Goal: Task Accomplishment & Management: Manage account settings

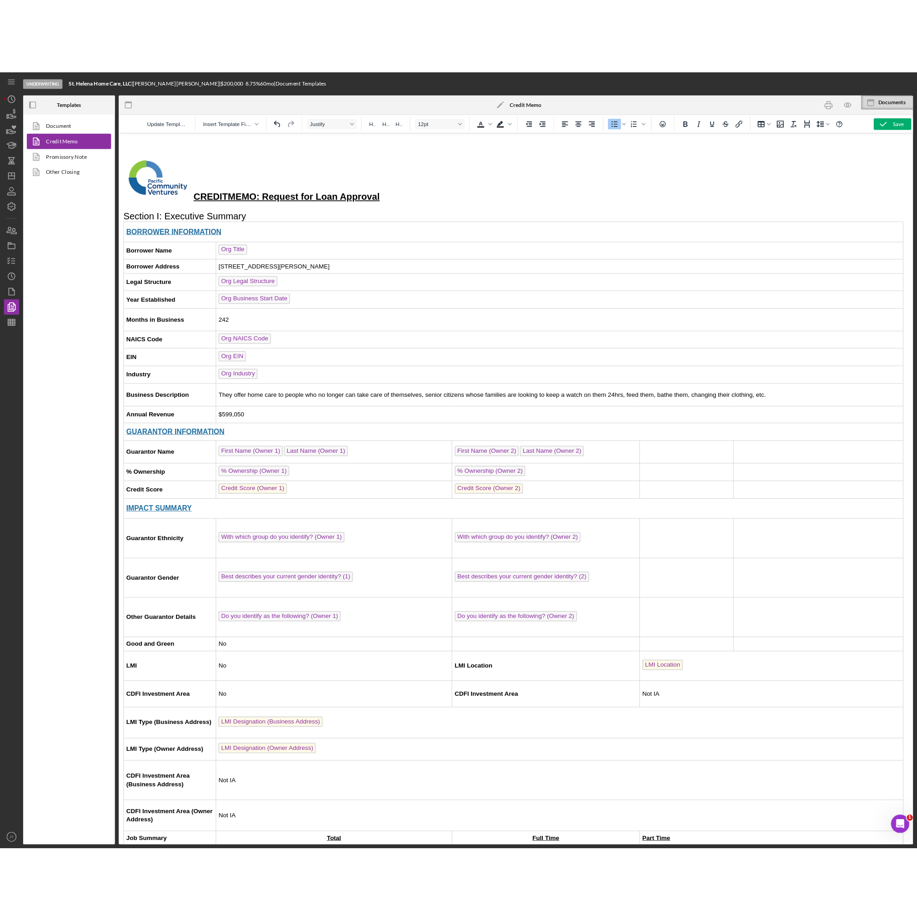
scroll to position [0, 2]
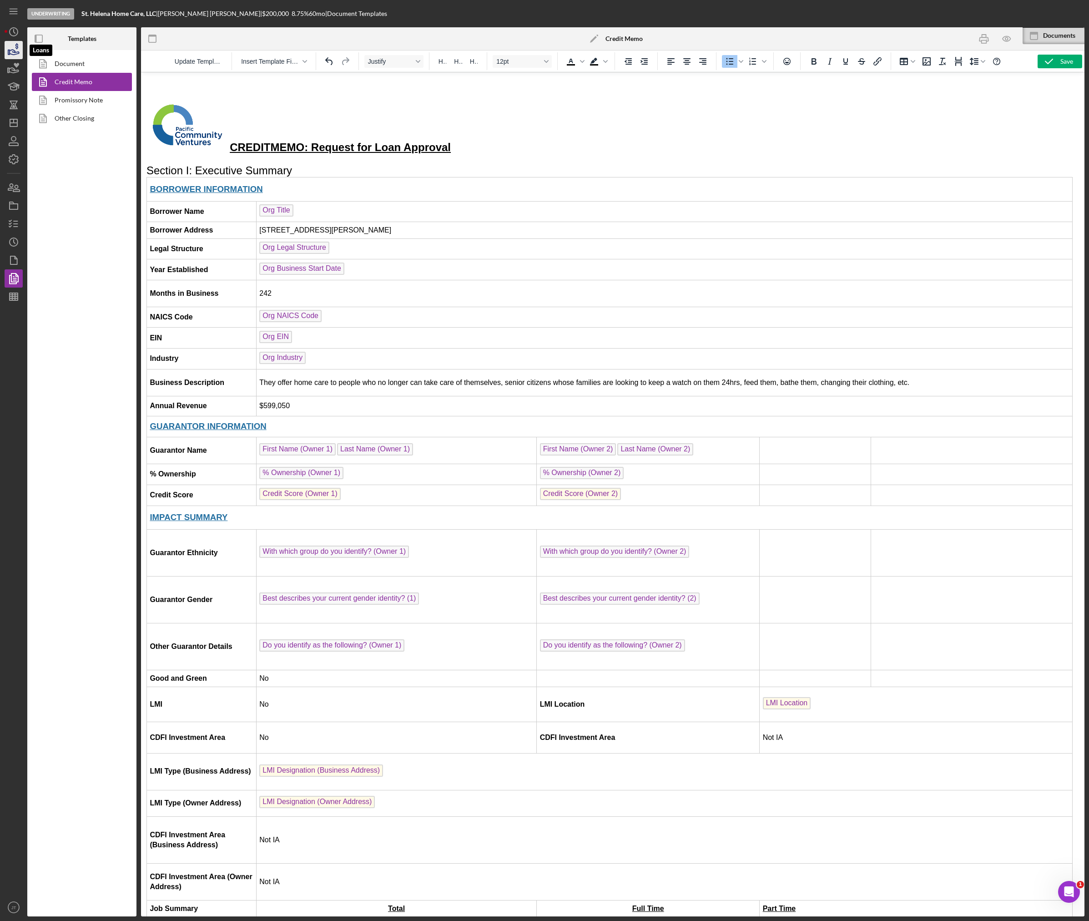
click at [15, 52] on icon "button" at bounding box center [15, 52] width 10 height 5
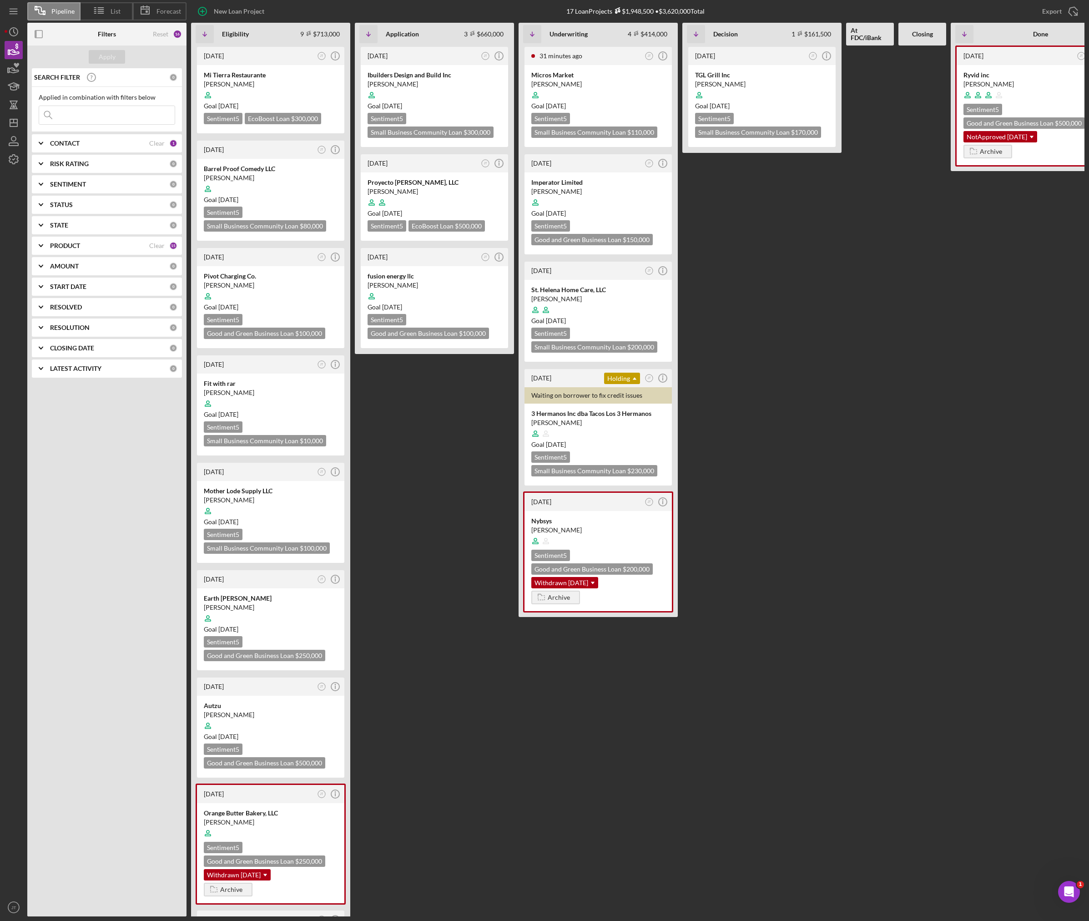
click at [9, 439] on div at bounding box center [14, 533] width 18 height 730
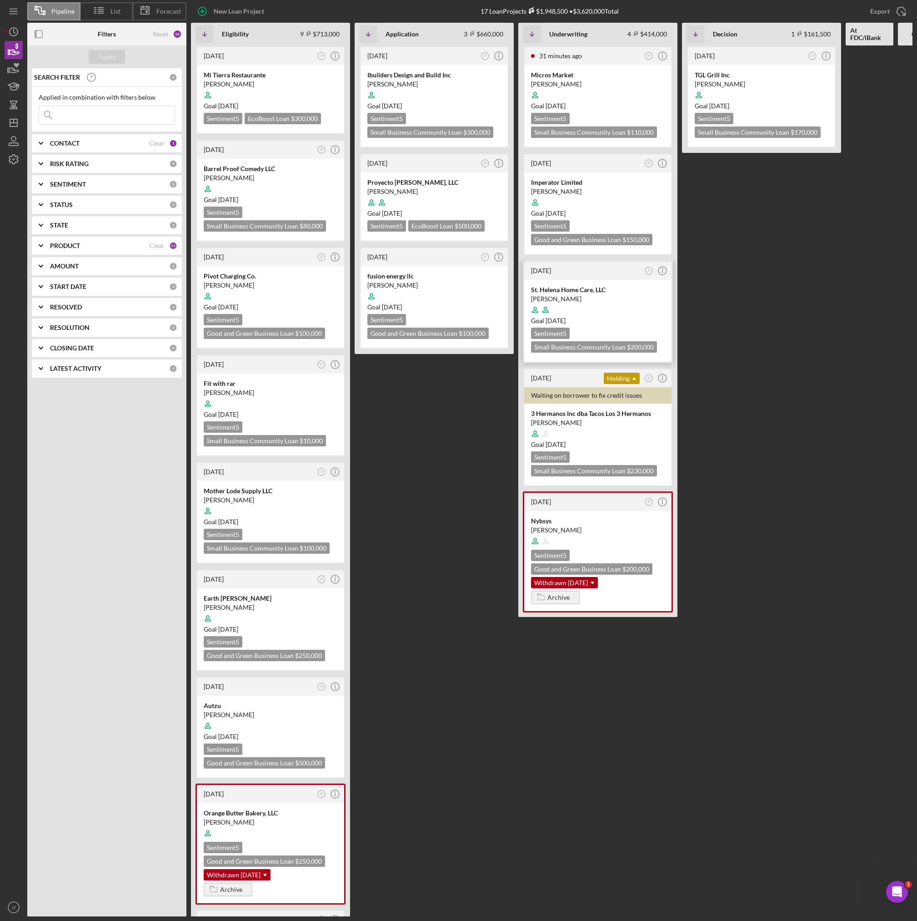
click at [596, 303] on div at bounding box center [598, 309] width 134 height 17
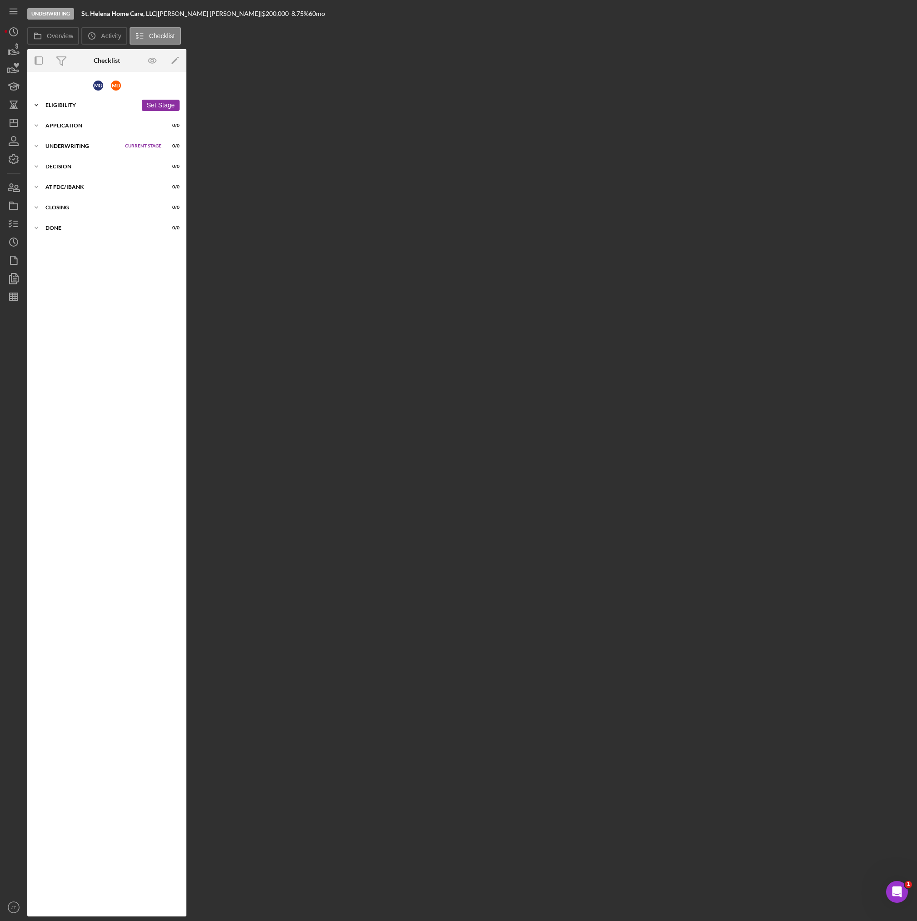
click at [96, 104] on div "Eligibility" at bounding box center [91, 104] width 92 height 5
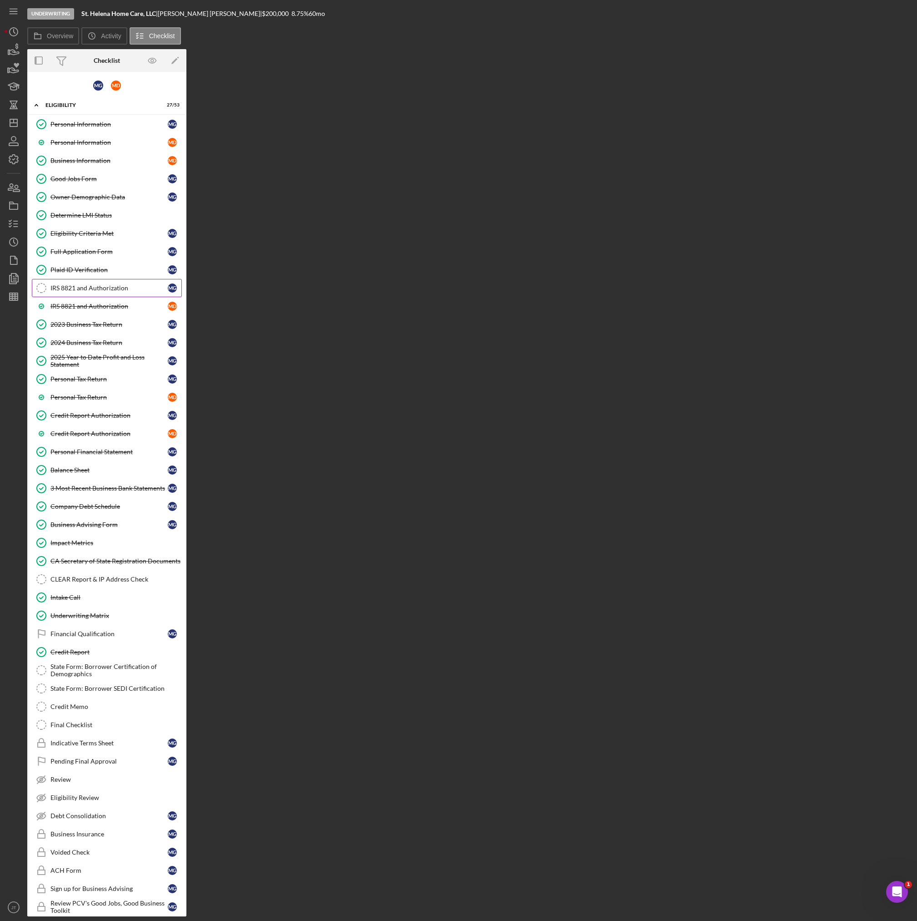
click at [105, 288] on div "IRS 8821 and Authorization" at bounding box center [108, 287] width 117 height 7
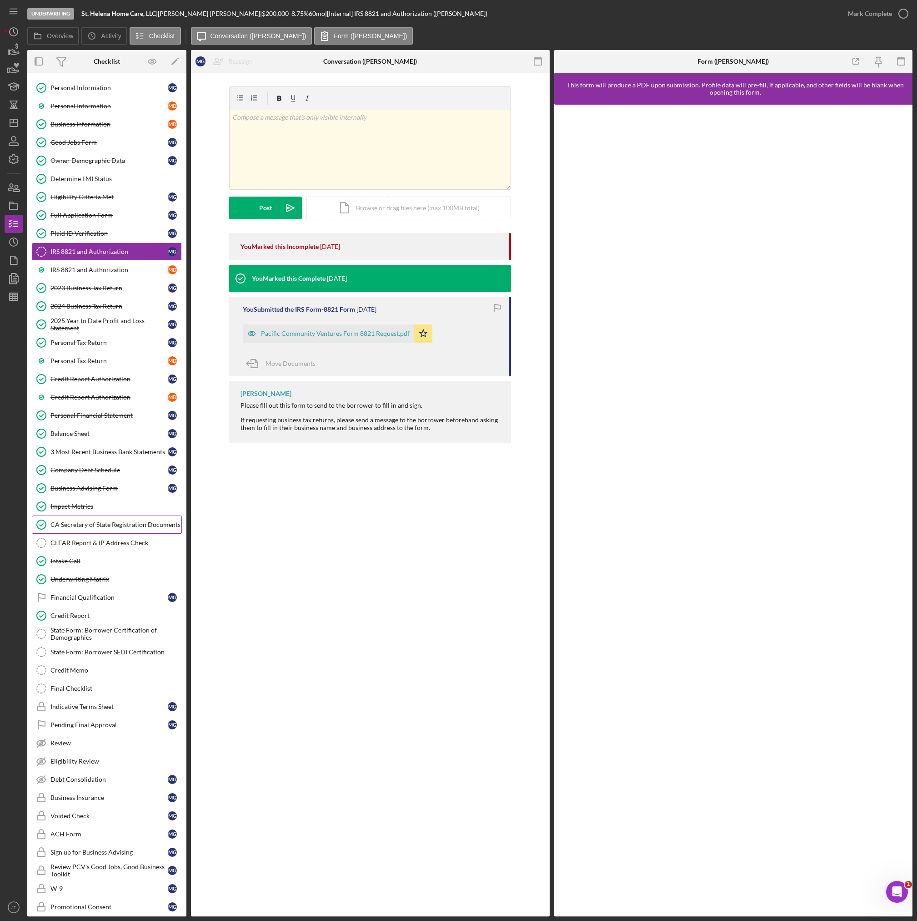
scroll to position [91, 0]
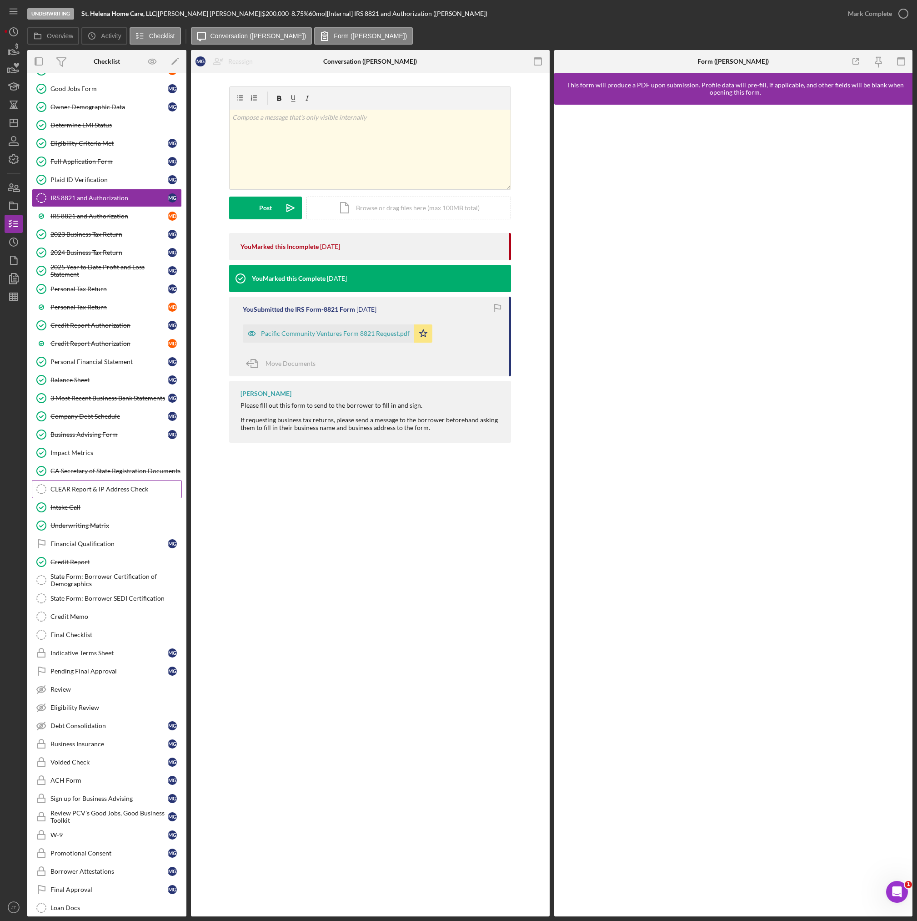
click at [107, 489] on div "CLEAR Report & IP Address Check" at bounding box center [115, 488] width 131 height 7
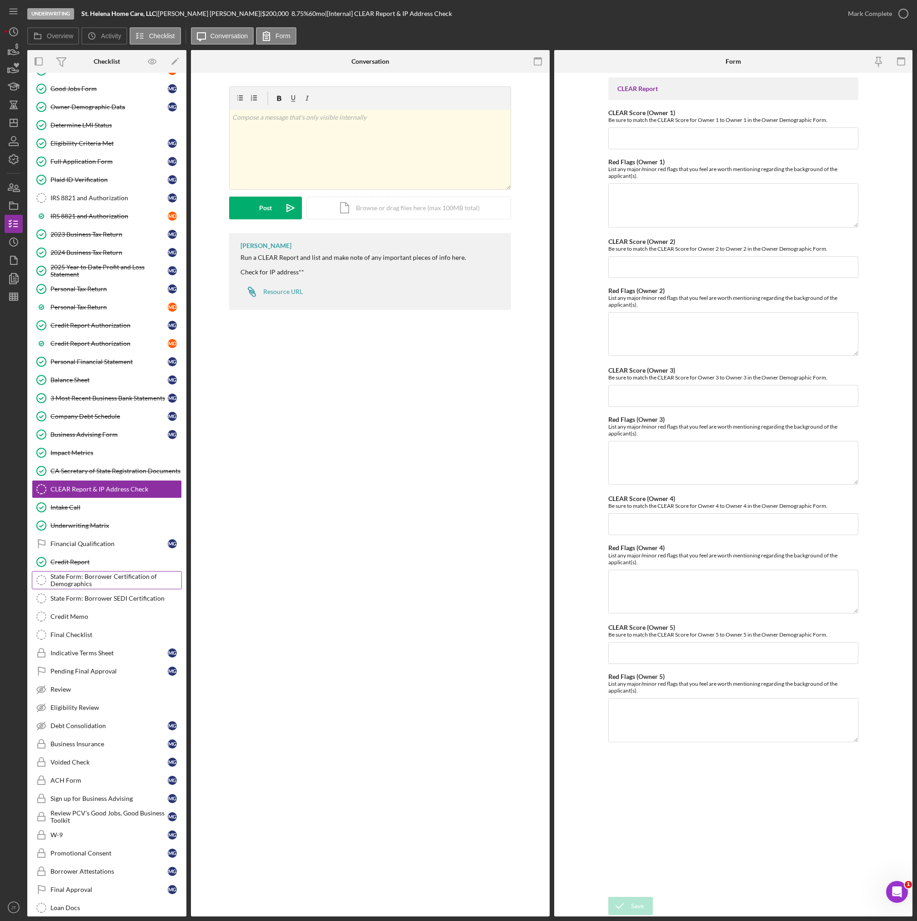
click at [111, 573] on div "State Form: Borrower Certification of Demographics" at bounding box center [115, 580] width 131 height 15
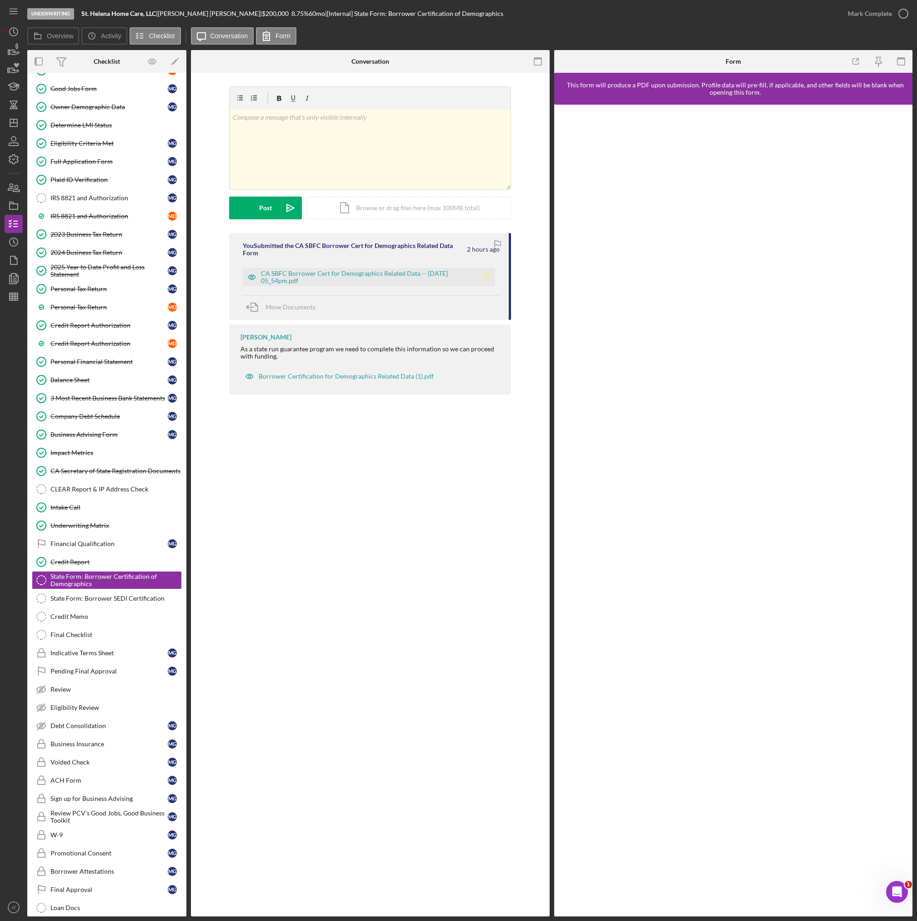
click at [493, 280] on icon "Icon/Star" at bounding box center [486, 277] width 18 height 18
click at [878, 18] on div "Mark Complete" at bounding box center [870, 14] width 44 height 18
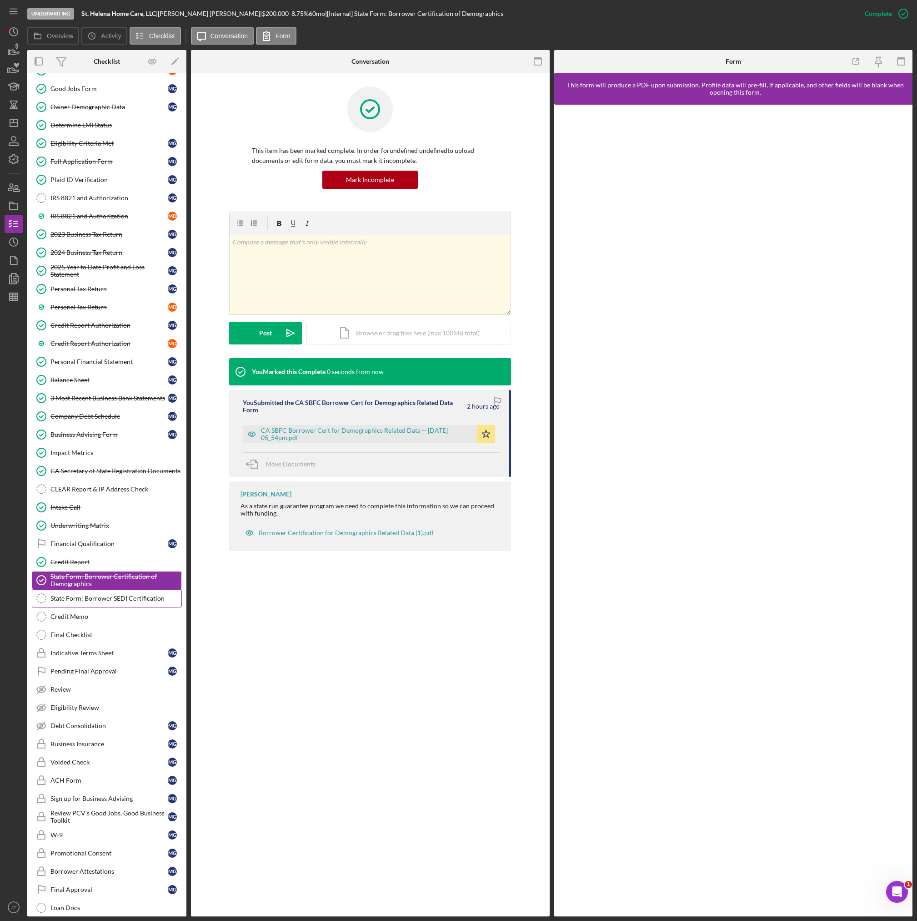
click at [117, 603] on link "State Form: Borrower SEDI Certification State Form: Borrower SEDI Certification" at bounding box center [107, 598] width 150 height 18
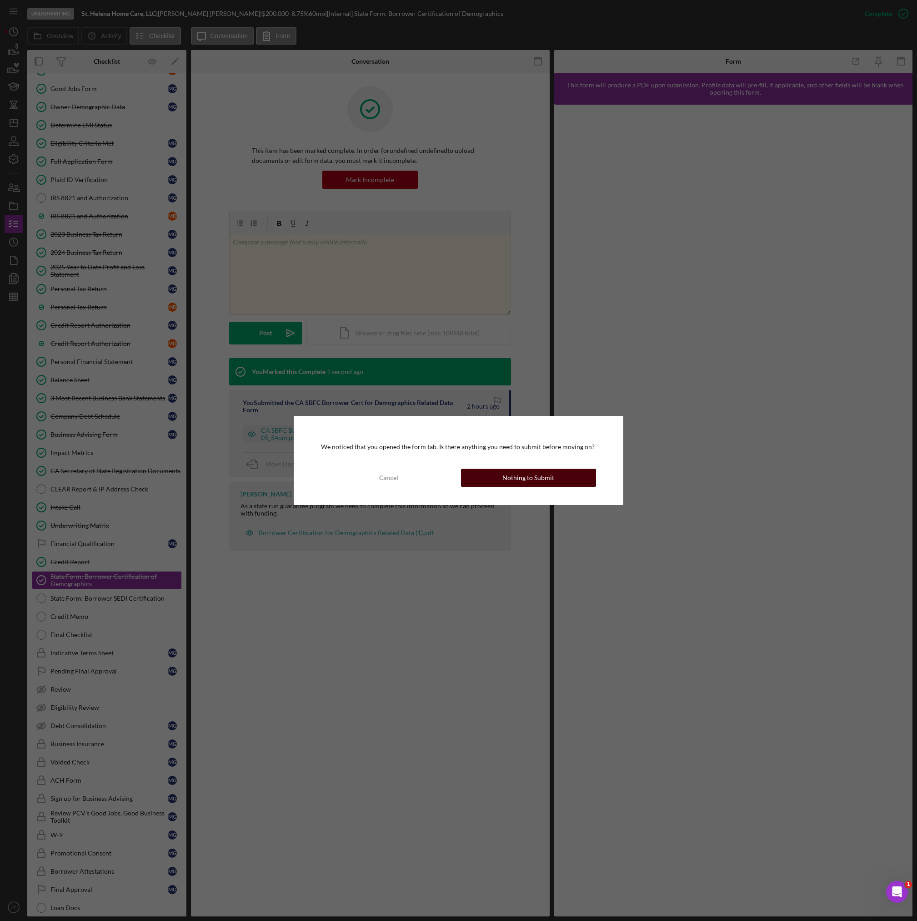
click at [557, 474] on button "Nothing to Submit" at bounding box center [529, 478] width 136 height 18
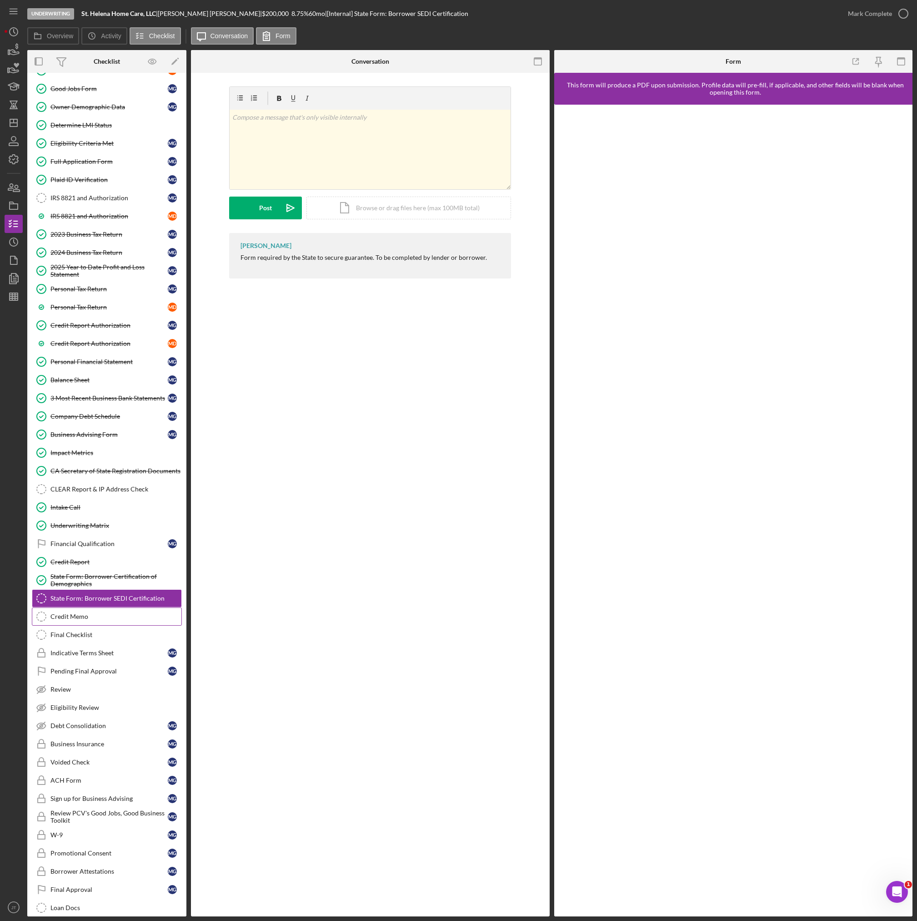
click at [91, 613] on div "Credit Memo" at bounding box center [115, 616] width 131 height 7
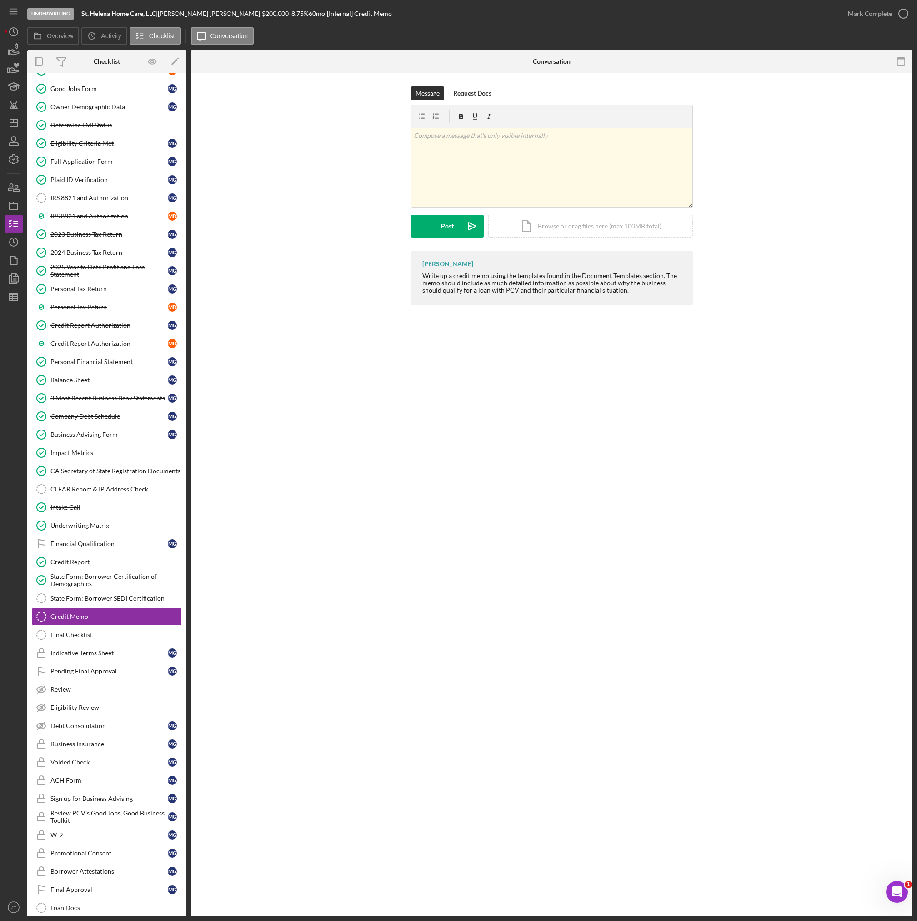
click at [630, 213] on form "v Color teal Color pink Remove color Add row above Add row below Add column bef…" at bounding box center [552, 171] width 282 height 133
click at [629, 222] on div "Icon/Document Browse or drag files here (max 100MB total) Tap to choose files o…" at bounding box center [591, 226] width 205 height 23
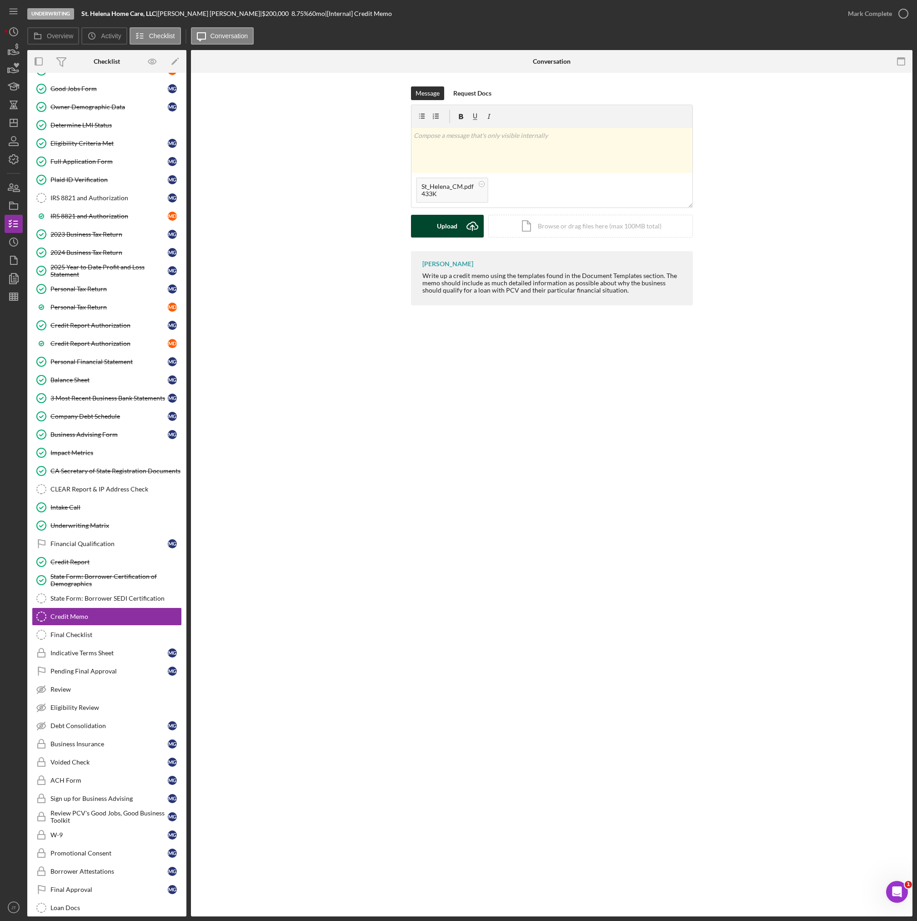
click at [451, 224] on div "Upload" at bounding box center [447, 226] width 20 height 23
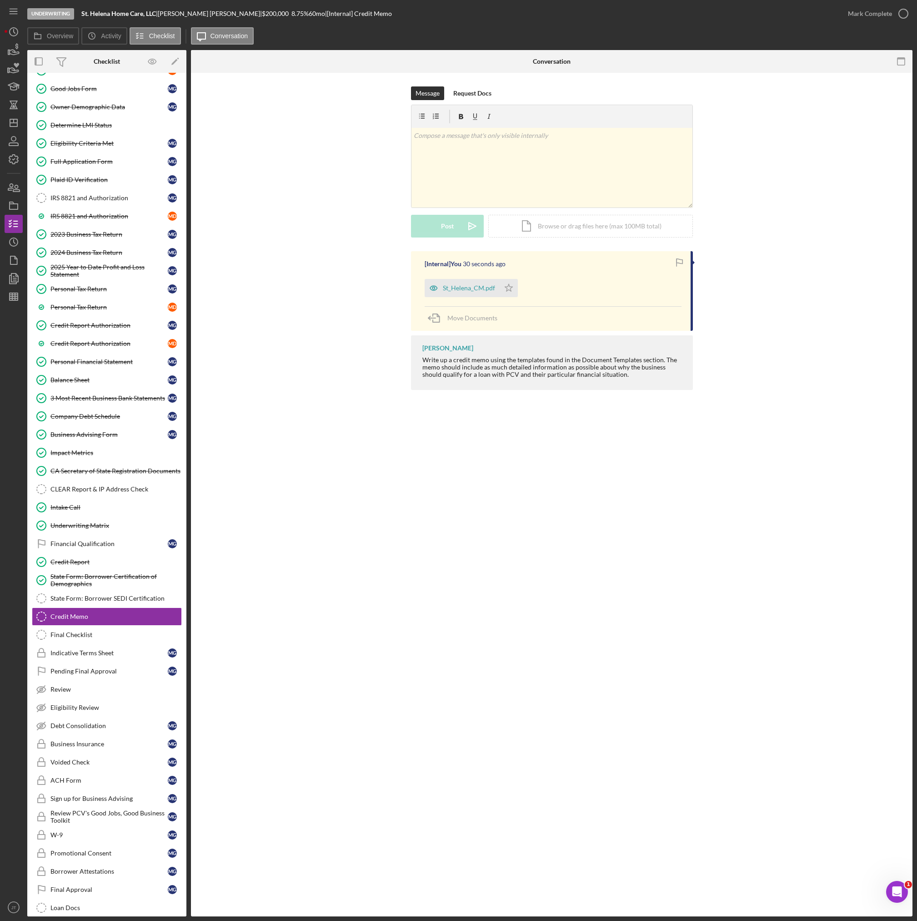
click at [884, 29] on div "Overview Icon/History Activity Checklist Icon/Message Conversation" at bounding box center [470, 36] width 886 height 18
click at [889, 10] on div "Mark Complete" at bounding box center [870, 14] width 44 height 18
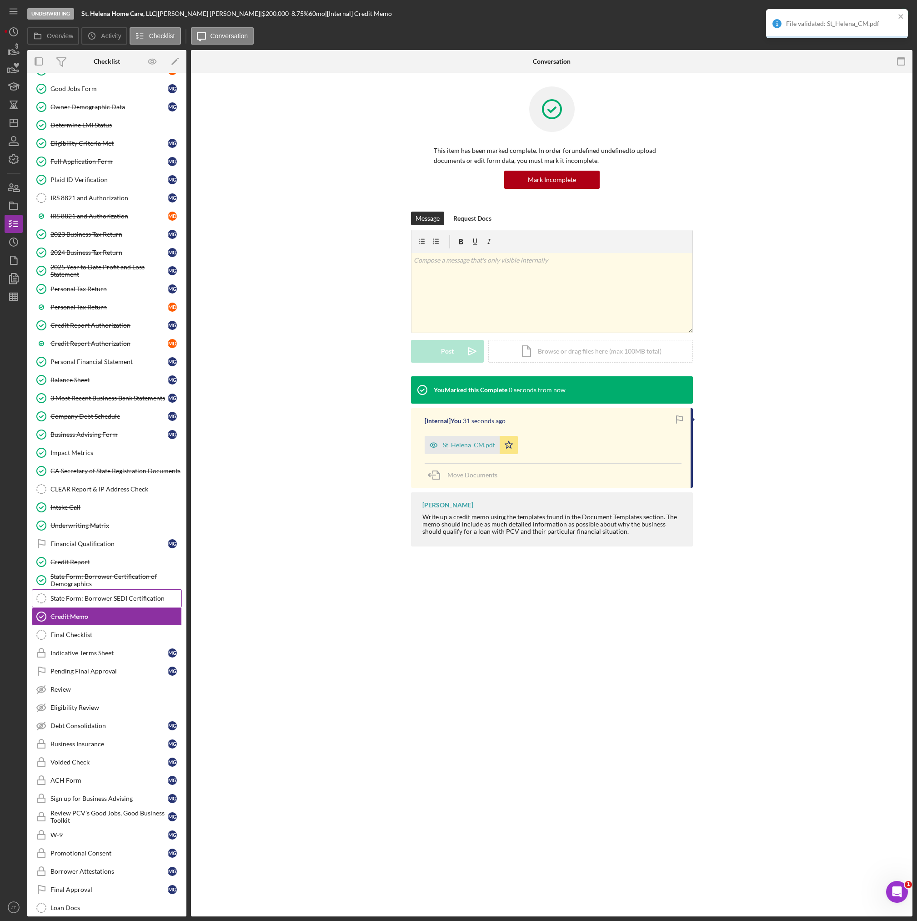
click at [116, 599] on div "State Form: Borrower SEDI Certification" at bounding box center [115, 598] width 131 height 7
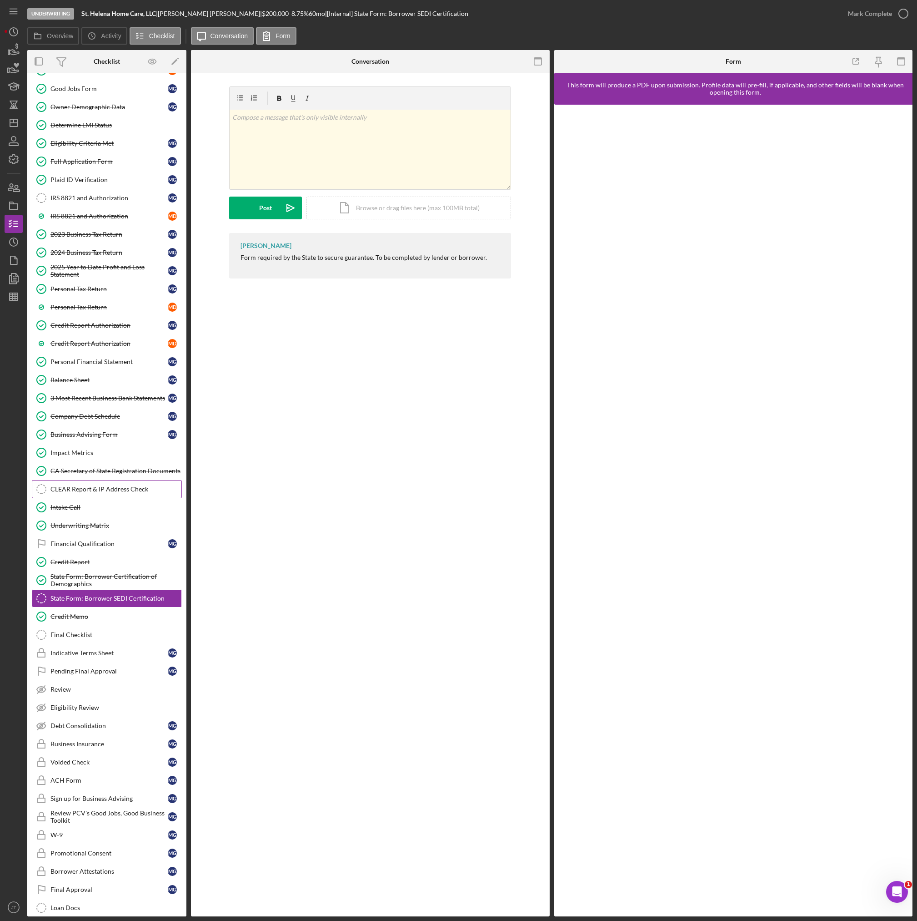
click at [112, 485] on div "CLEAR Report & IP Address Check" at bounding box center [115, 488] width 131 height 7
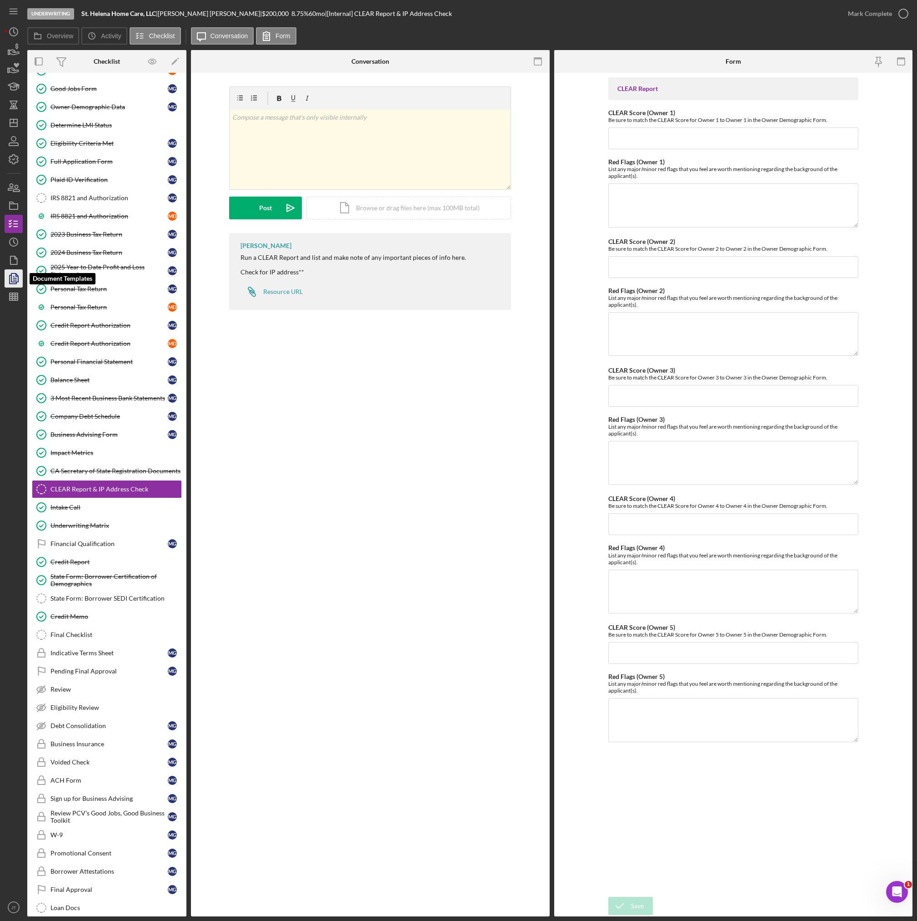
click at [15, 281] on icon "button" at bounding box center [13, 278] width 23 height 23
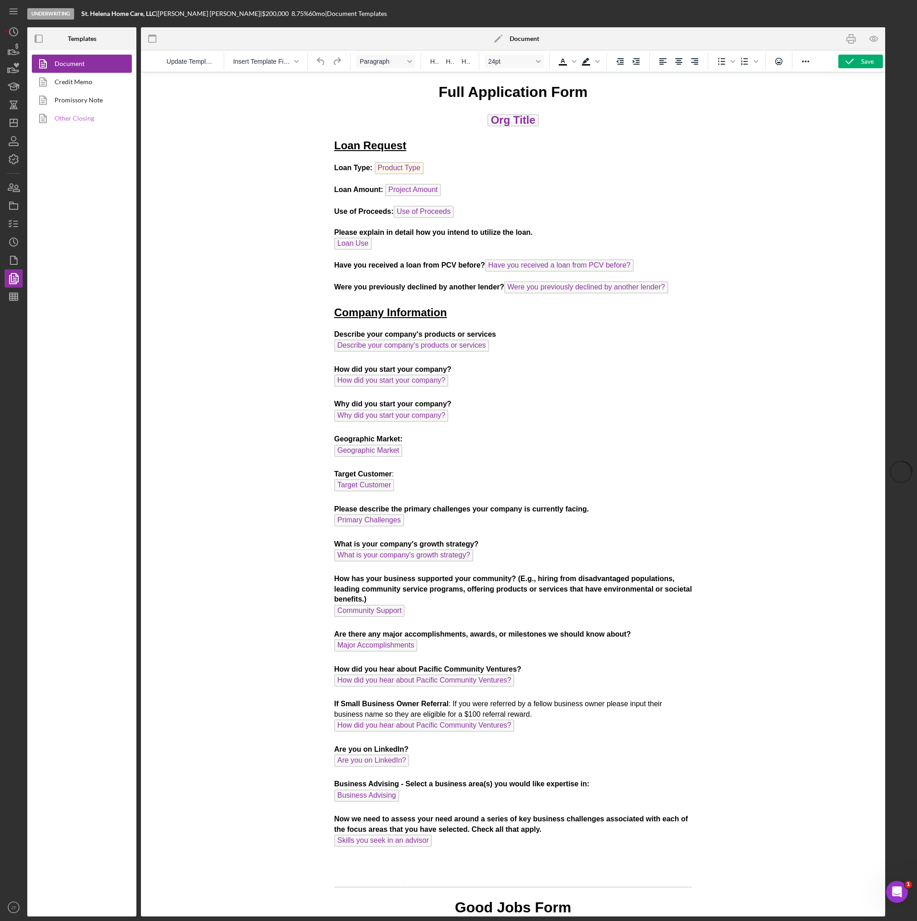
click at [88, 112] on link "Other Closing" at bounding box center [80, 118] width 96 height 18
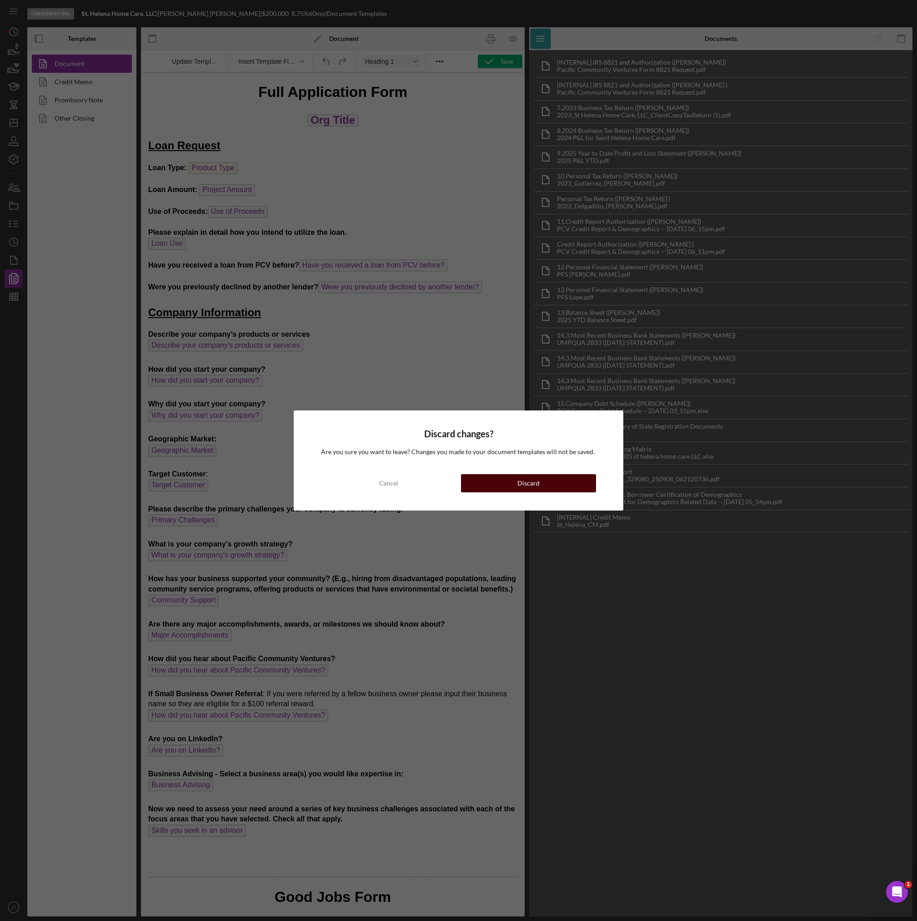
click at [559, 482] on button "Discard" at bounding box center [529, 483] width 136 height 18
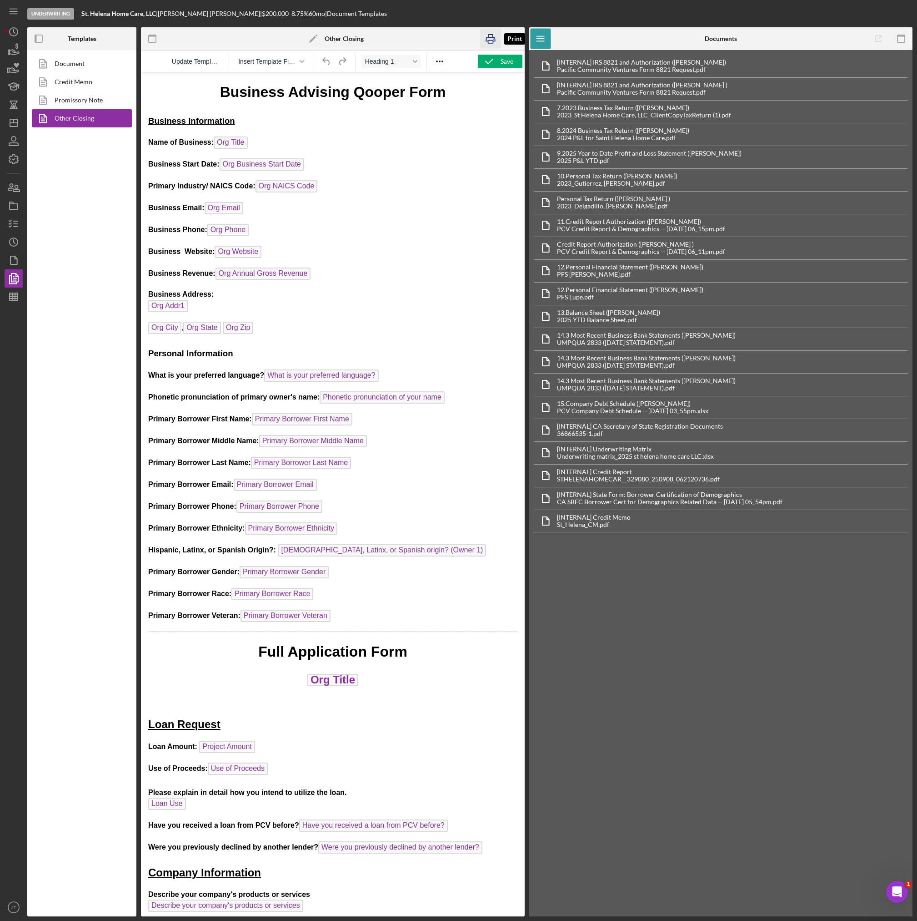
drag, startPoint x: 496, startPoint y: 39, endPoint x: 261, endPoint y: 293, distance: 346.3
click at [496, 39] on icon "button" at bounding box center [490, 39] width 20 height 20
drag, startPoint x: 81, startPoint y: 14, endPoint x: 156, endPoint y: 15, distance: 75.1
click at [156, 15] on div "Underwriting St. Helena Home Care, LLC | [PERSON_NAME] | $200,000 $120,000 8.75…" at bounding box center [470, 13] width 886 height 27
copy b "St. Helena Home Care, LLC"
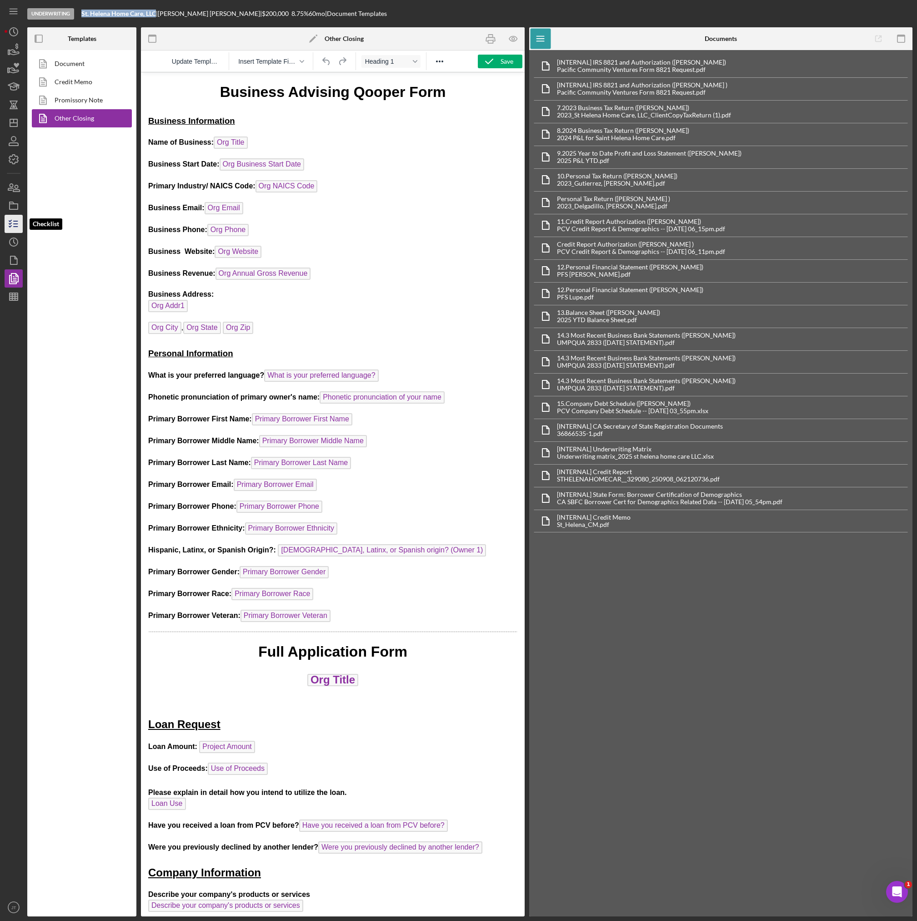
click at [11, 220] on polyline "button" at bounding box center [10, 220] width 2 height 1
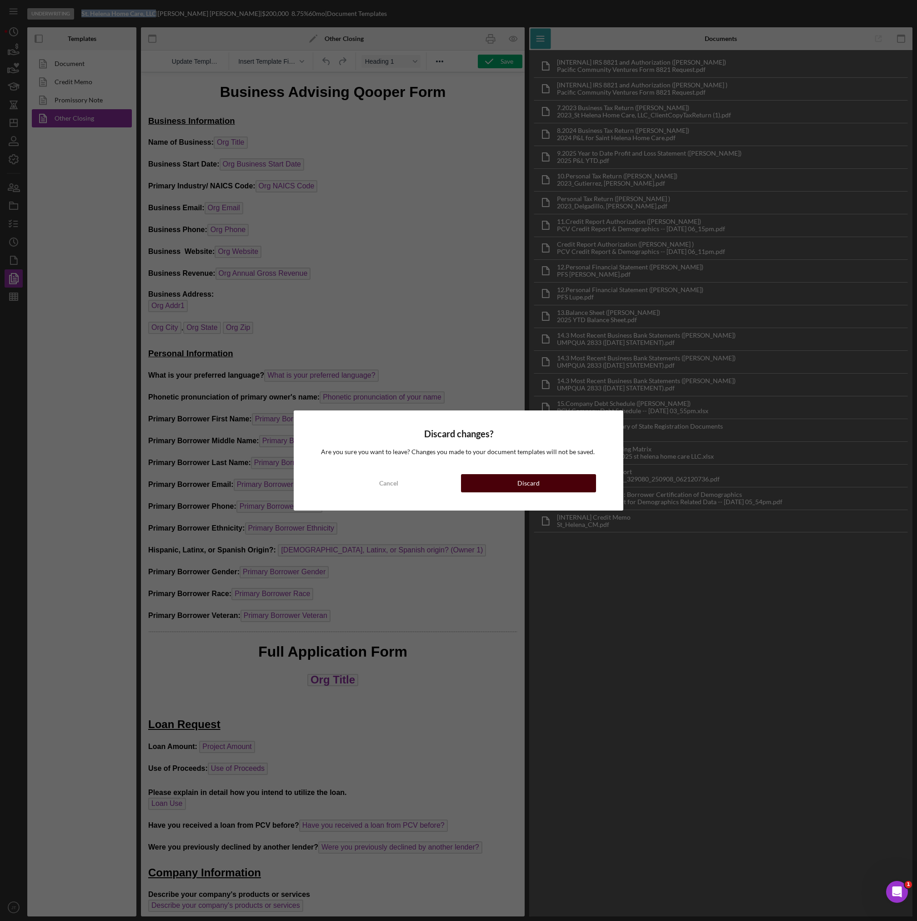
click at [525, 474] on div "Cancel Discard" at bounding box center [458, 483] width 275 height 18
click at [518, 491] on button "Discard" at bounding box center [529, 483] width 136 height 18
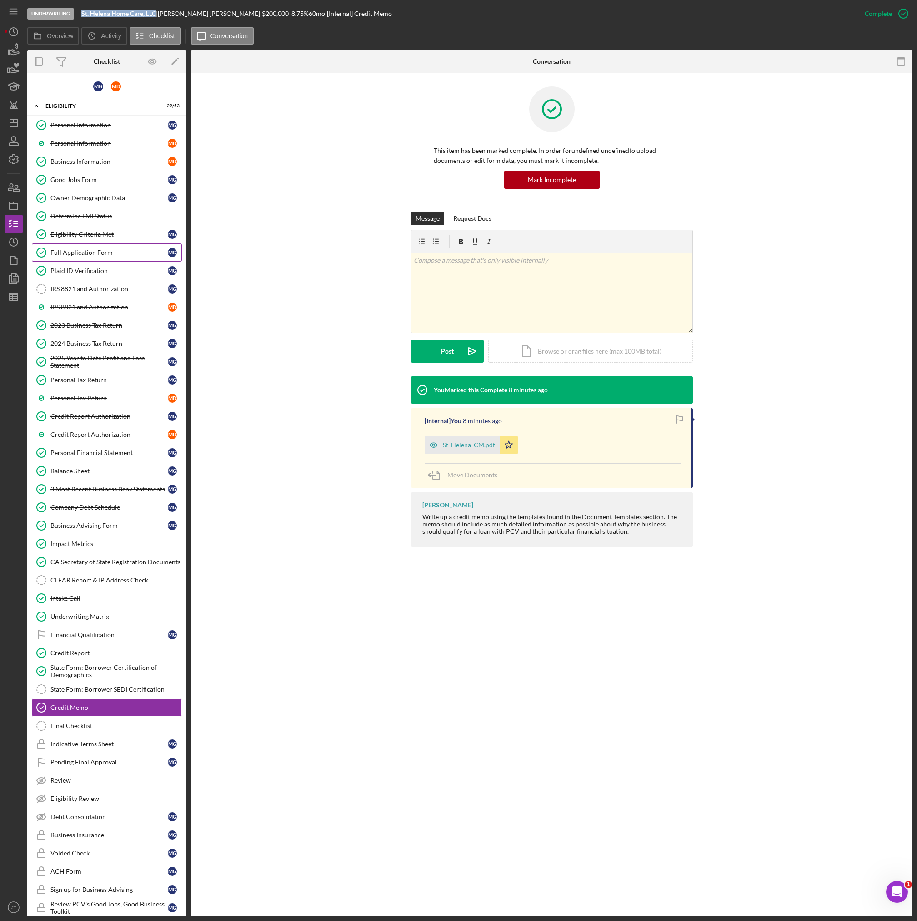
click at [86, 247] on link "Full Application Form Full Application Form M G" at bounding box center [107, 252] width 150 height 18
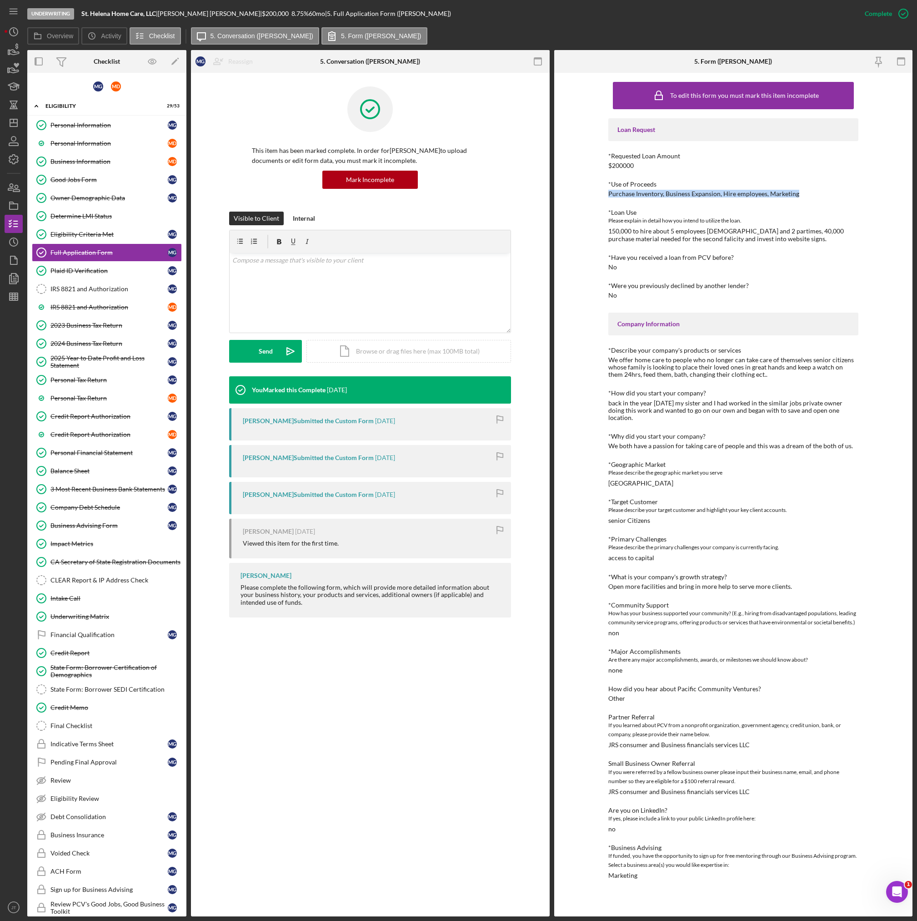
drag, startPoint x: 801, startPoint y: 194, endPoint x: 610, endPoint y: 192, distance: 192.0
click at [610, 192] on div "*Use of Proceeds Purchase Inventory, Business Expansion, Hire employees, Market…" at bounding box center [734, 189] width 250 height 17
copy div "Purchase Inventory, Business Expansion, Hire employees, Marketing"
click at [87, 147] on link "Personal Information M D" at bounding box center [107, 143] width 150 height 18
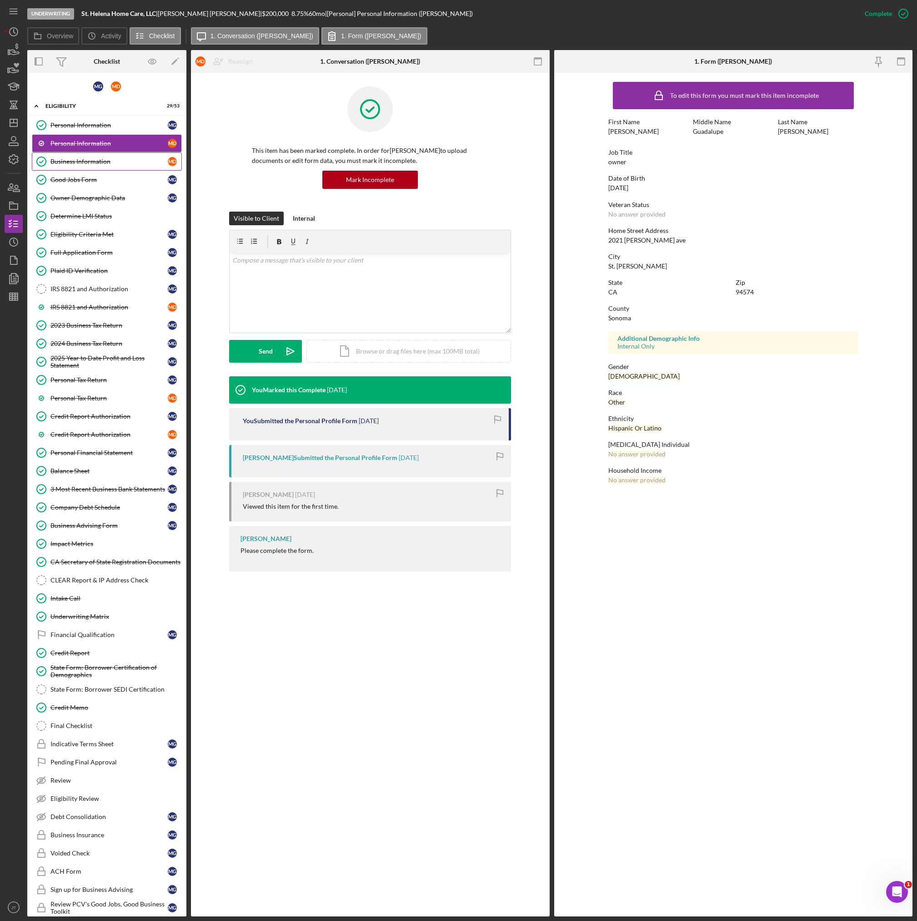
click at [86, 159] on div "Business Information" at bounding box center [108, 161] width 117 height 7
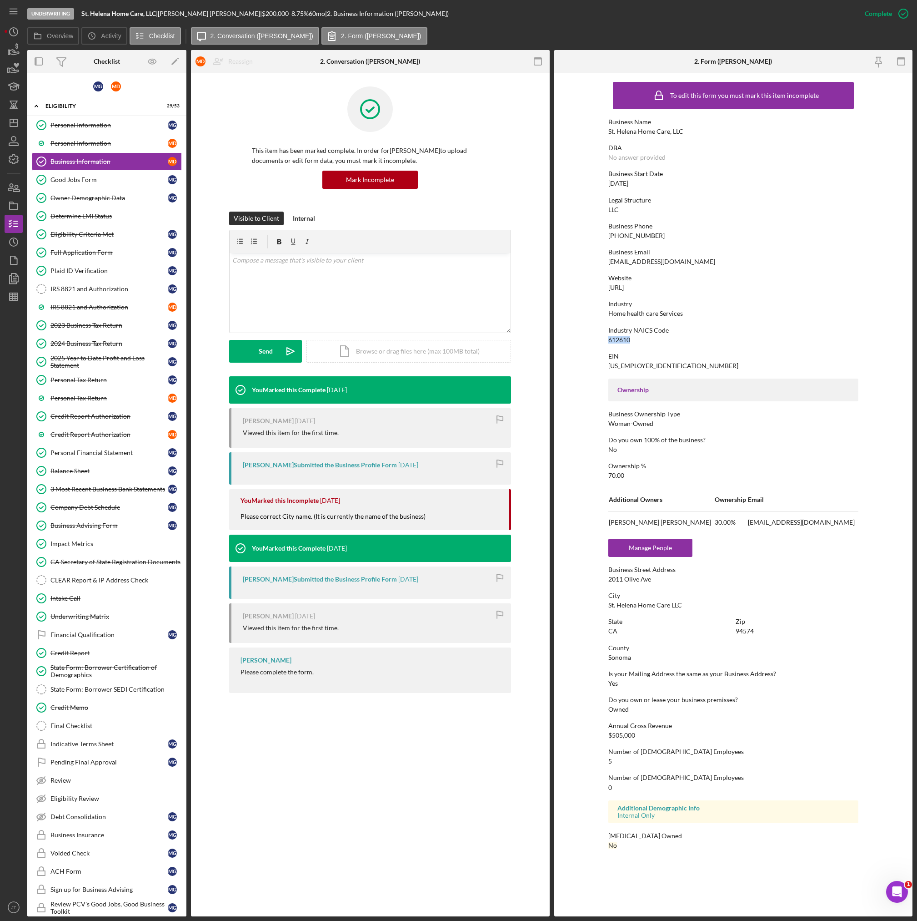
drag, startPoint x: 631, startPoint y: 341, endPoint x: 610, endPoint y: 343, distance: 21.9
click at [610, 343] on div "Industry NAICS Code 612610" at bounding box center [734, 335] width 250 height 17
copy div "612610"
click at [71, 197] on div "Owner Demographic Data" at bounding box center [108, 197] width 117 height 7
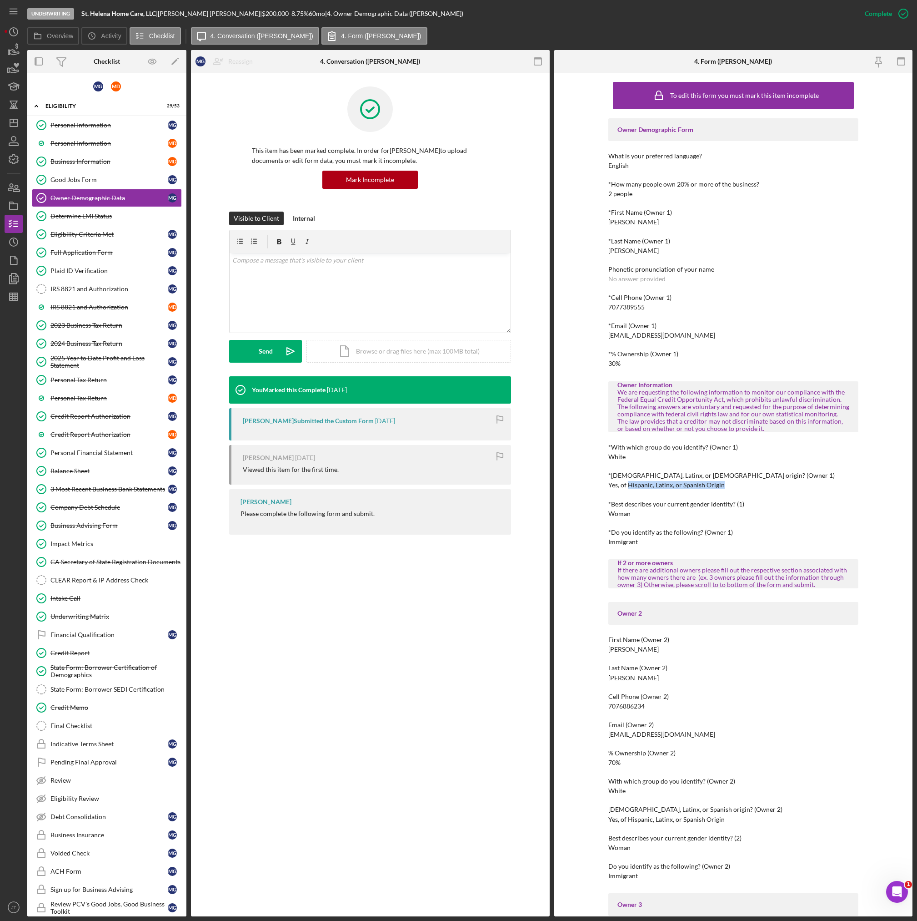
drag, startPoint x: 626, startPoint y: 485, endPoint x: 724, endPoint y: 484, distance: 97.8
click at [724, 484] on div "*[DEMOGRAPHIC_DATA], [DEMOGRAPHIC_DATA], or [DEMOGRAPHIC_DATA] origin? (Owner 1…" at bounding box center [734, 480] width 250 height 17
copy div "Hispanic, Latinx, or Spanish Origin"
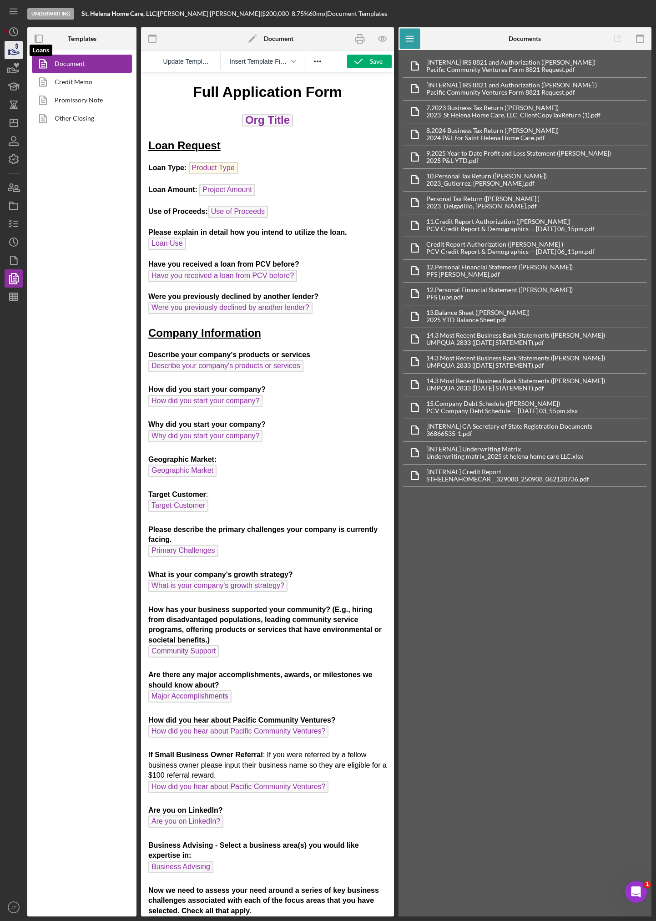
click at [18, 52] on icon "button" at bounding box center [15, 52] width 10 height 5
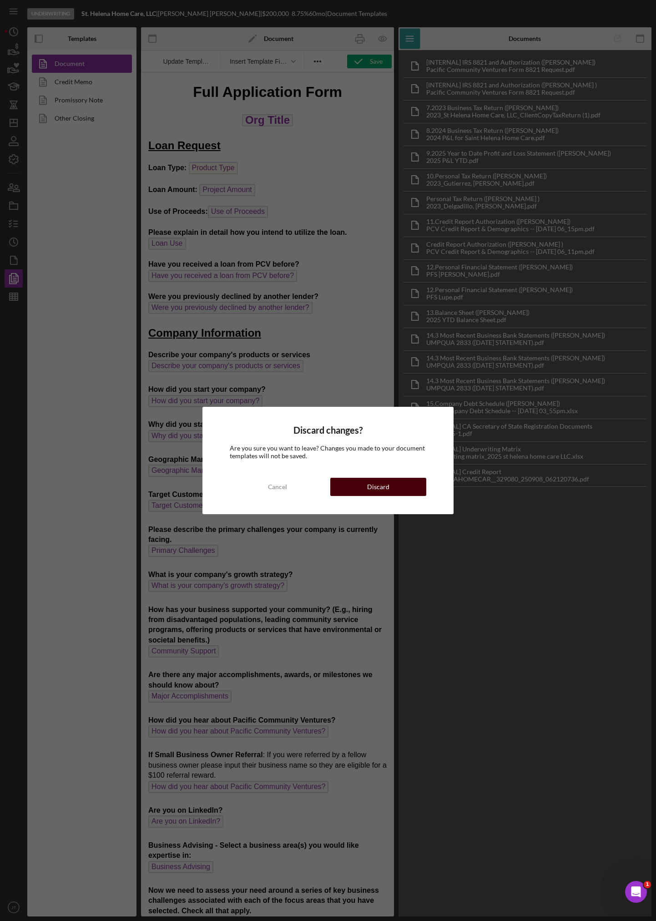
click at [357, 489] on button "Discard" at bounding box center [378, 487] width 96 height 18
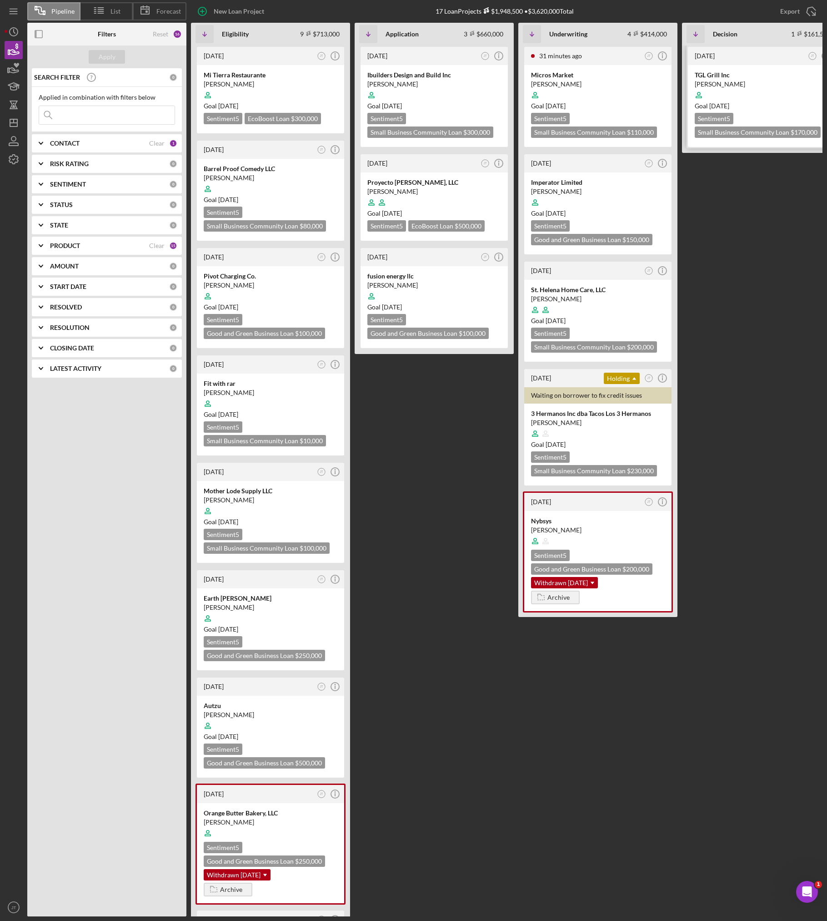
click at [655, 103] on time "[DATE]" at bounding box center [720, 106] width 20 height 8
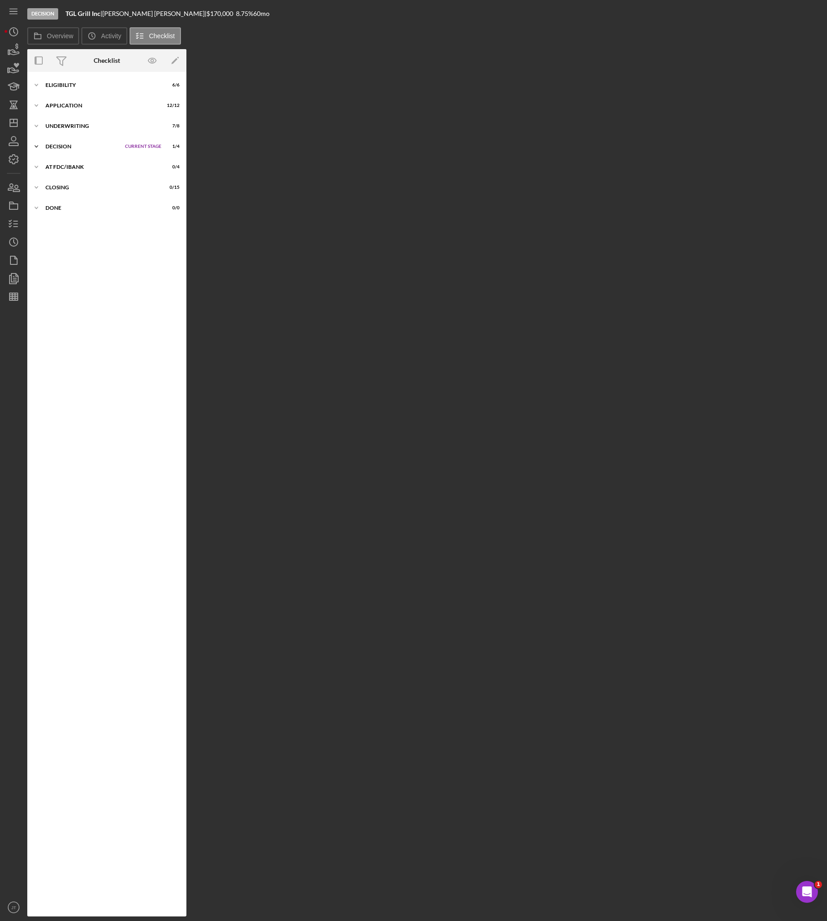
drag, startPoint x: 89, startPoint y: 193, endPoint x: 99, endPoint y: 151, distance: 43.8
click at [100, 170] on div "Icon/Expander Eligibility 6 / 6 Set Stage Icon/Expander Application 12 / 12 Set…" at bounding box center [106, 493] width 159 height 835
click at [80, 119] on div "Icon/Expander Underwriting 7 / 8 Set Stage" at bounding box center [106, 126] width 159 height 18
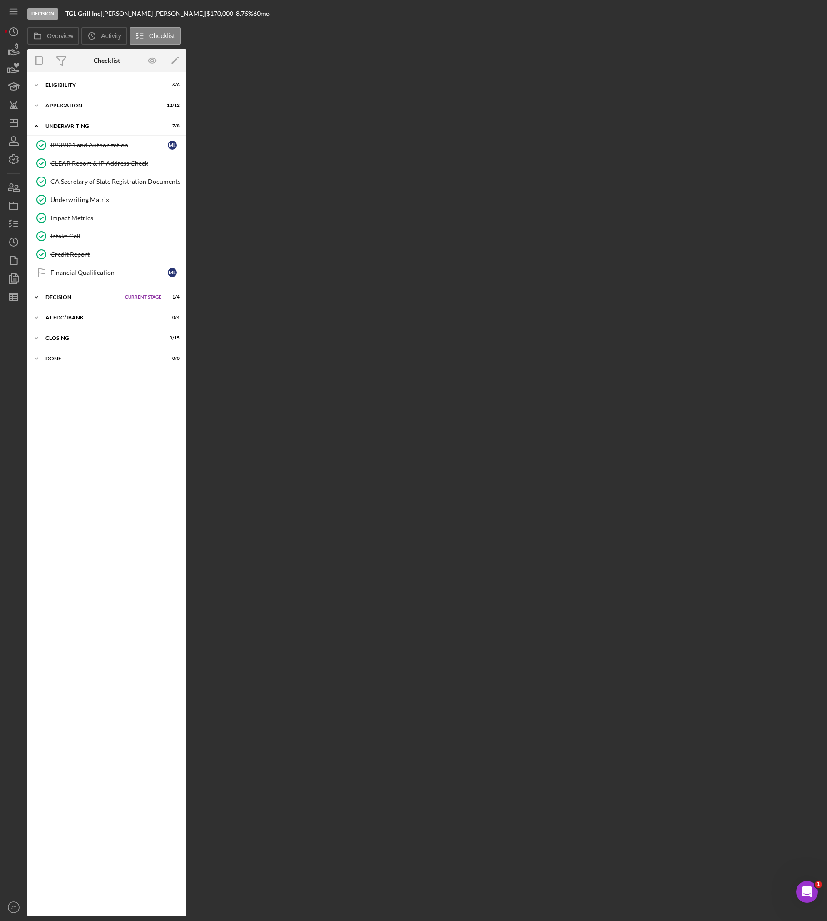
click at [61, 295] on div "Decision" at bounding box center [82, 296] width 75 height 5
click at [96, 343] on link "State Form: Borrower SEDI Certification State Form: Borrower SEDI Certification" at bounding box center [107, 334] width 150 height 18
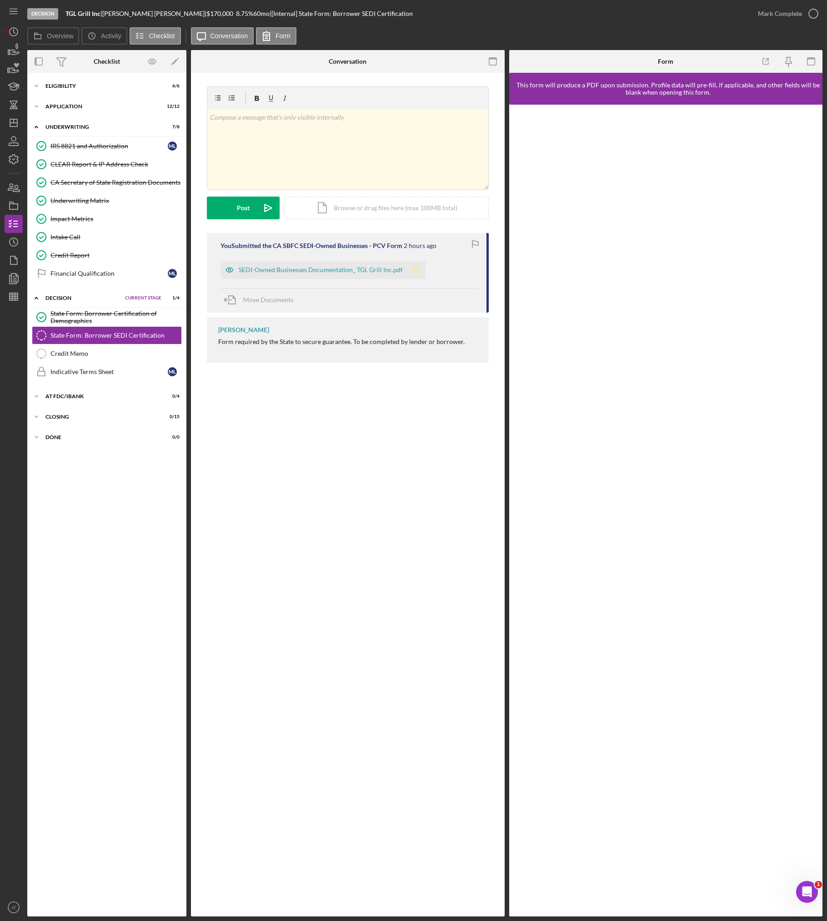
click at [413, 273] on icon "Icon/Star" at bounding box center [417, 270] width 18 height 18
click at [655, 14] on button "Mark Complete" at bounding box center [786, 14] width 74 height 18
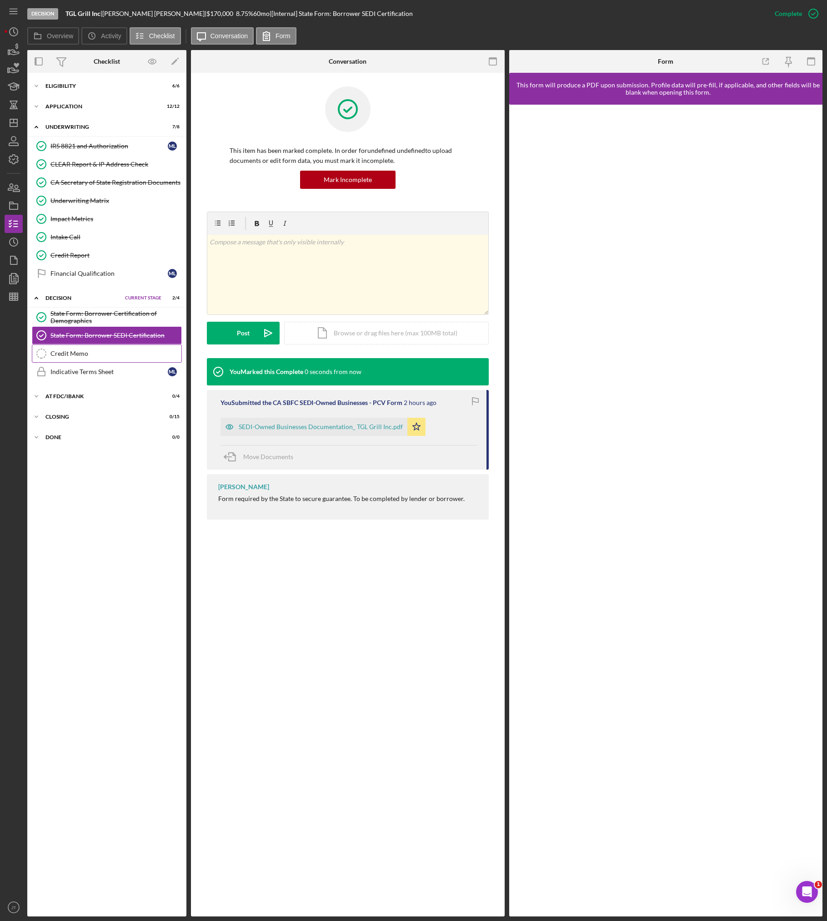
click at [78, 353] on div "Credit Memo" at bounding box center [115, 353] width 131 height 7
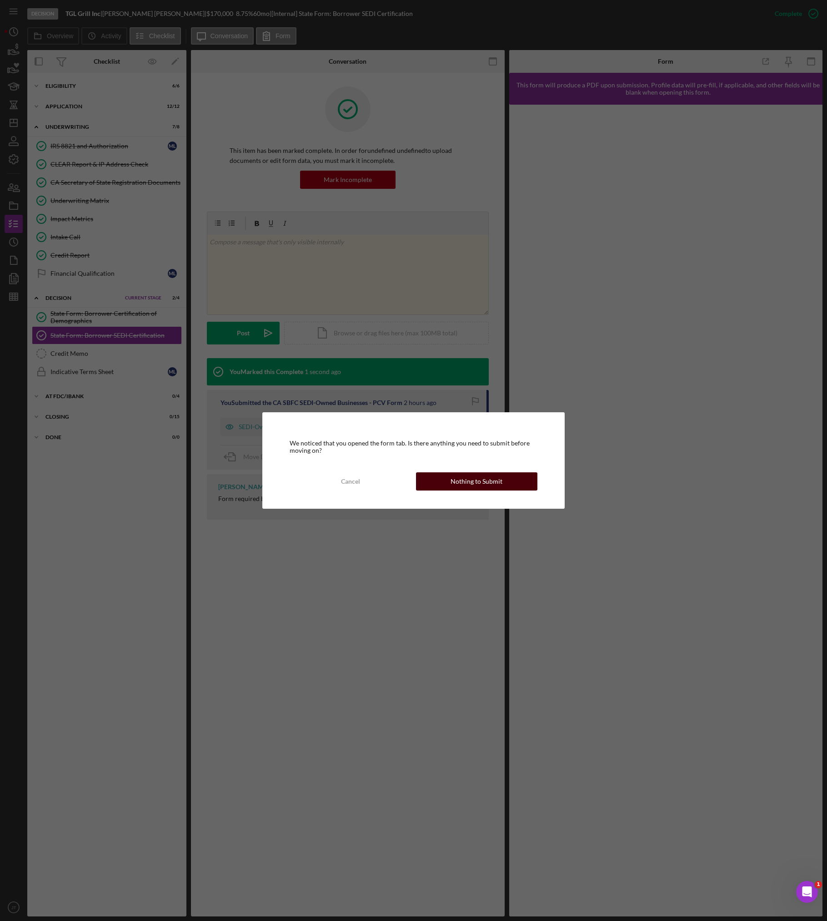
click at [515, 486] on button "Nothing to Submit" at bounding box center [477, 481] width 122 height 18
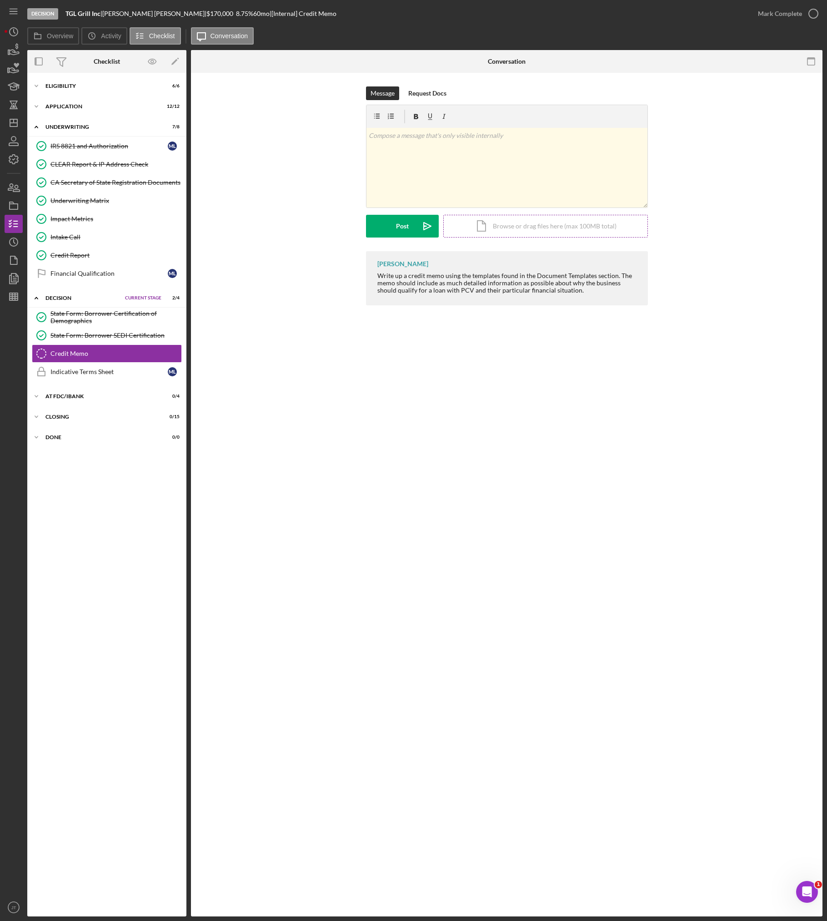
click at [463, 233] on div "Icon/Document Browse or drag files here (max 100MB total) Tap to choose files o…" at bounding box center [545, 226] width 205 height 23
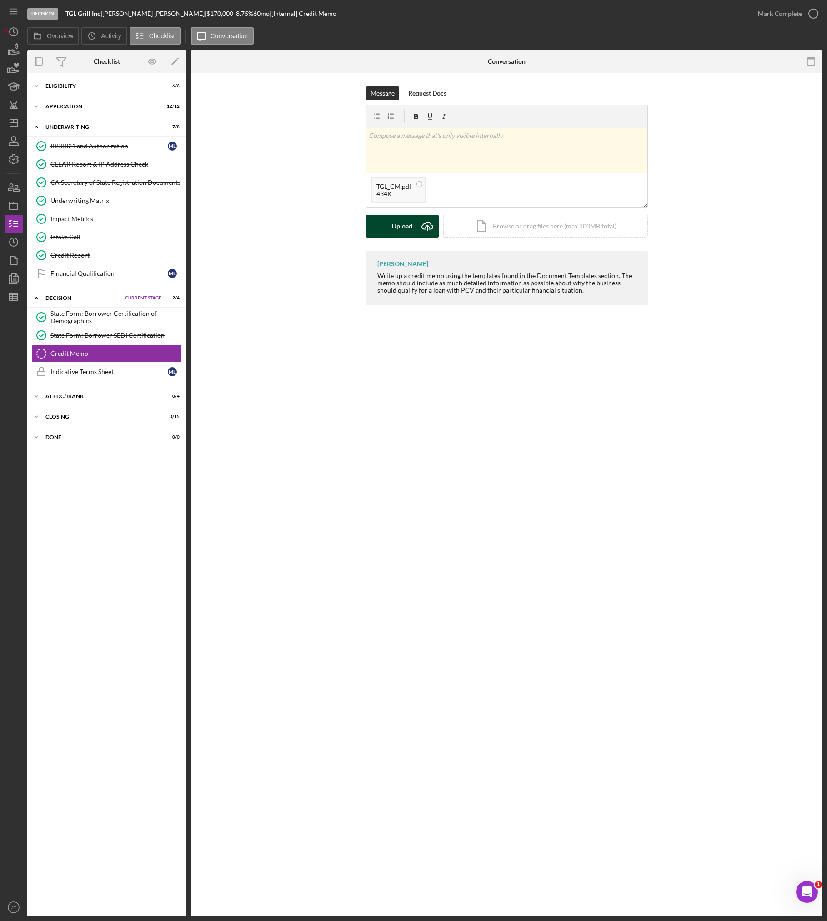
click at [396, 232] on div "Upload" at bounding box center [402, 226] width 20 height 23
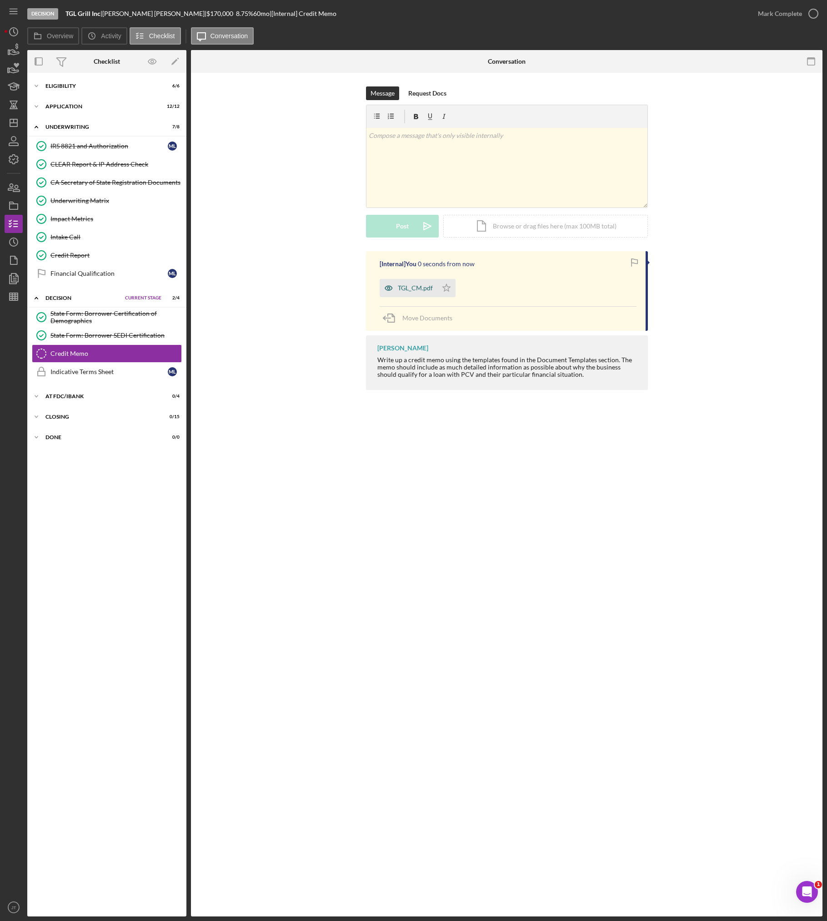
click at [428, 294] on div "TGL_CM.pdf" at bounding box center [409, 288] width 58 height 18
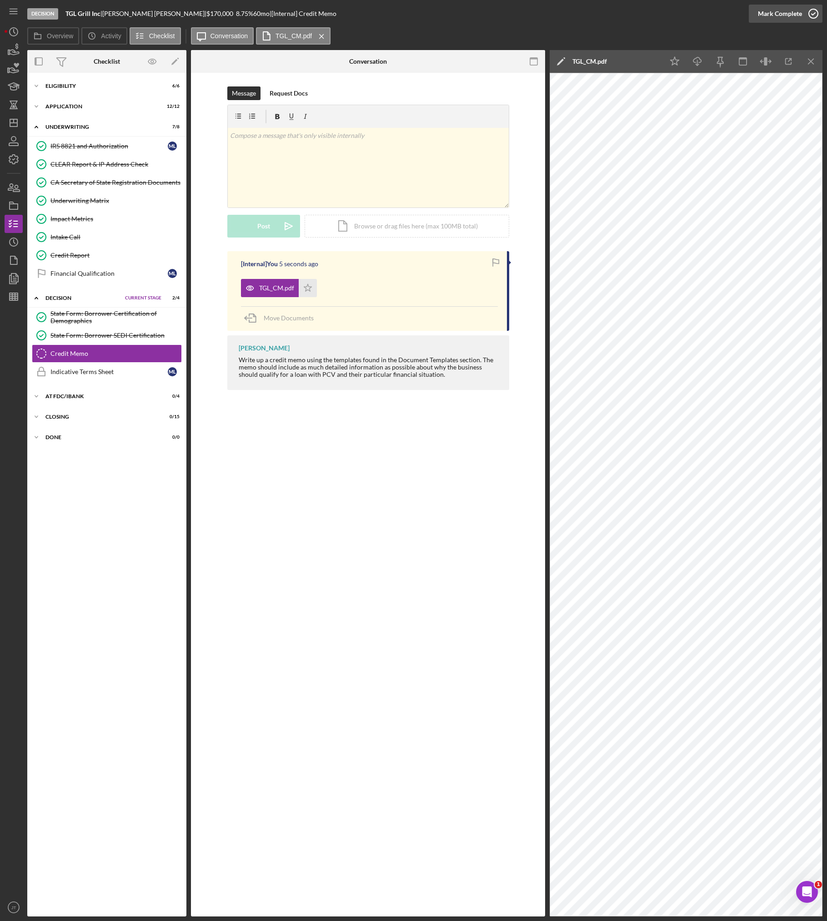
click at [655, 15] on div "Mark Complete" at bounding box center [780, 14] width 44 height 18
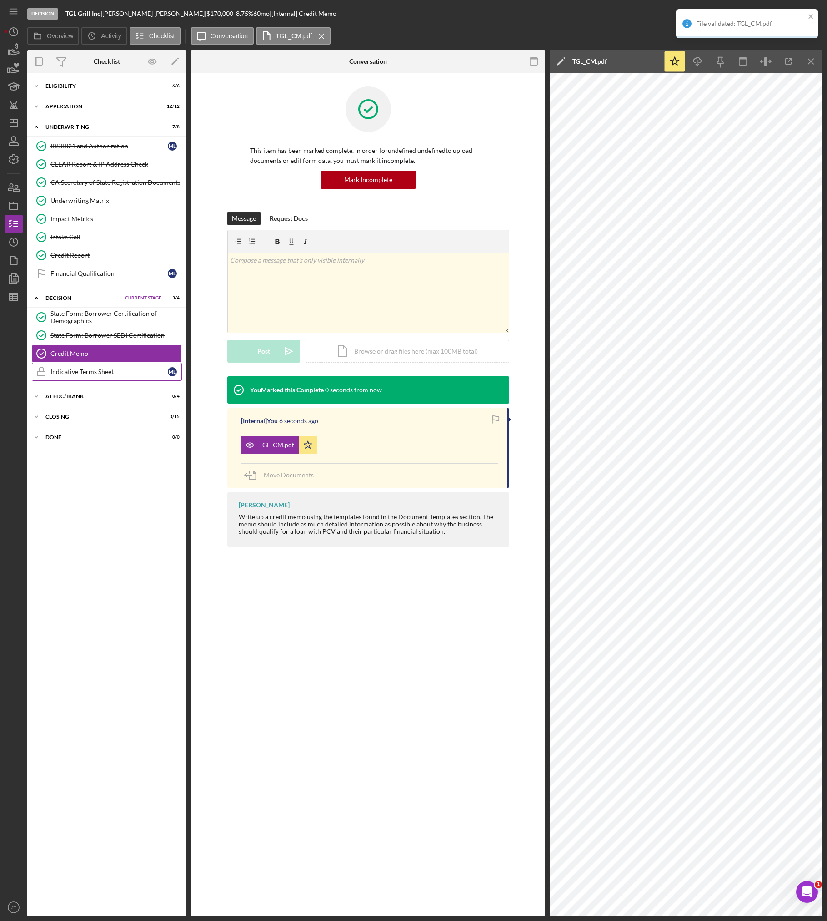
click at [97, 366] on link "Indicative Terms Sheet Indicative Terms Sheet M L" at bounding box center [107, 372] width 150 height 18
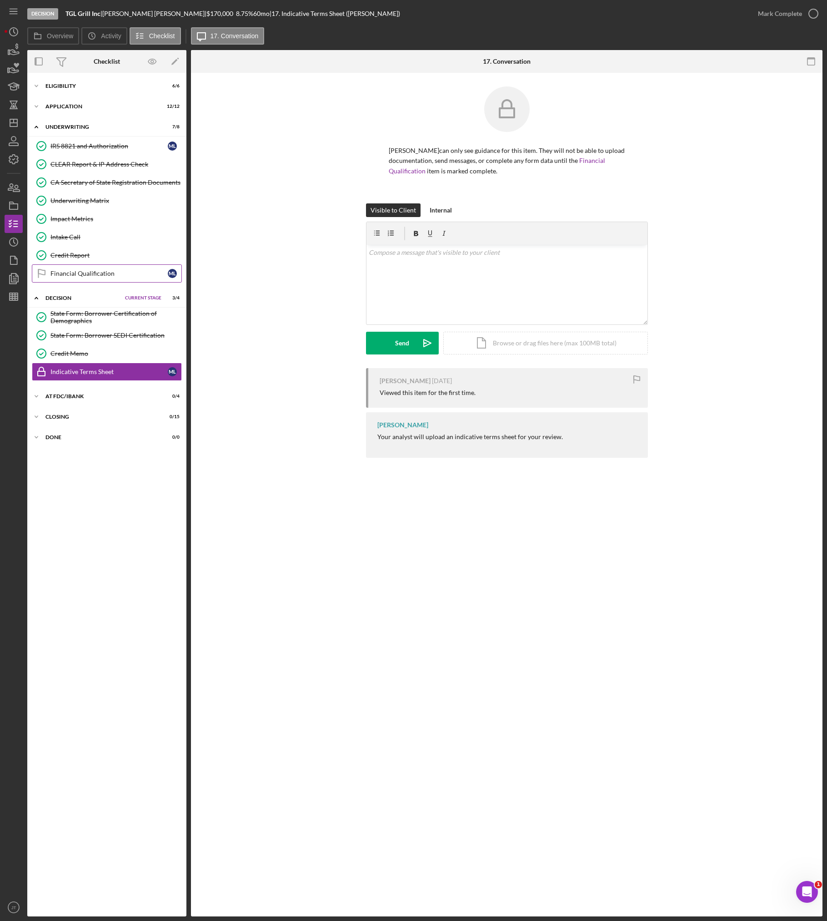
click at [69, 267] on link "Financial Qualification Financial Qualification M L" at bounding box center [107, 273] width 150 height 18
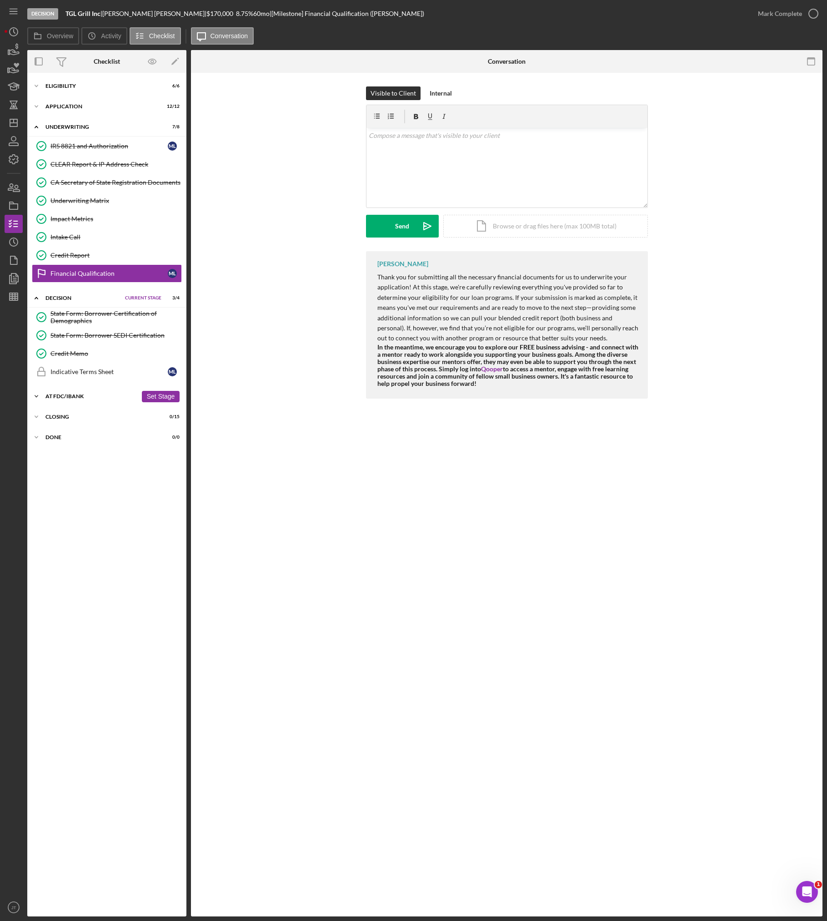
click at [77, 400] on div "Icon/Expander At FDC/iBank 0 / 4 Set Stage" at bounding box center [106, 396] width 159 height 18
click at [67, 506] on div "Icon/Expander Eligibility 6 / 6 Set Stage Icon/Expander Application 12 / 12 Set…" at bounding box center [106, 494] width 159 height 834
click at [71, 496] on div "Closing" at bounding box center [91, 494] width 92 height 5
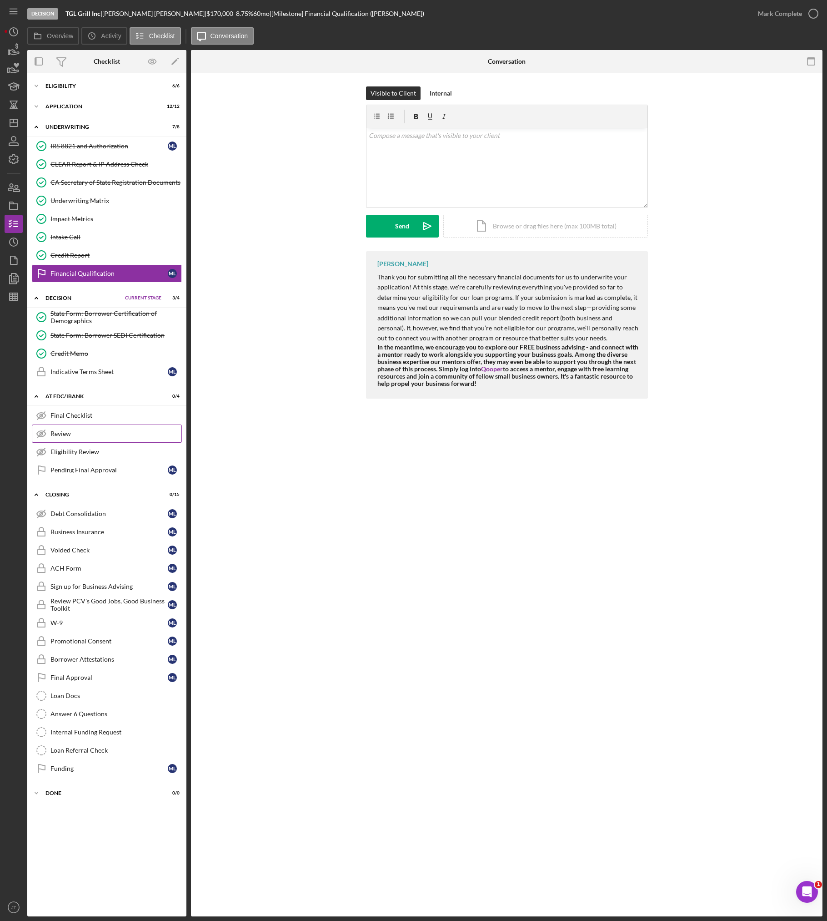
click at [59, 425] on link "Review Review" at bounding box center [107, 433] width 150 height 18
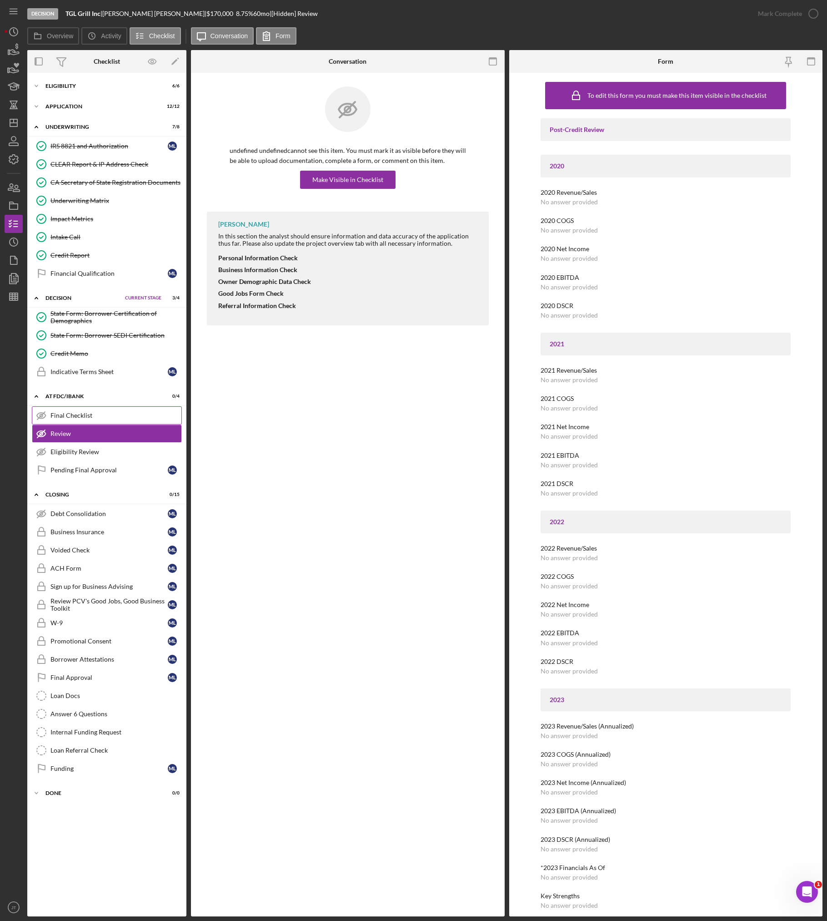
click at [79, 421] on link "Final Checklist Final Checklist" at bounding box center [107, 415] width 150 height 18
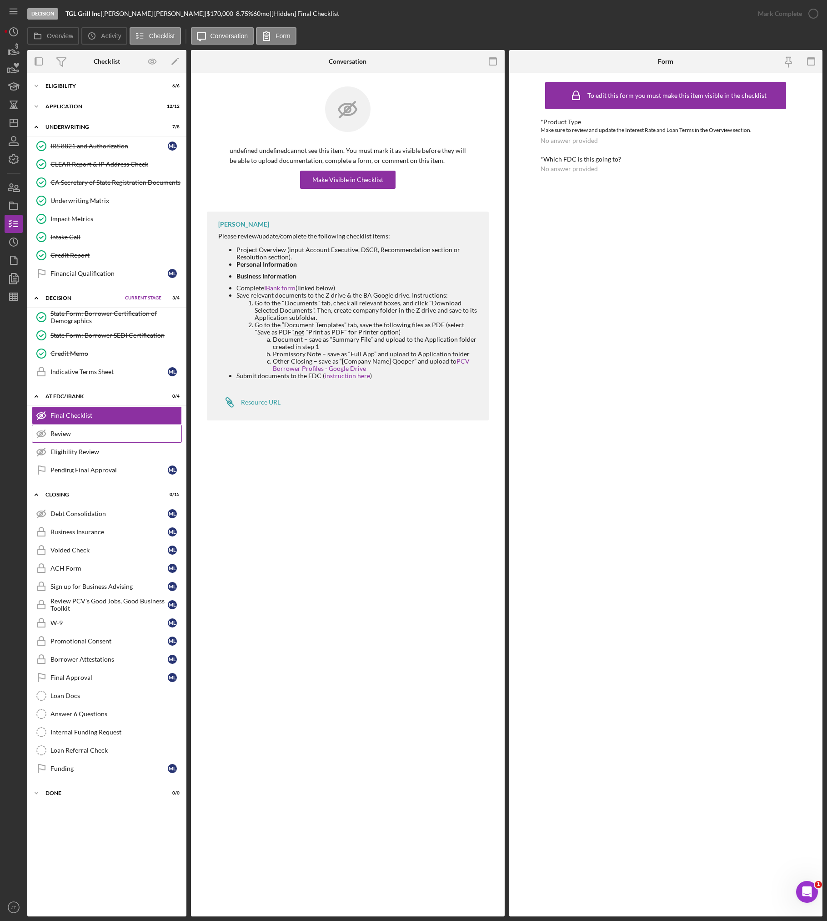
click at [88, 438] on link "Review Review" at bounding box center [107, 433] width 150 height 18
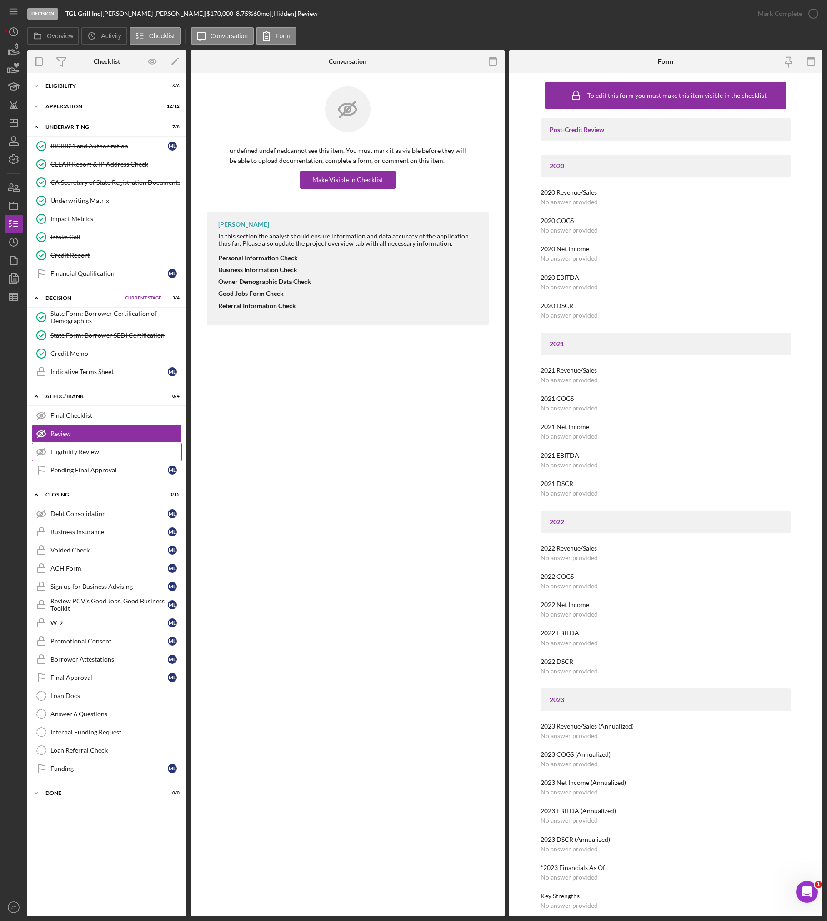
click at [88, 453] on div "Eligibility Review" at bounding box center [115, 451] width 131 height 7
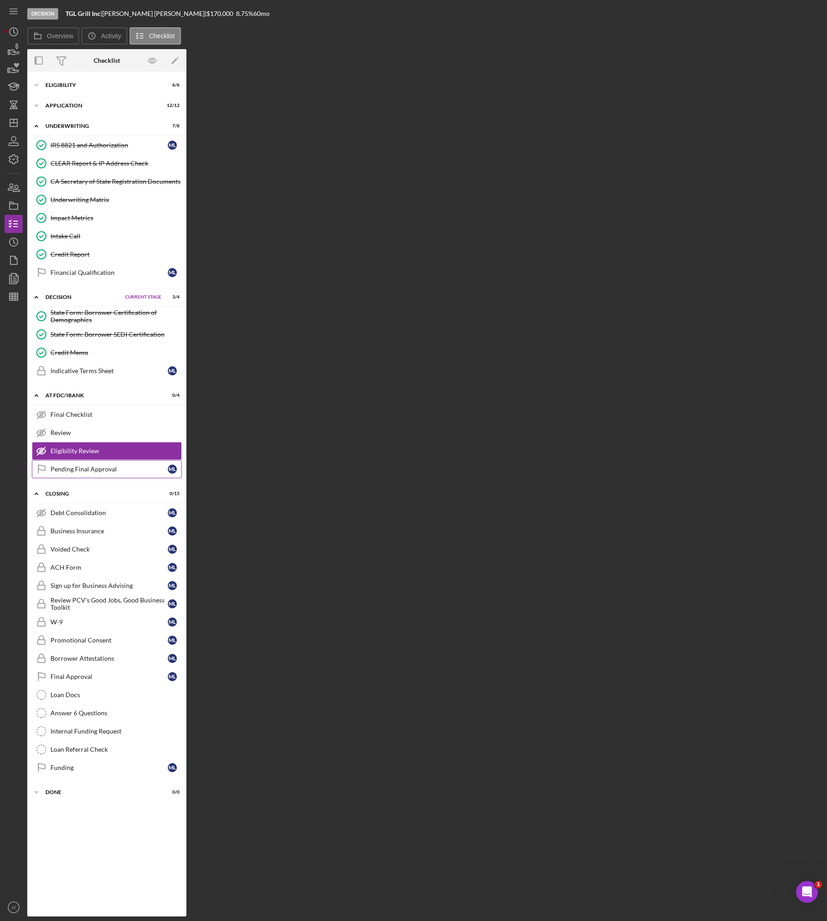
click at [90, 465] on link "Pending Final Approval Pending Final Approval M L" at bounding box center [107, 469] width 150 height 18
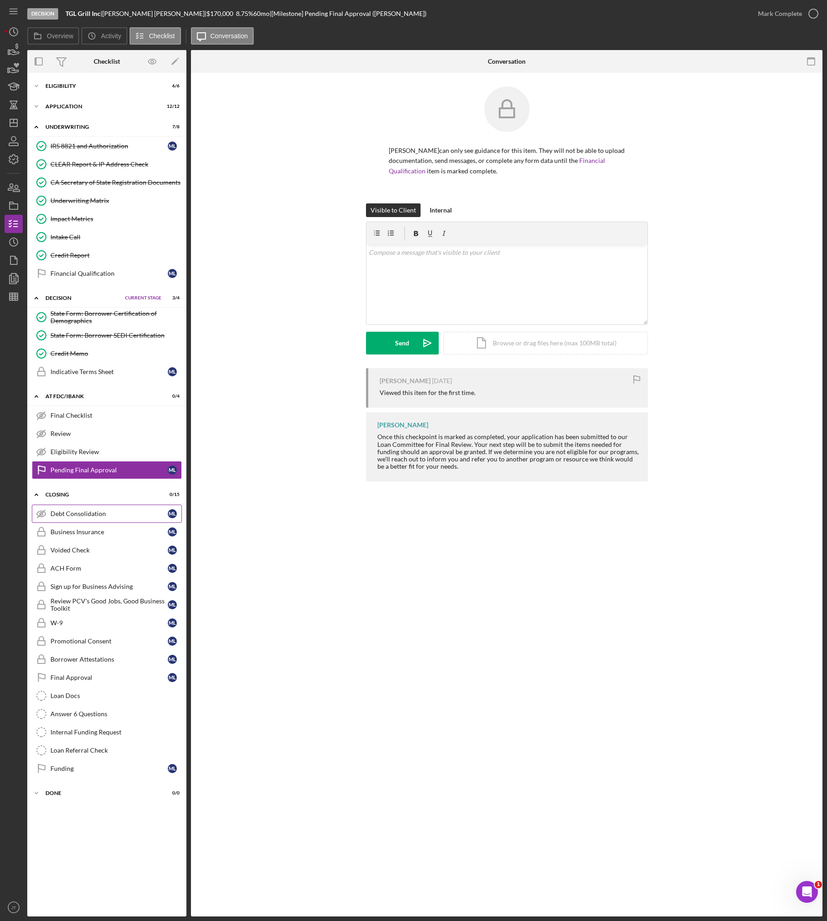
click at [90, 520] on link "Debt Consolidation Debt Consolidation M L" at bounding box center [107, 513] width 150 height 18
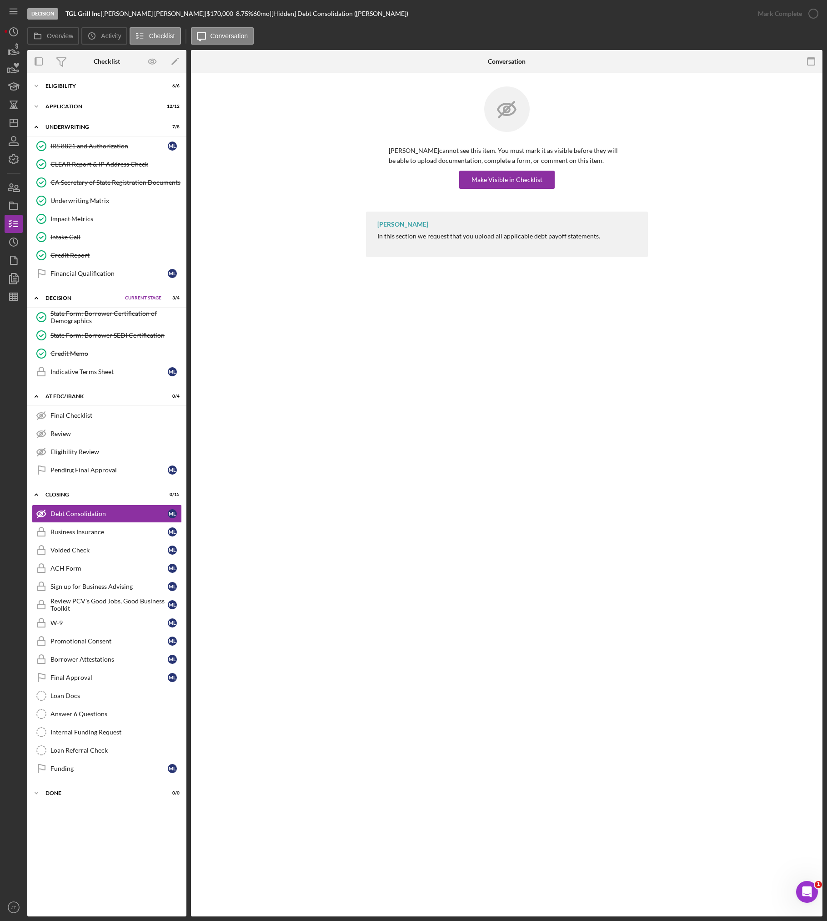
click at [535, 191] on div "Marcela Luna cannot see this item. You must mark it as visible before they will…" at bounding box center [507, 148] width 282 height 125
click at [537, 184] on div "Make Visible in Checklist" at bounding box center [507, 180] width 71 height 18
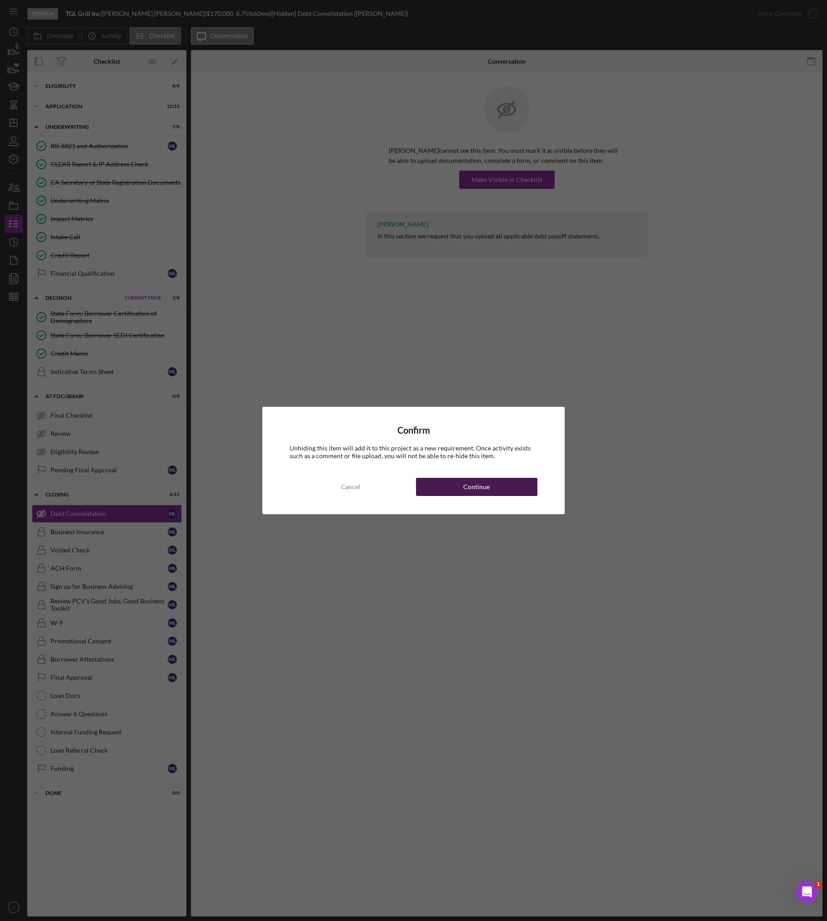
click at [497, 484] on button "Continue" at bounding box center [477, 487] width 122 height 18
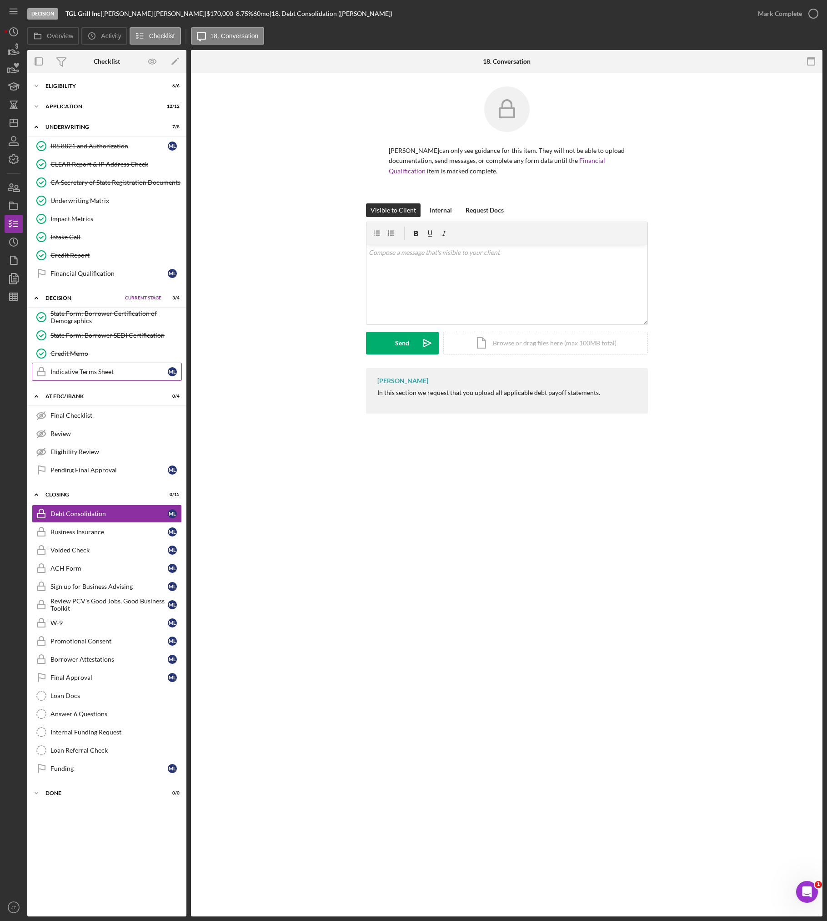
click at [94, 377] on link "Indicative Terms Sheet Indicative Terms Sheet M L" at bounding box center [107, 372] width 150 height 18
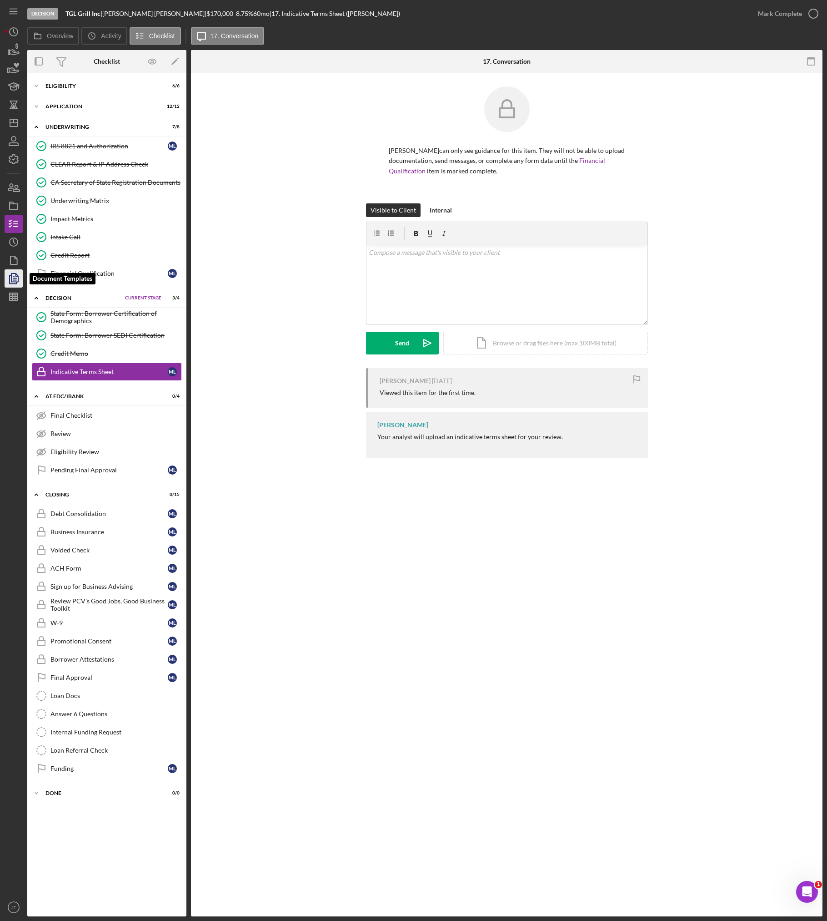
click at [14, 282] on polygon "button" at bounding box center [14, 277] width 7 height 8
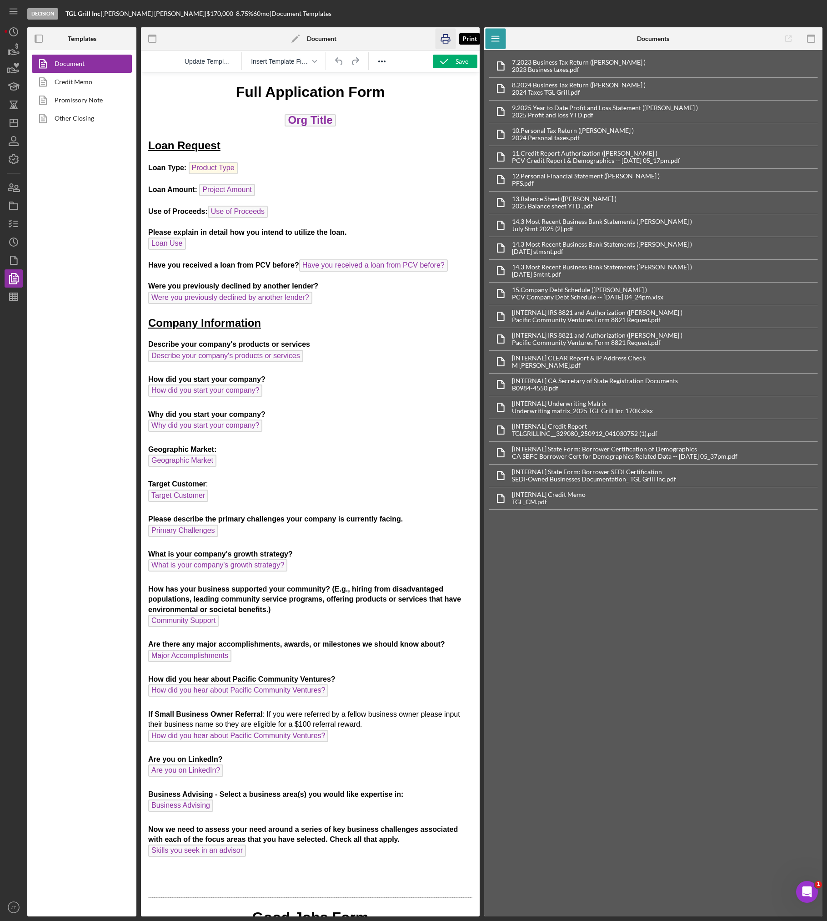
click at [443, 39] on icon "button" at bounding box center [445, 39] width 20 height 20
click at [56, 101] on link "Promissory Note" at bounding box center [80, 100] width 96 height 18
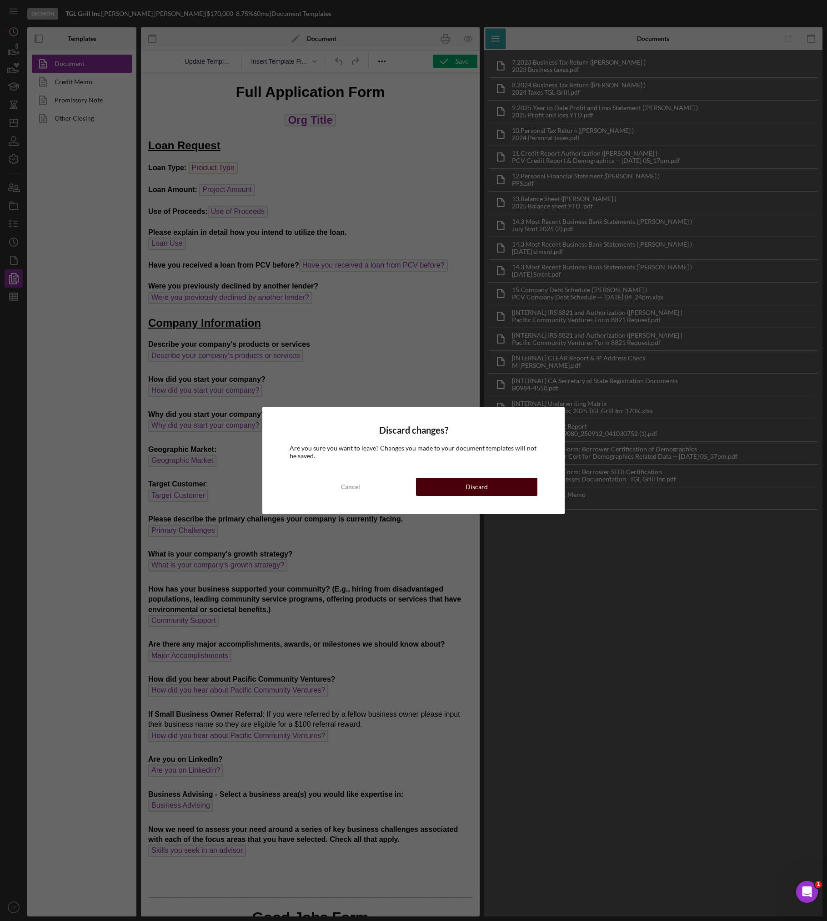
click at [481, 486] on div "Discard" at bounding box center [477, 487] width 22 height 18
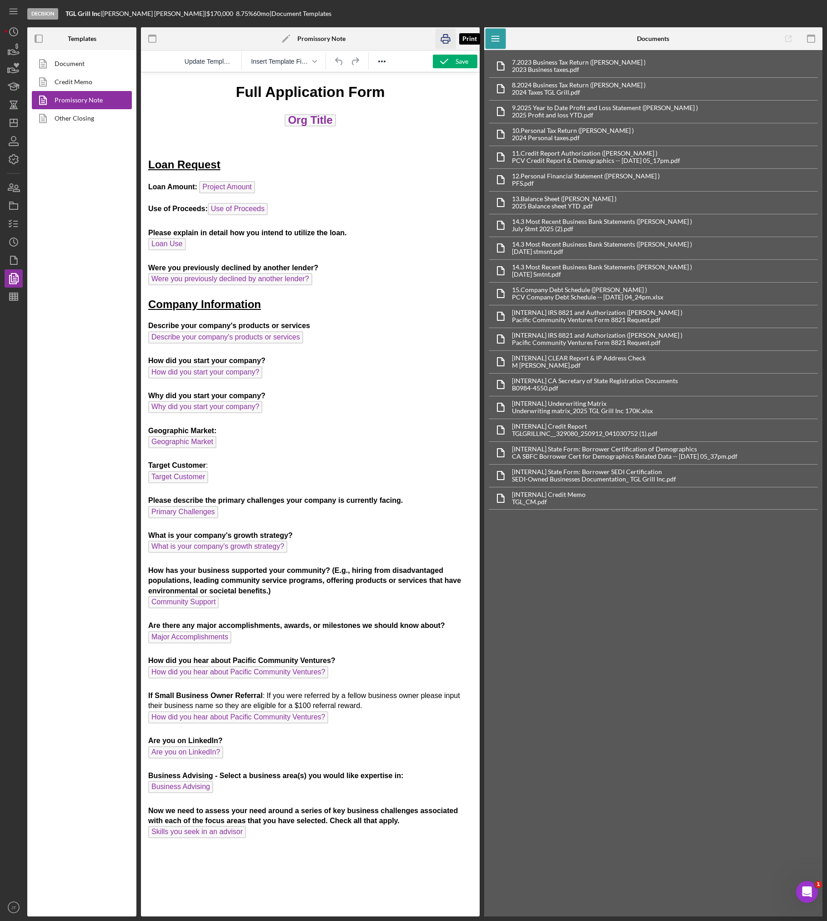
click at [448, 40] on rect "button" at bounding box center [445, 41] width 5 height 3
click at [53, 120] on icon at bounding box center [43, 118] width 23 height 23
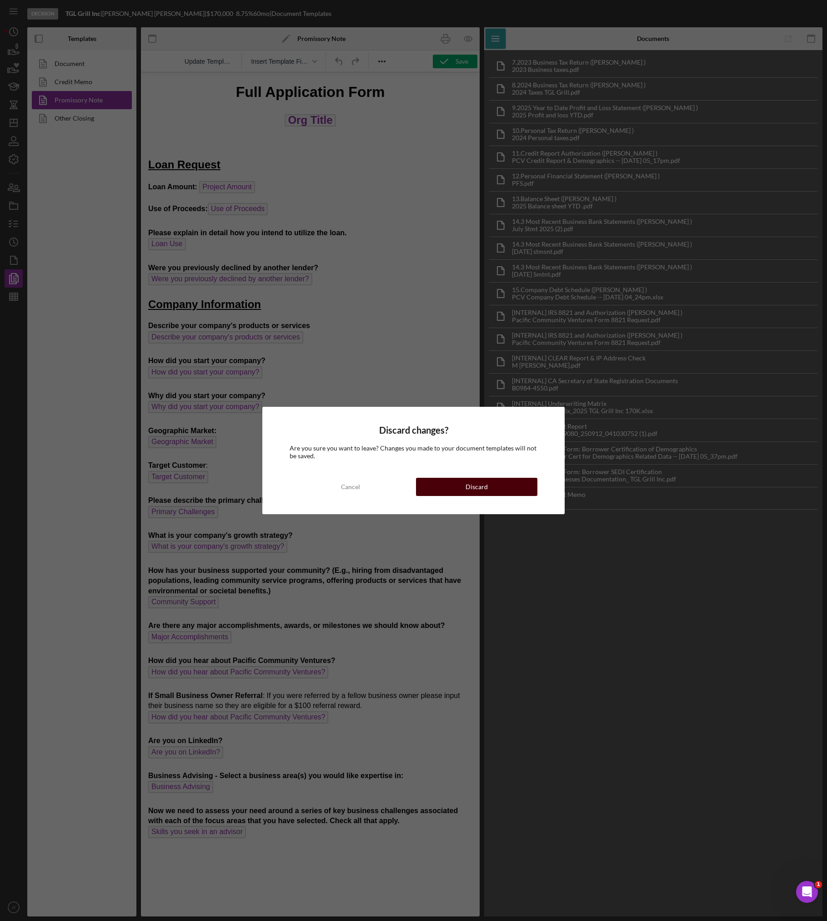
click at [493, 487] on button "Discard" at bounding box center [477, 487] width 122 height 18
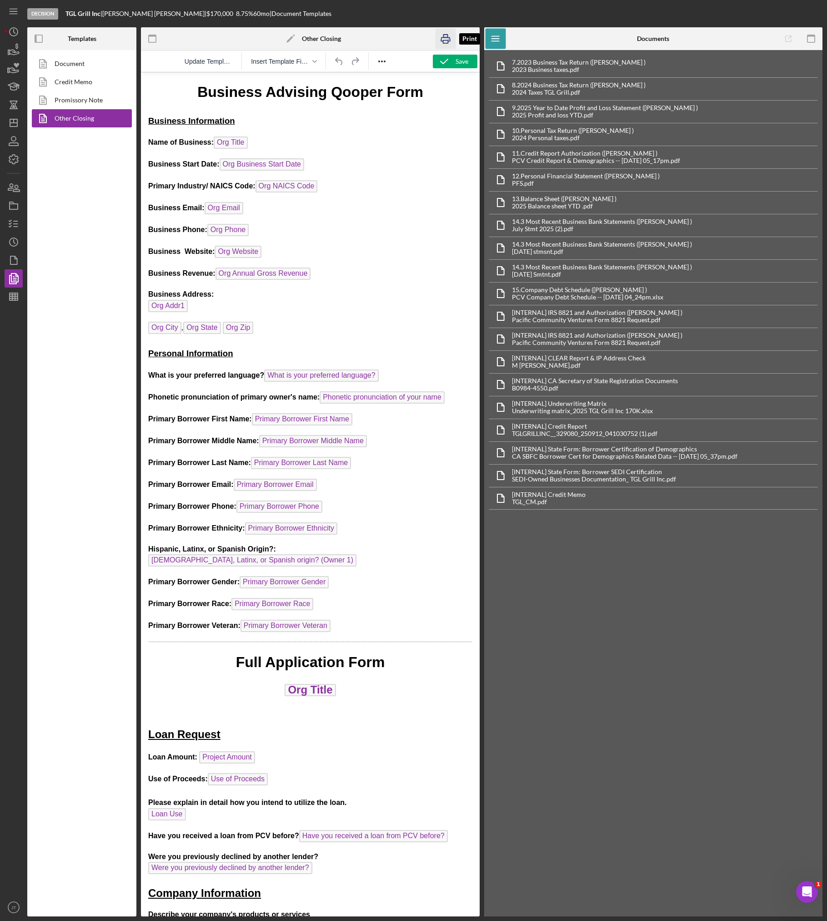
click at [444, 43] on rect "button" at bounding box center [445, 41] width 5 height 3
click at [14, 262] on icon "button" at bounding box center [13, 260] width 23 height 23
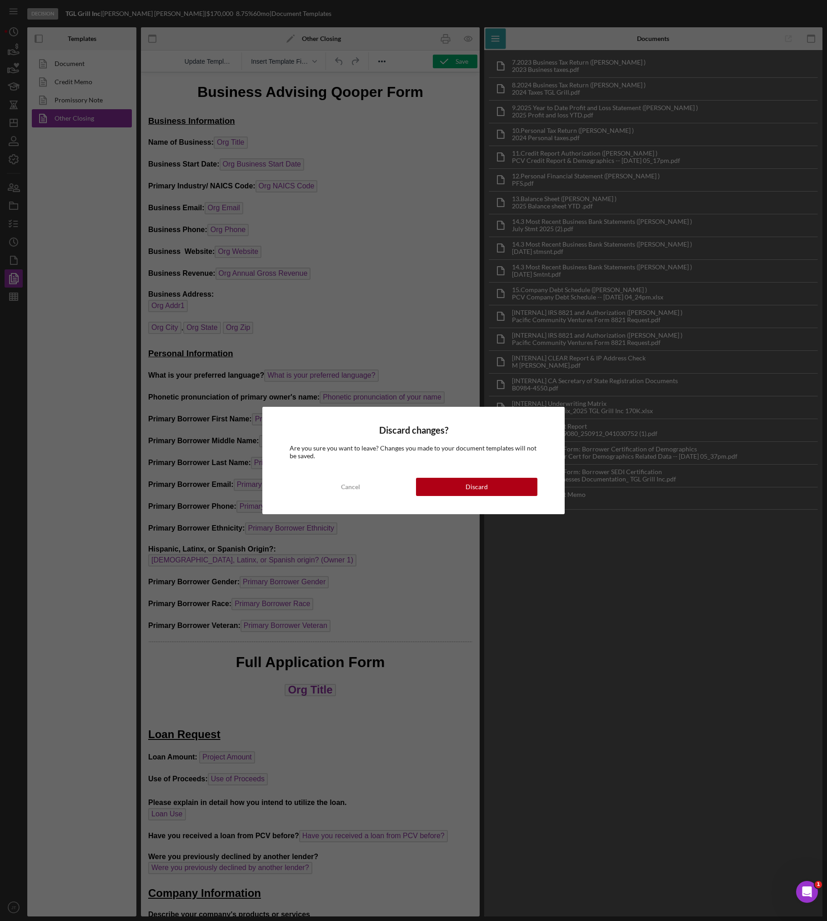
drag, startPoint x: 492, startPoint y: 492, endPoint x: 486, endPoint y: 491, distance: 5.6
click at [491, 492] on button "Discard" at bounding box center [477, 487] width 122 height 18
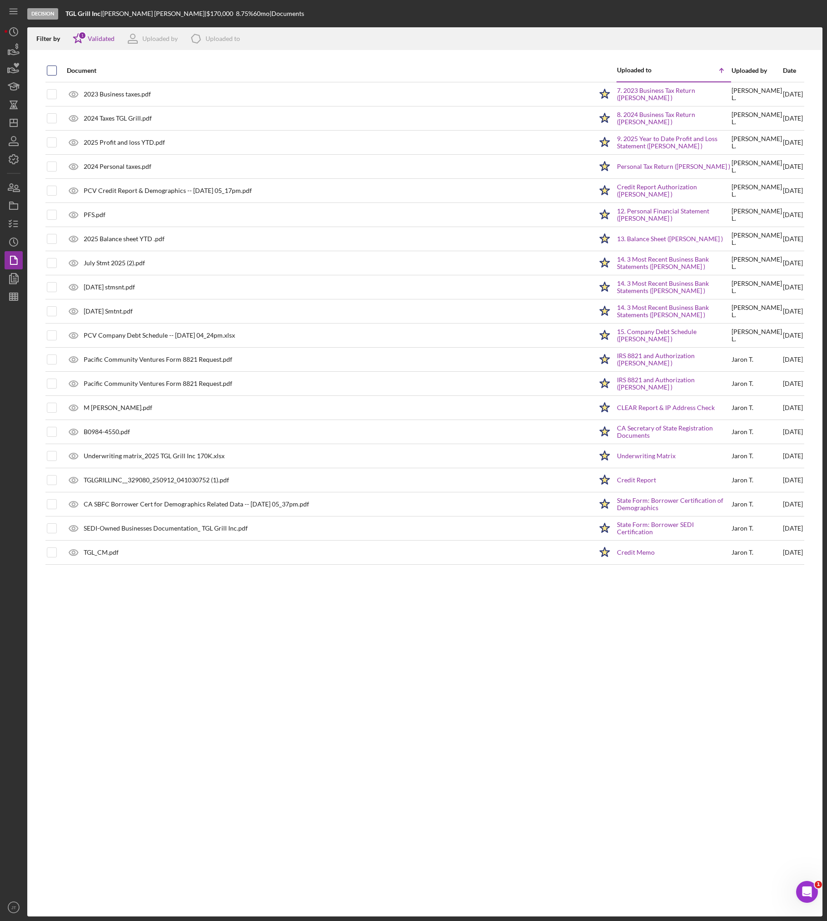
click at [50, 74] on input "checkbox" at bounding box center [51, 70] width 9 height 9
checkbox input "true"
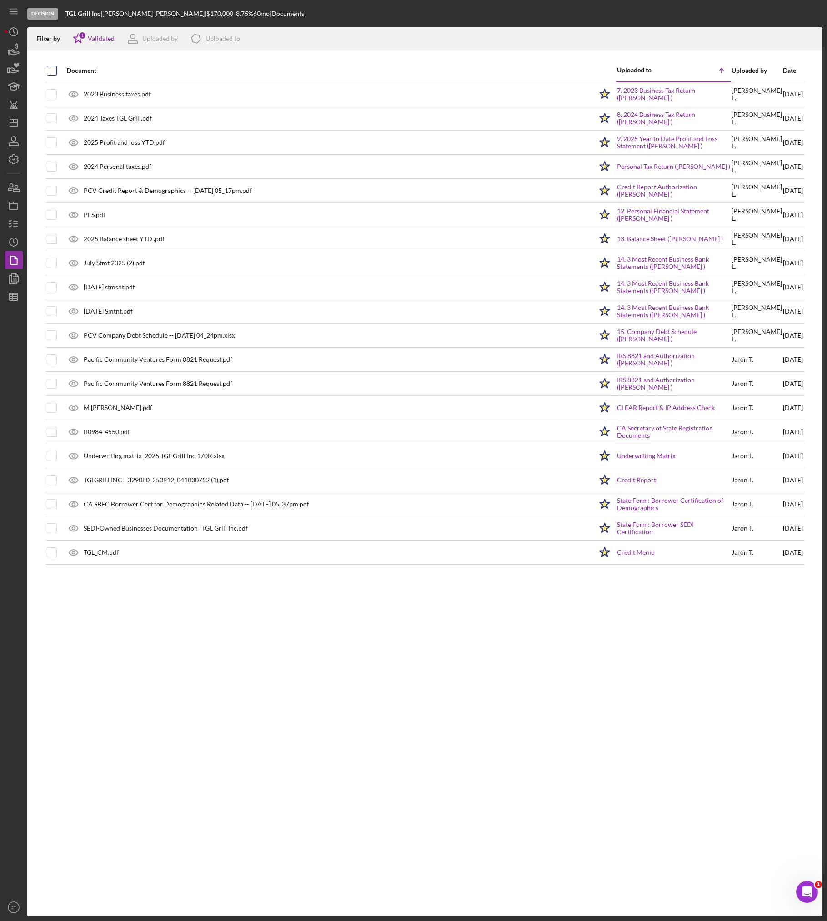
checkbox input "true"
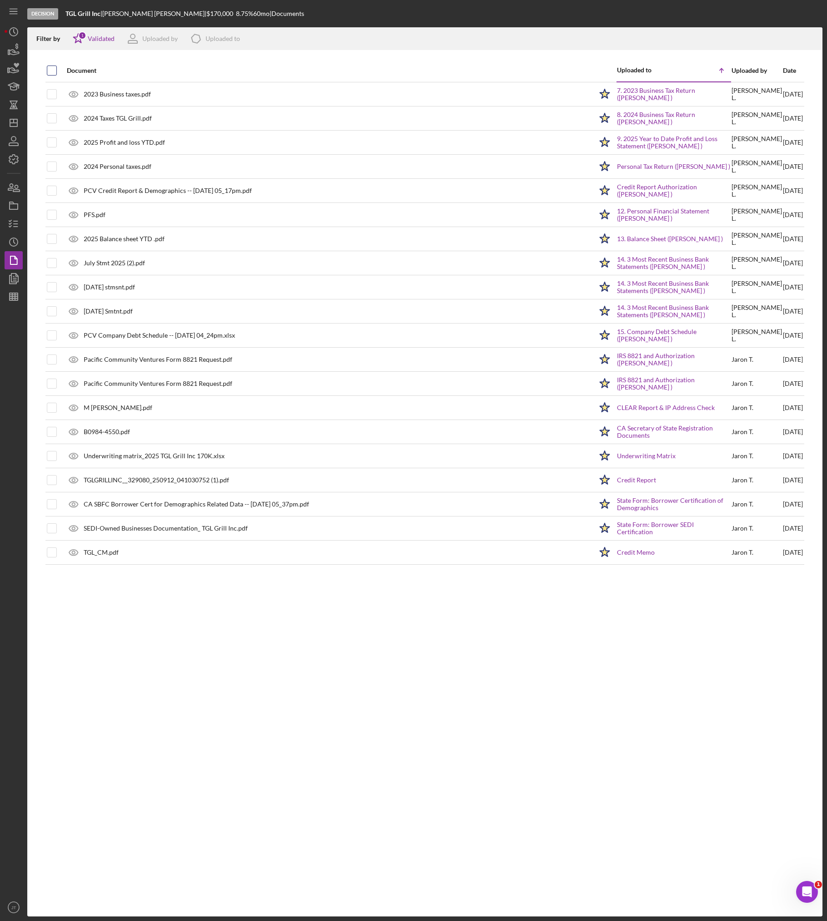
checkbox input "true"
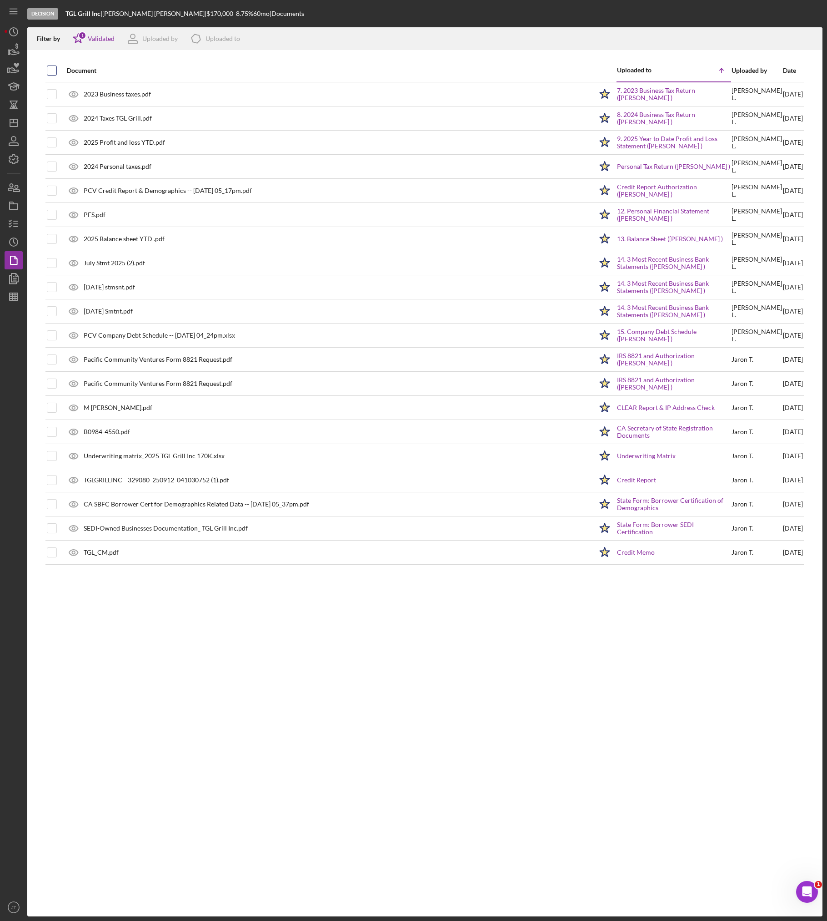
checkbox input "true"
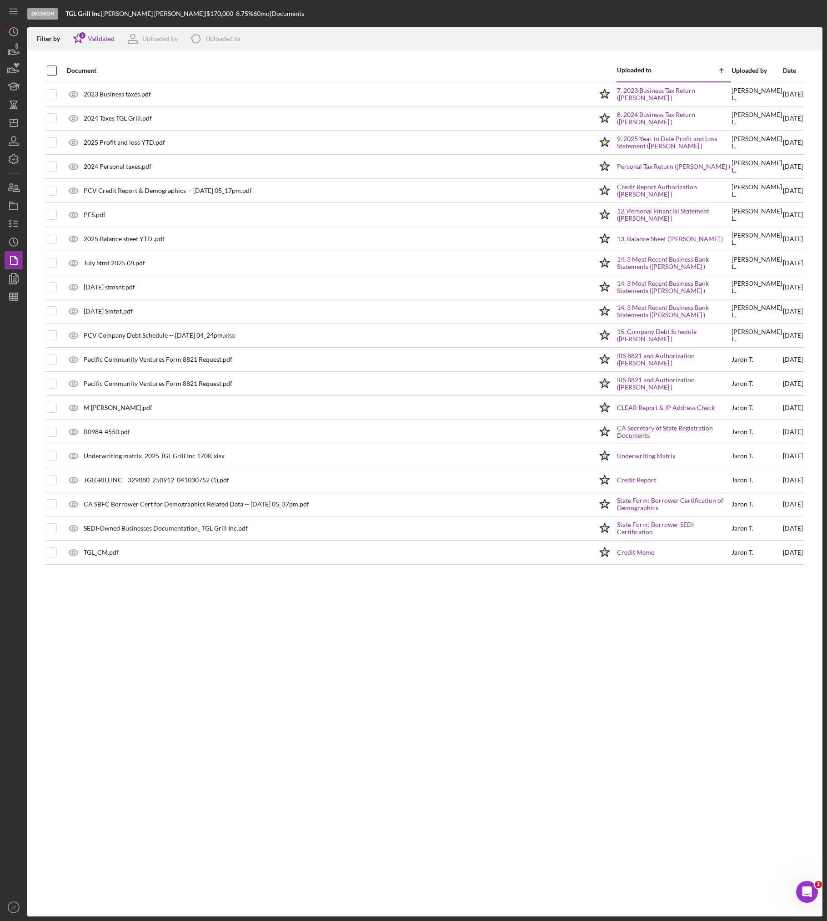
checkbox input "true"
click at [655, 36] on icon "Icon/Download" at bounding box center [811, 39] width 20 height 20
click at [15, 224] on line "button" at bounding box center [16, 224] width 4 height 0
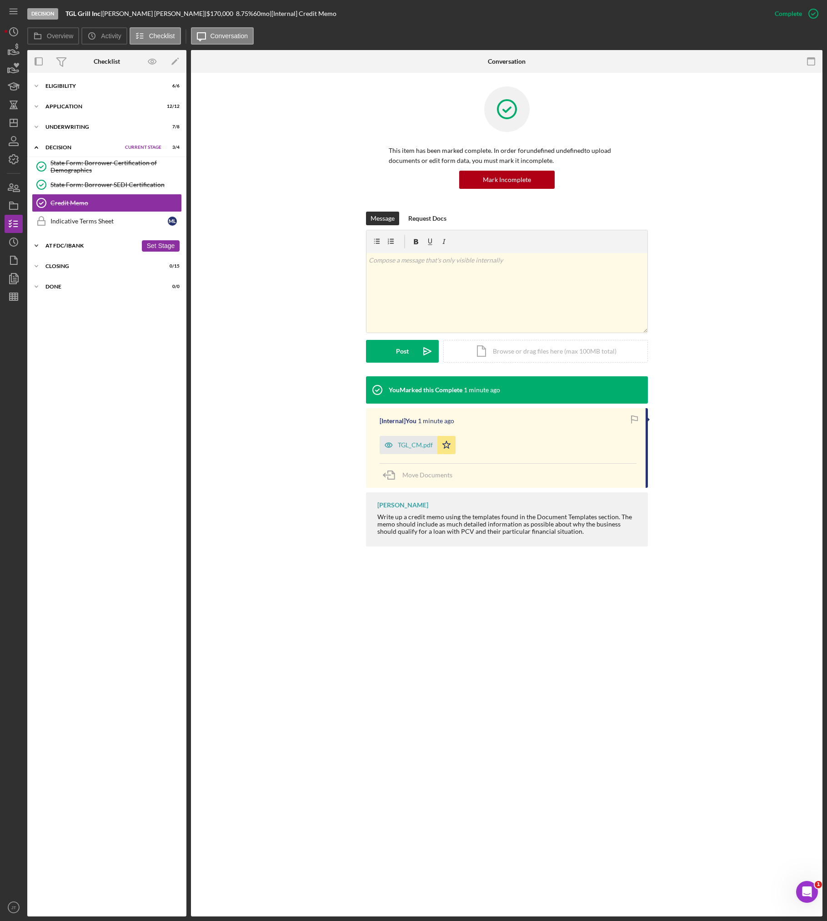
click at [89, 250] on div "Icon/Expander At FDC/iBank 0 / 4 Set Stage" at bounding box center [106, 246] width 159 height 18
click at [78, 268] on div "Final Checklist" at bounding box center [115, 264] width 131 height 7
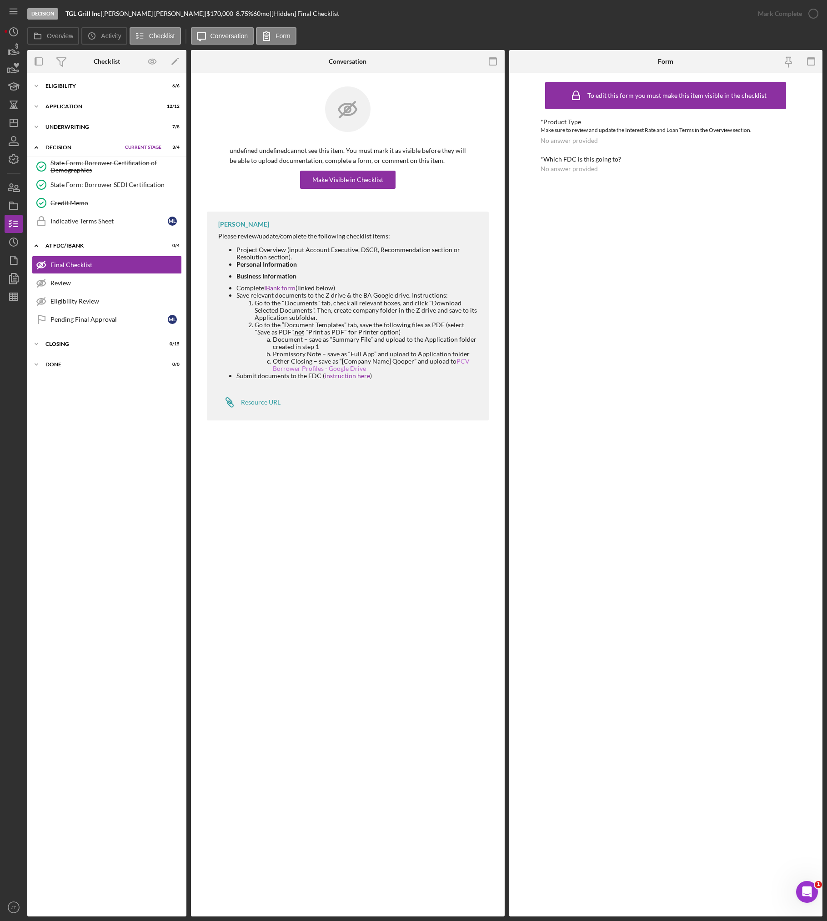
click at [302, 368] on link "PCV Borrower Profiles - Google Drive" at bounding box center [371, 364] width 197 height 15
click at [277, 287] on link "IBank form" at bounding box center [279, 288] width 31 height 8
click at [76, 87] on div "Eligibility" at bounding box center [91, 85] width 92 height 5
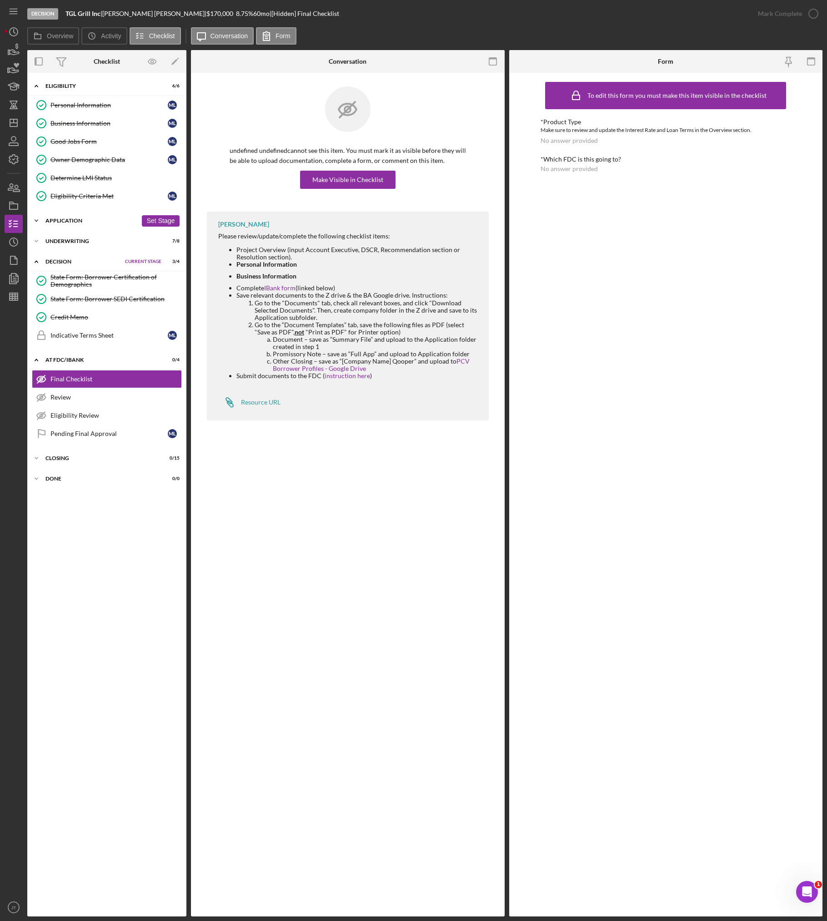
click at [77, 218] on div "Application" at bounding box center [91, 220] width 92 height 5
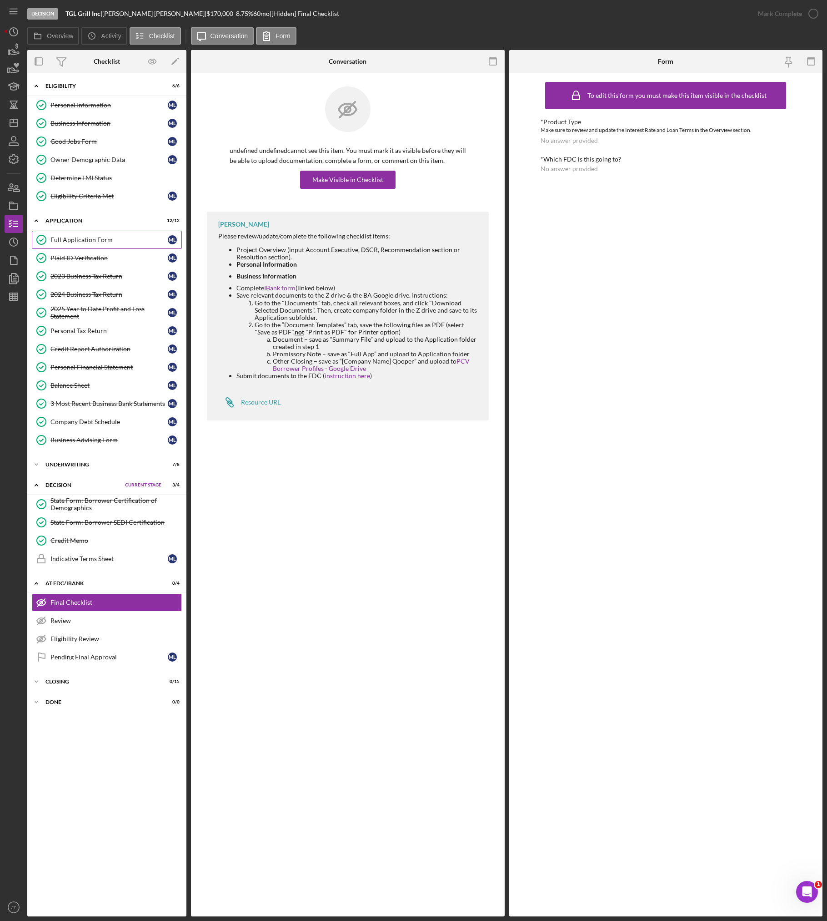
click at [108, 242] on div "Full Application Form" at bounding box center [108, 239] width 117 height 7
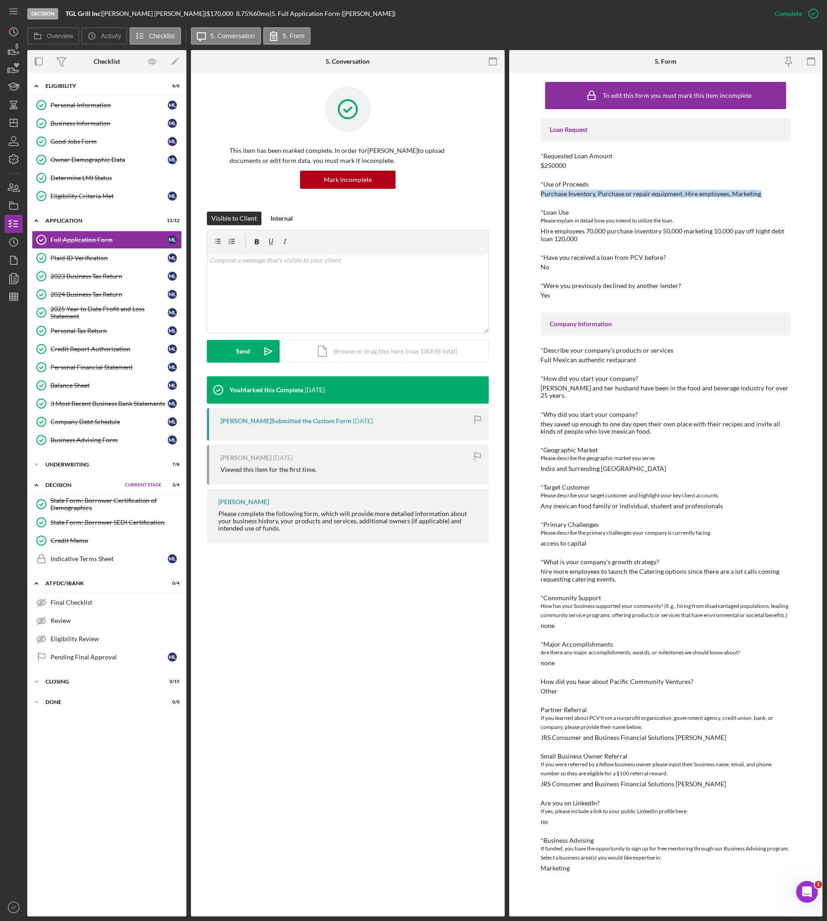
drag, startPoint x: 539, startPoint y: 196, endPoint x: 762, endPoint y: 194, distance: 222.9
click at [655, 194] on div "To edit this form you must mark this item incomplete Loan Request *Requested Lo…" at bounding box center [666, 494] width 314 height 843
copy div "Purchase Inventory, Purchase or repair equipment, Hire employees, Marketing"
click at [84, 115] on link "Business Information Business Information M L" at bounding box center [107, 123] width 150 height 18
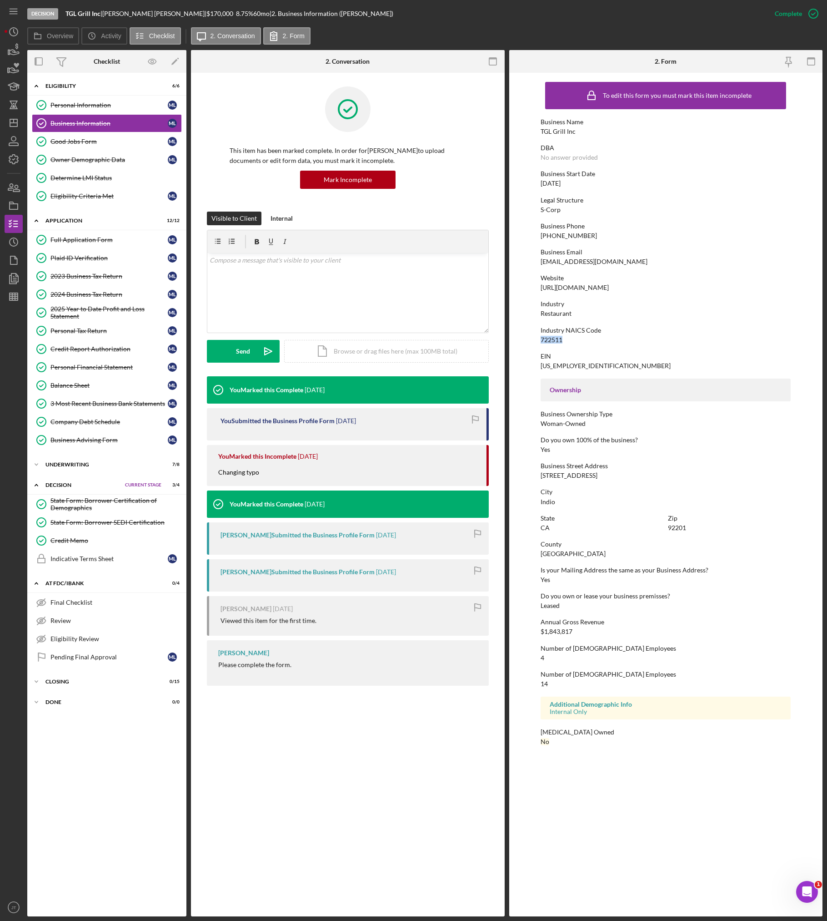
drag, startPoint x: 542, startPoint y: 342, endPoint x: 570, endPoint y: 341, distance: 27.8
click at [570, 341] on div "Industry NAICS Code 722511" at bounding box center [666, 335] width 250 height 17
copy div "722511"
click at [86, 156] on div "Owner Demographic Data" at bounding box center [108, 159] width 117 height 7
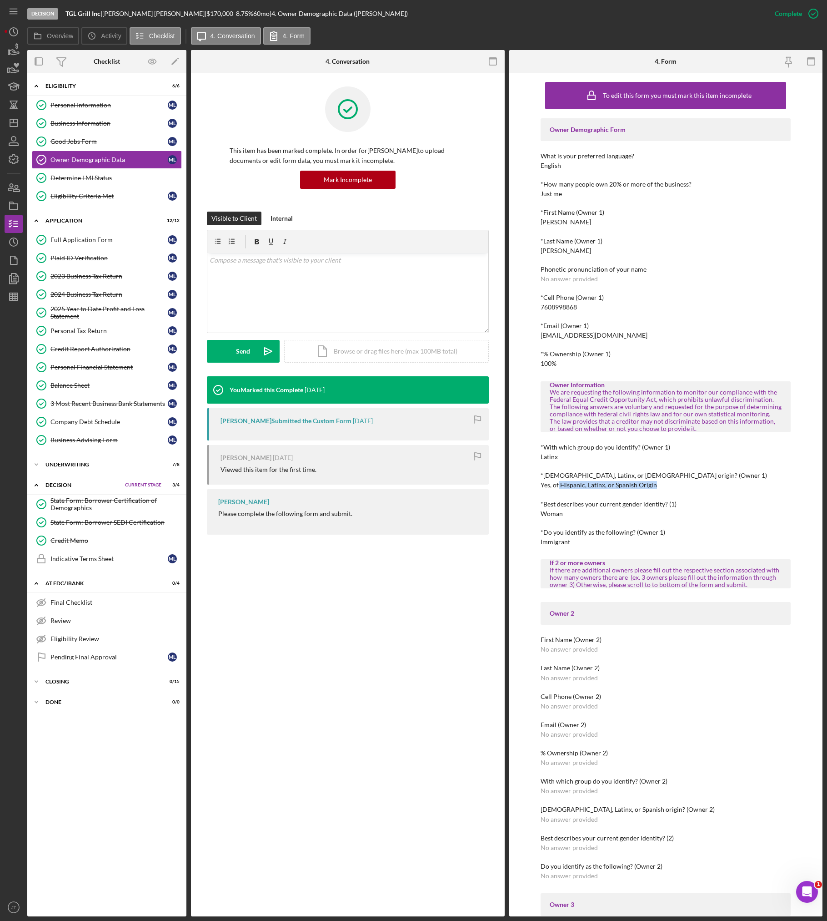
drag, startPoint x: 559, startPoint y: 485, endPoint x: 654, endPoint y: 484, distance: 95.5
click at [654, 484] on div "*[DEMOGRAPHIC_DATA], [DEMOGRAPHIC_DATA], or [DEMOGRAPHIC_DATA] origin? (Owner 1…" at bounding box center [666, 480] width 250 height 17
copy div "Hispanic, Latinx, or Spanish Origin"
click at [655, 525] on div "Owner Demographic Form What is your preferred language? English *How many peopl…" at bounding box center [666, 935] width 250 height 1634
click at [80, 602] on div "Final Checklist" at bounding box center [115, 602] width 131 height 7
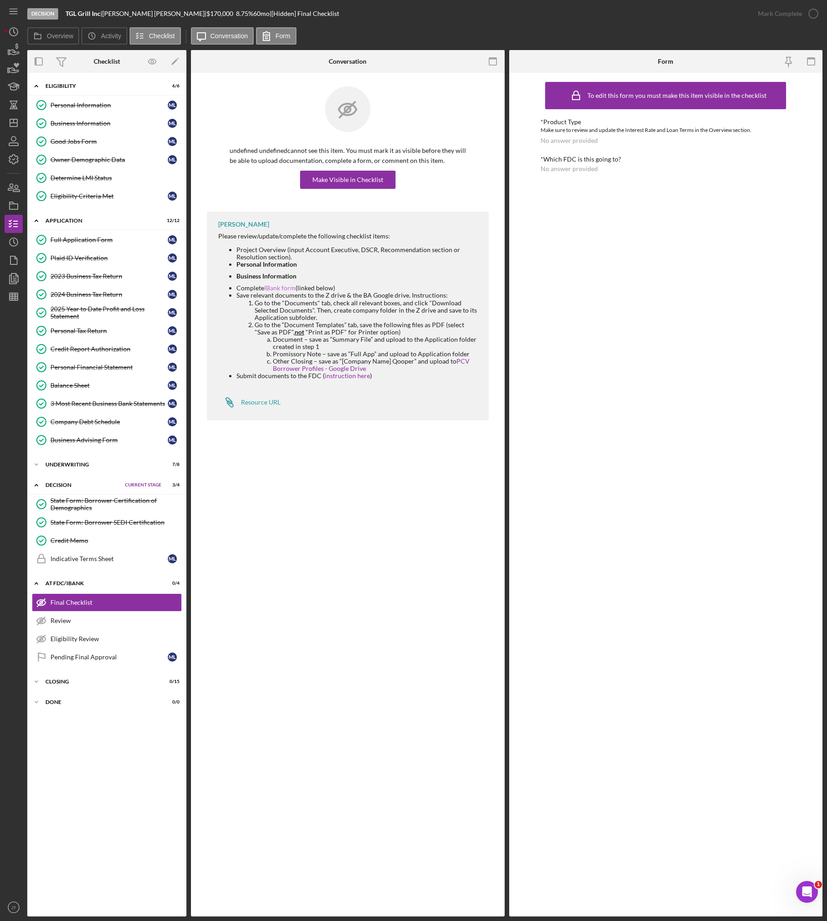
click at [277, 288] on link "IBank form" at bounding box center [279, 288] width 31 height 8
click at [87, 685] on div "Icon/Expander Closing 0 / 15 Set Stage" at bounding box center [106, 681] width 159 height 18
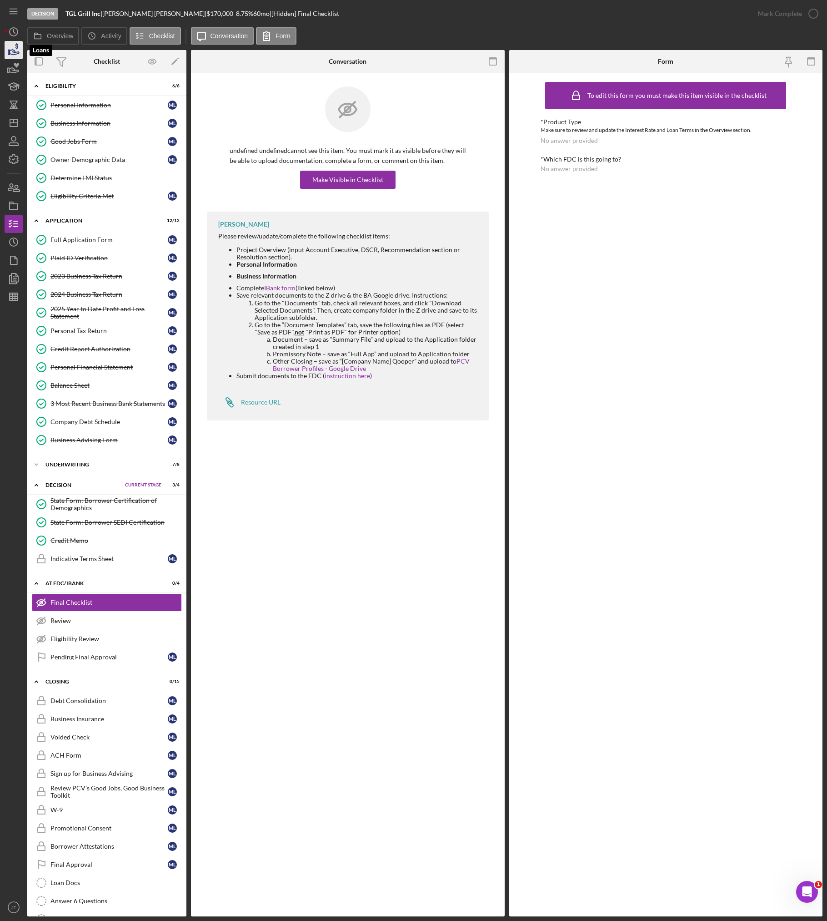
click at [8, 48] on icon "button" at bounding box center [13, 50] width 23 height 23
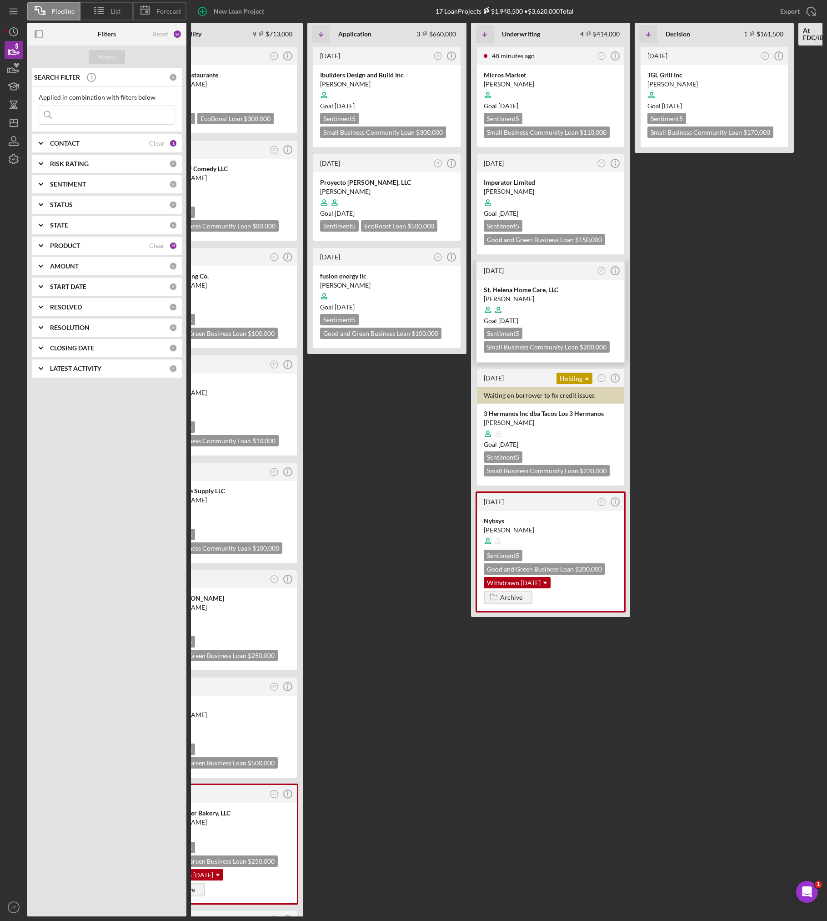
scroll to position [0, 47]
click at [590, 310] on div at bounding box center [551, 309] width 134 height 17
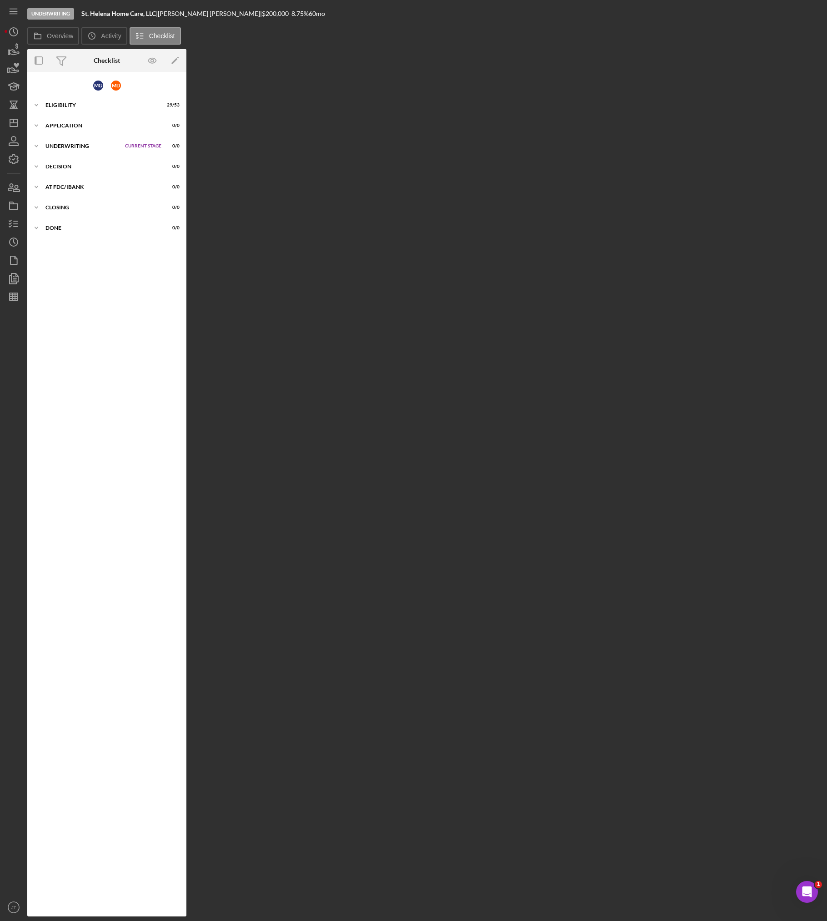
click at [655, 168] on div "Overview Internal Workflow Stage Underwriting Icon/Dropdown Arrow Archive (can …" at bounding box center [425, 482] width 796 height 867
drag, startPoint x: 183, startPoint y: 15, endPoint x: 210, endPoint y: 15, distance: 26.8
click at [210, 15] on div "Maria Gutierrez |" at bounding box center [210, 13] width 104 height 7
copy div "[PERSON_NAME]"
click at [71, 105] on div "Eligibility" at bounding box center [91, 104] width 92 height 5
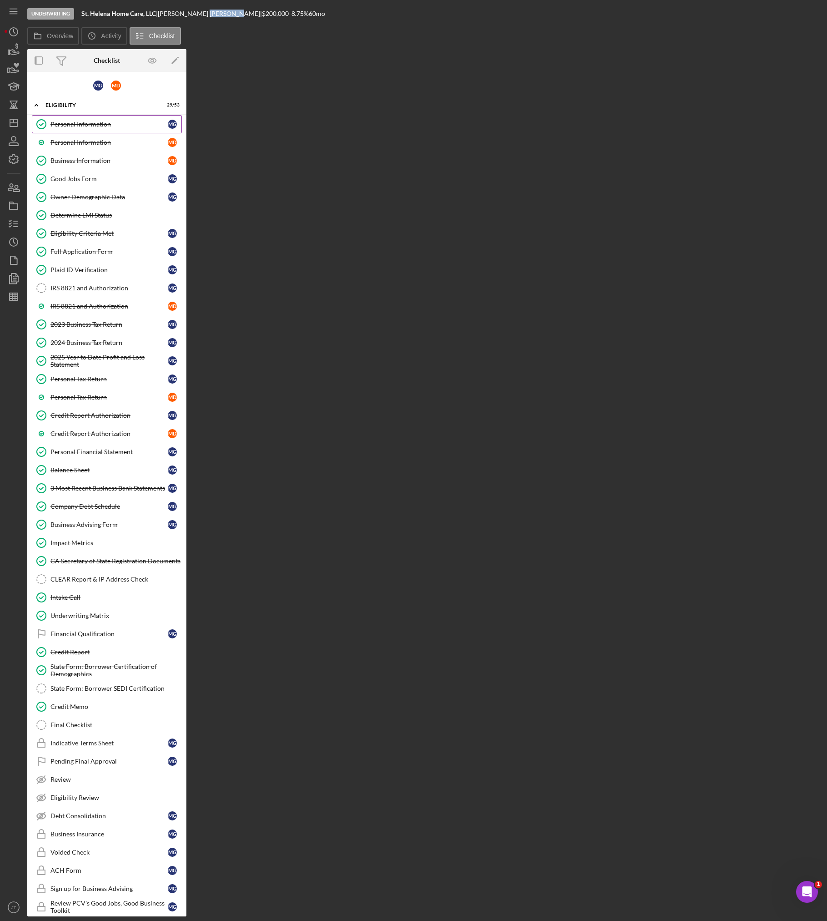
click at [104, 130] on link "Personal Information Personal Information M G" at bounding box center [107, 124] width 150 height 18
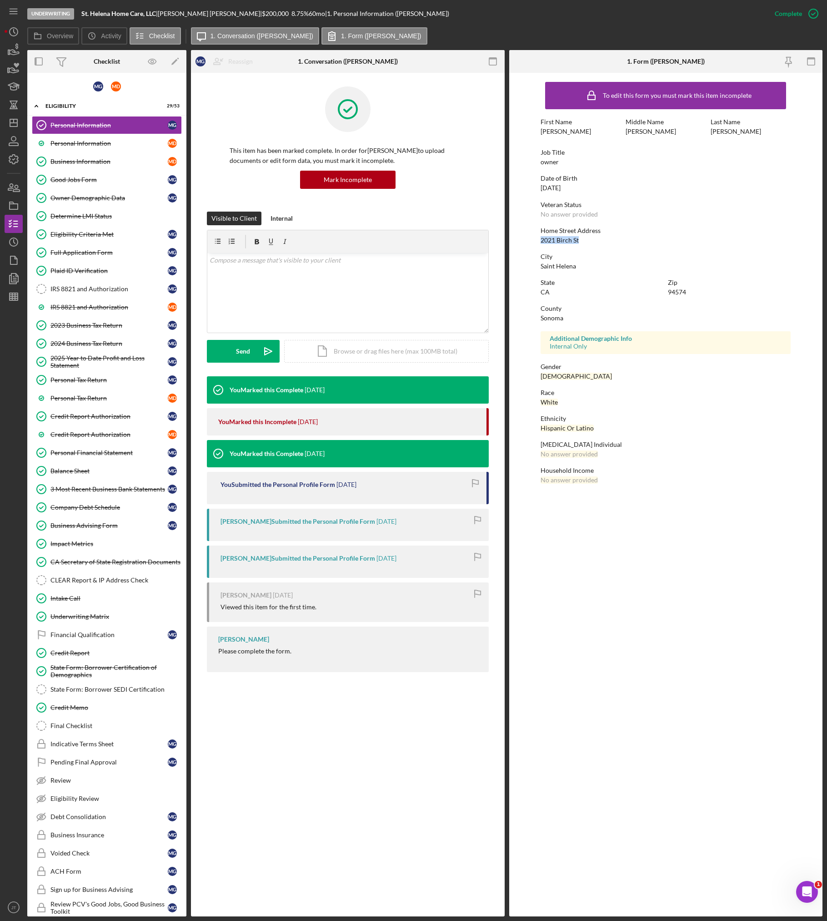
drag, startPoint x: 580, startPoint y: 240, endPoint x: 541, endPoint y: 241, distance: 39.6
click at [541, 241] on div "Home Street Address 2021 Birch St" at bounding box center [666, 235] width 250 height 17
copy div "2021 Birch St"
click at [106, 144] on div "Personal Information" at bounding box center [108, 143] width 117 height 7
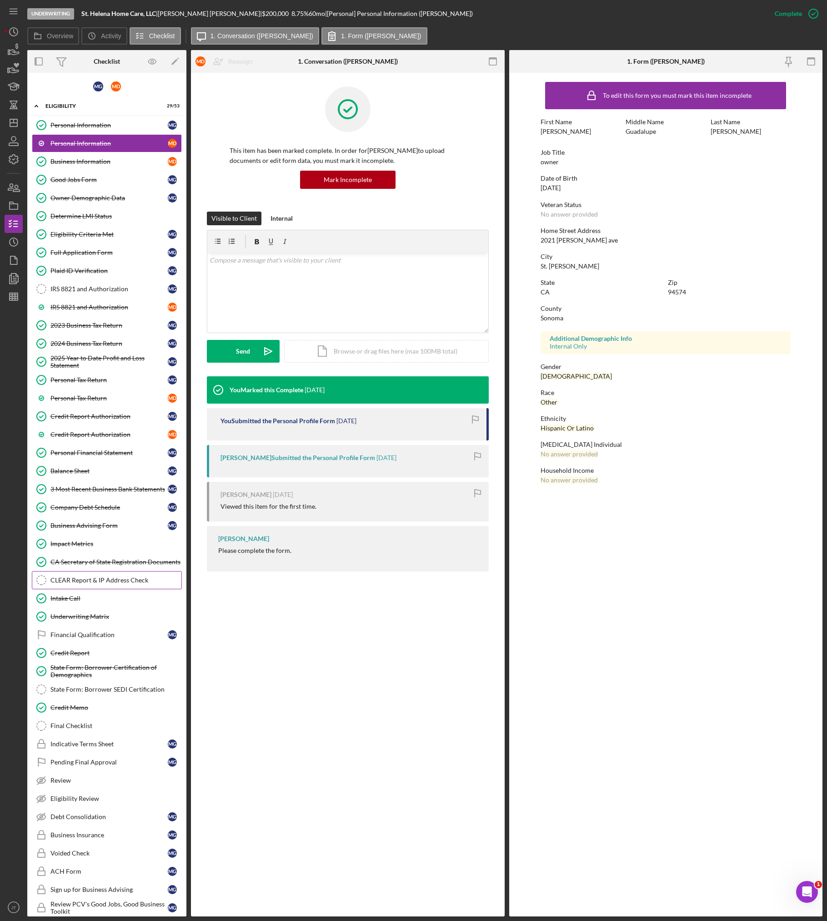
click at [114, 583] on div "CLEAR Report & IP Address Check" at bounding box center [115, 579] width 131 height 7
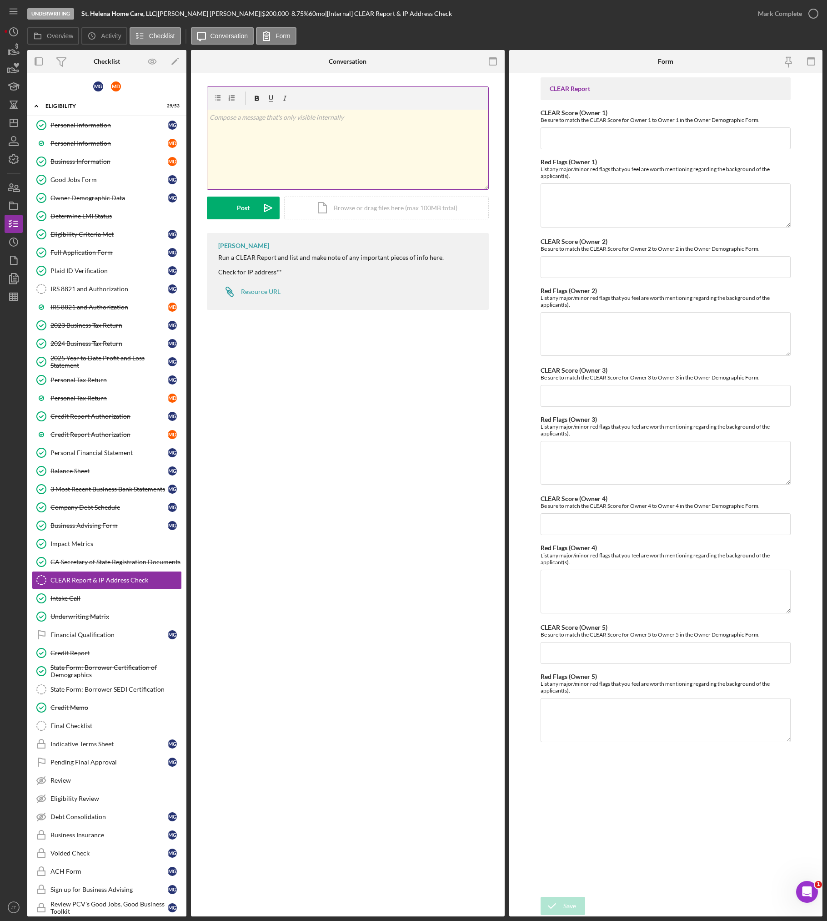
click at [388, 146] on div "v Color teal Color pink Remove color Add row above Add row below Add column bef…" at bounding box center [347, 150] width 281 height 80
click at [633, 154] on div "CLEAR Report CLEAR Score (Owner 1) Be sure to match the CLEAR Score for Owner 1…" at bounding box center [666, 484] width 250 height 815
click at [631, 146] on input "CLEAR Score (Owner 1)" at bounding box center [666, 138] width 250 height 22
type input "120"
click at [597, 257] on input "CLEAR Score (Owner 2)" at bounding box center [666, 267] width 250 height 22
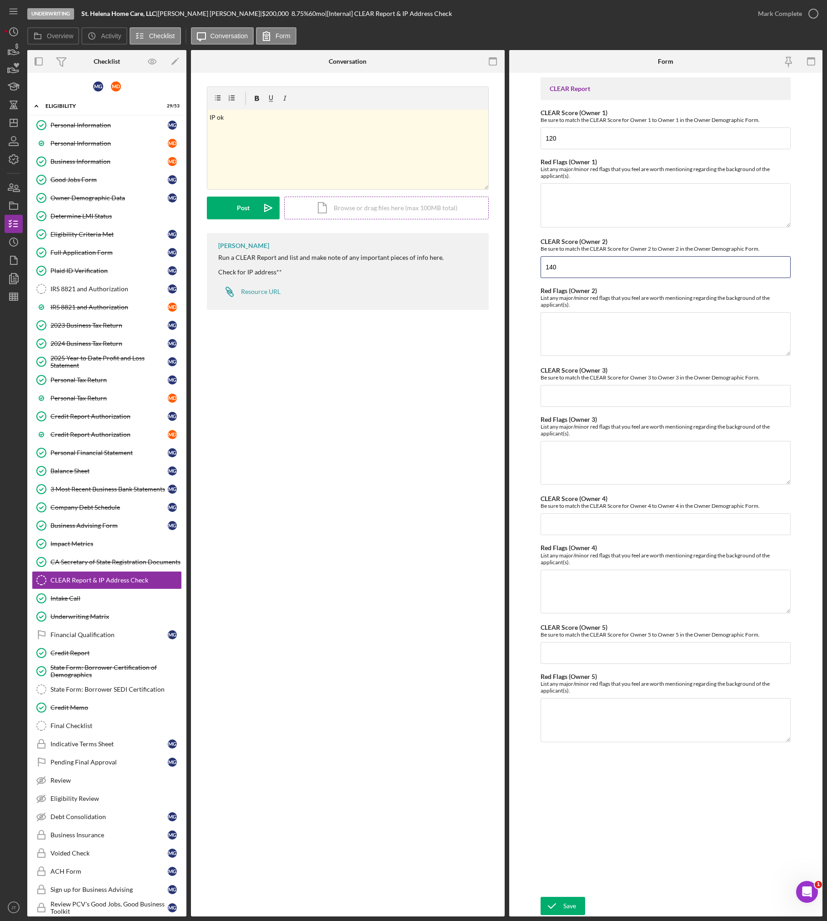
type input "140"
click at [413, 218] on div "Icon/Document Browse or drag files here (max 100MB total) Tap to choose files o…" at bounding box center [386, 208] width 205 height 23
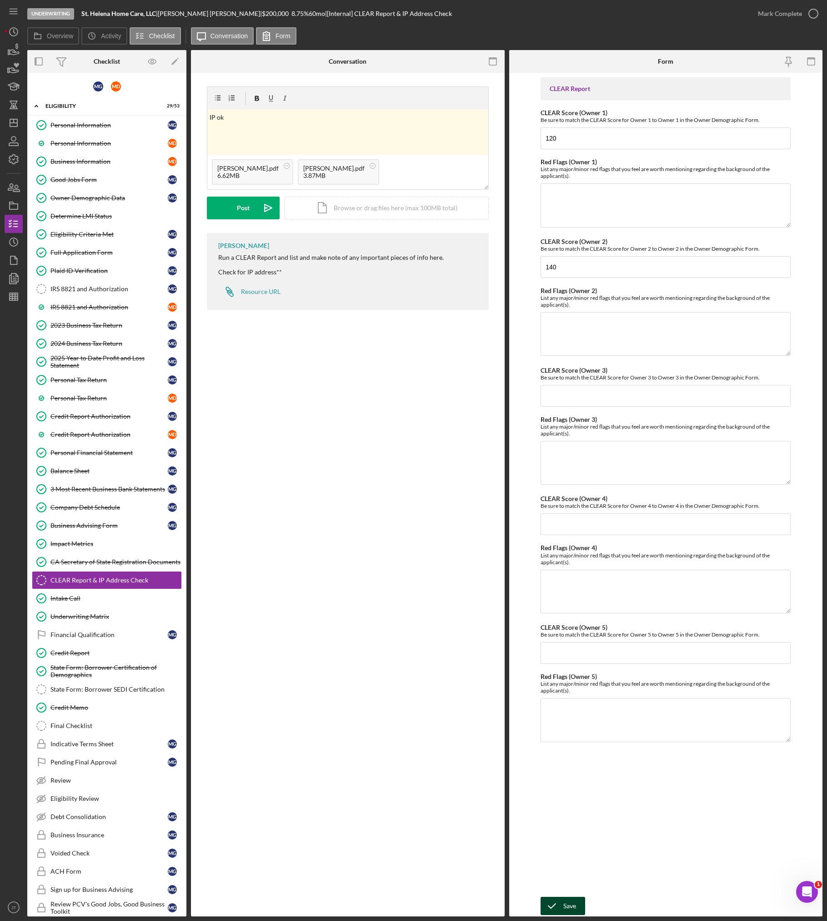
click at [566, 902] on div "Save" at bounding box center [570, 906] width 13 height 18
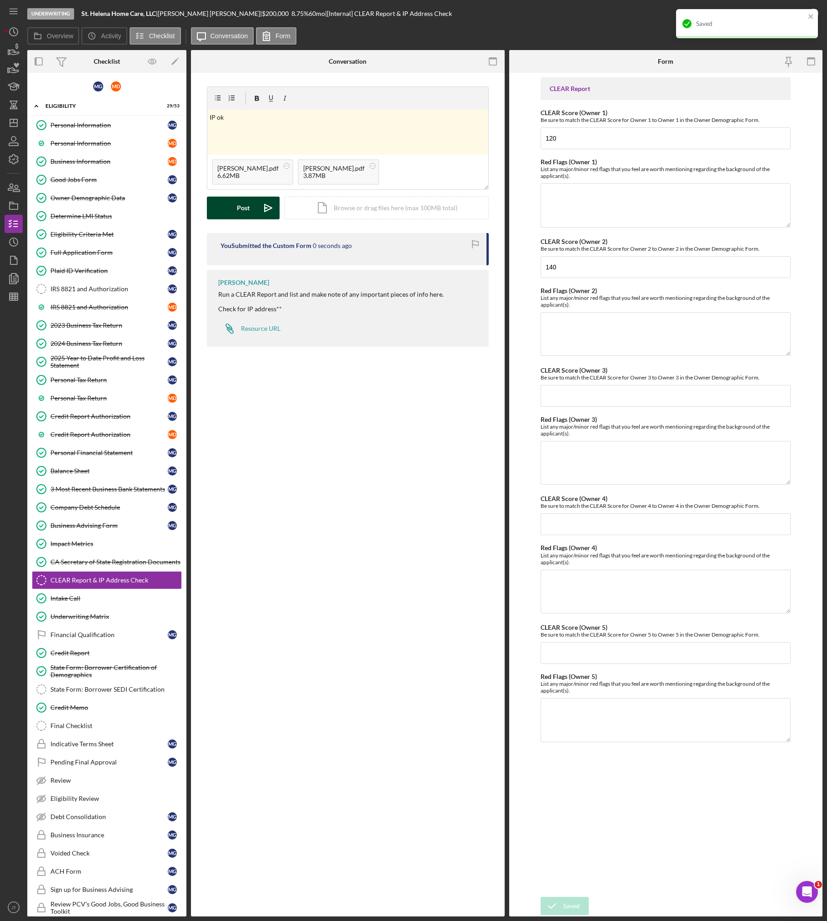
click at [264, 215] on icon "Icon/icon-invite-send" at bounding box center [268, 208] width 23 height 23
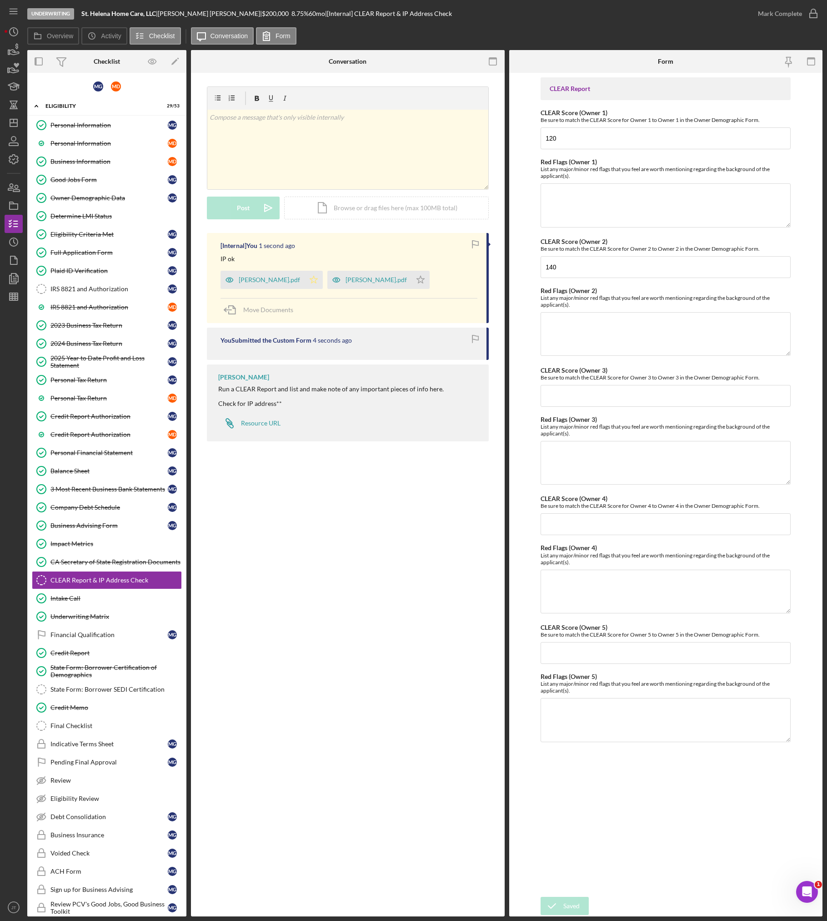
click at [305, 286] on icon "Icon/Star" at bounding box center [314, 280] width 18 height 18
click at [417, 282] on polygon "button" at bounding box center [421, 279] width 8 height 7
click at [655, 14] on icon "button" at bounding box center [813, 13] width 23 height 23
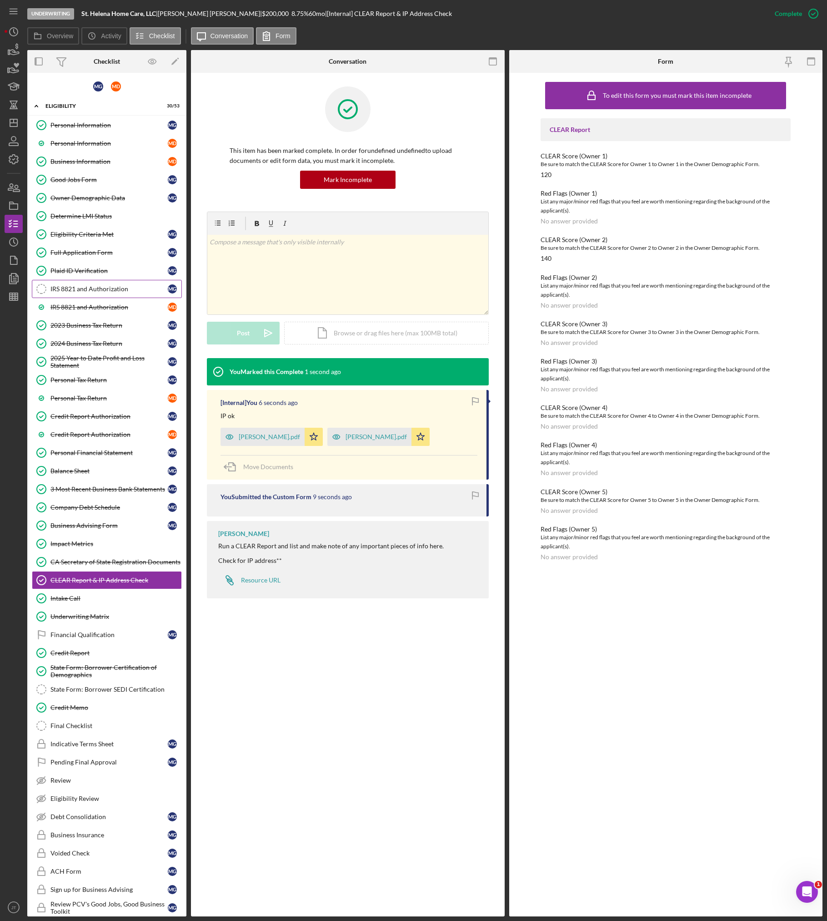
click at [95, 293] on link "IRS 8821 and Authorization IRS 8821 and Authorization M G" at bounding box center [107, 289] width 150 height 18
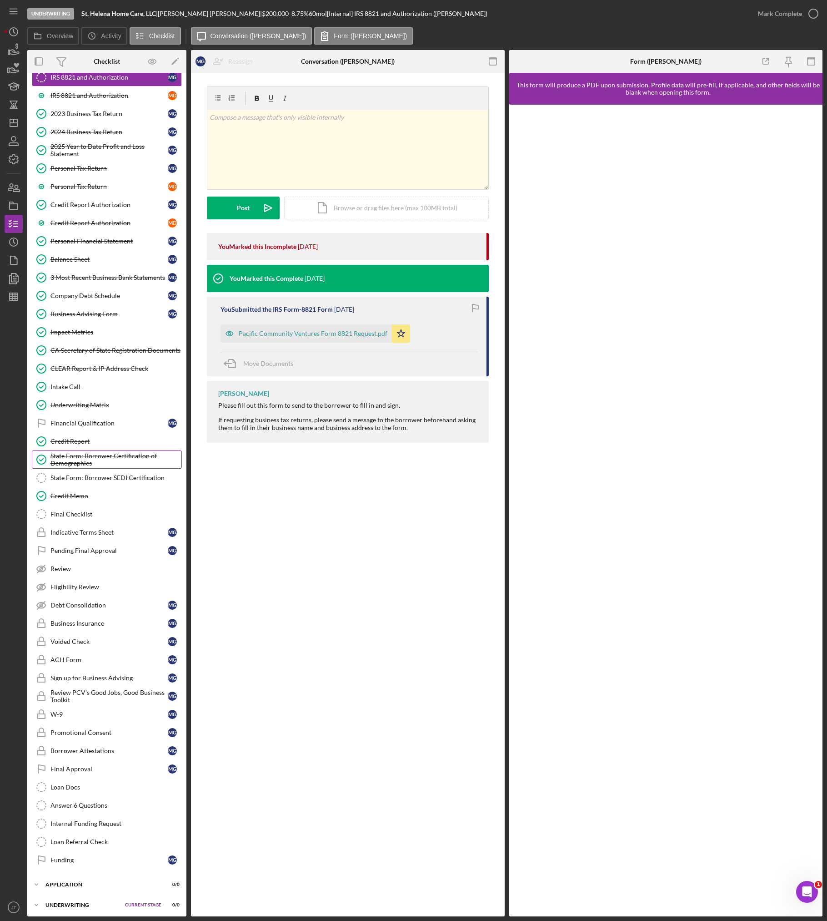
scroll to position [227, 0]
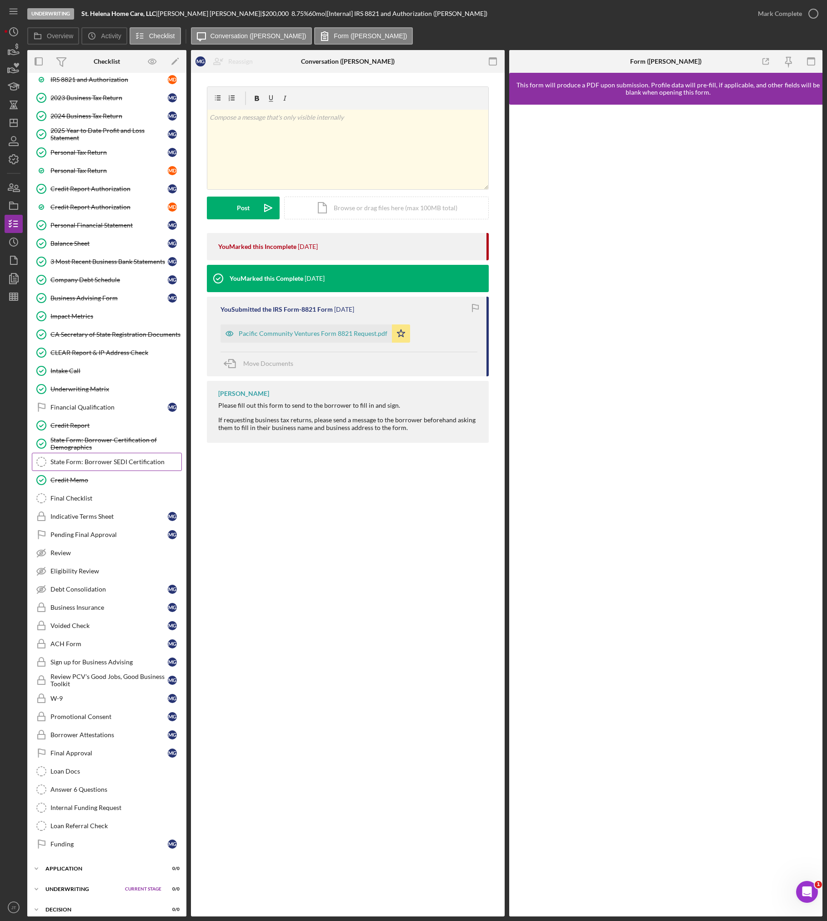
click at [94, 467] on link "State Form: Borrower SEDI Certification State Form: Borrower SEDI Certification" at bounding box center [107, 462] width 150 height 18
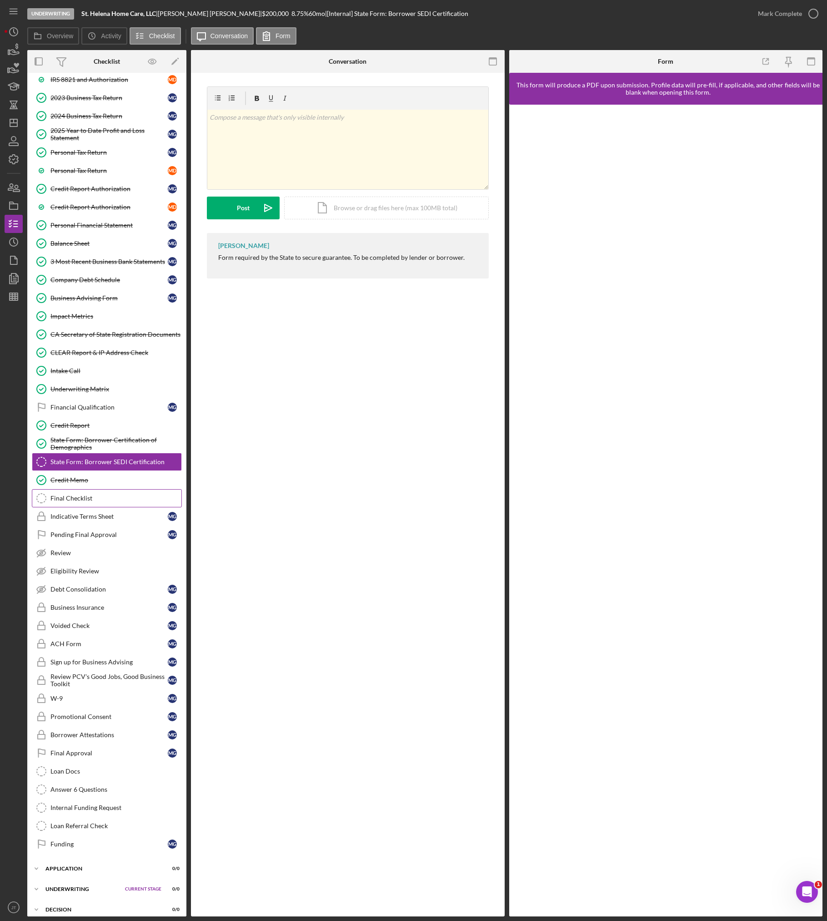
scroll to position [296, 0]
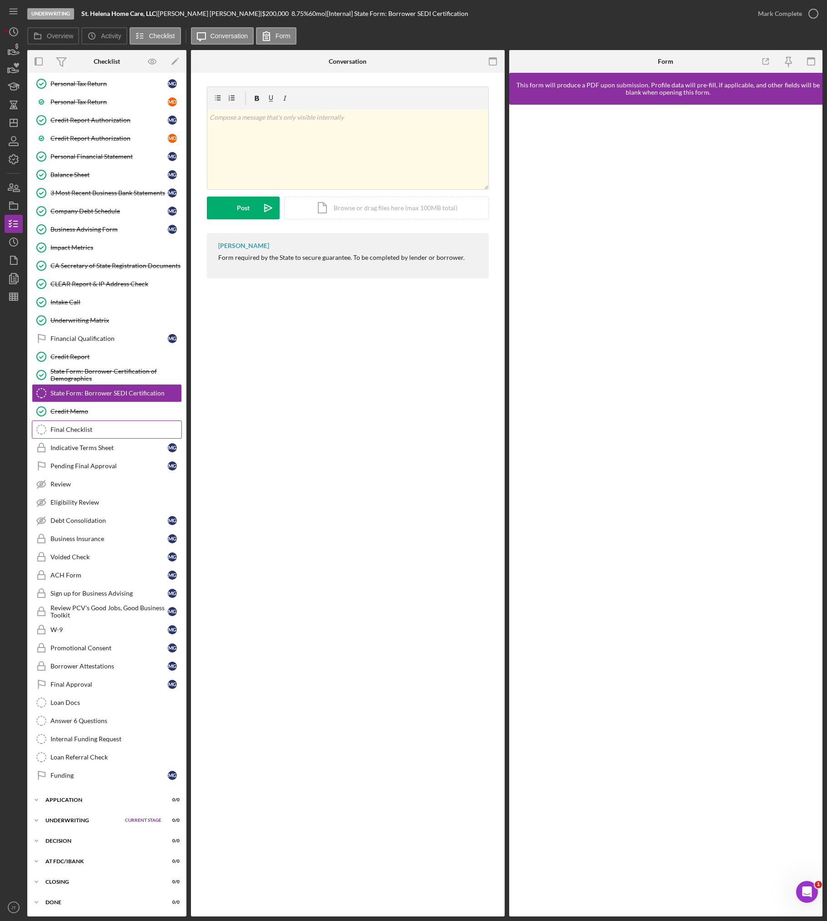
click at [87, 433] on div "Final Checklist" at bounding box center [115, 429] width 131 height 7
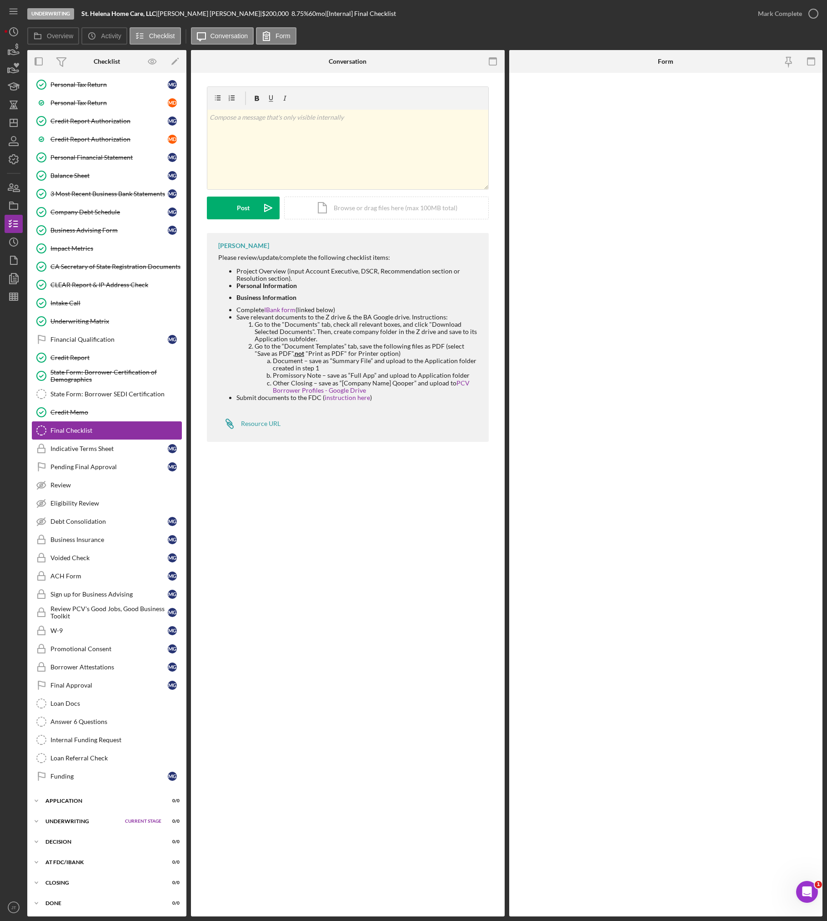
scroll to position [296, 0]
click at [113, 466] on div "Pending Final Approval" at bounding box center [108, 465] width 117 height 7
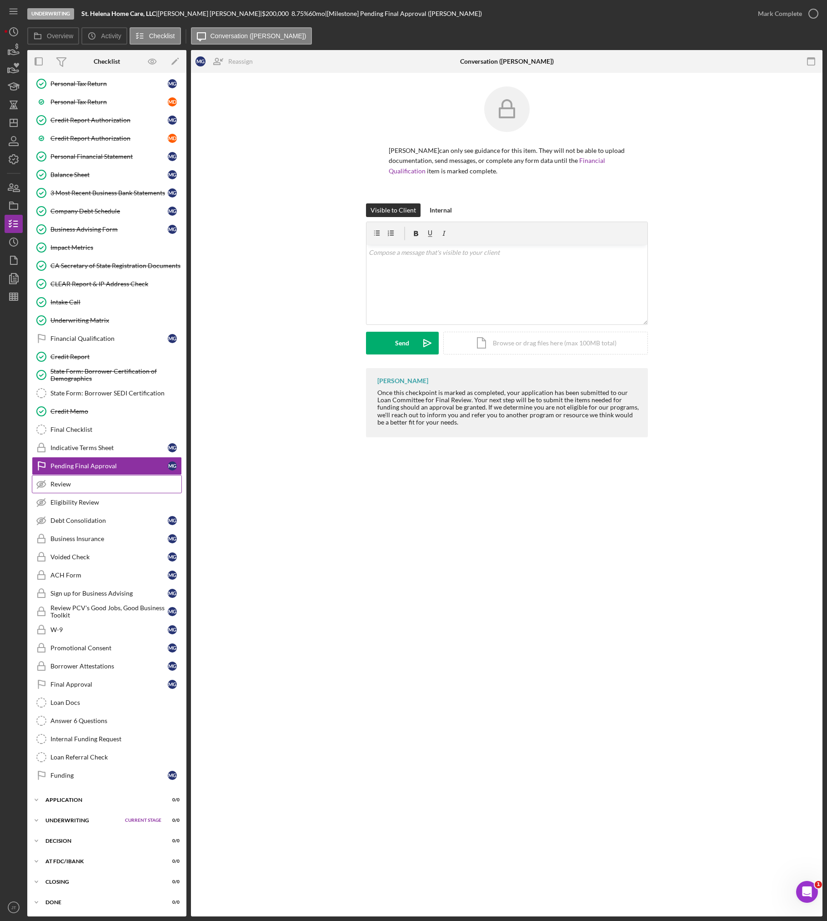
scroll to position [251, 0]
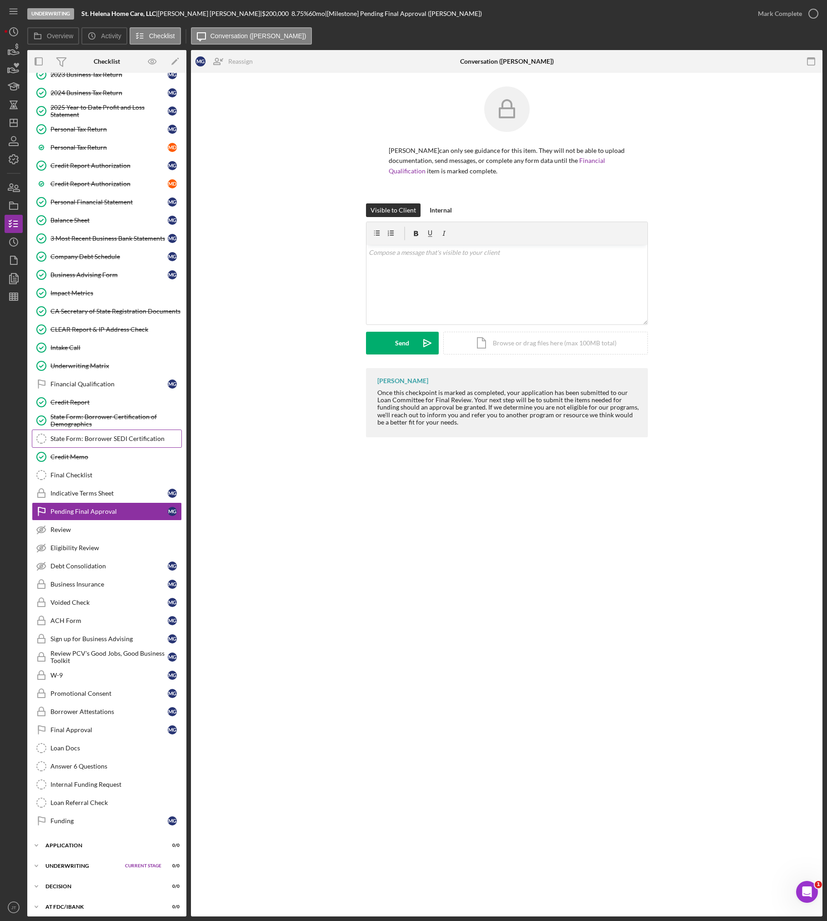
click at [107, 438] on div "State Form: Borrower SEDI Certification" at bounding box center [115, 438] width 131 height 7
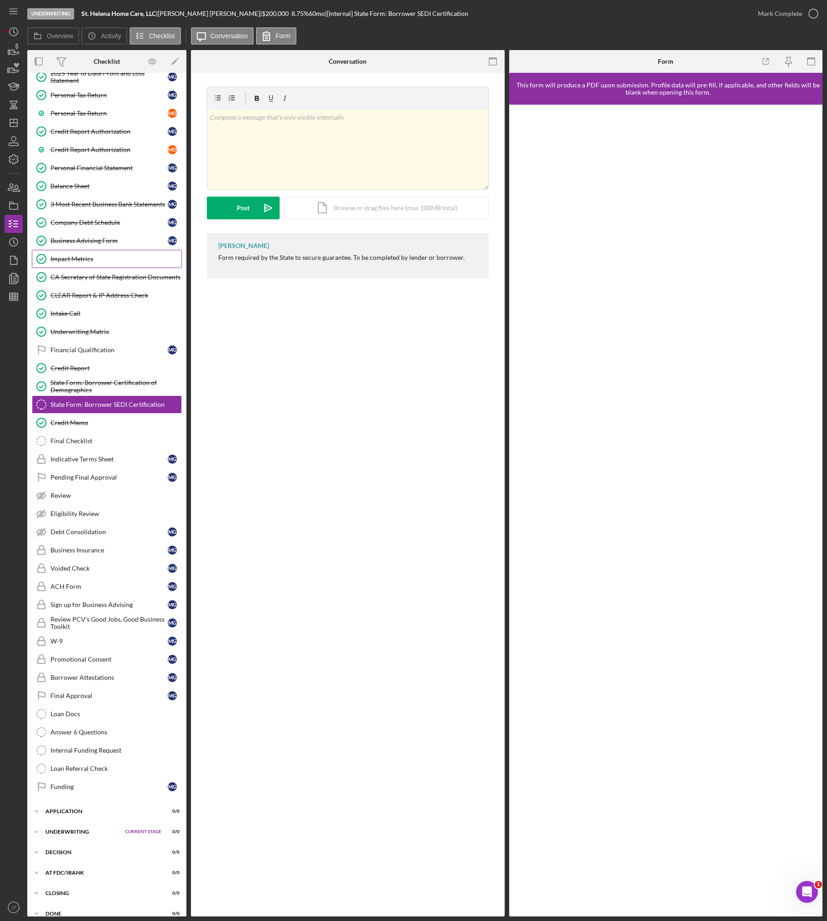
scroll to position [296, 0]
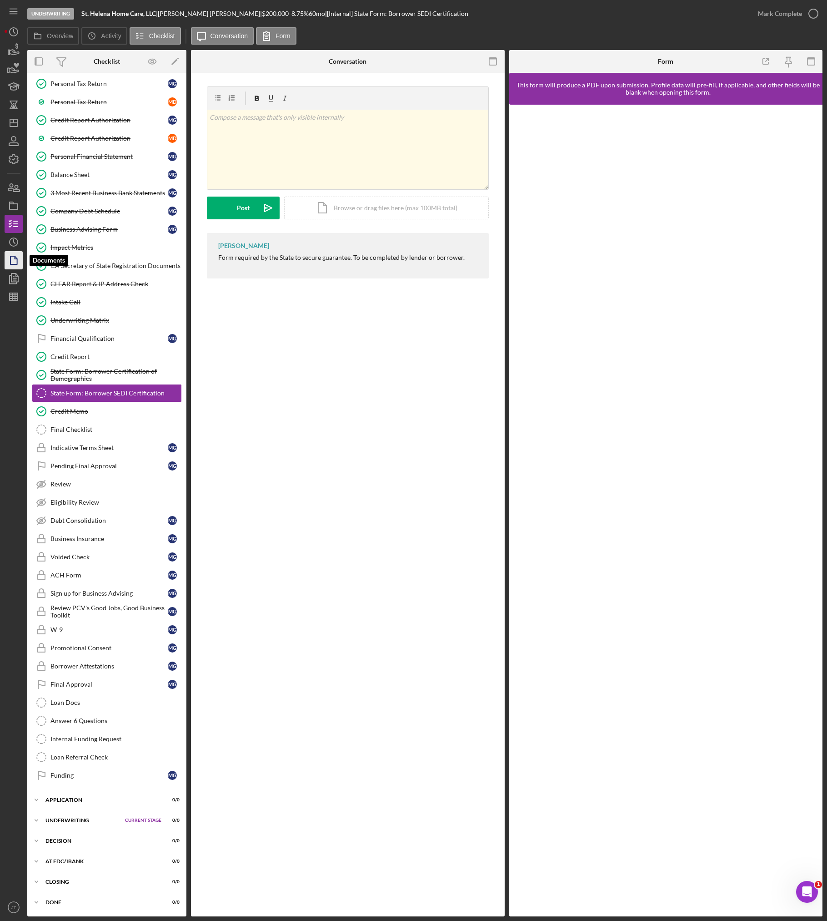
click at [15, 264] on polygon "button" at bounding box center [13, 260] width 7 height 8
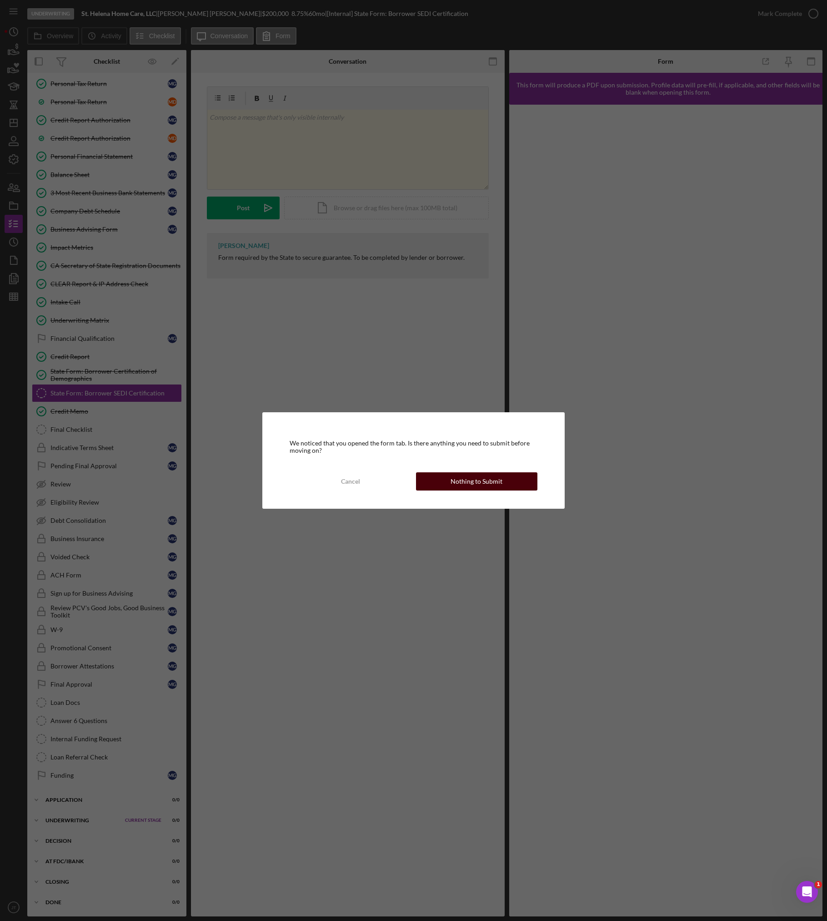
click at [441, 484] on button "Nothing to Submit" at bounding box center [477, 481] width 122 height 18
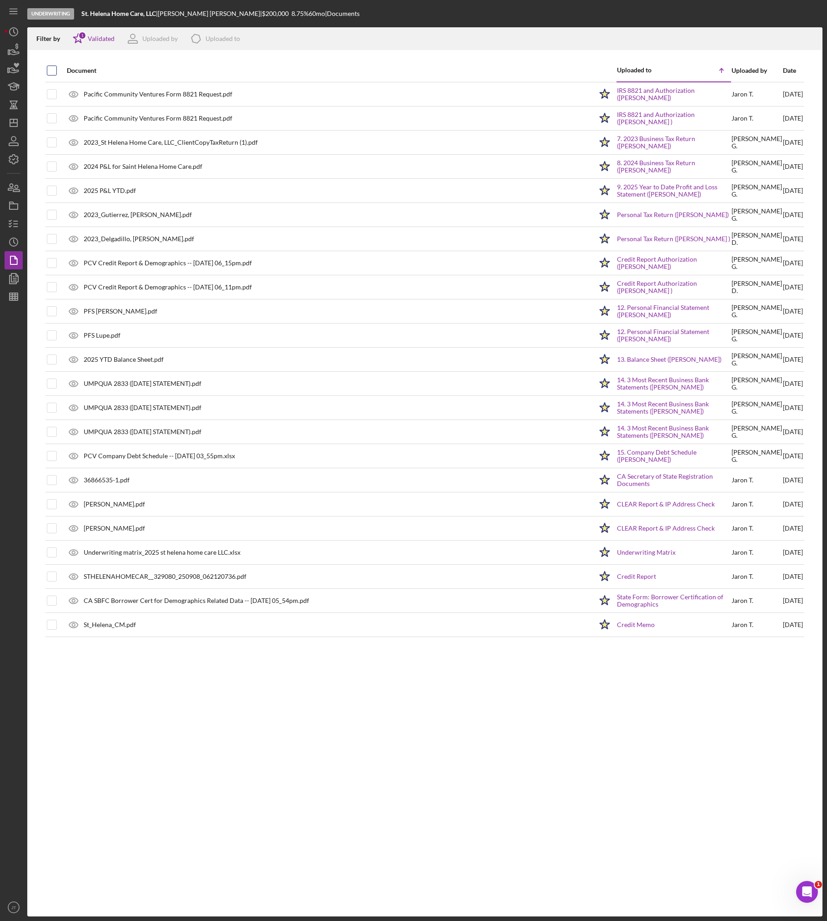
click at [49, 70] on input "checkbox" at bounding box center [51, 70] width 9 height 9
checkbox input "true"
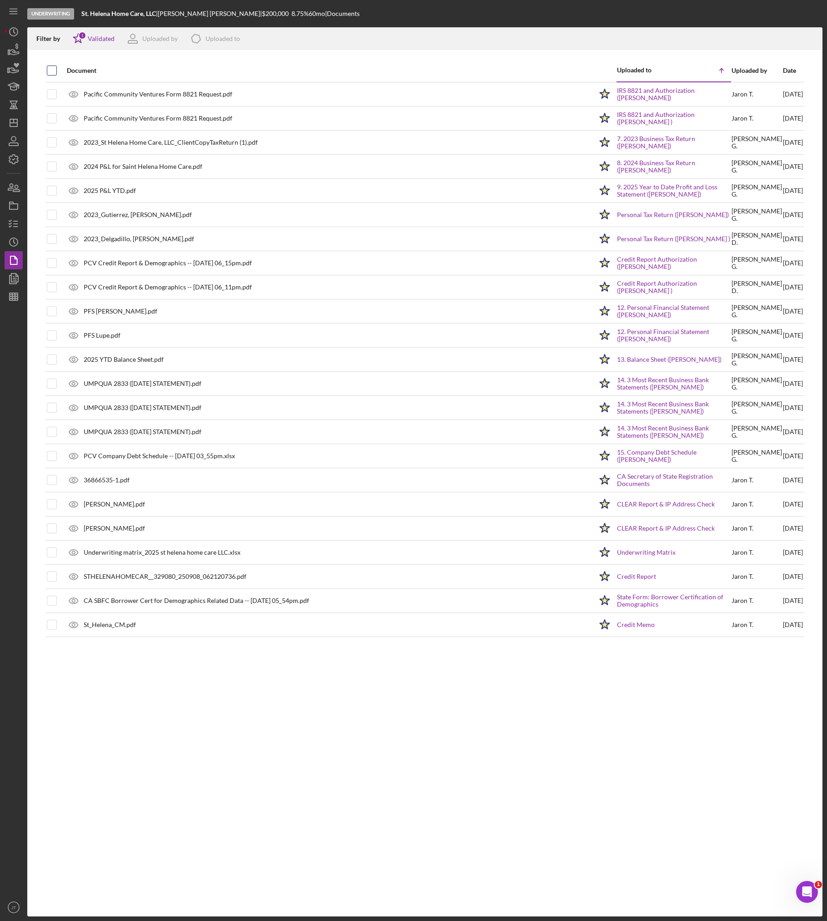
checkbox input "true"
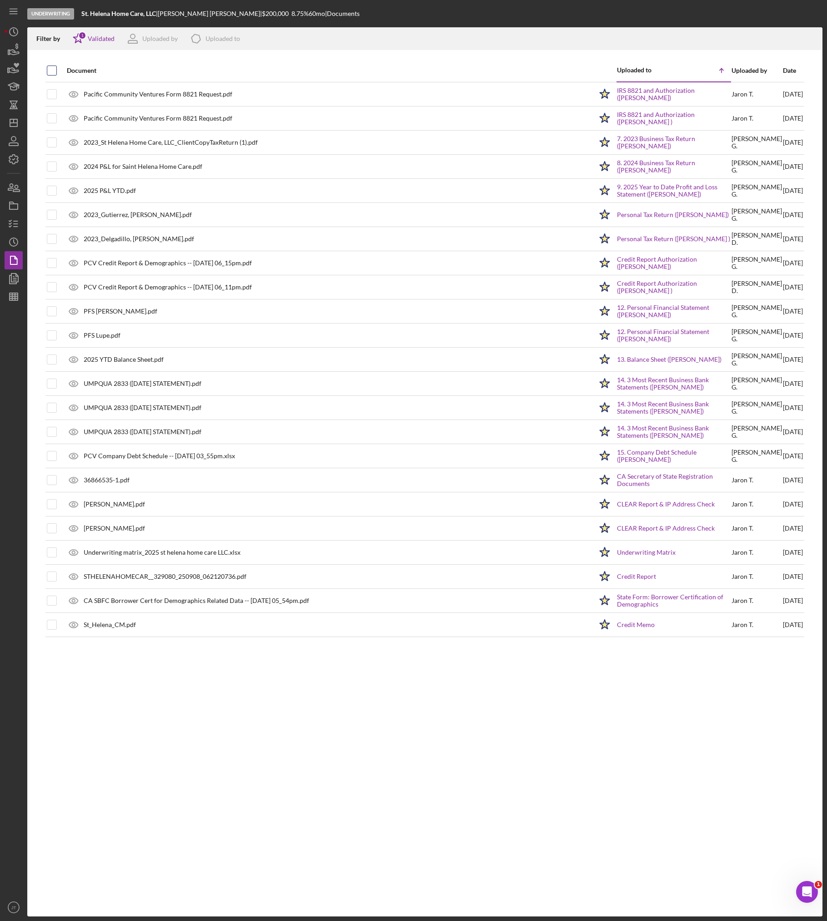
checkbox input "true"
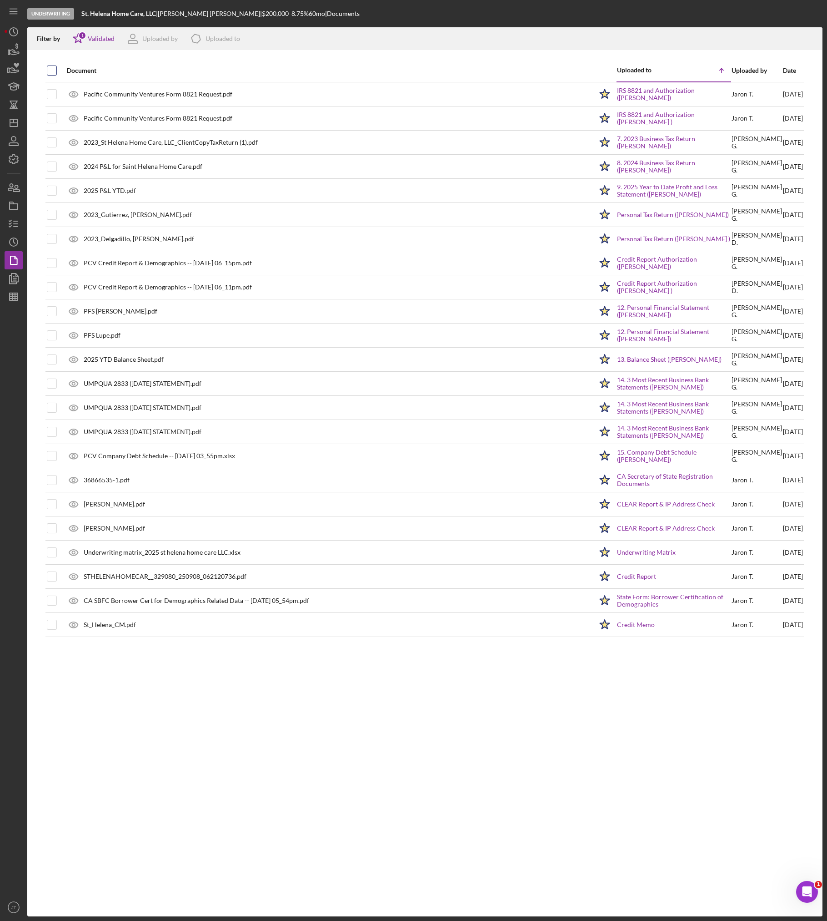
checkbox input "true"
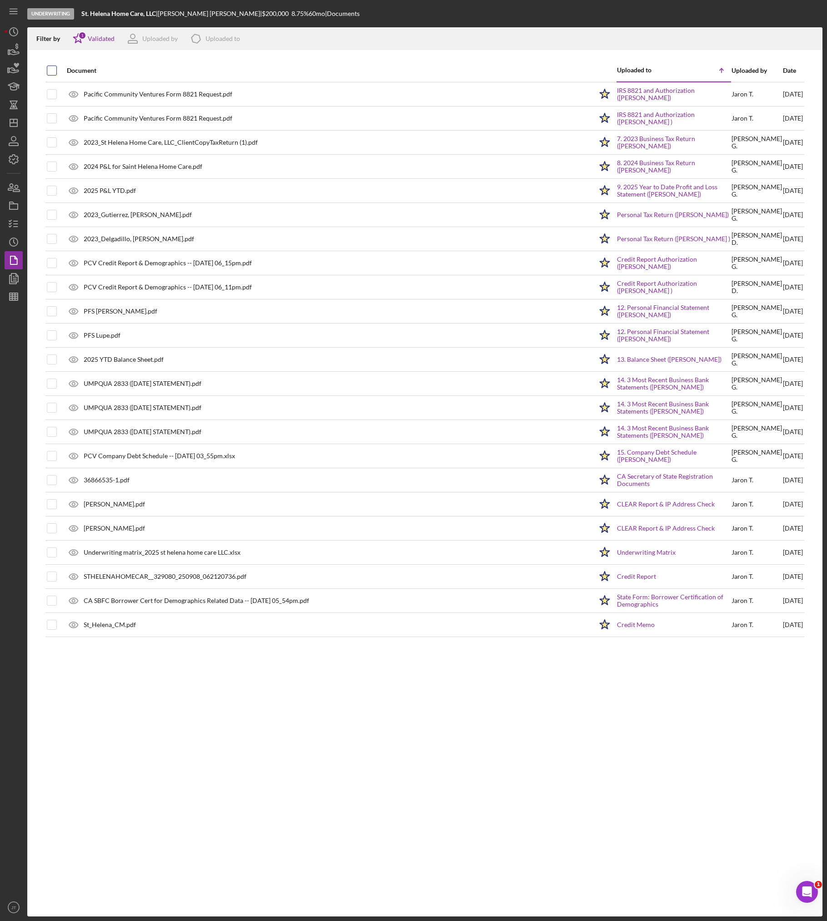
checkbox input "true"
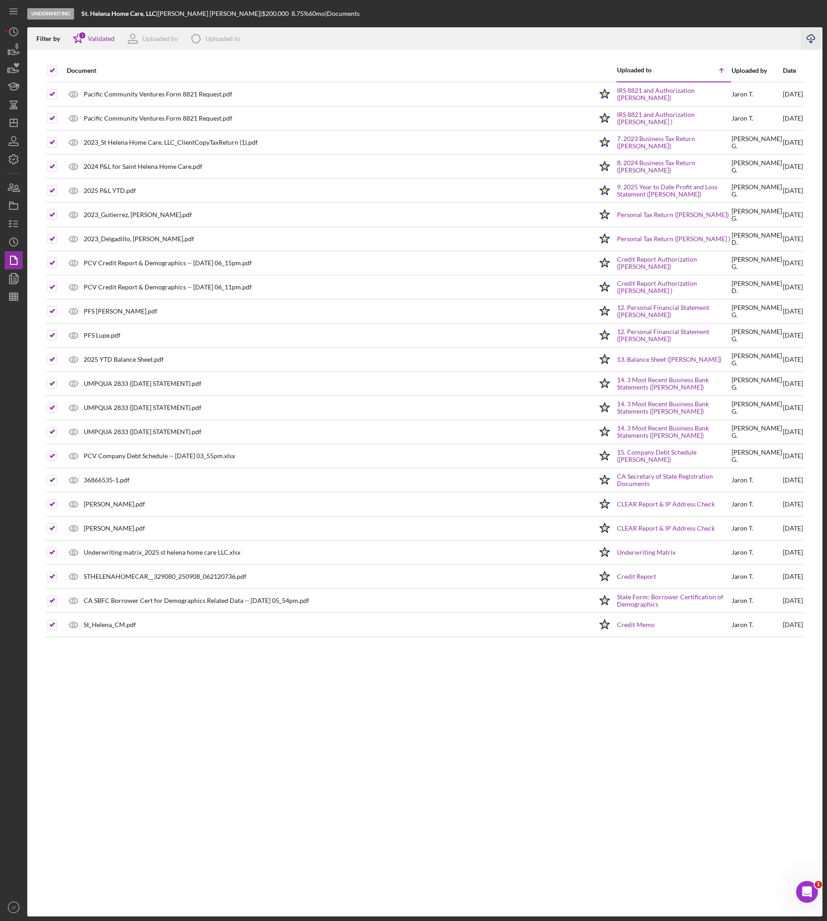
click at [655, 38] on icon "Icon/Download" at bounding box center [811, 39] width 20 height 20
click at [655, 680] on div "Document Uploaded to Icon/Table Sort Arrow Uploaded by Date Pacific Community V…" at bounding box center [425, 487] width 796 height 857
click at [15, 272] on icon "button" at bounding box center [13, 278] width 23 height 23
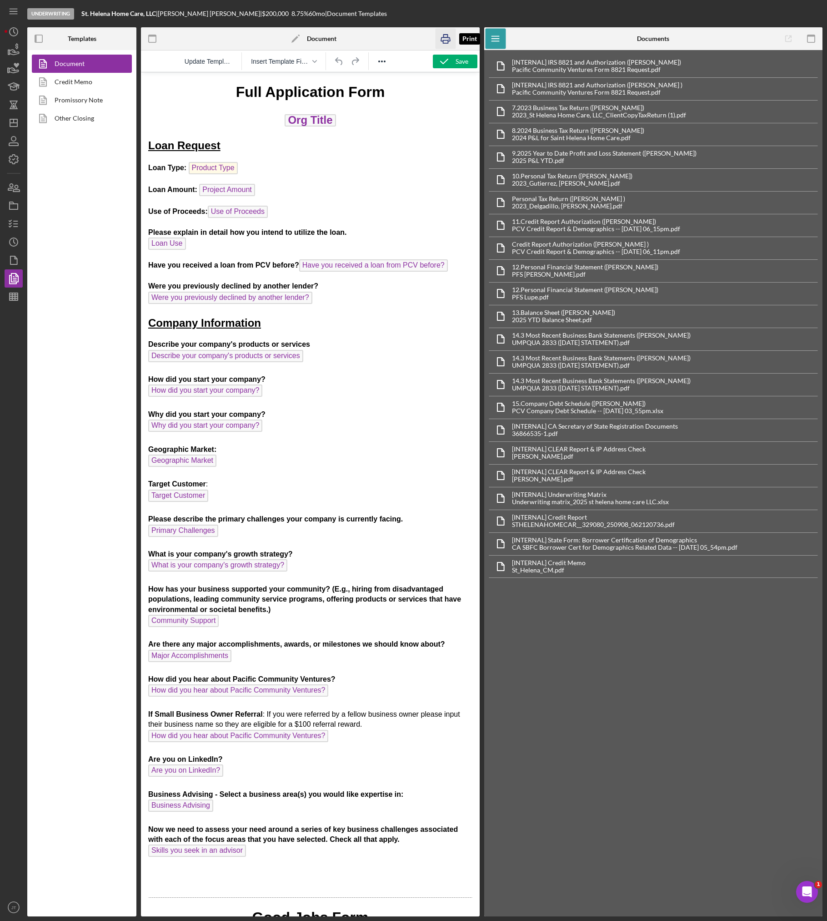
click at [441, 37] on icon "button" at bounding box center [445, 39] width 20 height 20
click at [102, 100] on link "Promissory Note" at bounding box center [80, 100] width 96 height 18
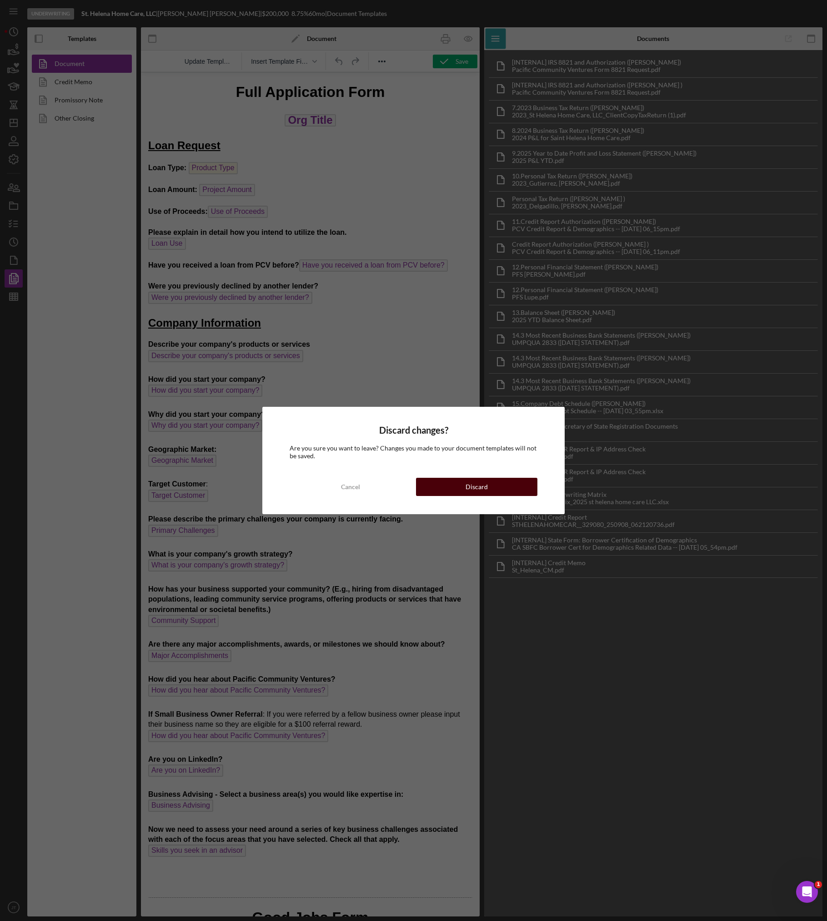
click at [519, 485] on button "Discard" at bounding box center [477, 487] width 122 height 18
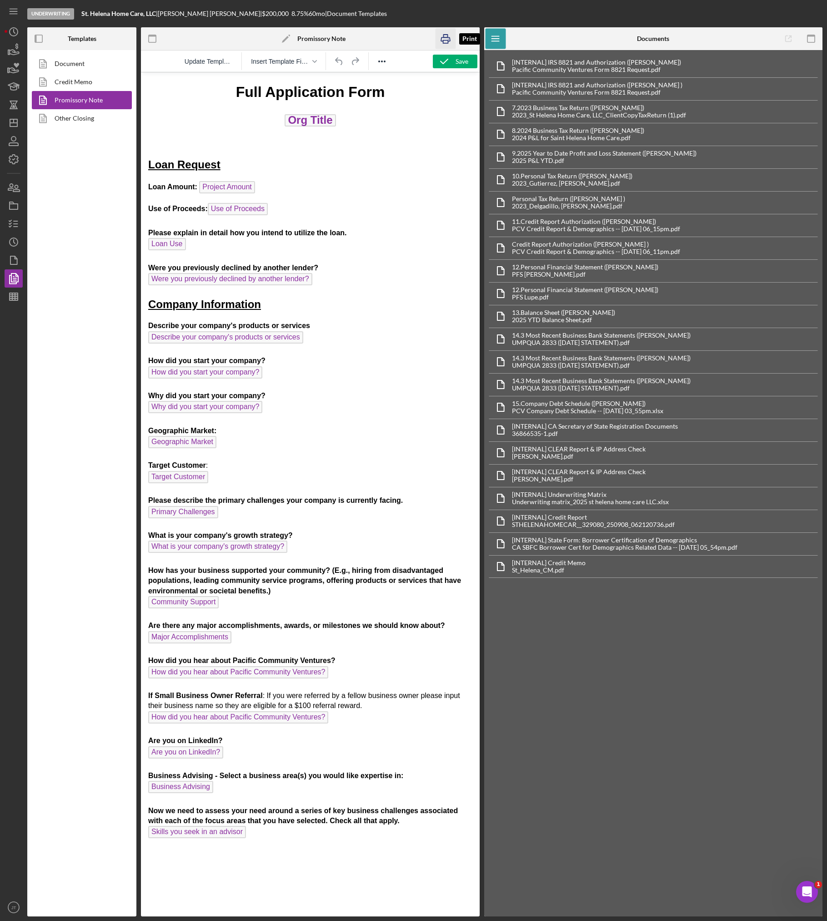
drag, startPoint x: 460, startPoint y: 64, endPoint x: 448, endPoint y: 38, distance: 28.7
click at [448, 38] on div "Icon/Edit Promissory Note Print Save Update Template Insert Template Field" at bounding box center [310, 471] width 339 height 889
click at [448, 38] on icon "button" at bounding box center [445, 39] width 20 height 20
click at [20, 46] on icon "button" at bounding box center [13, 50] width 23 height 23
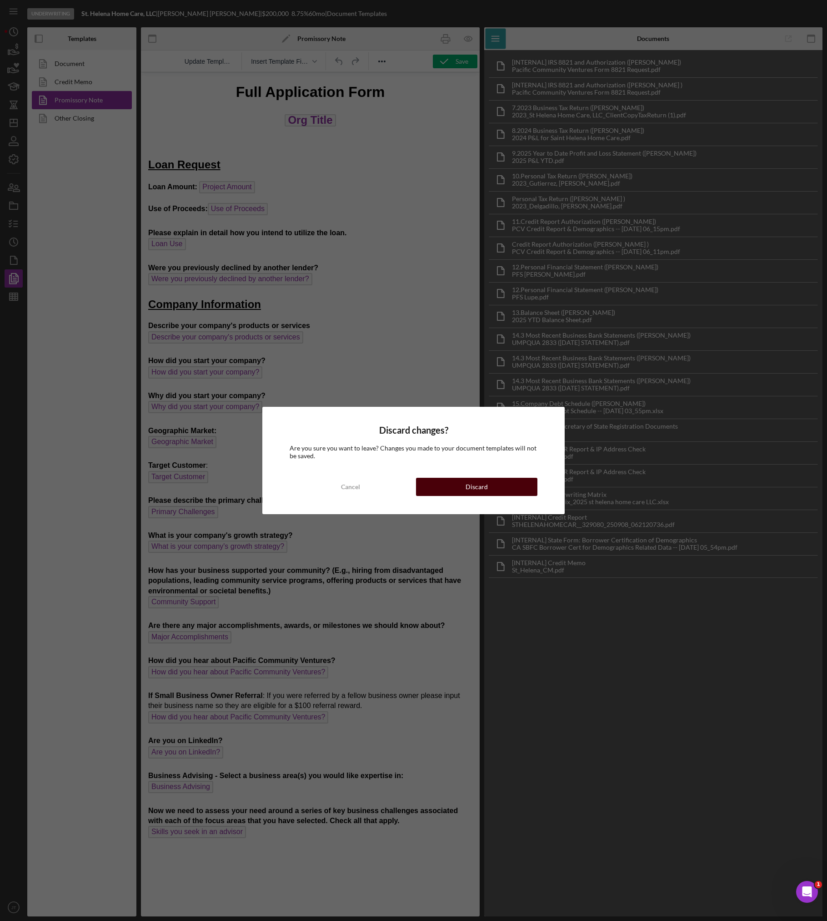
click at [455, 495] on button "Discard" at bounding box center [477, 487] width 122 height 18
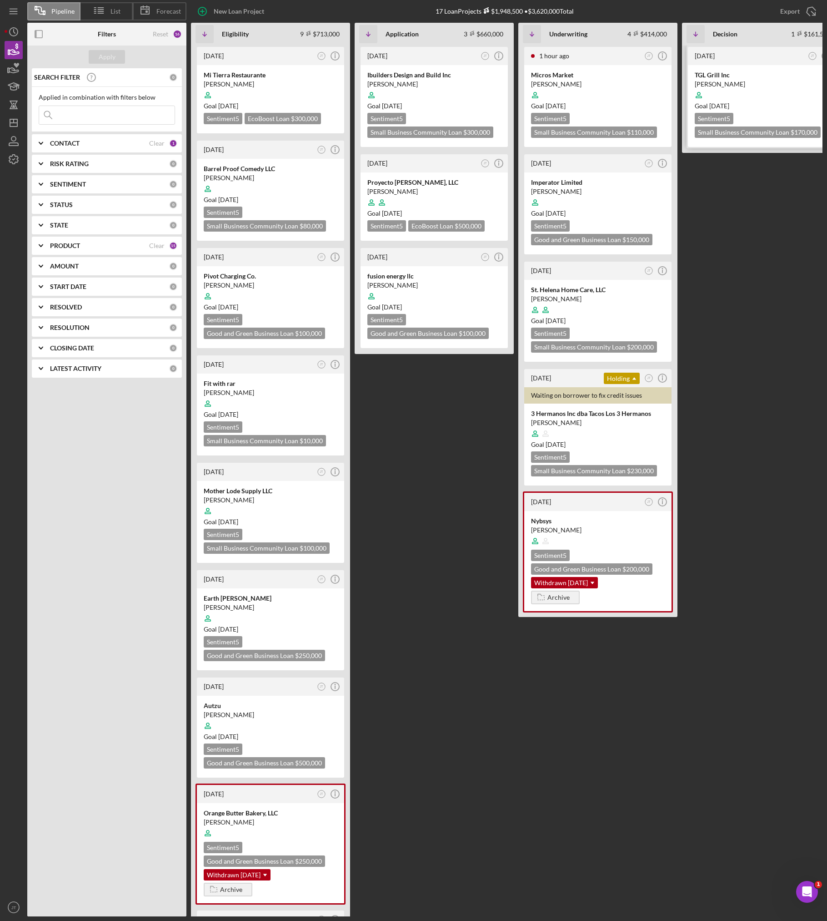
click at [655, 101] on div at bounding box center [762, 94] width 134 height 17
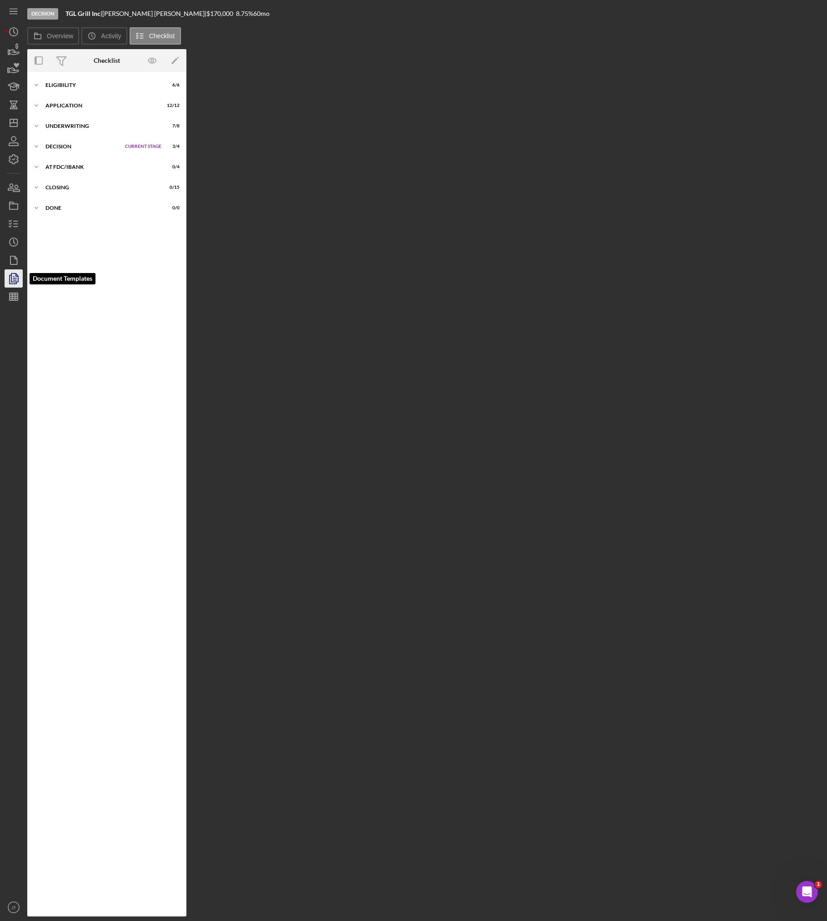
click at [17, 273] on icon "button" at bounding box center [13, 278] width 23 height 23
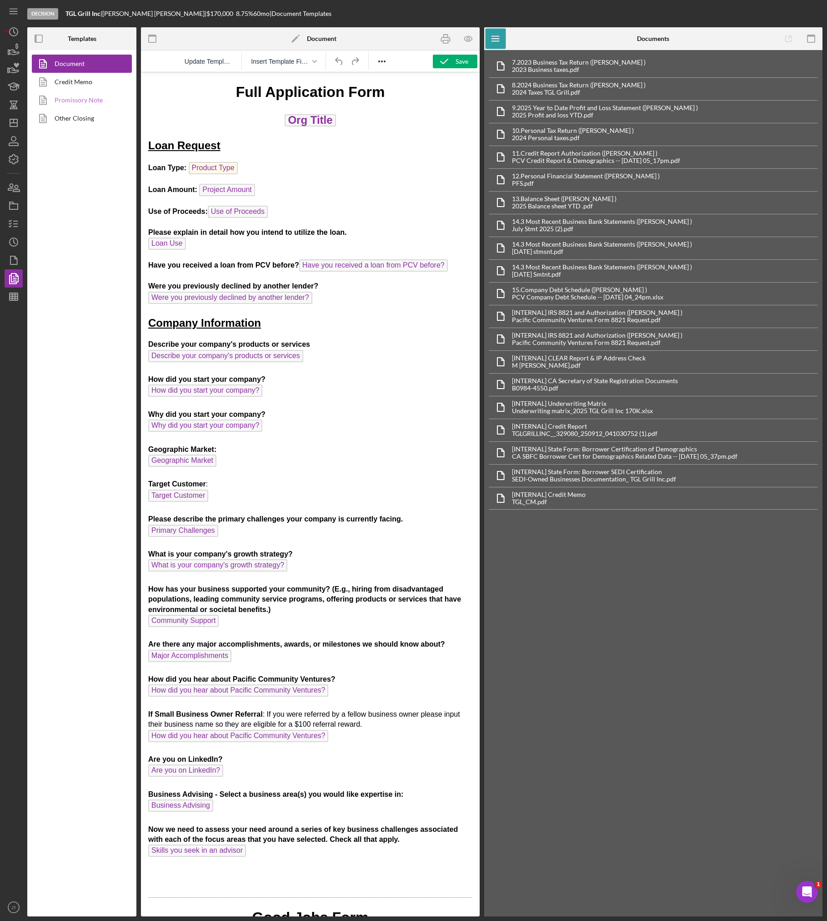
click at [81, 99] on link "Promissory Note" at bounding box center [80, 100] width 96 height 18
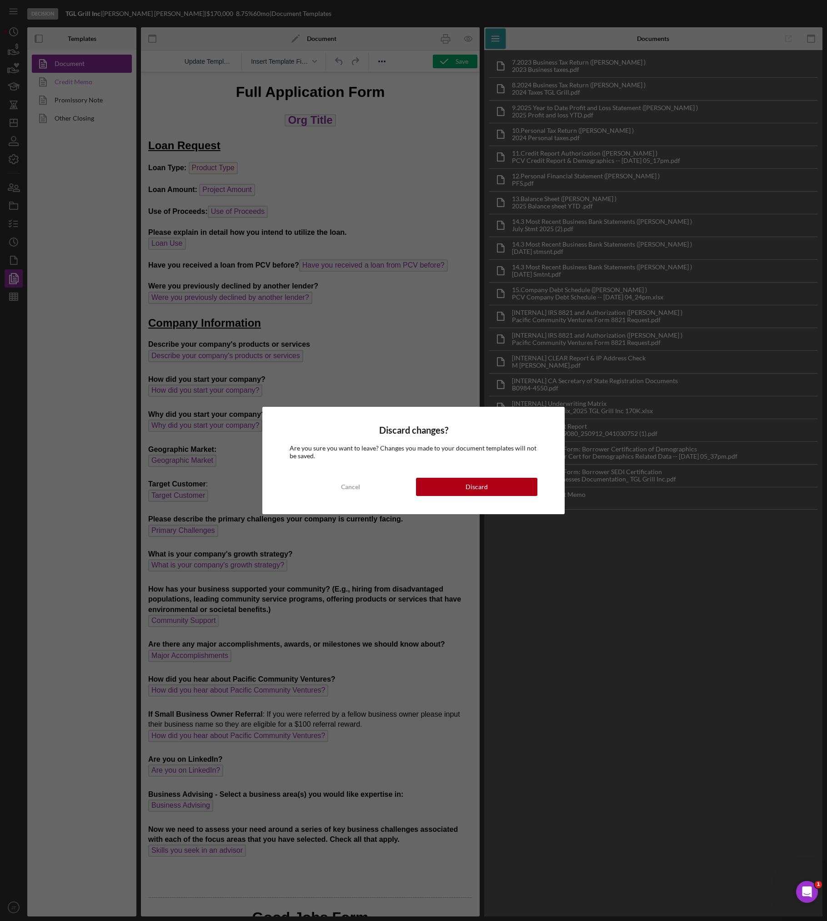
click at [88, 86] on div "Discard changes? Are you sure you want to leave? Changes you made to your docum…" at bounding box center [413, 460] width 827 height 921
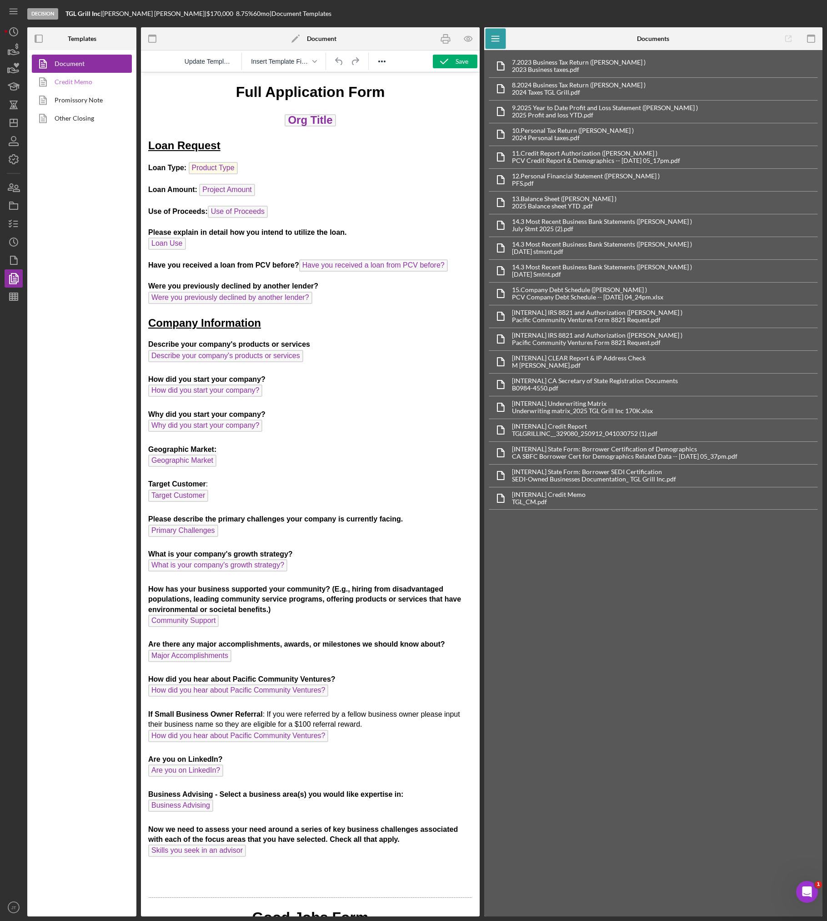
click at [82, 85] on link "Credit Memo" at bounding box center [80, 82] width 96 height 18
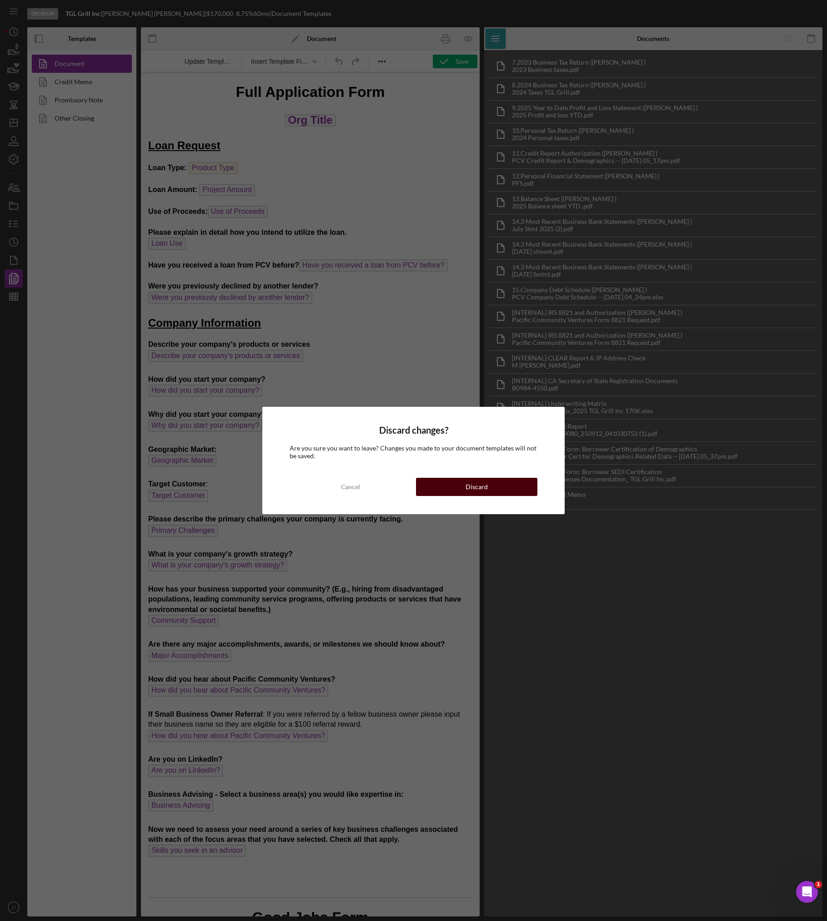
click at [512, 490] on button "Discard" at bounding box center [477, 487] width 122 height 18
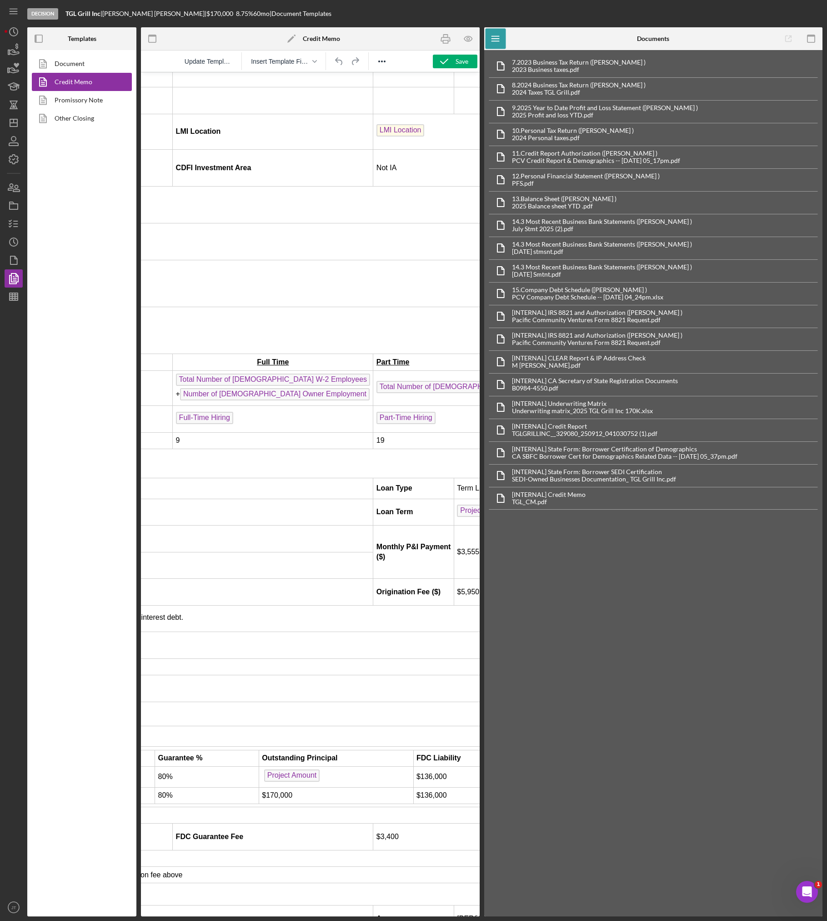
scroll to position [591, 203]
drag, startPoint x: 428, startPoint y: 524, endPoint x: 393, endPoint y: 525, distance: 35.5
click at [455, 525] on td "$3,555.78" at bounding box center [515, 551] width 120 height 53
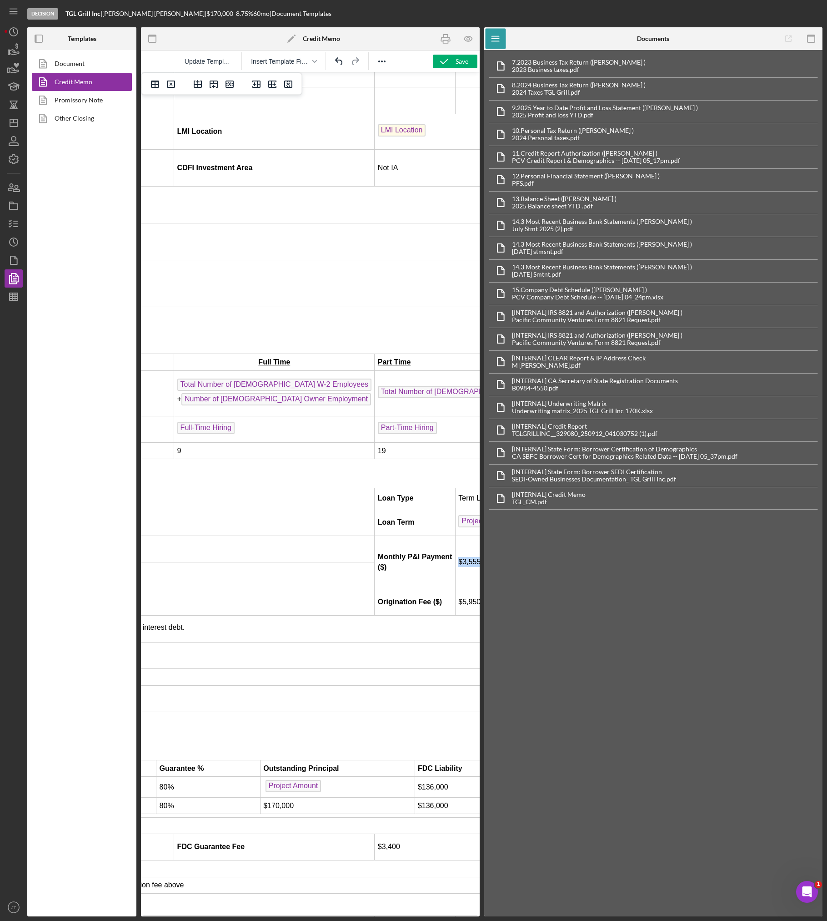
copy td "$3,555.78"
click at [21, 53] on icon "button" at bounding box center [13, 50] width 23 height 23
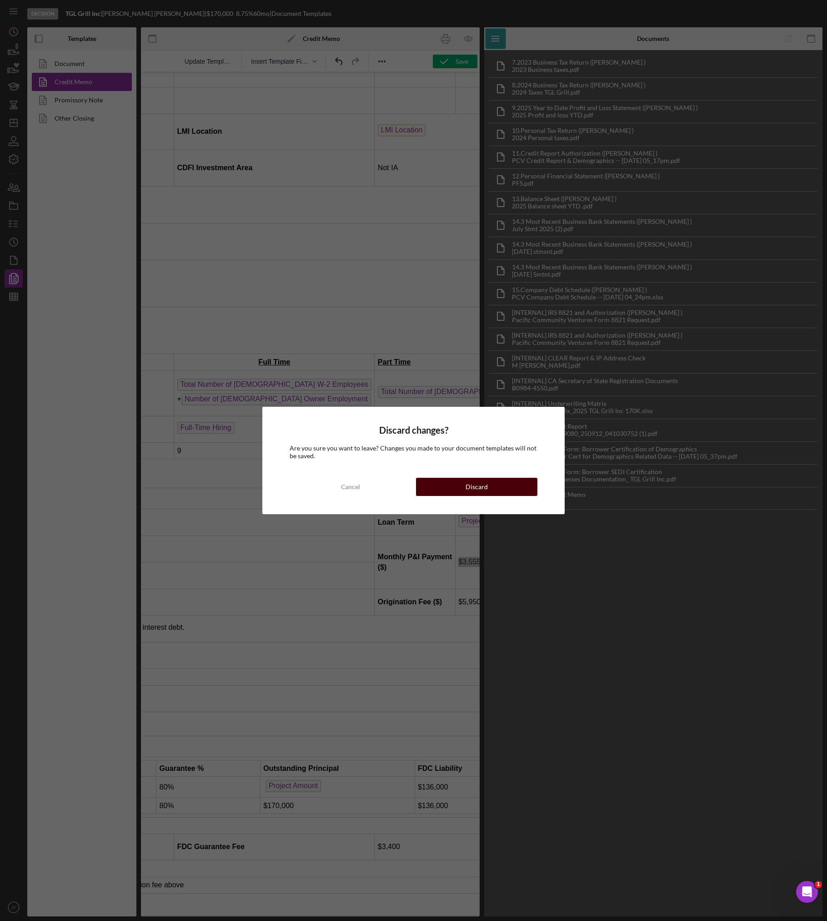
click at [492, 487] on button "Discard" at bounding box center [477, 487] width 122 height 18
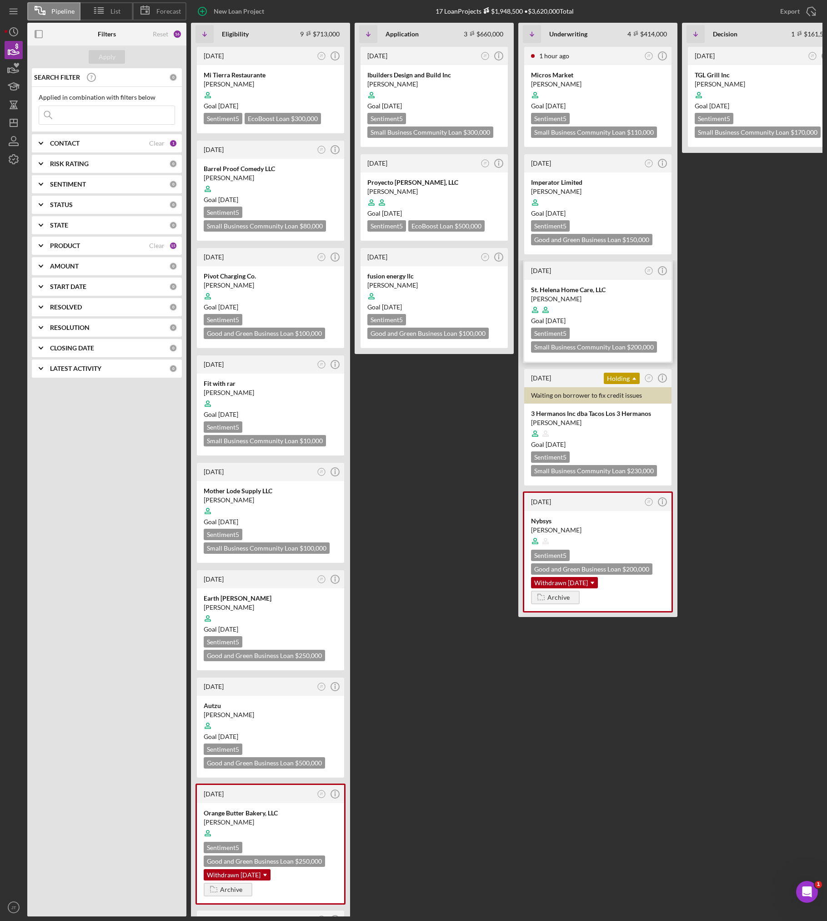
click at [610, 316] on div "Goal 1 month ago" at bounding box center [598, 320] width 134 height 9
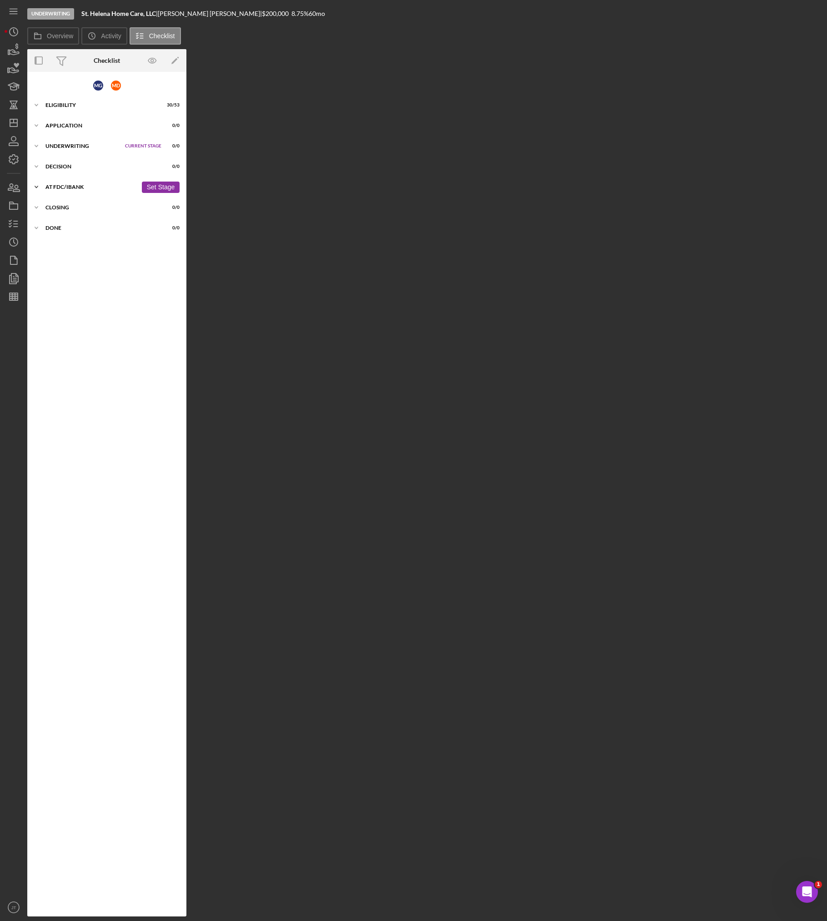
click at [160, 189] on button "Set Stage" at bounding box center [161, 186] width 38 height 11
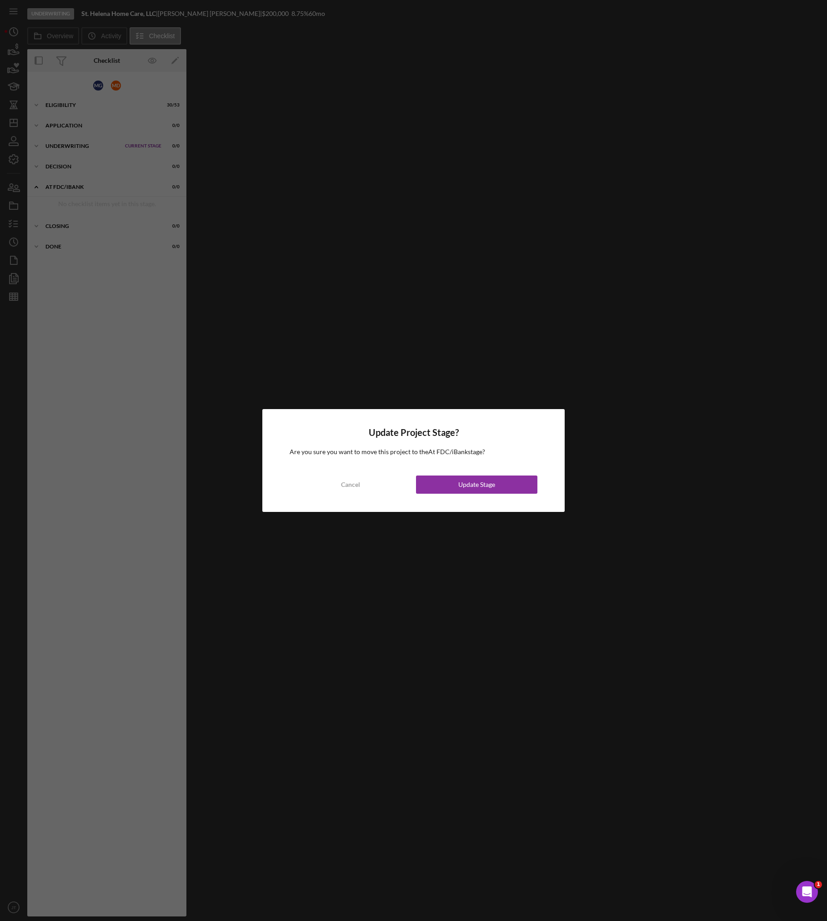
click at [488, 494] on div "Update Project Stage? Are you sure you want to move this project to the At FDC/…" at bounding box center [413, 460] width 303 height 102
click at [487, 488] on div "Update Stage" at bounding box center [477, 484] width 37 height 18
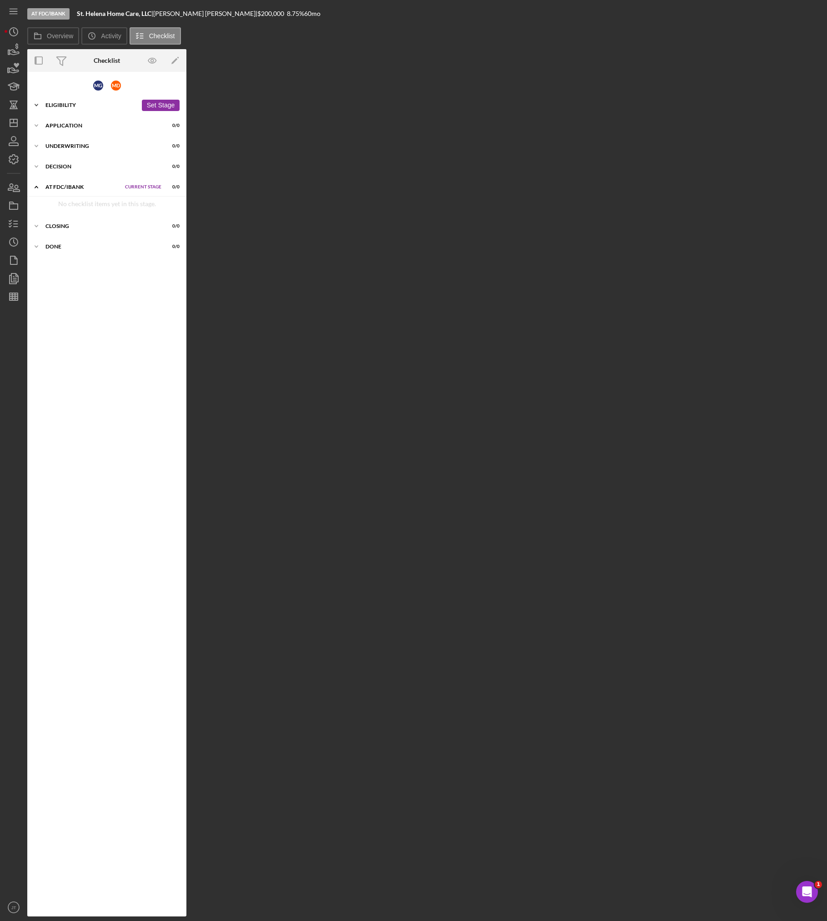
click at [104, 111] on div "Icon/Expander Eligibility 30 / 53 Set Stage" at bounding box center [106, 105] width 159 height 18
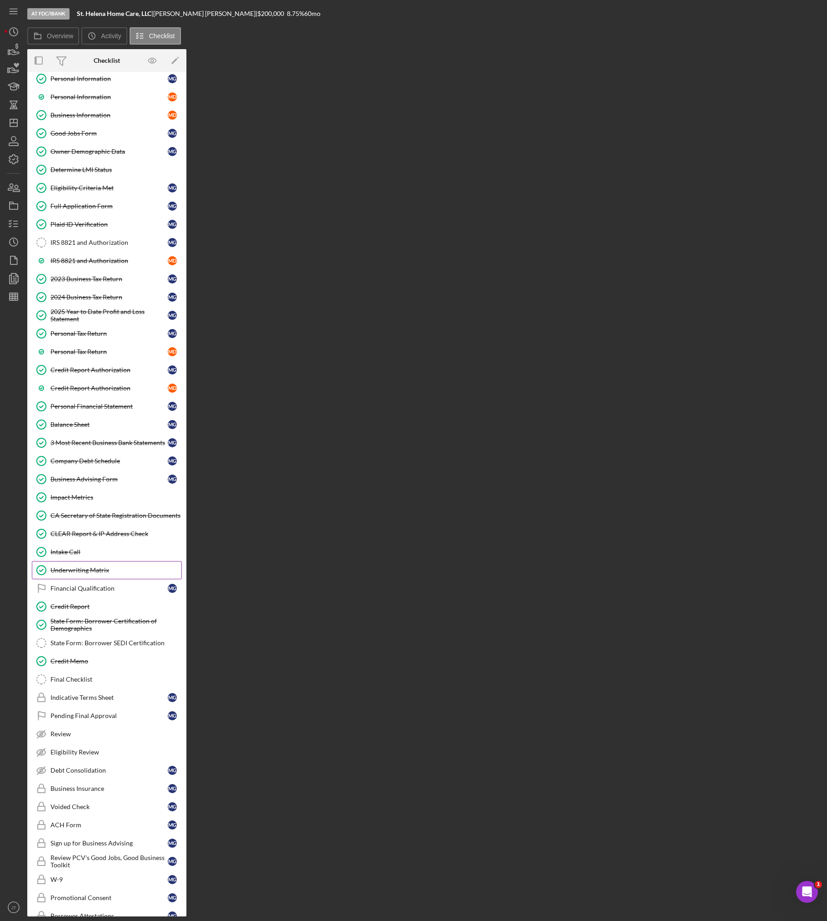
scroll to position [91, 0]
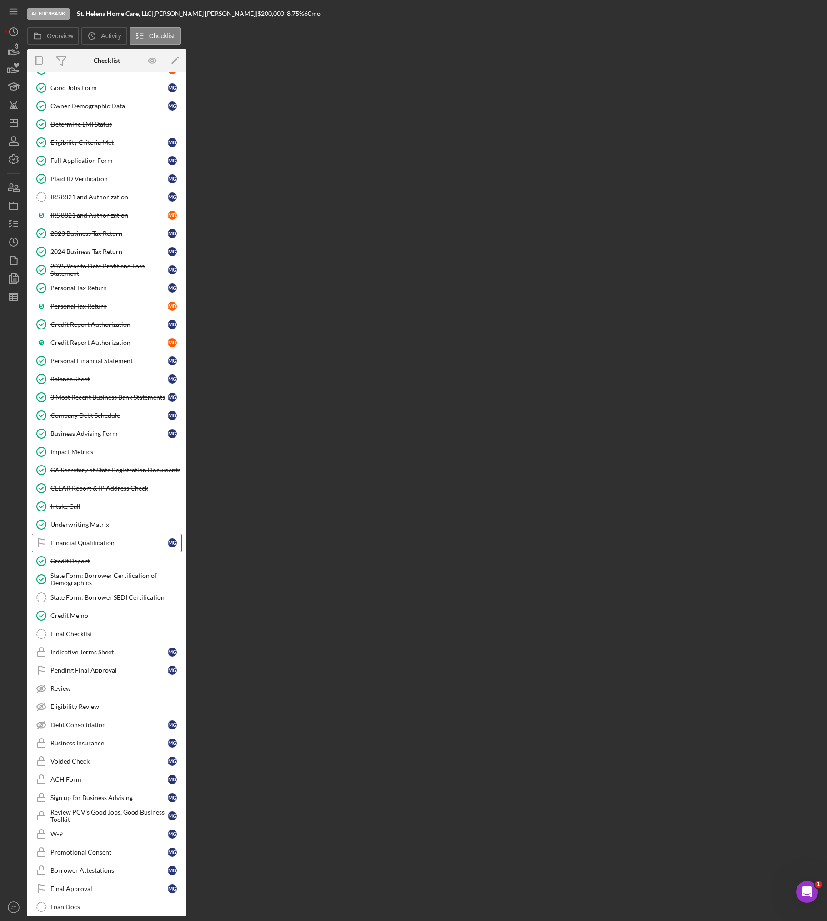
click at [100, 539] on div "Financial Qualification" at bounding box center [108, 542] width 117 height 7
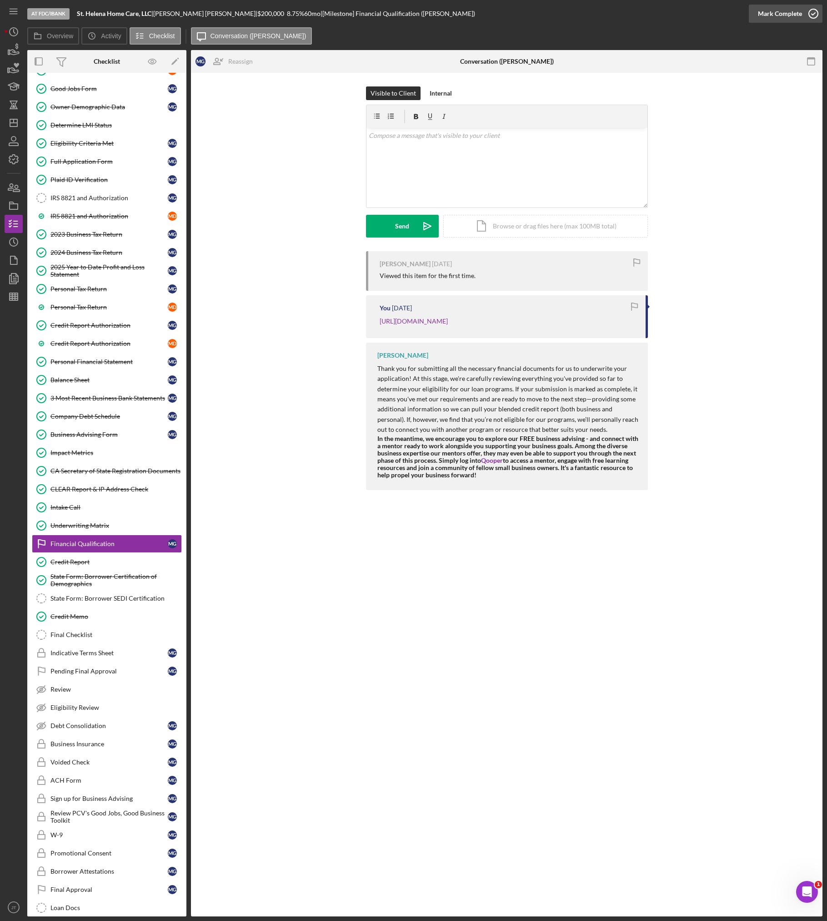
click at [655, 19] on div "Mark Complete" at bounding box center [780, 14] width 44 height 18
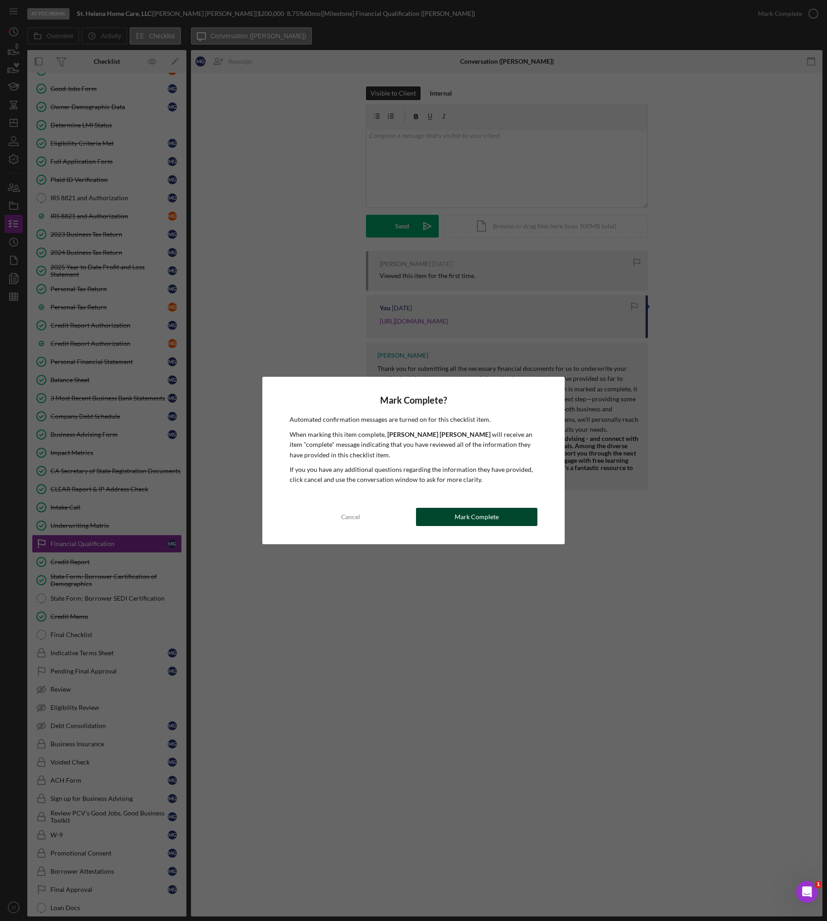
click at [469, 516] on div "Mark Complete" at bounding box center [477, 517] width 44 height 18
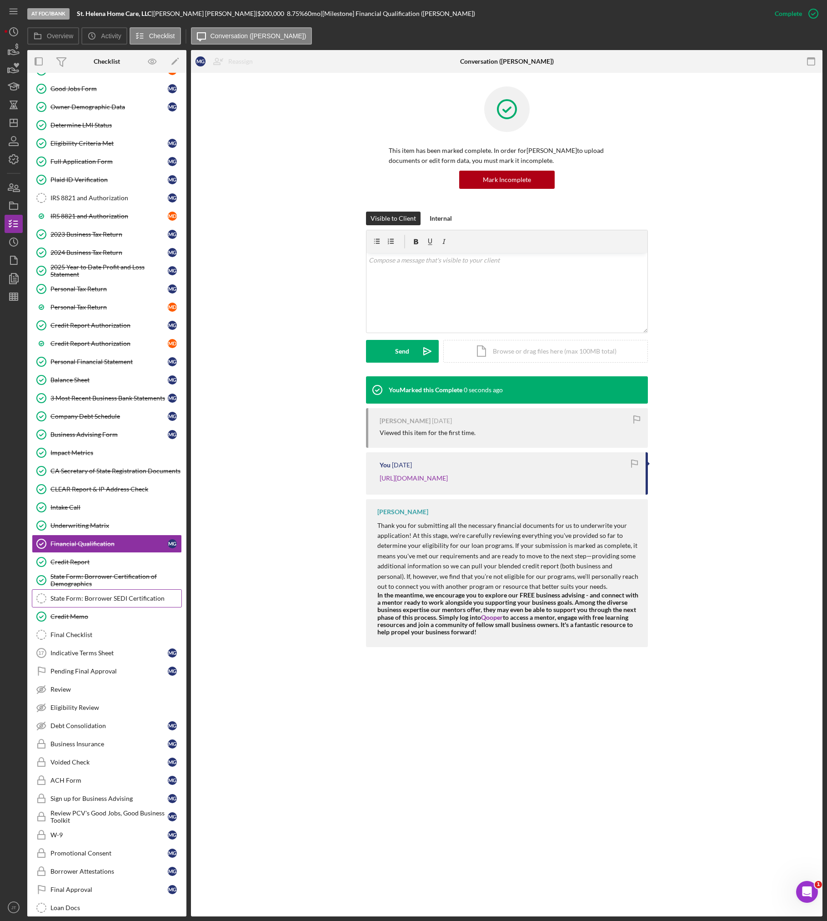
click at [99, 598] on div "State Form: Borrower SEDI Certification" at bounding box center [115, 598] width 131 height 7
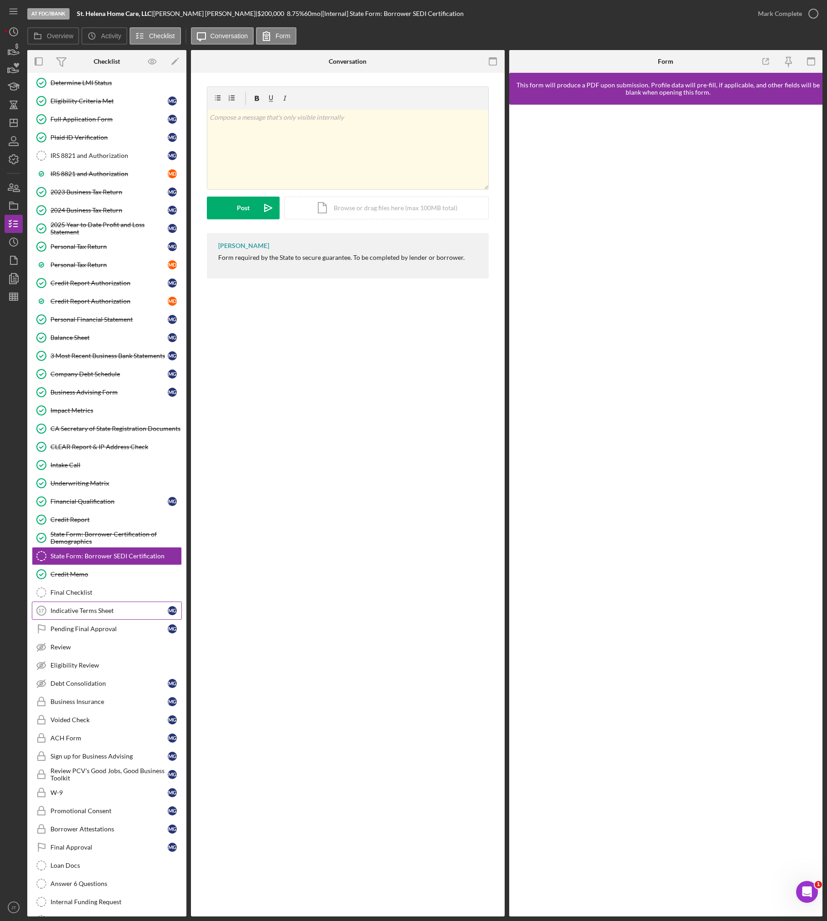
scroll to position [182, 0]
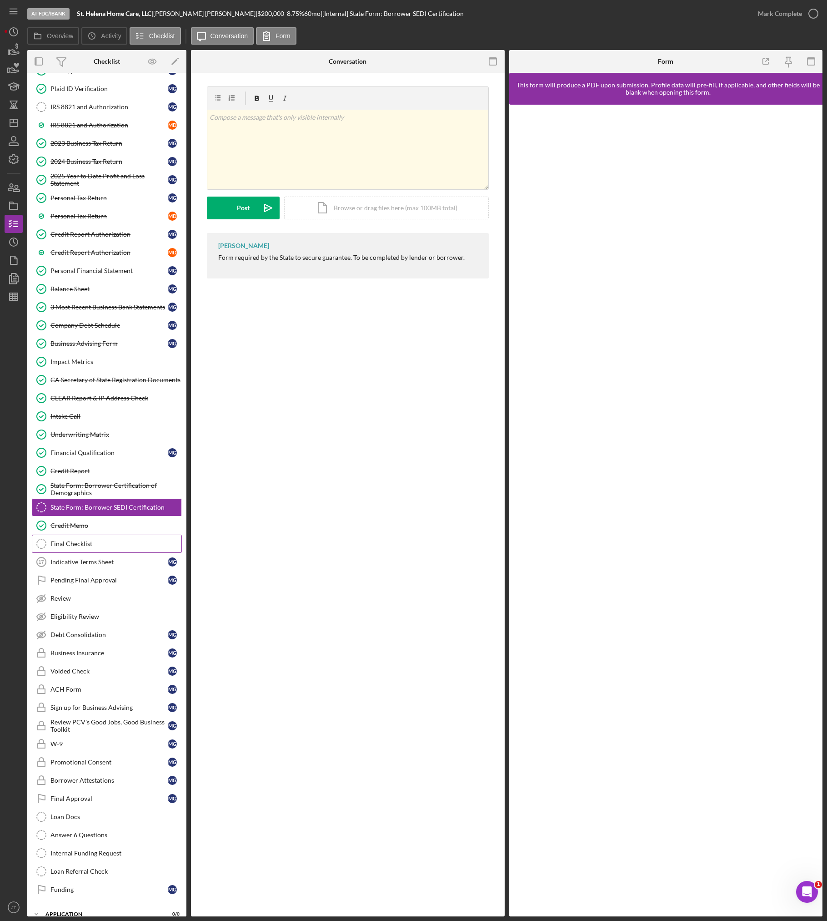
click at [107, 543] on div "Final Checklist" at bounding box center [115, 543] width 131 height 7
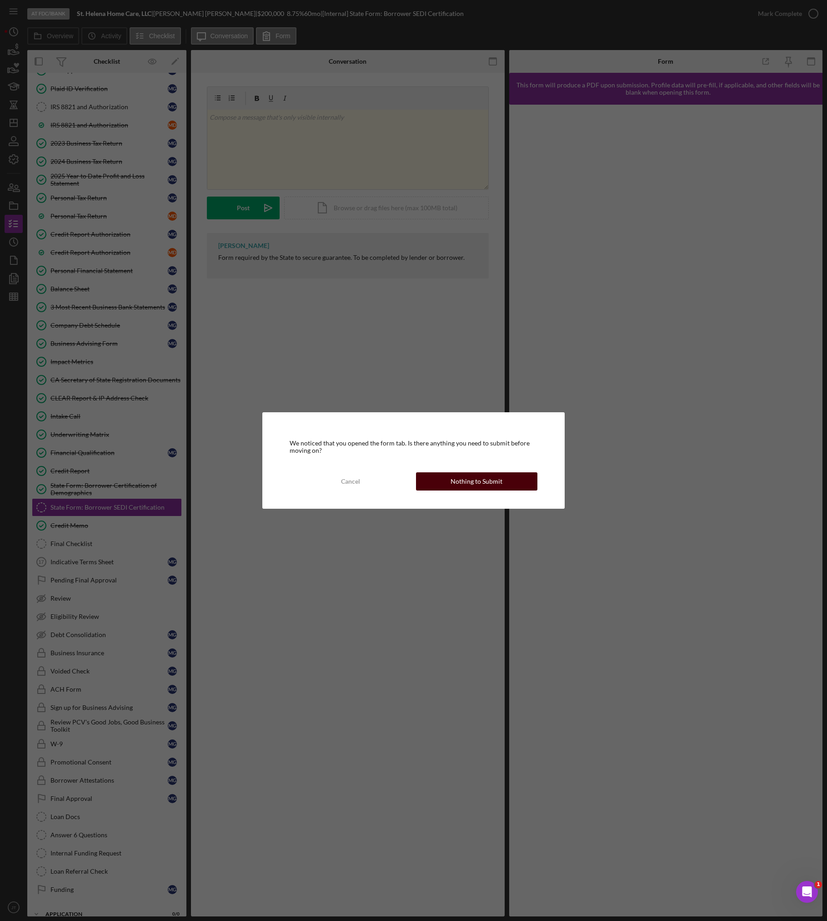
click at [495, 485] on div "Nothing to Submit" at bounding box center [477, 481] width 52 height 18
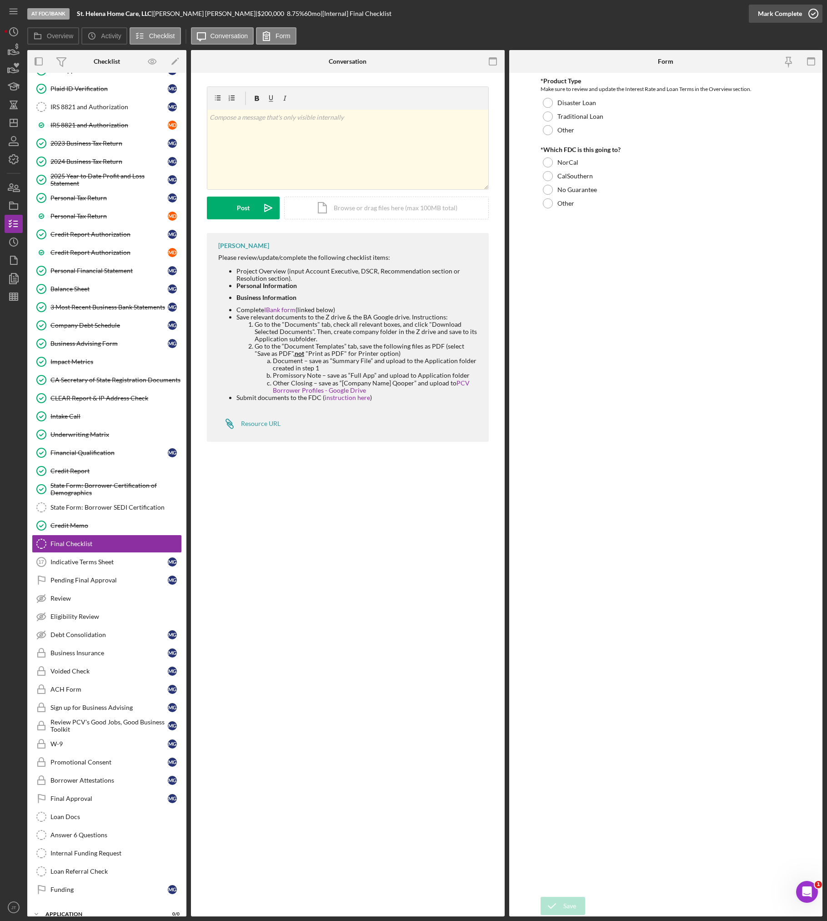
click at [655, 7] on div "Mark Complete" at bounding box center [780, 14] width 44 height 18
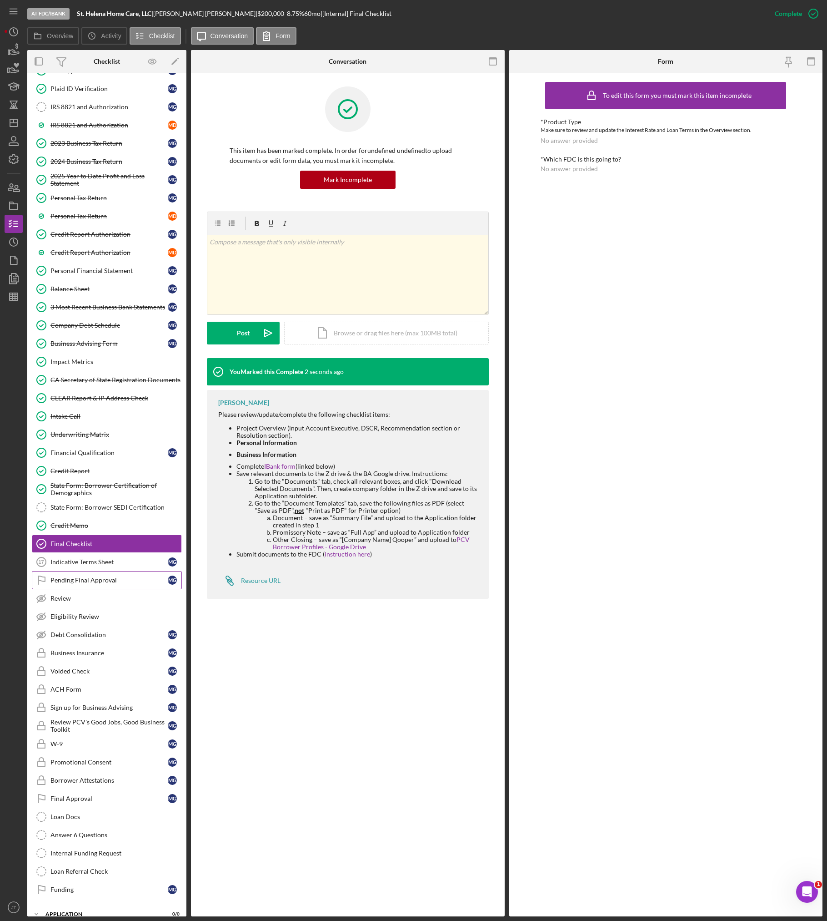
click at [99, 581] on div "Pending Final Approval" at bounding box center [108, 579] width 117 height 7
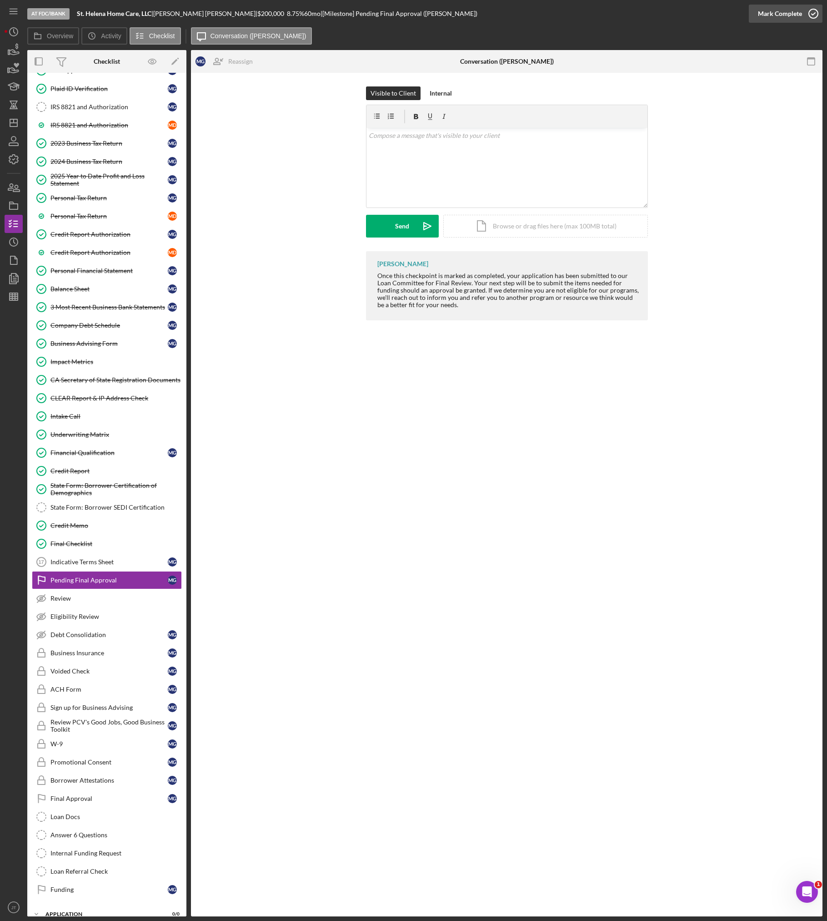
click at [655, 10] on div "Mark Complete" at bounding box center [780, 14] width 44 height 18
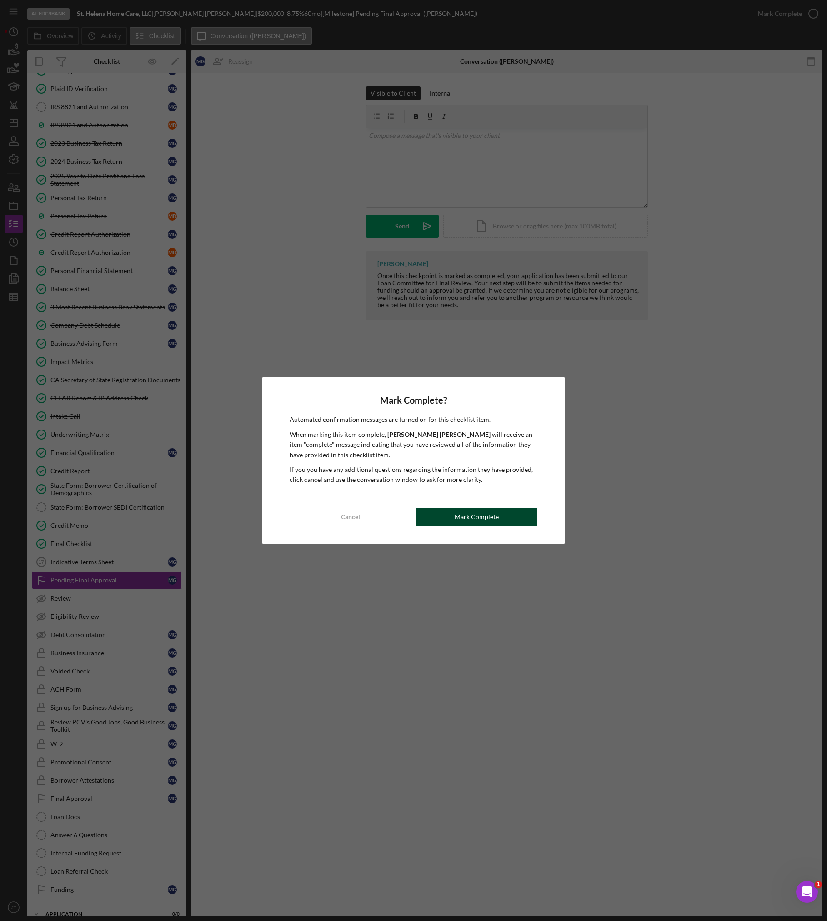
click at [464, 521] on div "Mark Complete" at bounding box center [477, 517] width 44 height 18
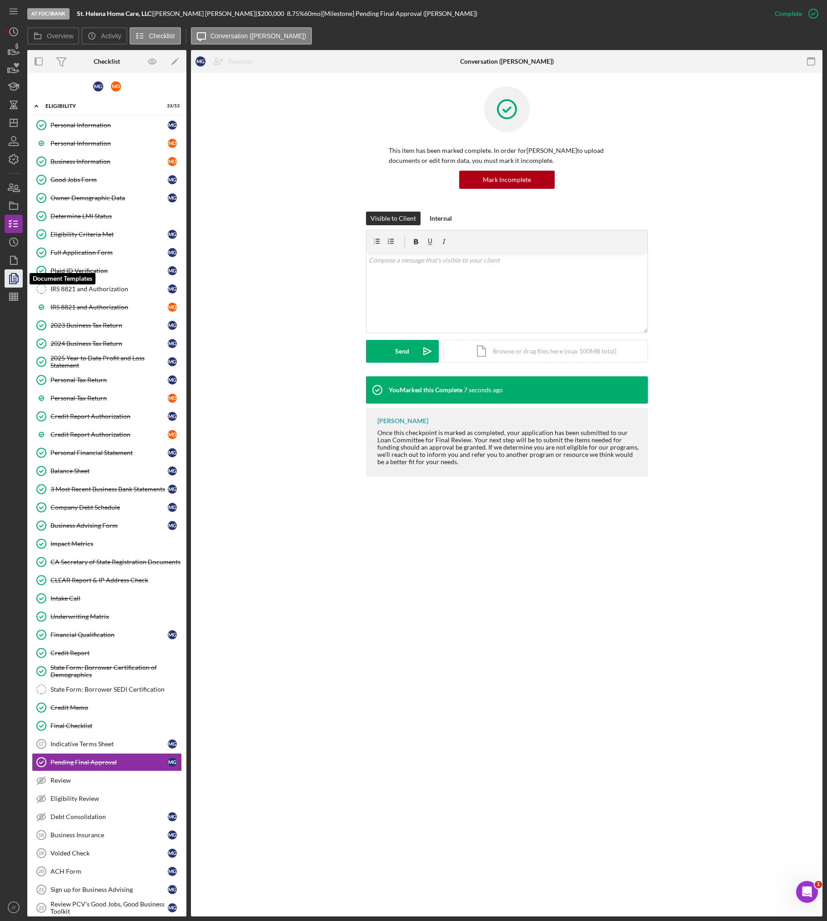
click at [15, 275] on icon "button" at bounding box center [13, 278] width 23 height 23
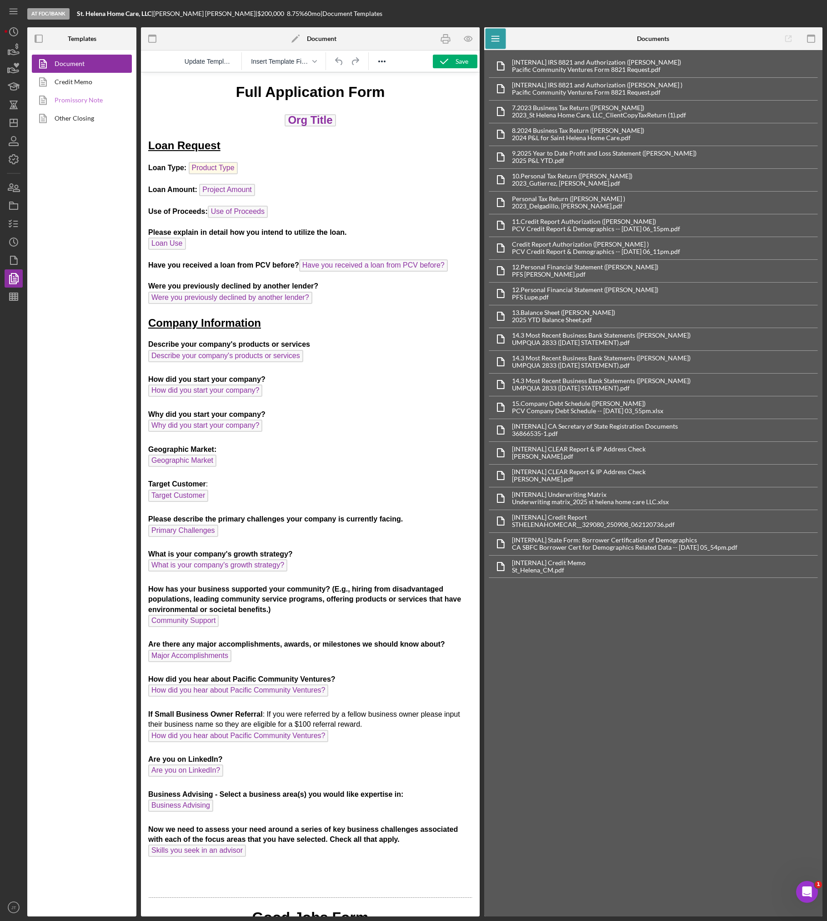
click at [85, 93] on link "Promissory Note" at bounding box center [80, 100] width 96 height 18
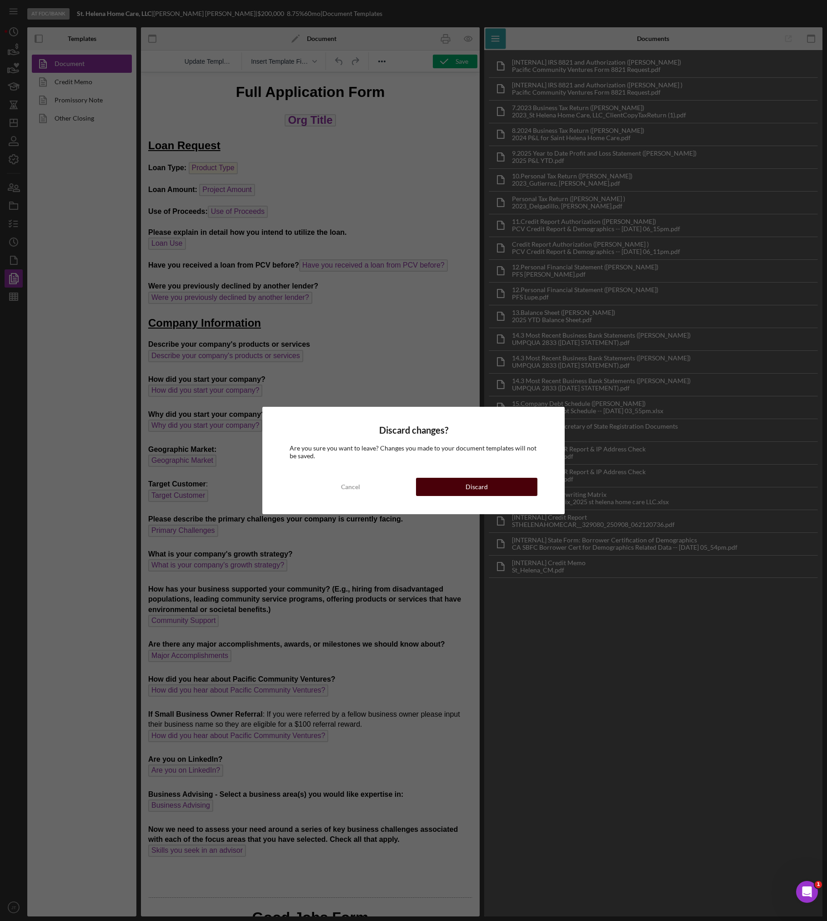
click at [484, 488] on div "Discard" at bounding box center [477, 487] width 22 height 18
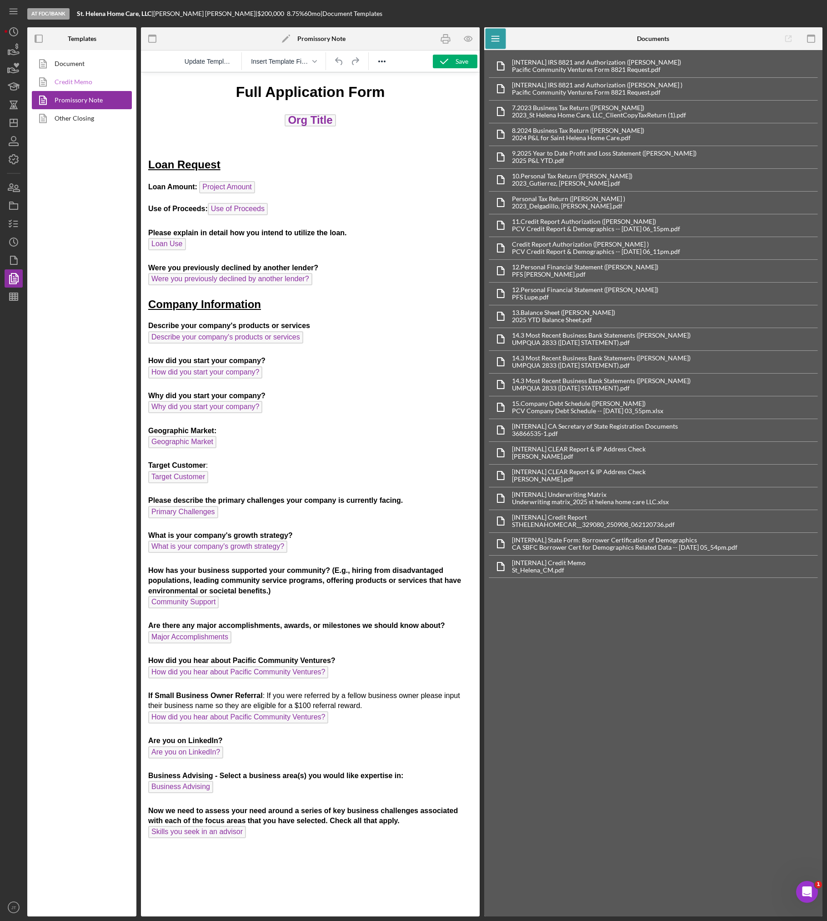
click at [59, 84] on link "Credit Memo" at bounding box center [80, 82] width 96 height 18
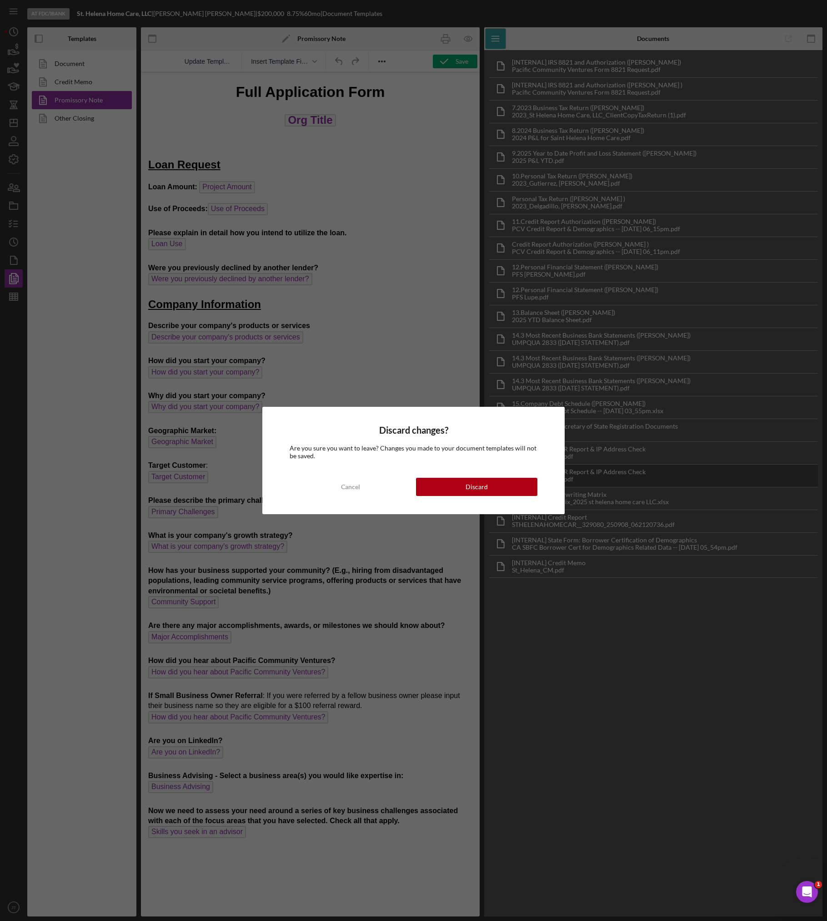
click at [498, 480] on button "Discard" at bounding box center [477, 487] width 122 height 18
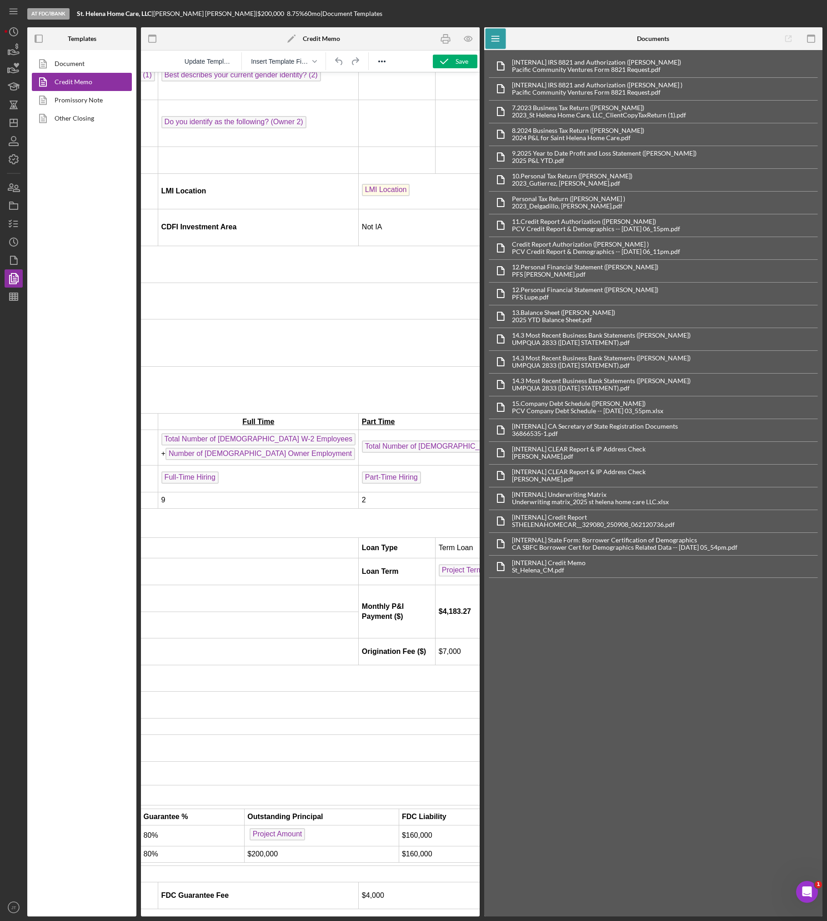
scroll to position [546, 220]
drag, startPoint x: 426, startPoint y: 583, endPoint x: 391, endPoint y: 583, distance: 35.5
click at [435, 585] on td "$4,183.27" at bounding box center [497, 611] width 124 height 53
copy strong "$4,183.27"
click at [13, 213] on icon "button" at bounding box center [13, 205] width 23 height 23
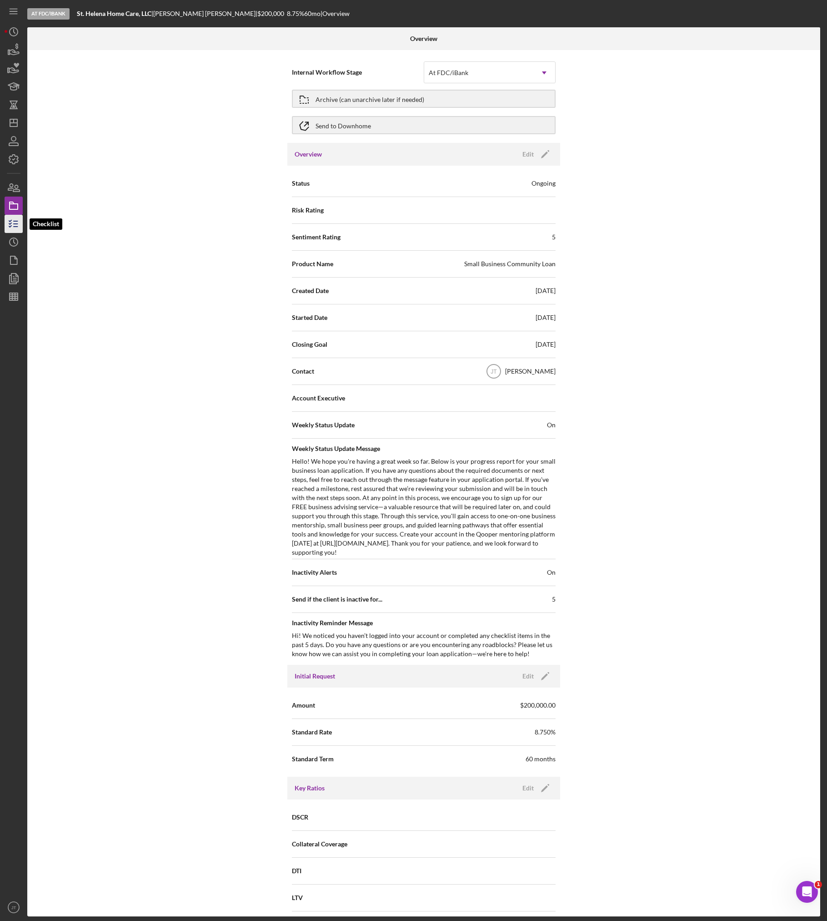
click at [12, 226] on icon "button" at bounding box center [13, 223] width 23 height 23
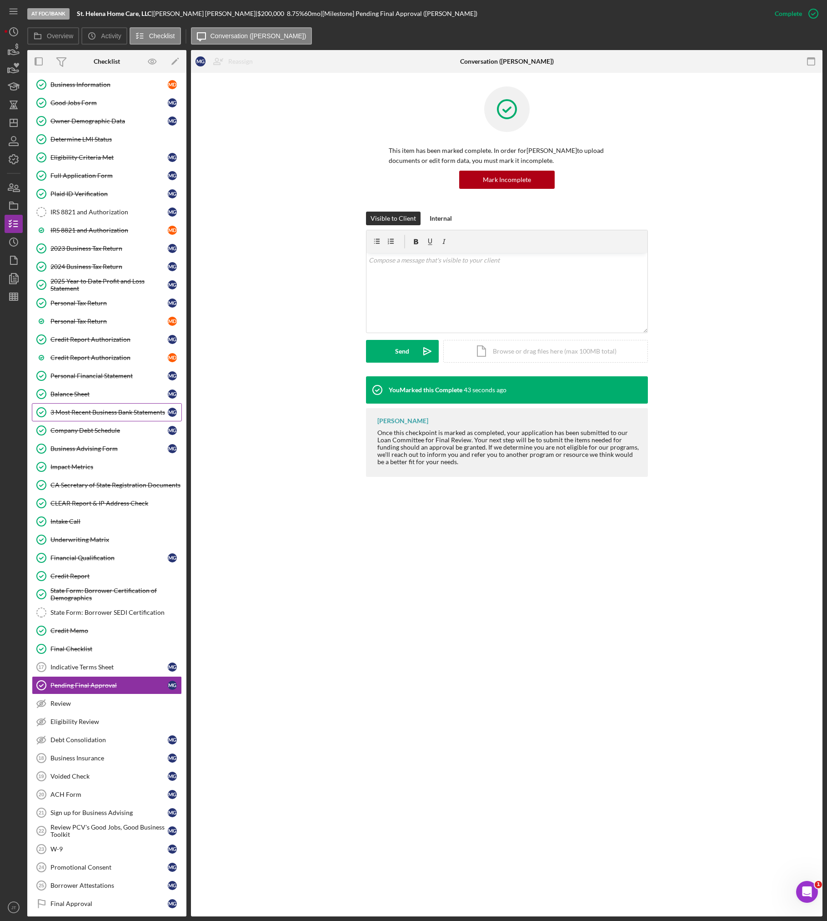
scroll to position [267, 0]
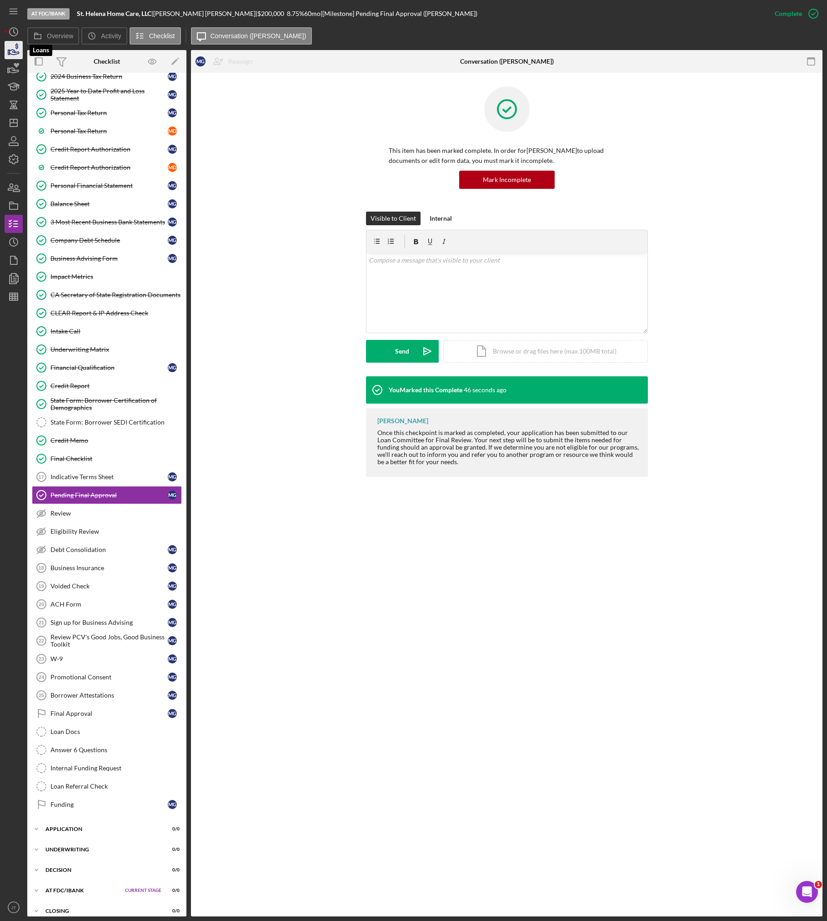
click at [17, 55] on icon "button" at bounding box center [13, 50] width 23 height 23
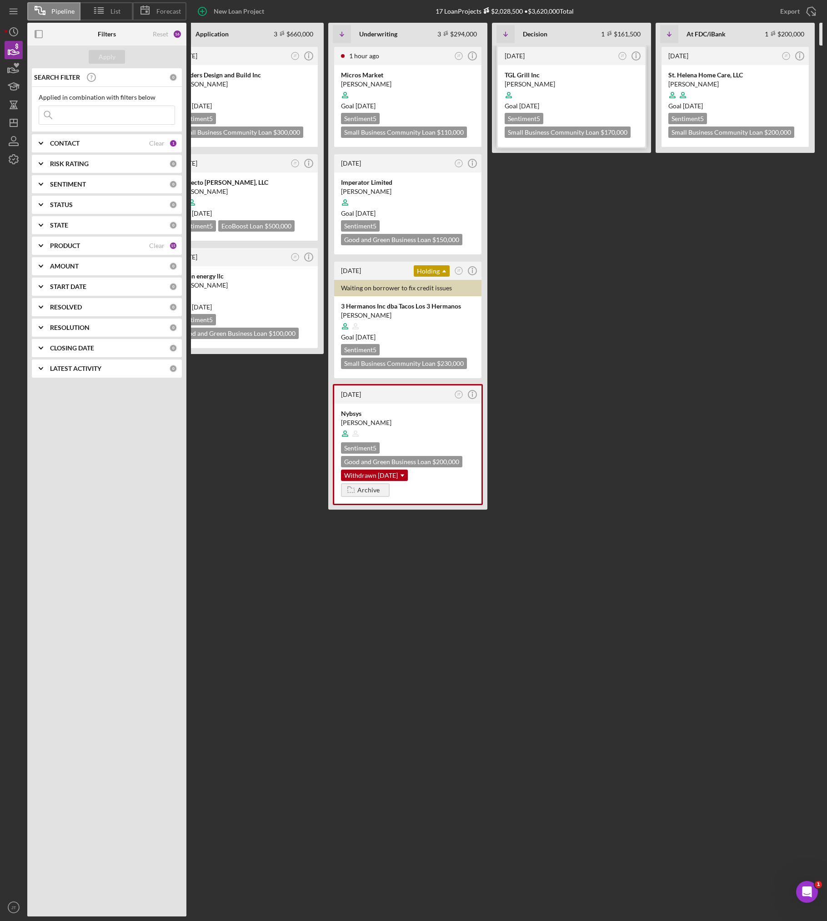
scroll to position [0, 199]
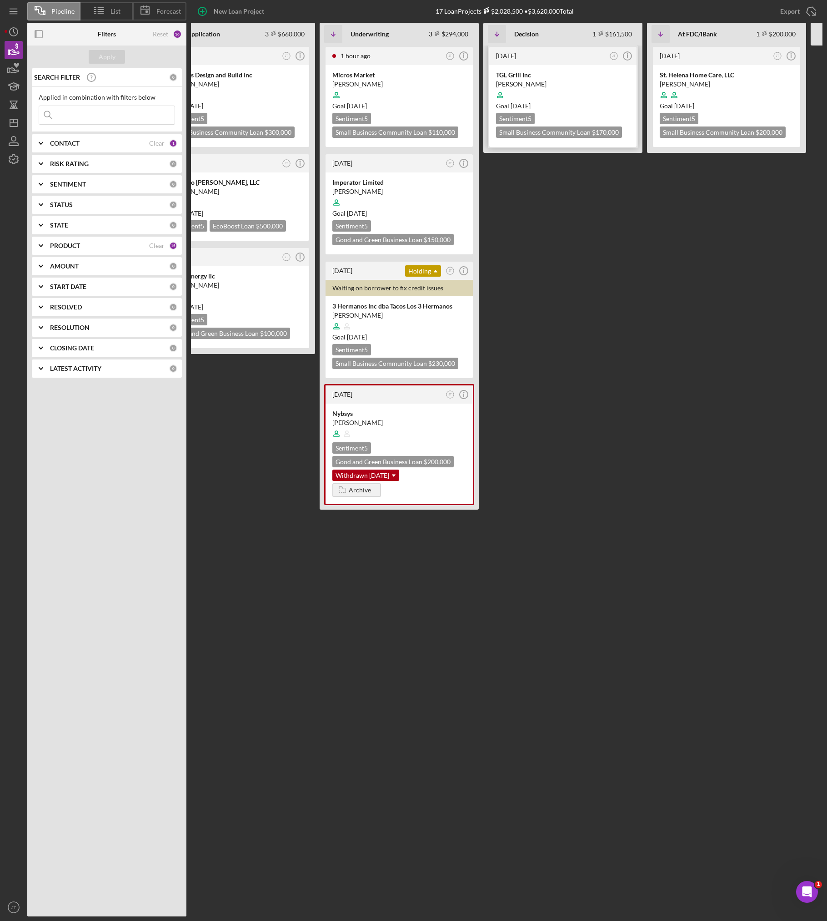
click at [599, 91] on div at bounding box center [563, 94] width 134 height 17
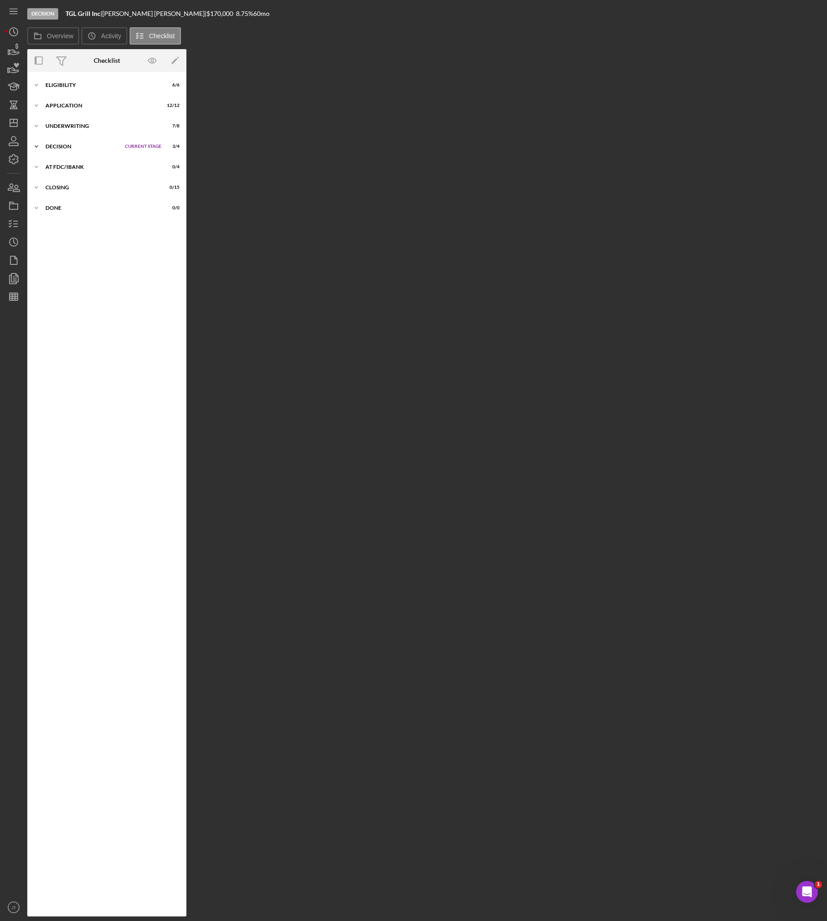
click at [105, 149] on div "Icon/Expander Decision Current Stage 3 / 4 Set Stage" at bounding box center [106, 146] width 159 height 18
click at [95, 227] on link "Indicative Terms Sheet Indicative Terms Sheet M L" at bounding box center [107, 220] width 150 height 18
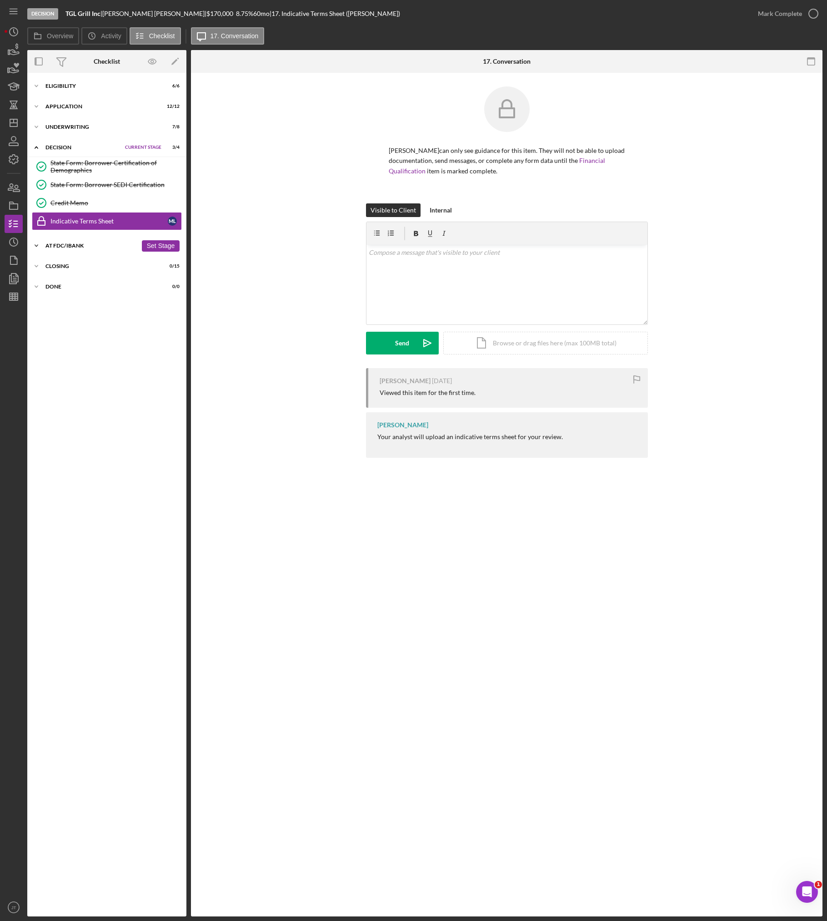
click at [89, 244] on div "At FDC/iBank" at bounding box center [91, 245] width 92 height 5
click at [94, 314] on link "Pending Final Approval Pending Final Approval M L" at bounding box center [107, 319] width 150 height 18
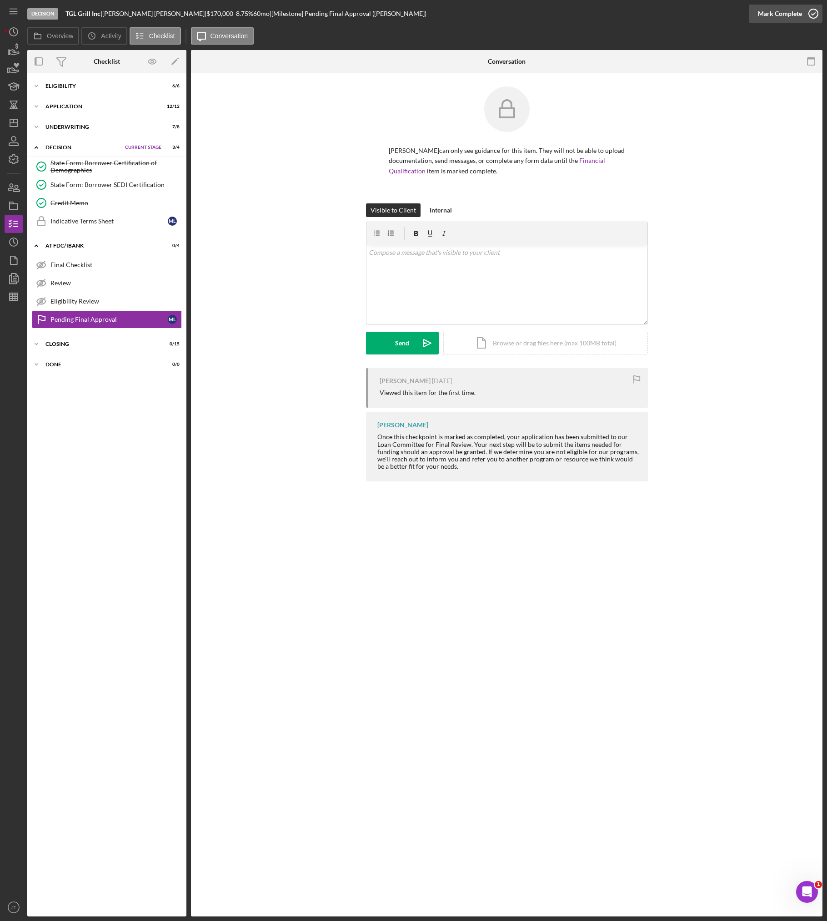
click at [655, 20] on div "Mark Complete" at bounding box center [780, 14] width 44 height 18
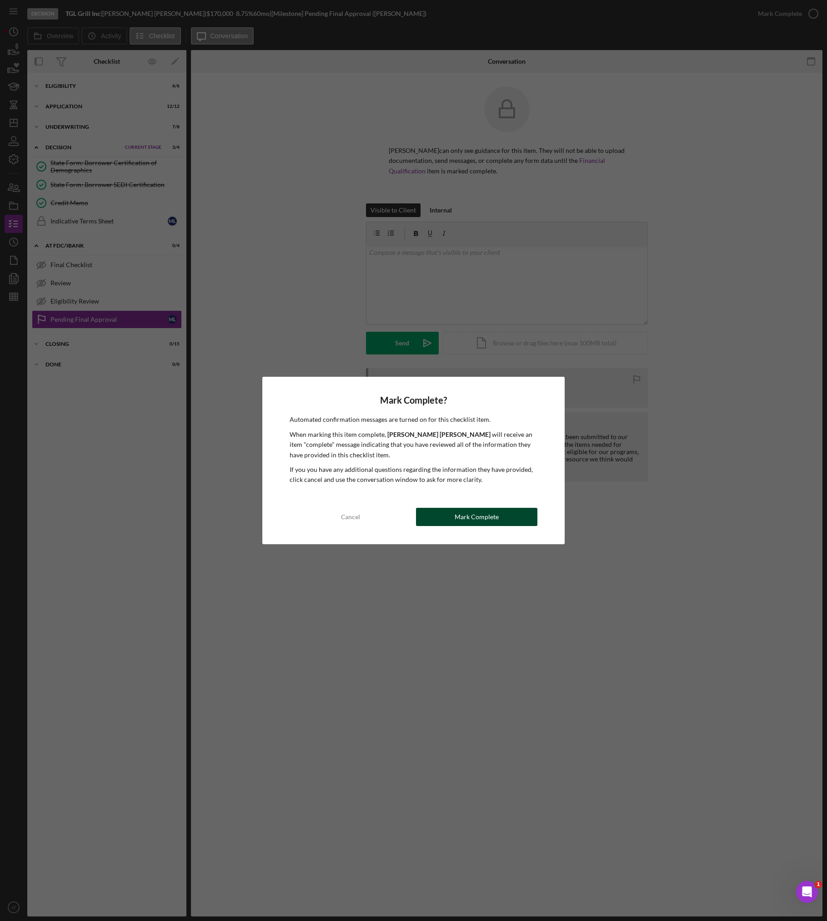
click at [451, 520] on button "Mark Complete" at bounding box center [477, 517] width 122 height 18
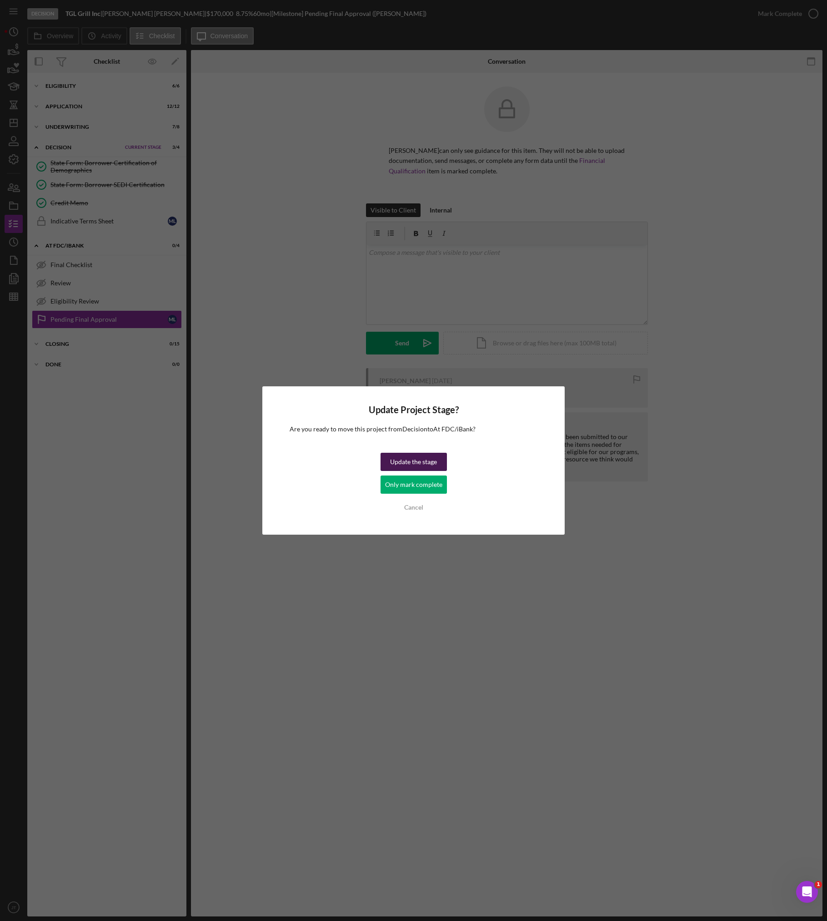
click at [416, 459] on div "Update the stage" at bounding box center [413, 462] width 47 height 18
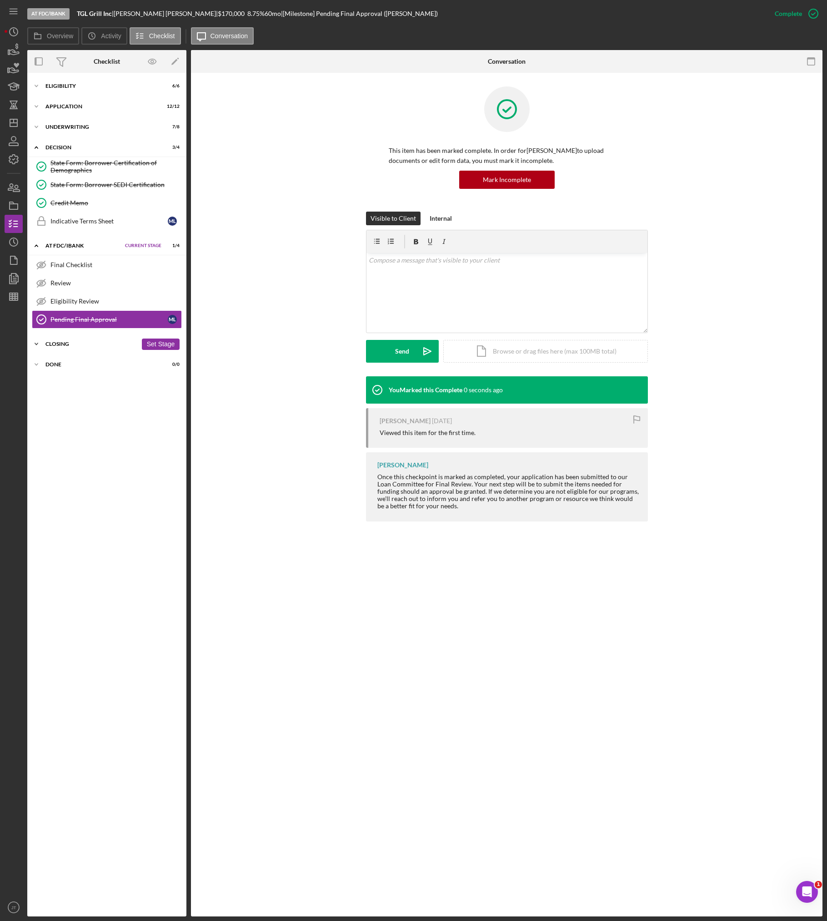
click at [93, 349] on div "Icon/Expander Closing 0 / 15 Set Stage" at bounding box center [106, 344] width 159 height 18
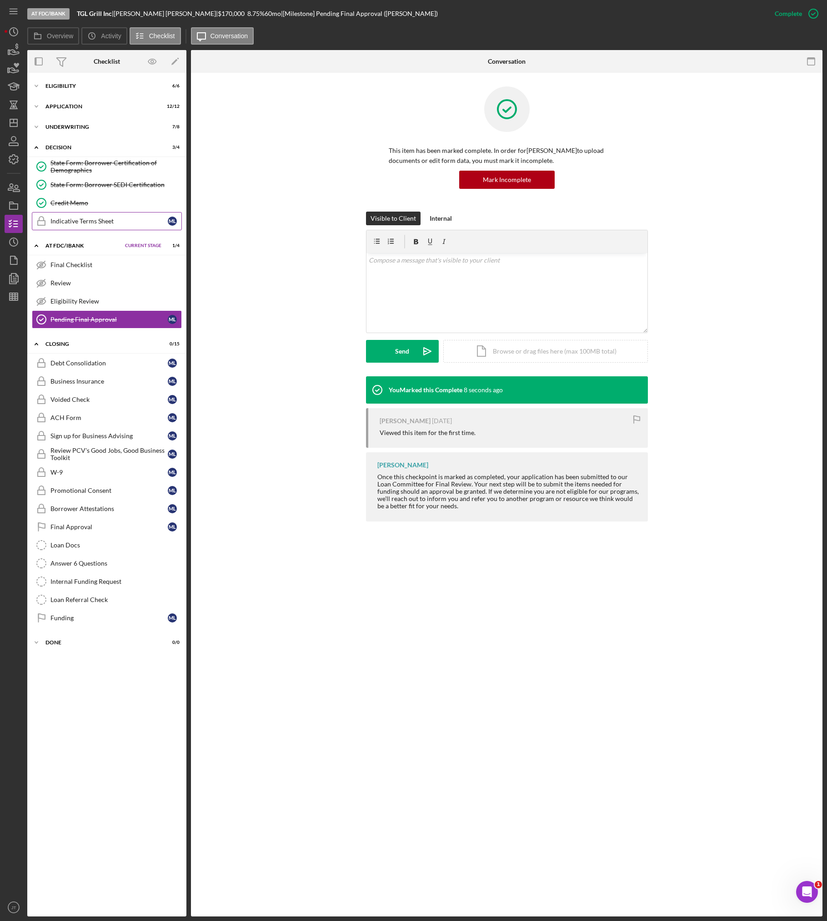
click at [103, 225] on div "Indicative Terms Sheet" at bounding box center [108, 220] width 117 height 7
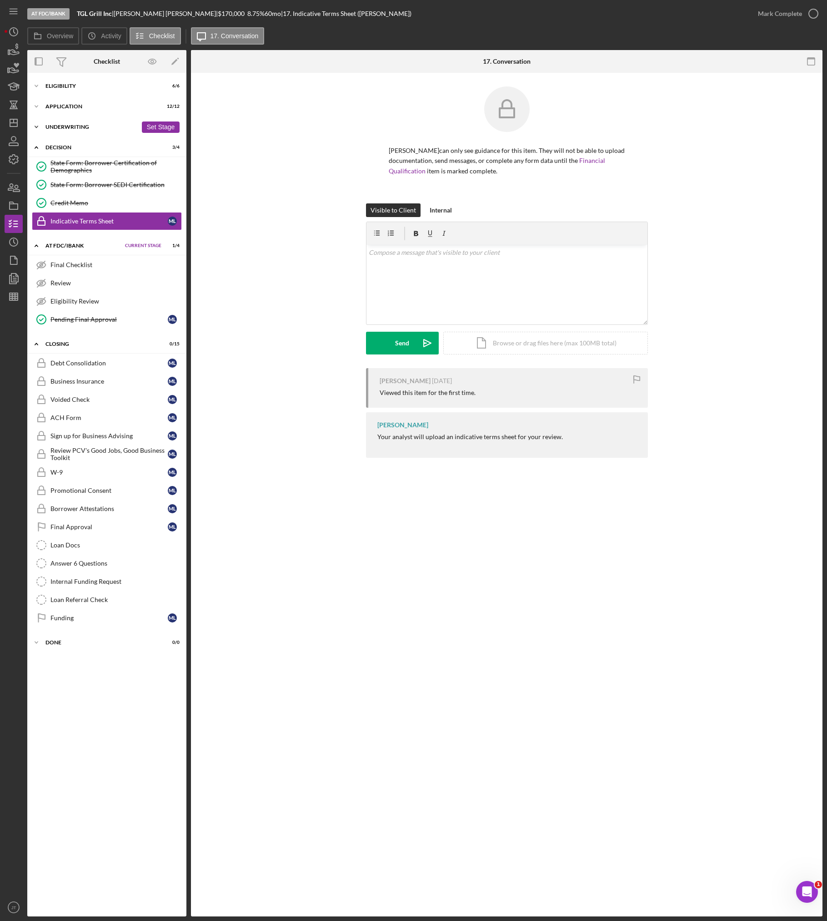
click at [76, 130] on div "Icon/Expander Underwriting 7 / 8 Set Stage" at bounding box center [106, 127] width 159 height 18
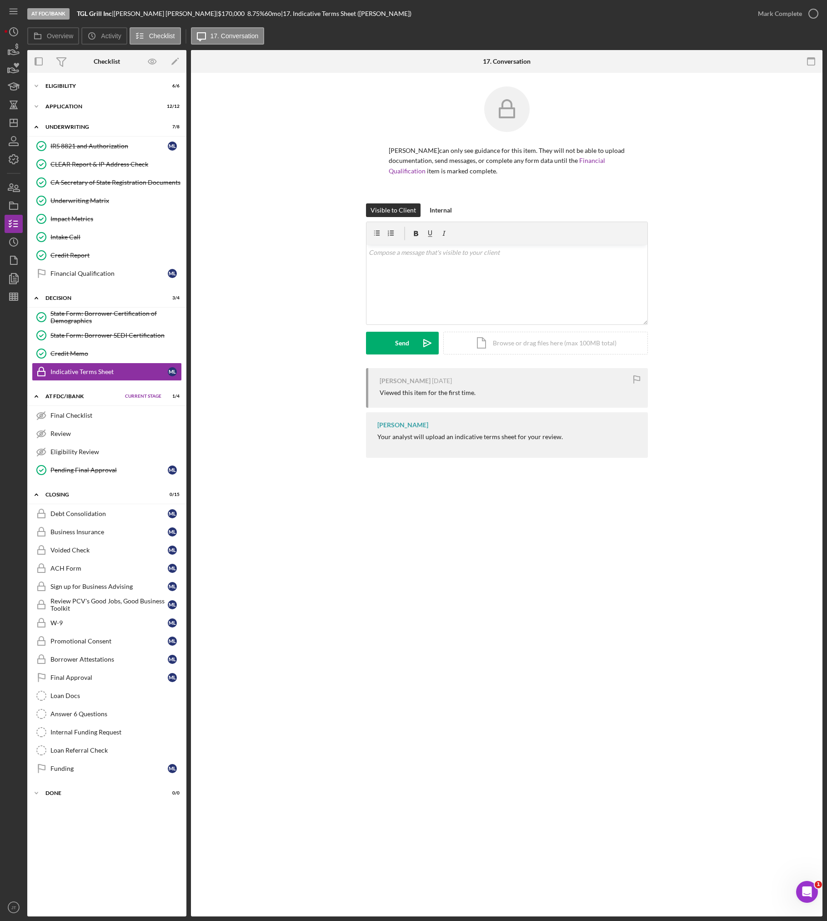
click at [104, 283] on div "IRS 8821 and Authorization IRS 8821 and Authorization M L CLEAR Report & IP Add…" at bounding box center [106, 212] width 159 height 150
click at [104, 279] on link "Financial Qualification Financial Qualification M L" at bounding box center [107, 273] width 150 height 18
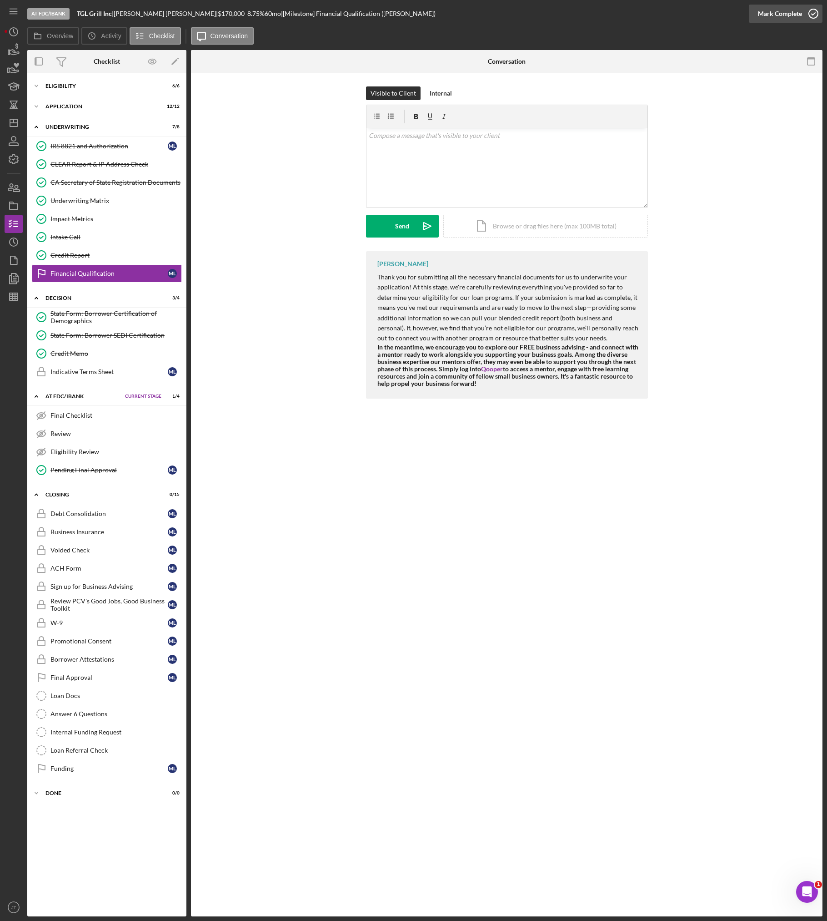
click at [655, 11] on button "Mark Complete" at bounding box center [786, 14] width 74 height 18
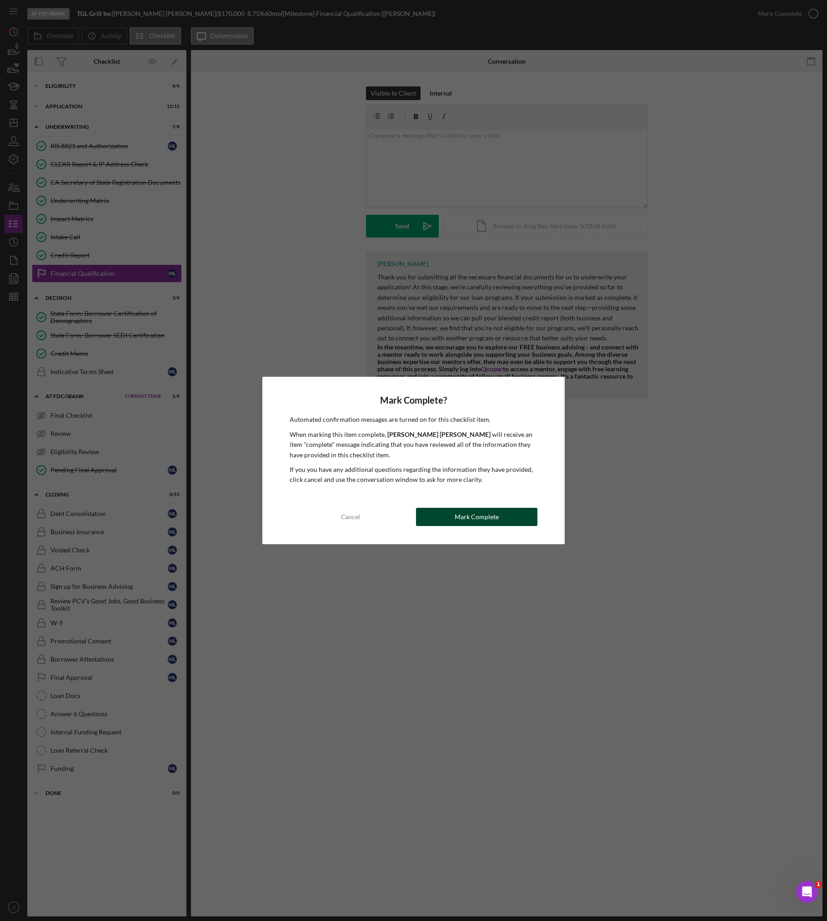
click at [480, 511] on div "Mark Complete" at bounding box center [477, 517] width 44 height 18
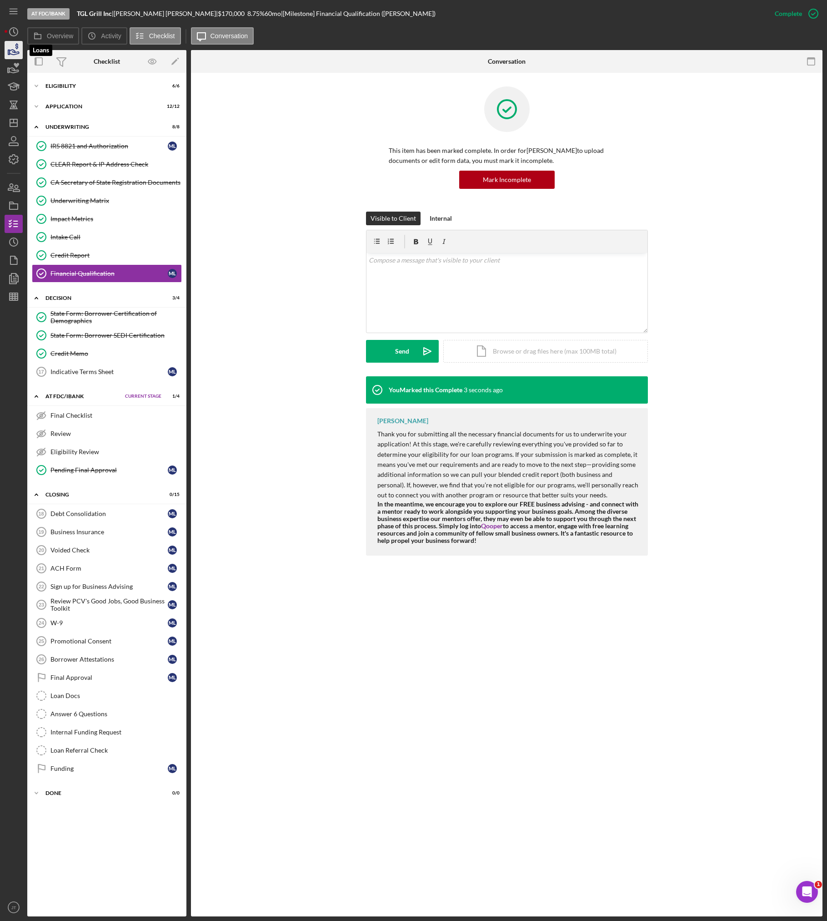
click at [19, 55] on icon "button" at bounding box center [13, 50] width 23 height 23
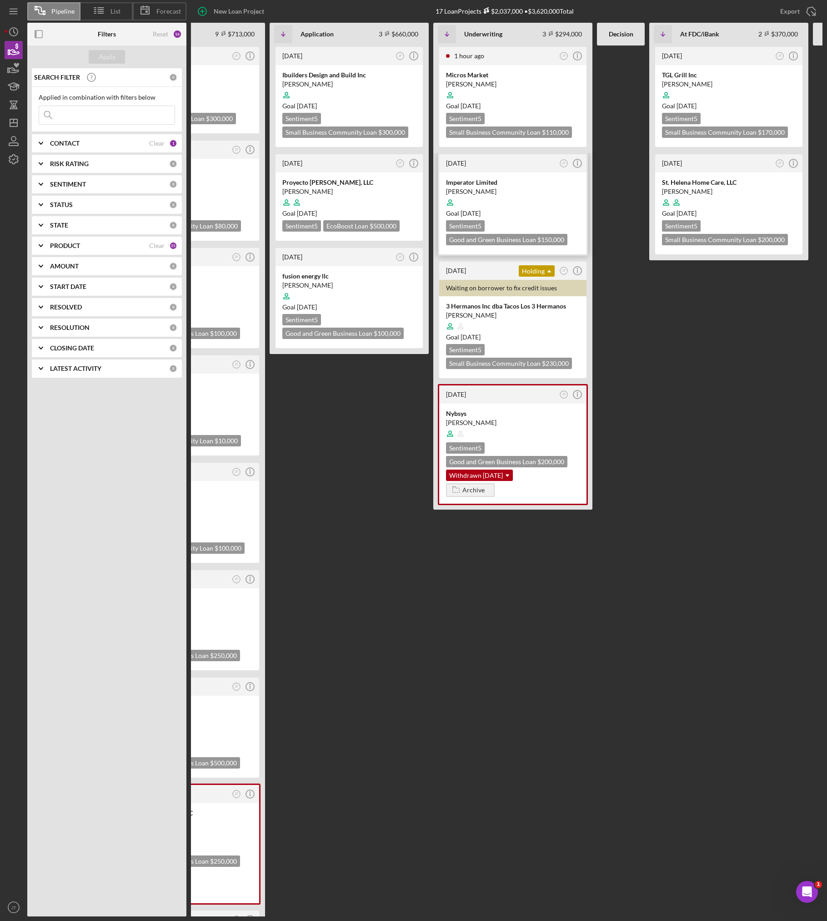
scroll to position [0, 86]
click at [531, 202] on div at bounding box center [513, 202] width 134 height 17
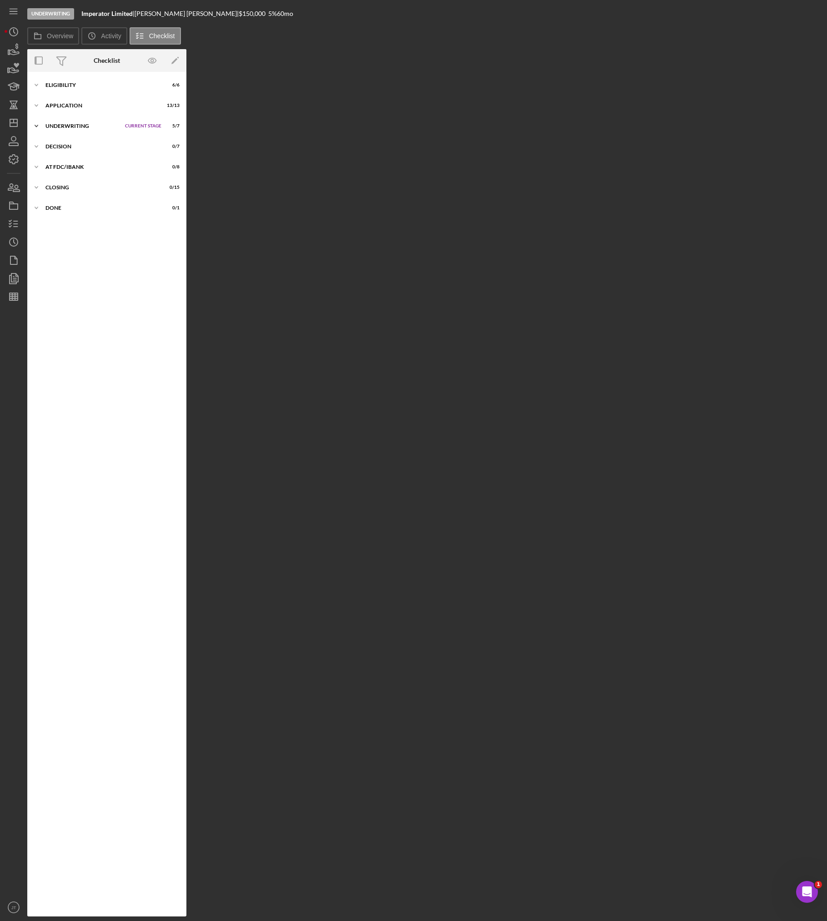
click at [92, 126] on div "Underwriting" at bounding box center [82, 125] width 75 height 5
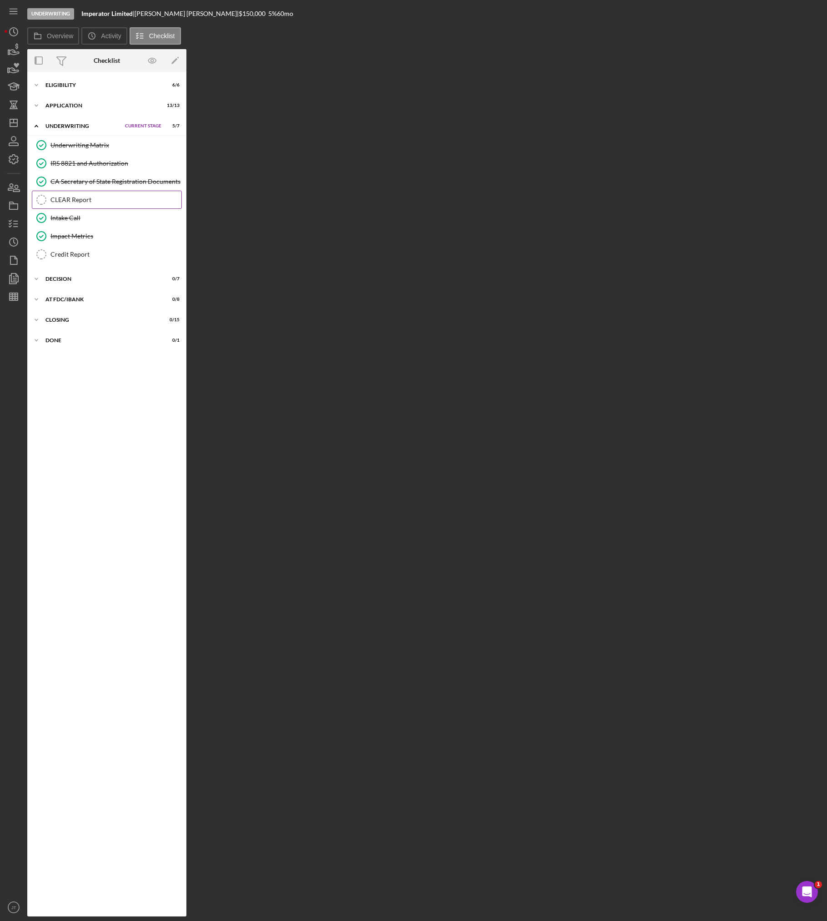
click at [91, 204] on link "CLEAR Report CLEAR Report" at bounding box center [107, 200] width 150 height 18
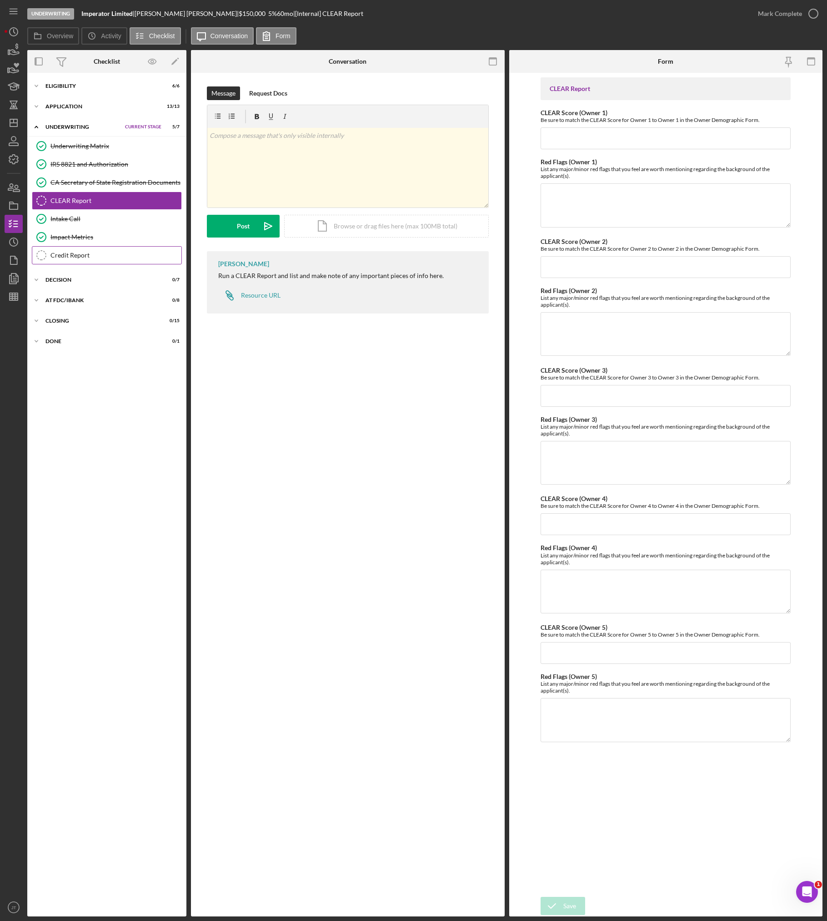
click at [89, 258] on div "Credit Report" at bounding box center [115, 255] width 131 height 7
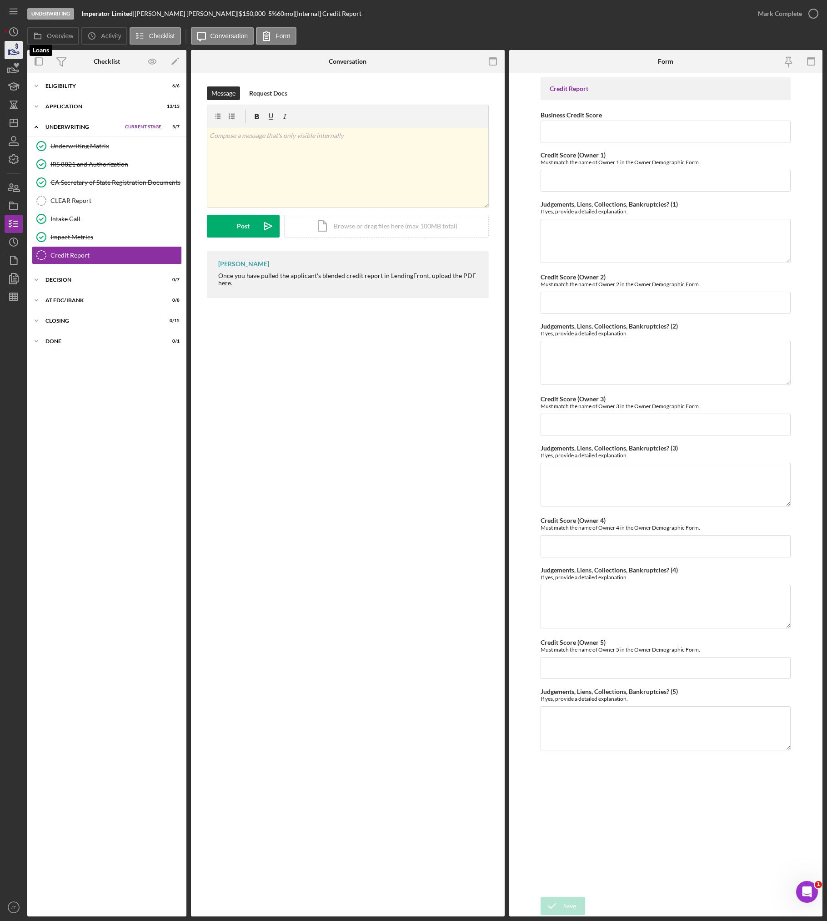
click at [20, 54] on icon "button" at bounding box center [13, 50] width 23 height 23
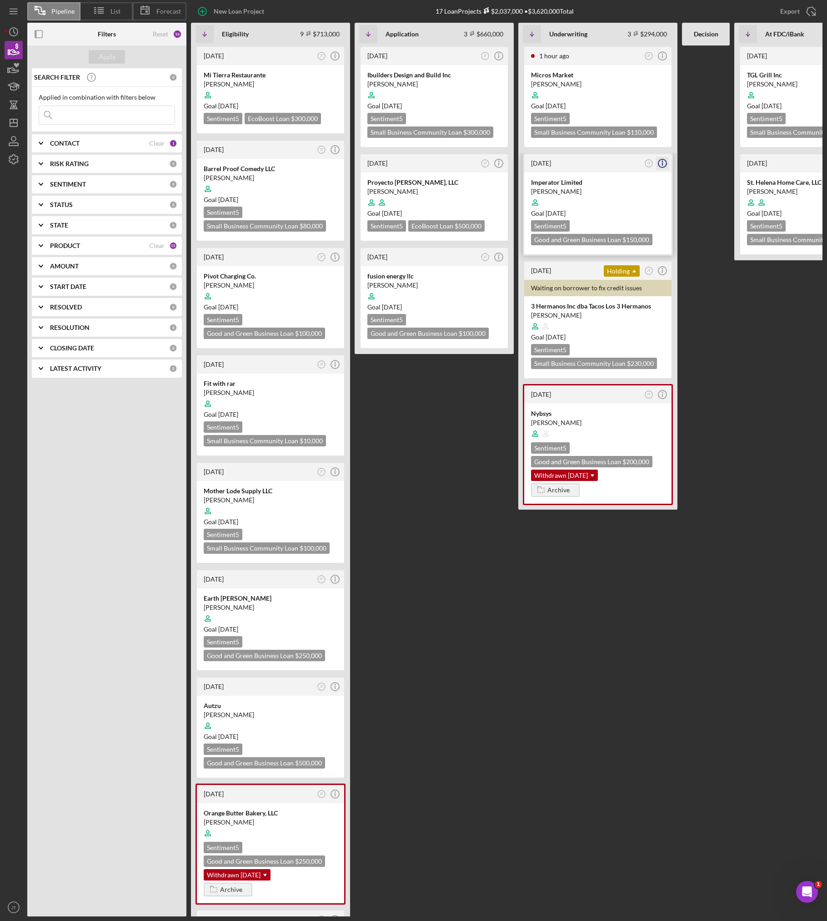
click at [655, 165] on icon "Icon/Info" at bounding box center [662, 163] width 23 height 23
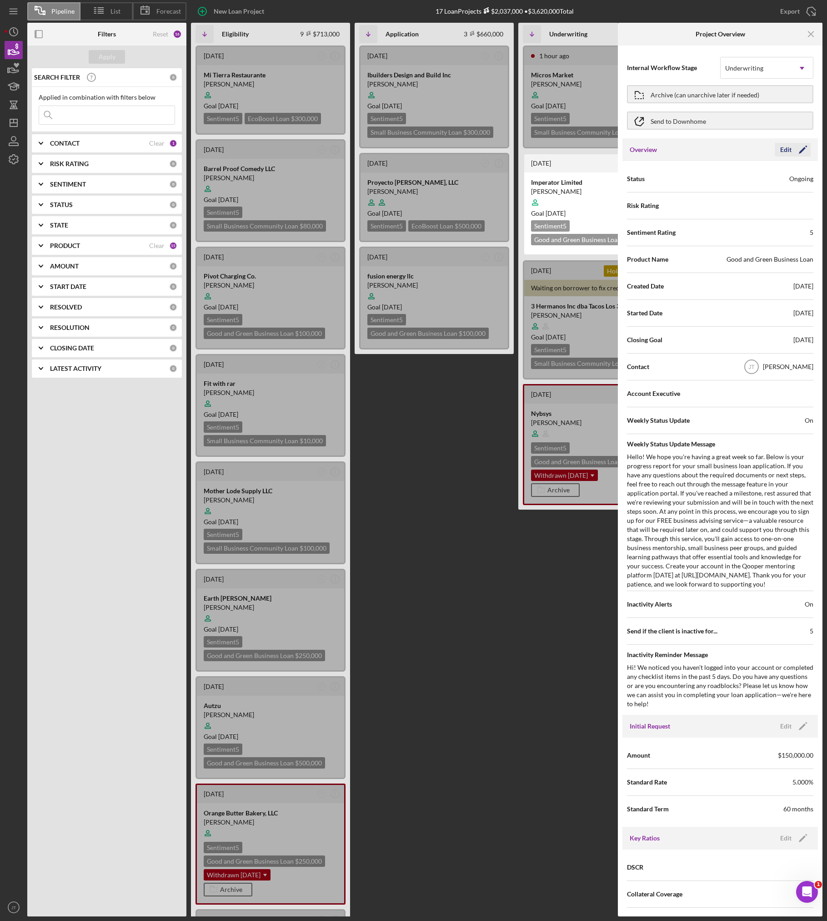
click at [655, 154] on icon "Icon/Edit" at bounding box center [803, 149] width 23 height 23
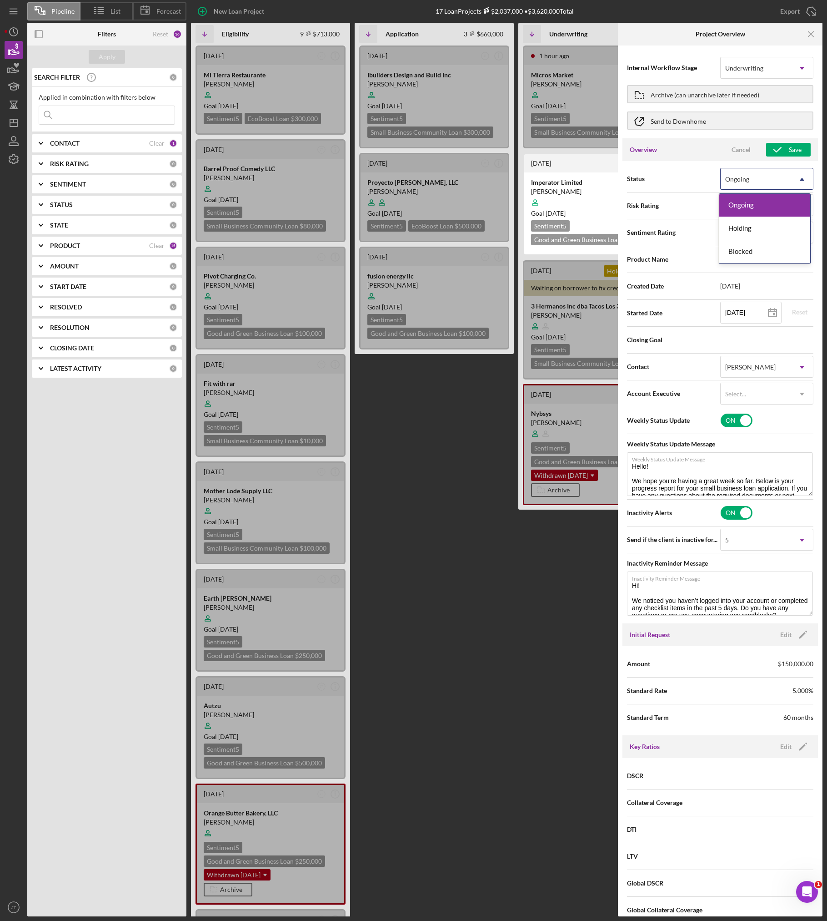
click at [655, 178] on icon "Icon/Dropdown Arrow" at bounding box center [802, 179] width 22 height 22
click at [655, 253] on div "Blocked" at bounding box center [765, 251] width 91 height 23
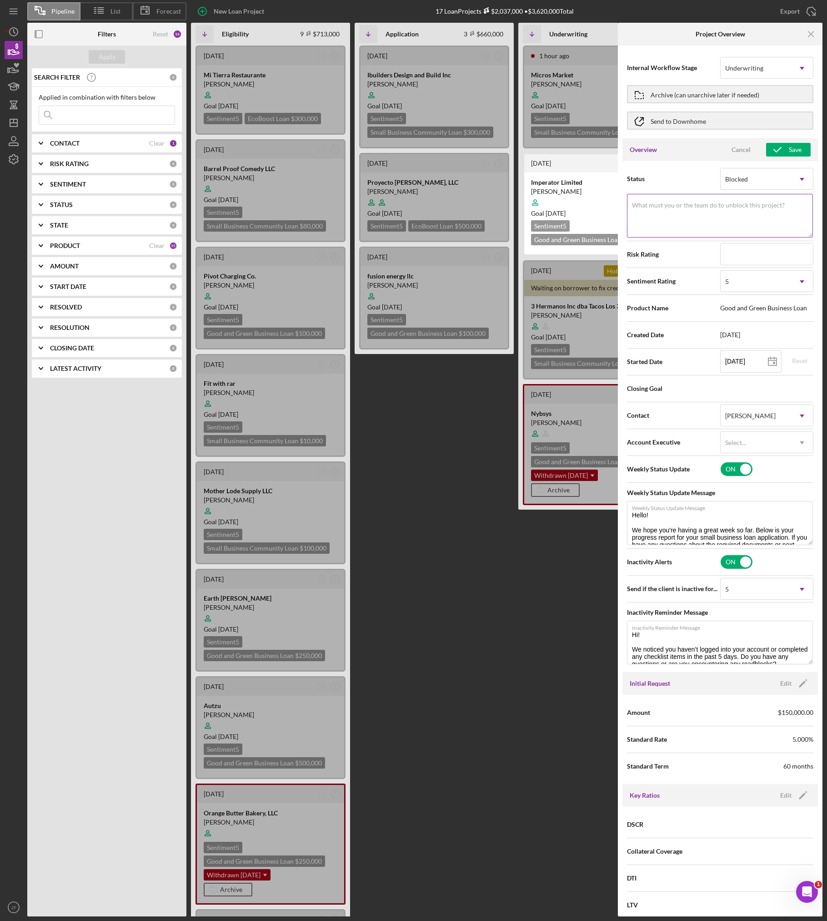
click at [655, 217] on textarea "What must you or the team do to unblock this project?" at bounding box center [720, 216] width 186 height 44
type textarea "Need Credit pull and CLEAR report and 8821 processed"
click at [655, 149] on div "Save" at bounding box center [795, 150] width 13 height 14
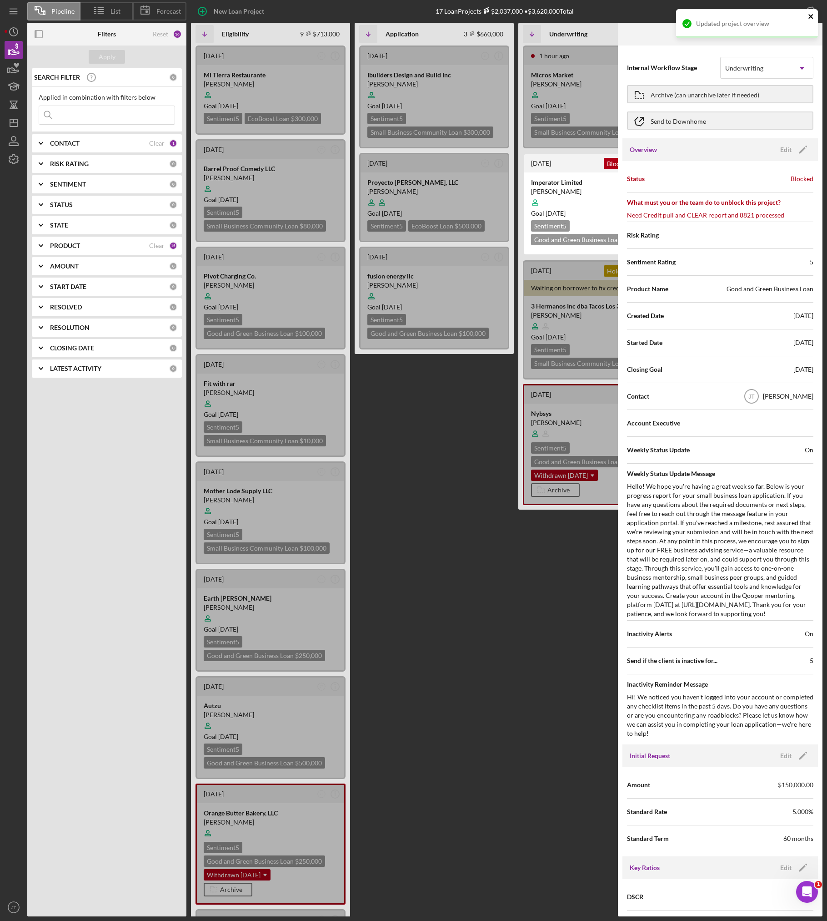
click at [655, 17] on icon "close" at bounding box center [811, 16] width 5 height 5
click at [655, 34] on icon "Icon/Menu Close" at bounding box center [811, 34] width 20 height 20
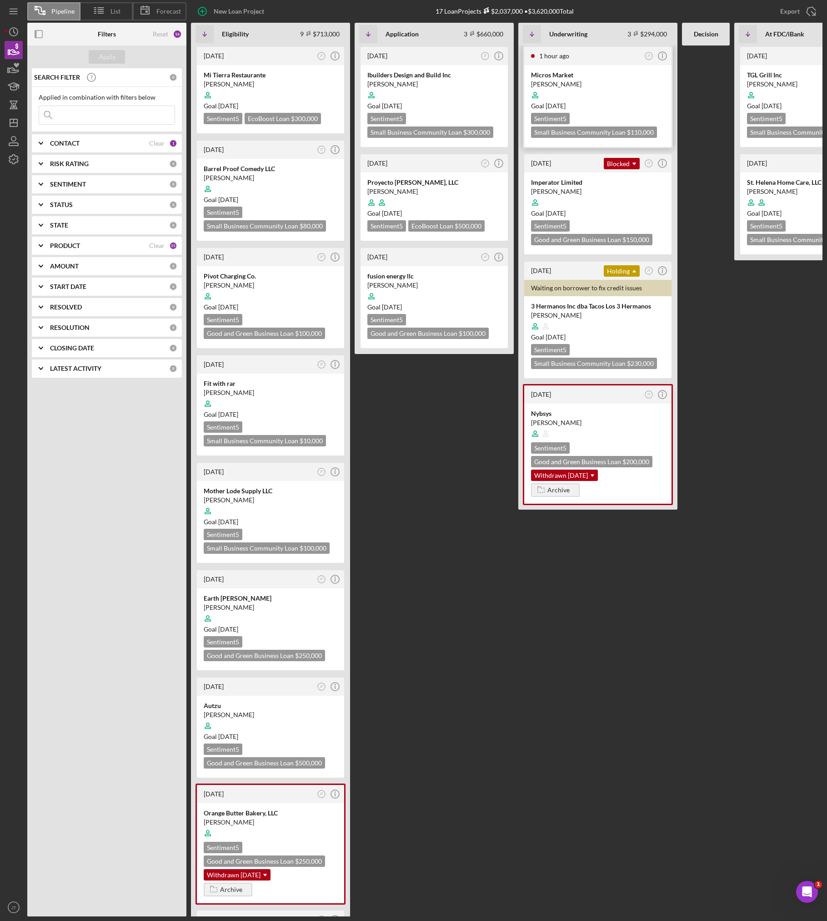
click at [616, 75] on div "Micros Market" at bounding box center [598, 75] width 134 height 9
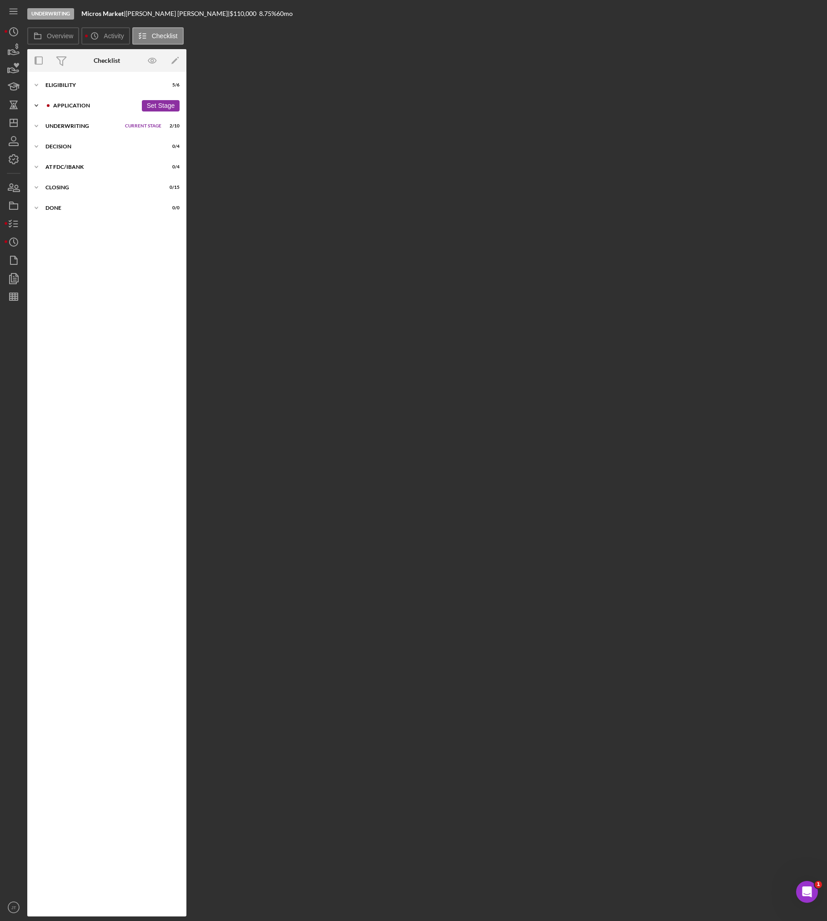
click at [73, 105] on div "Application" at bounding box center [95, 105] width 84 height 5
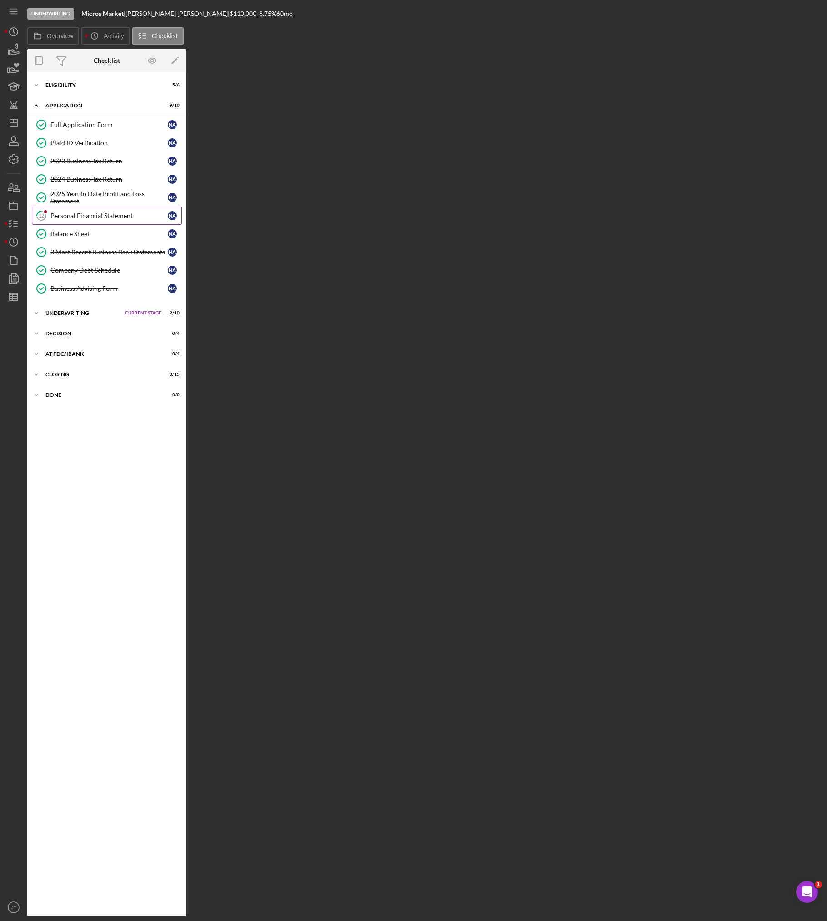
click at [90, 210] on link "12 Personal Financial Statement N A" at bounding box center [107, 216] width 150 height 18
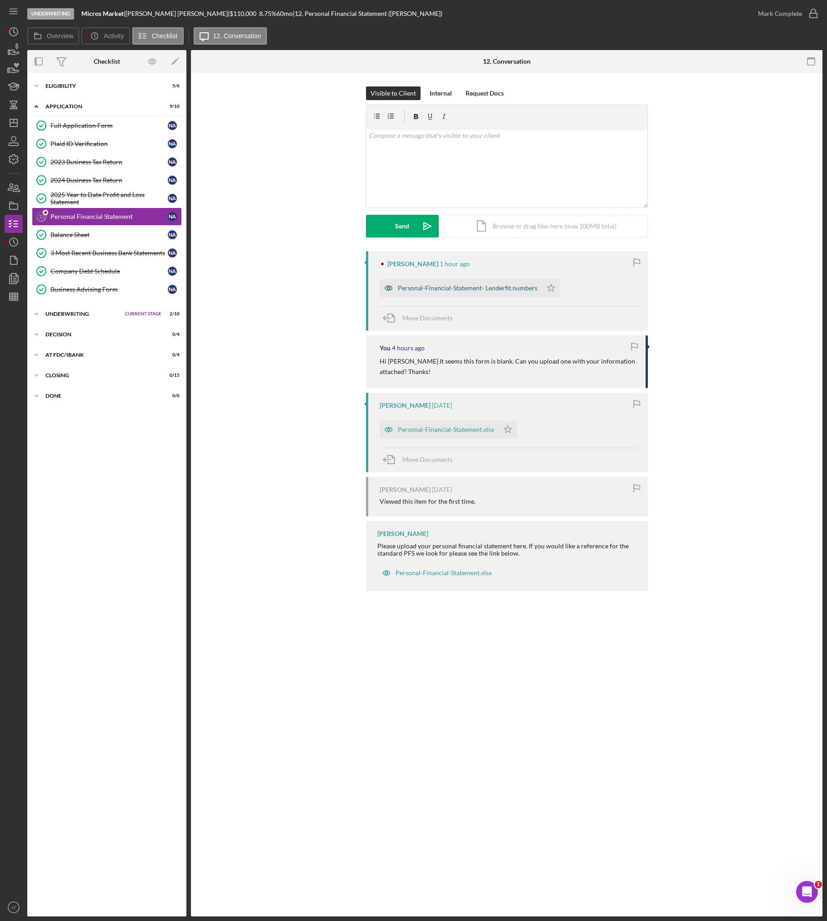
click at [473, 289] on div "Personal-Financial-Statement- Lenderfit.numbers" at bounding box center [468, 287] width 140 height 7
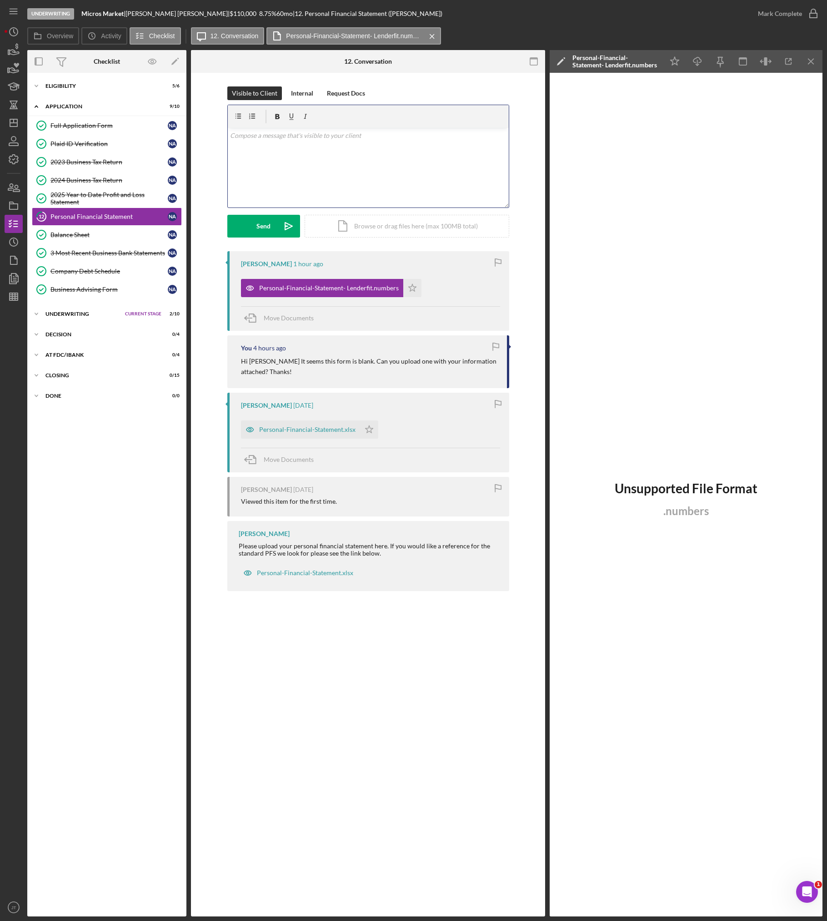
click at [302, 169] on div "v Color teal Color pink Remove color Add row above Add row below Add column bef…" at bounding box center [368, 168] width 281 height 80
click at [66, 314] on div "Underwriting" at bounding box center [82, 313] width 75 height 5
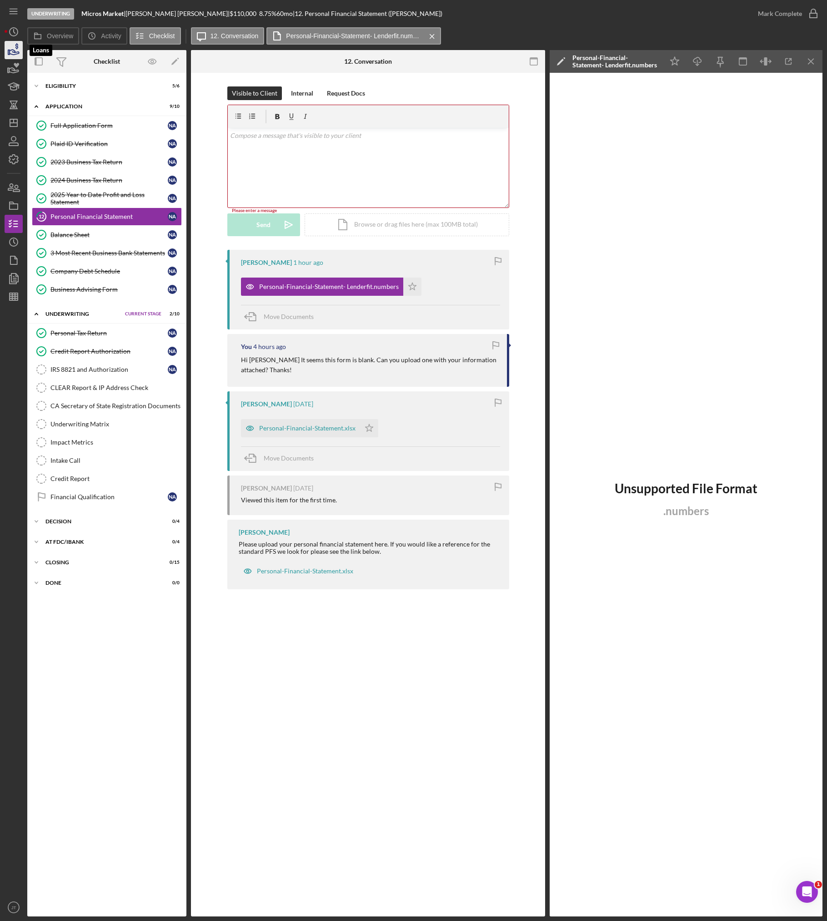
click at [12, 55] on icon "button" at bounding box center [15, 52] width 10 height 5
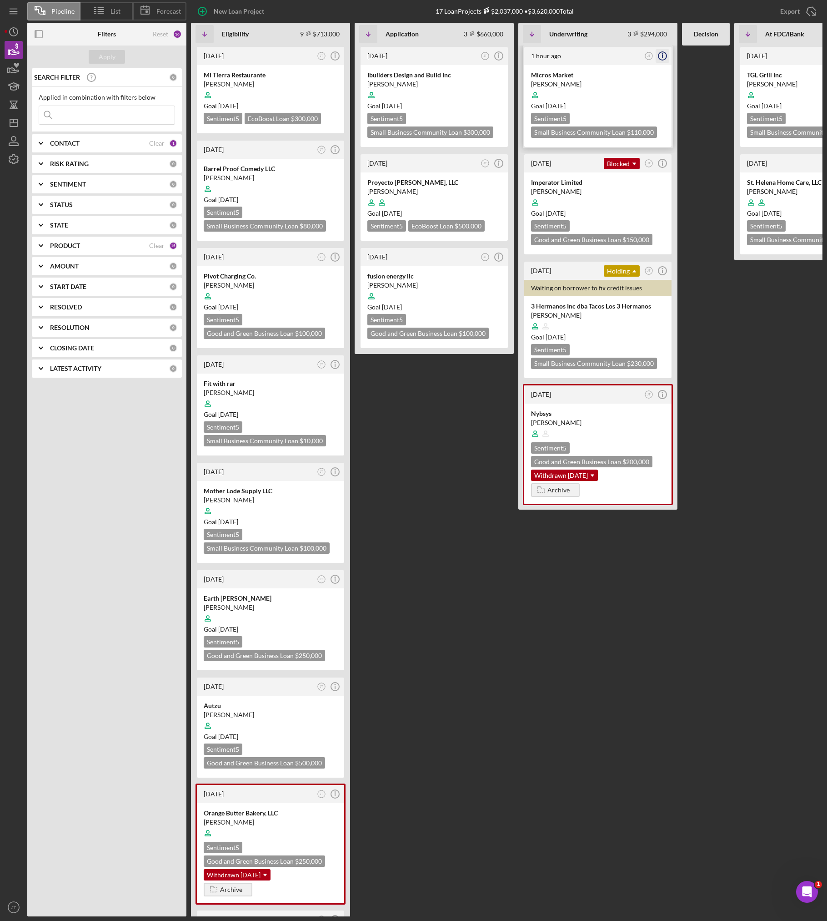
click at [655, 51] on icon "Icon/Info" at bounding box center [662, 56] width 23 height 23
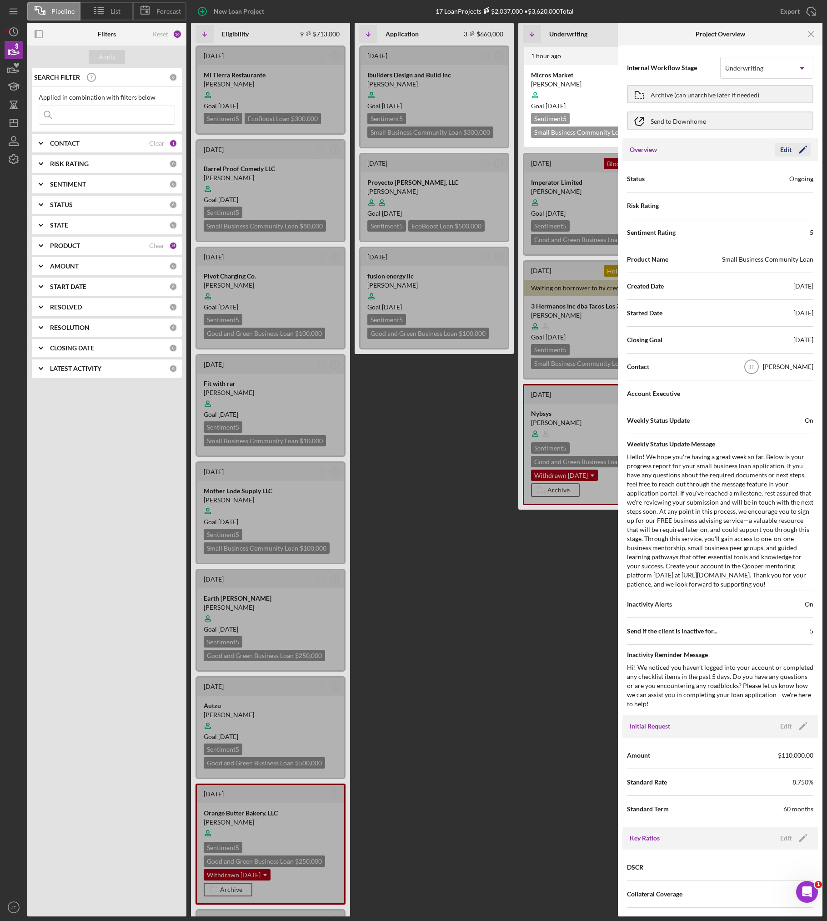
click at [655, 155] on icon "Icon/Edit" at bounding box center [803, 149] width 23 height 23
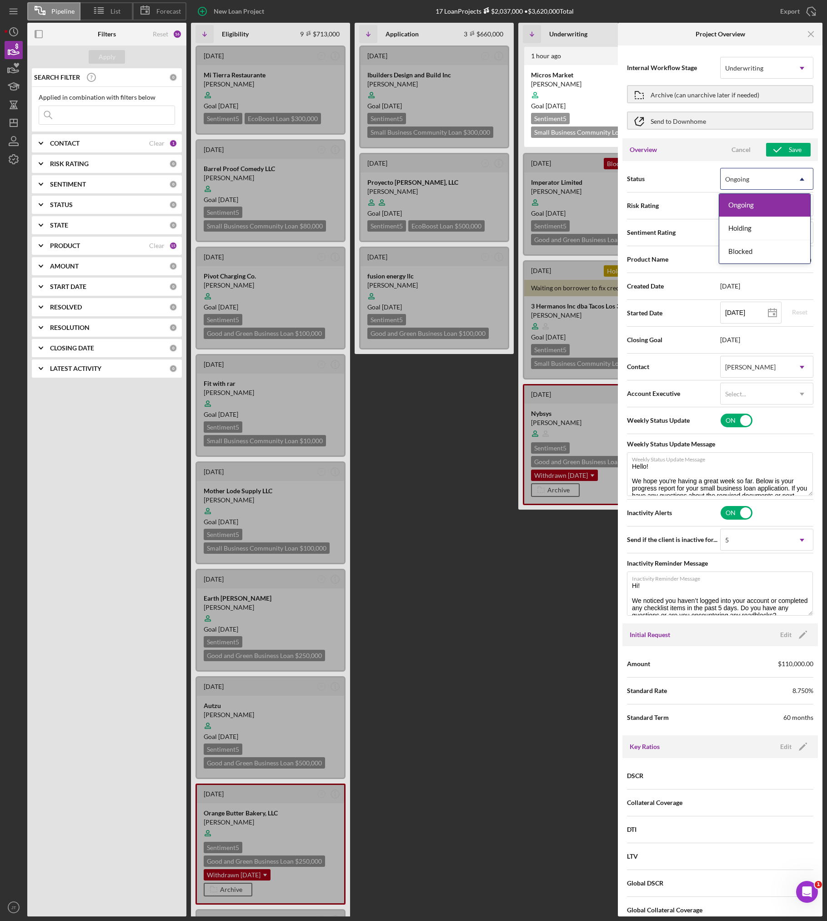
click at [655, 183] on div "Ongoing" at bounding box center [756, 179] width 71 height 21
click at [655, 256] on div "Blocked" at bounding box center [765, 251] width 91 height 23
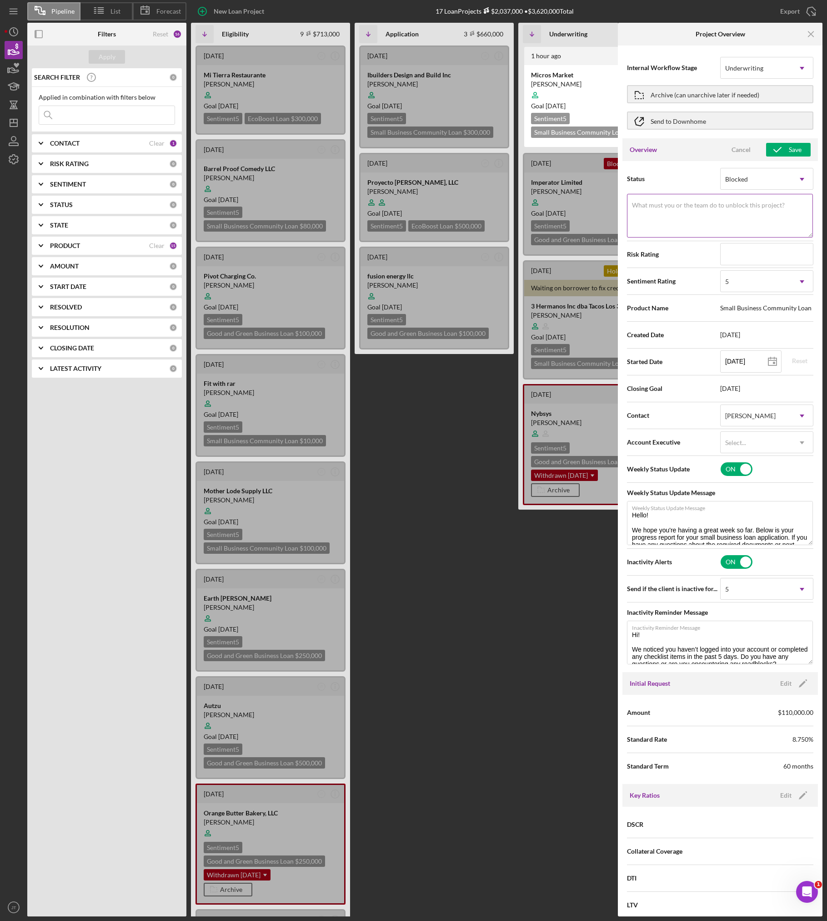
click at [655, 215] on textarea "What must you or the team do to unblock this project?" at bounding box center [720, 216] width 186 height 44
type textarea "Need PFS, CLEAR, UW matrix, SoS, 8821, and Intake call"
click at [655, 150] on div "Save" at bounding box center [795, 150] width 13 height 14
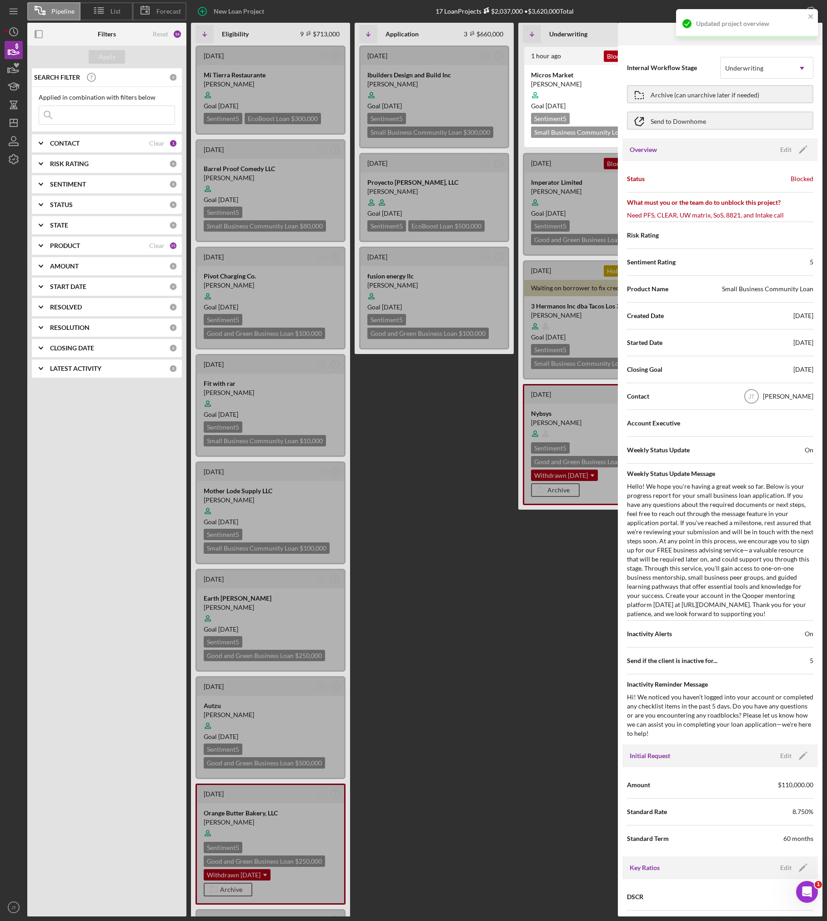
click at [655, 12] on div "Updated project overview" at bounding box center [747, 23] width 142 height 29
click at [655, 35] on icon "Icon/Menu Close" at bounding box center [811, 34] width 20 height 20
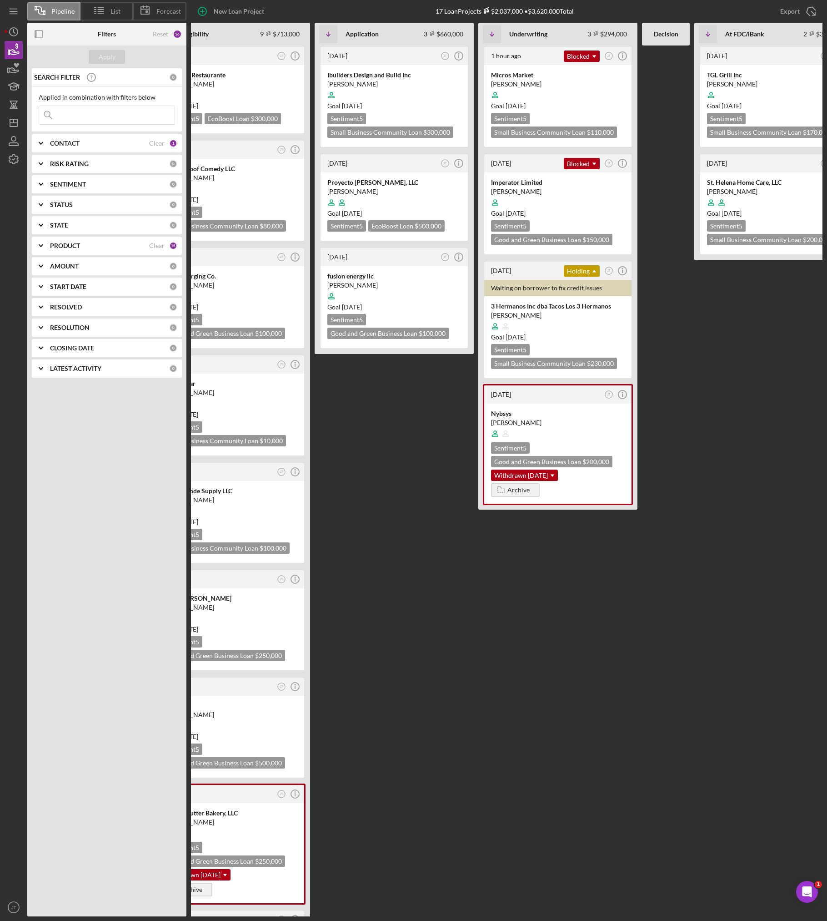
scroll to position [0, 55]
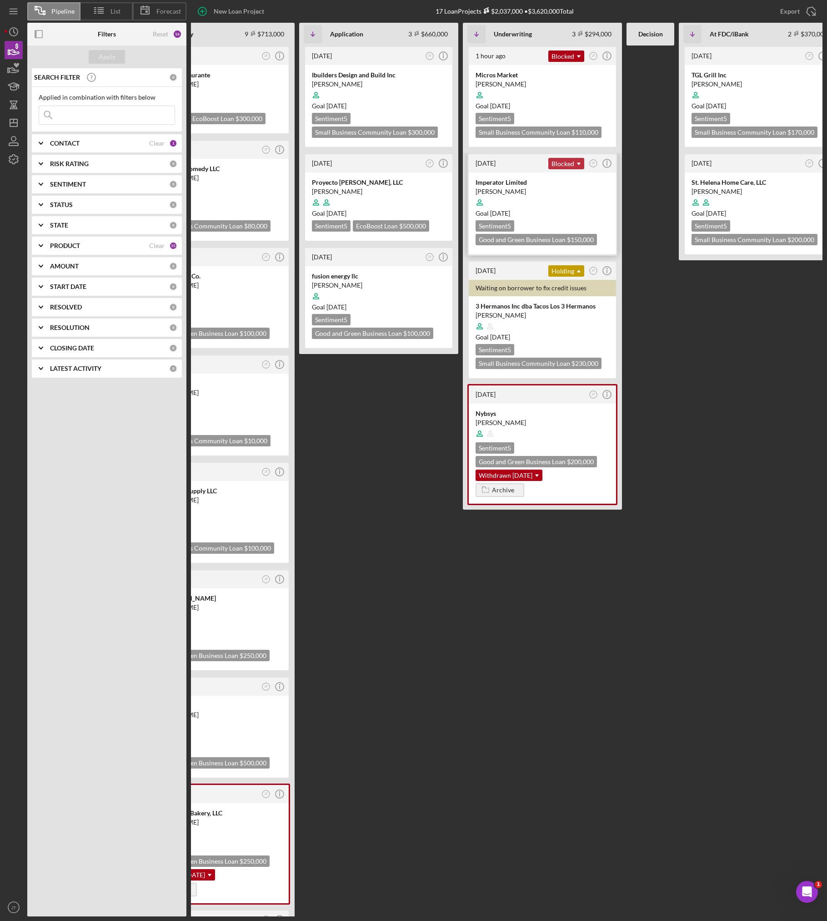
click at [552, 161] on div "Blocked Icon/Dropdown Arrow" at bounding box center [567, 163] width 36 height 11
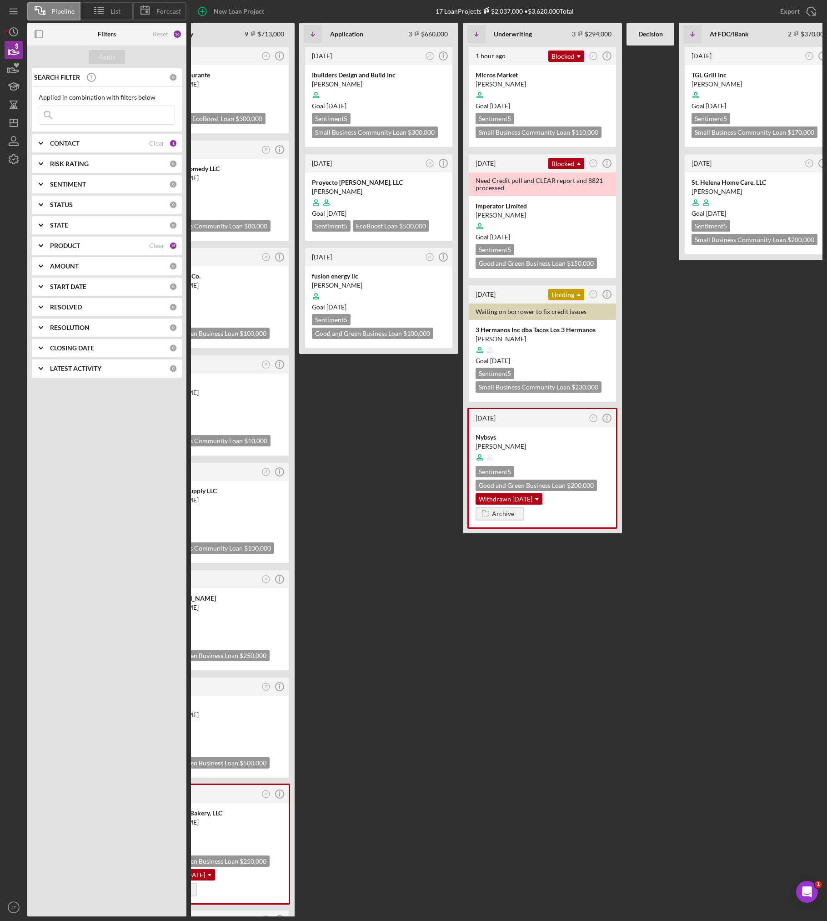
click at [655, 460] on FDC\/iBank "1 week ago JT Icon/Info TGL Grill Inc Marcela Luna Goal 2 weeks from now Sentim…" at bounding box center [758, 480] width 159 height 871
